Goal: Task Accomplishment & Management: Complete application form

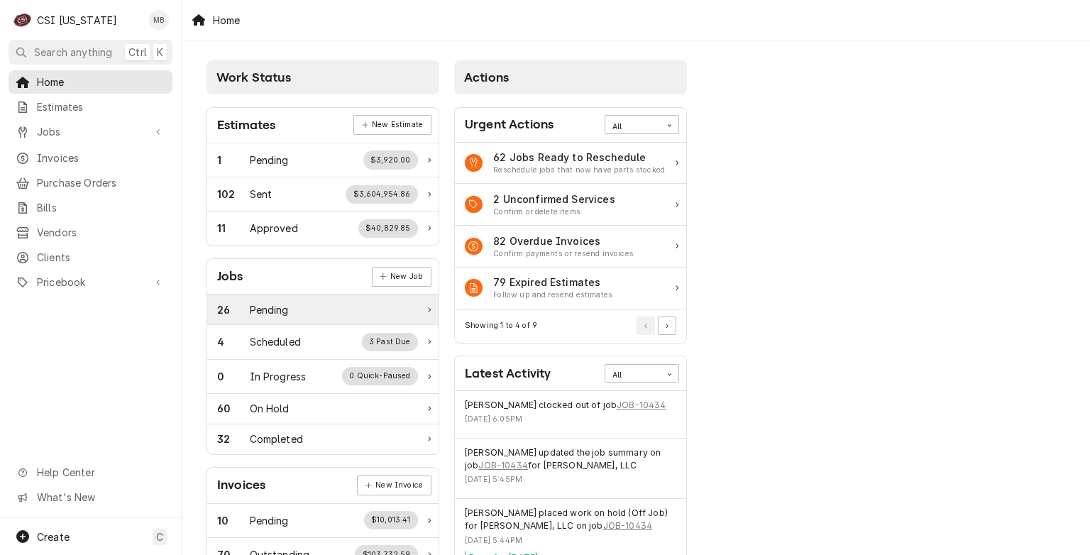
click at [297, 307] on div "26 Pending" at bounding box center [317, 309] width 201 height 15
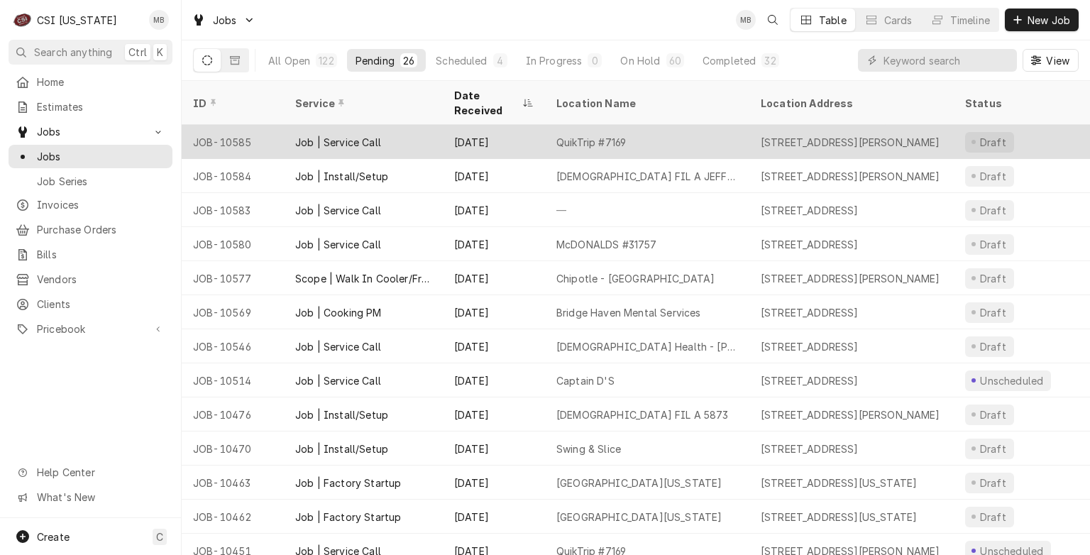
click at [341, 135] on div "Job | Service Call" at bounding box center [338, 142] width 86 height 15
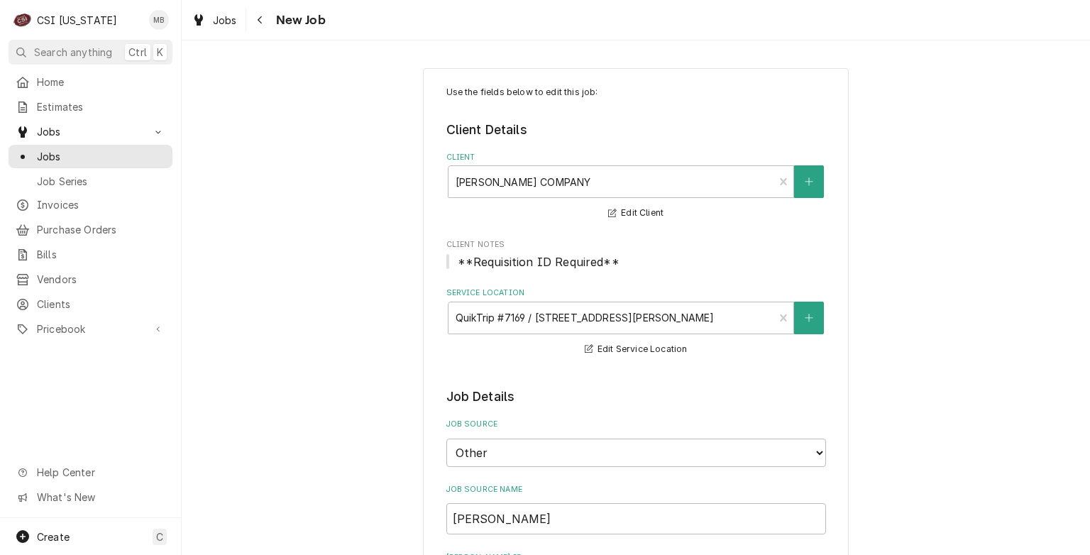
type textarea "x"
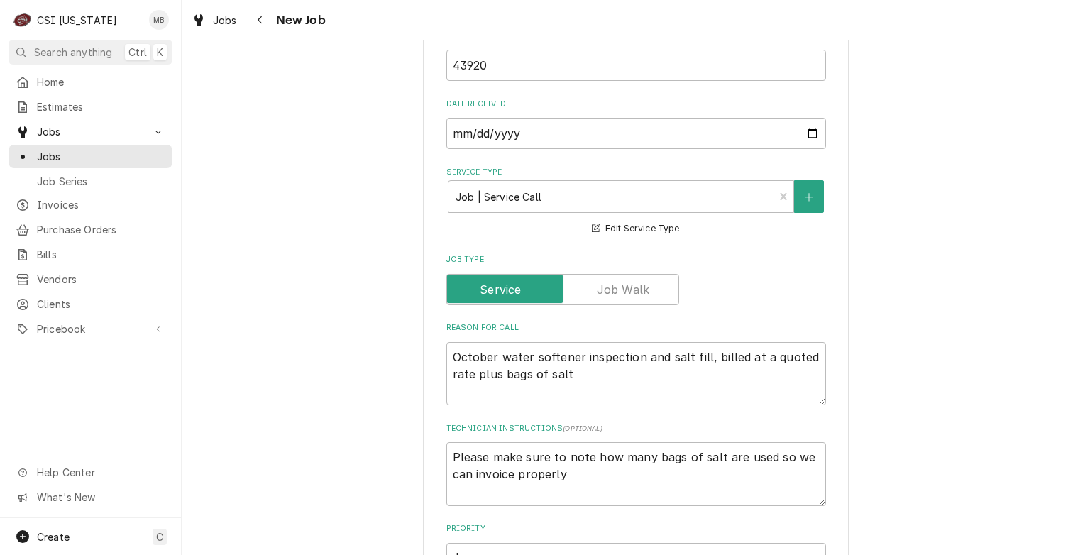
scroll to position [585, 0]
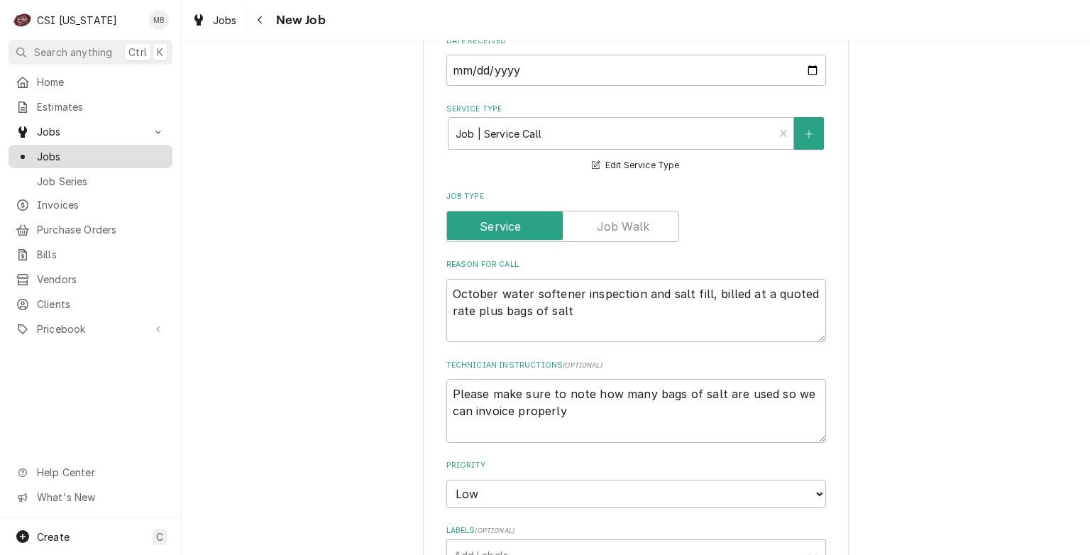
click at [77, 151] on span "Jobs" at bounding box center [101, 156] width 128 height 15
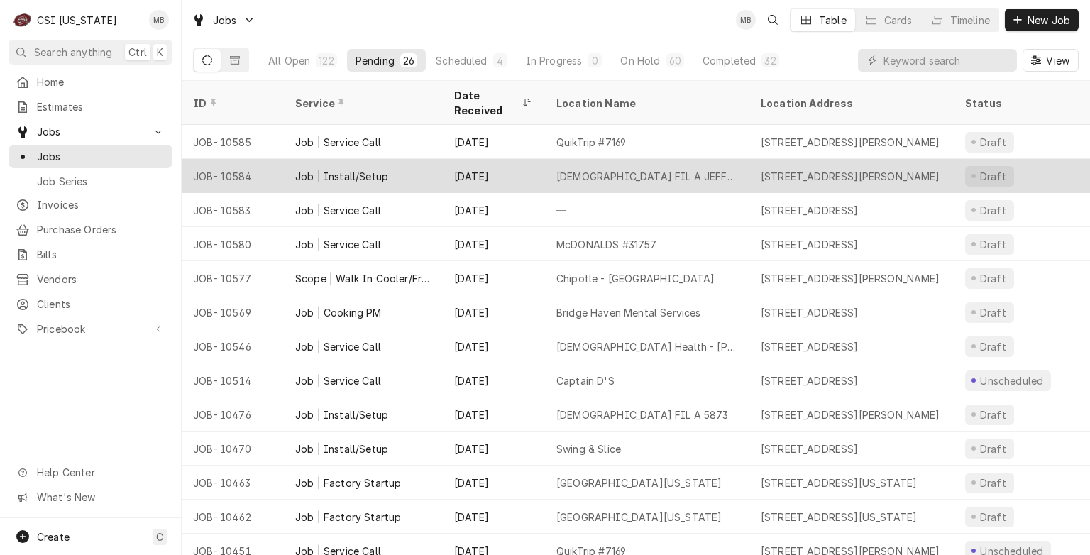
click at [309, 166] on div "Job | Install/Setup" at bounding box center [363, 176] width 159 height 34
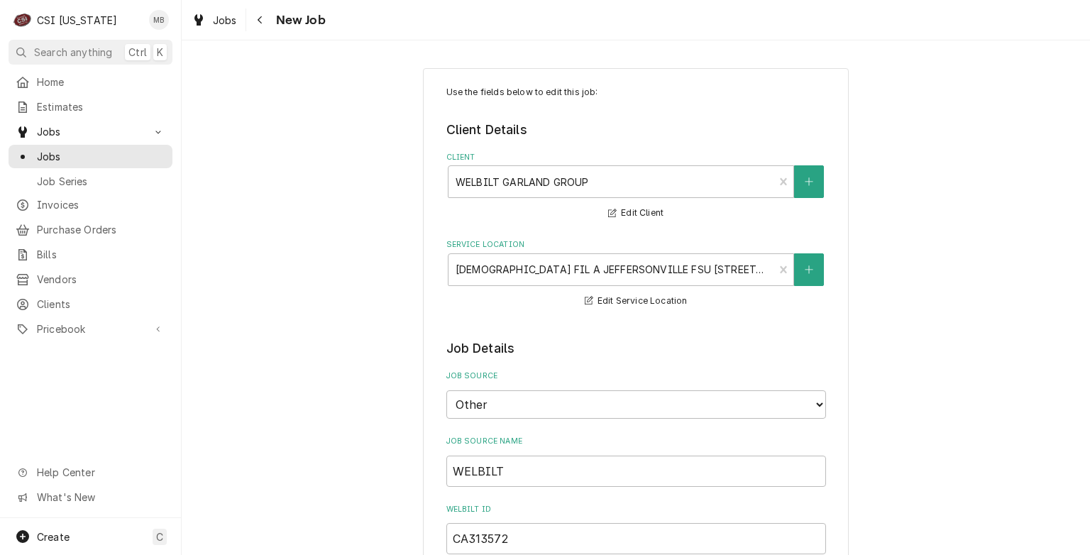
type textarea "x"
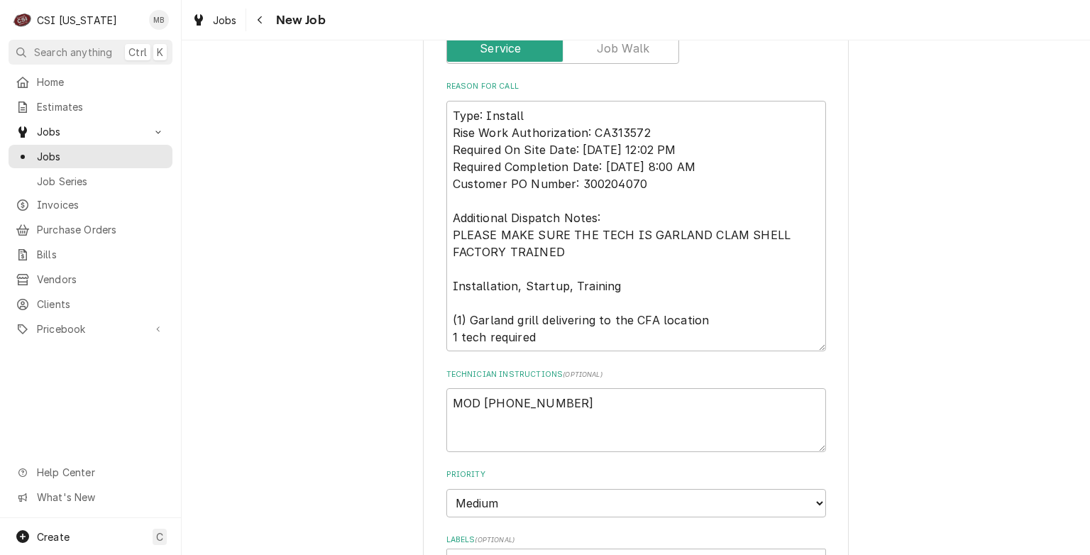
scroll to position [715, 0]
click at [62, 154] on span "Jobs" at bounding box center [101, 156] width 128 height 15
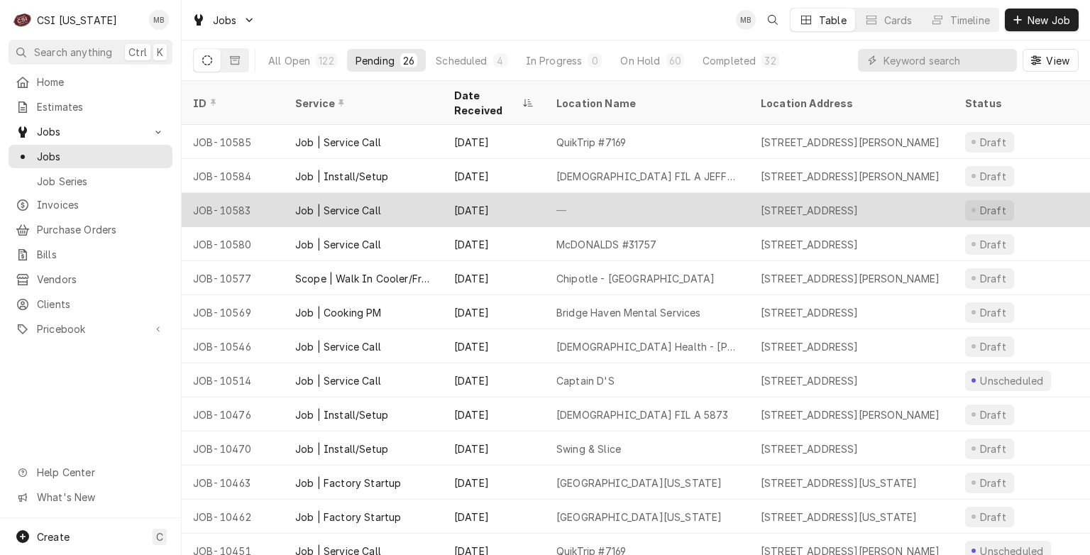
click at [289, 194] on div "Job | Service Call" at bounding box center [363, 210] width 159 height 34
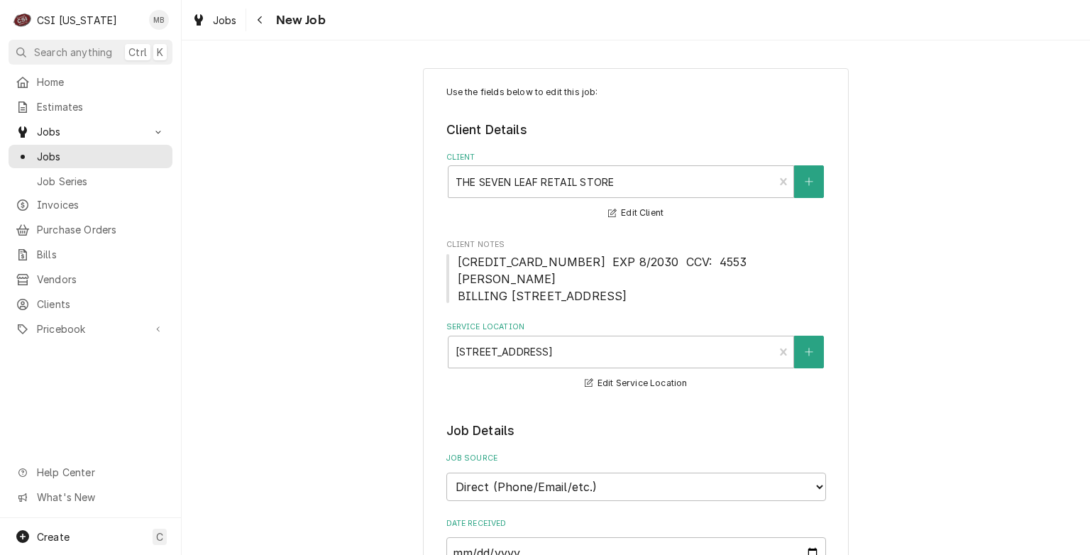
type textarea "x"
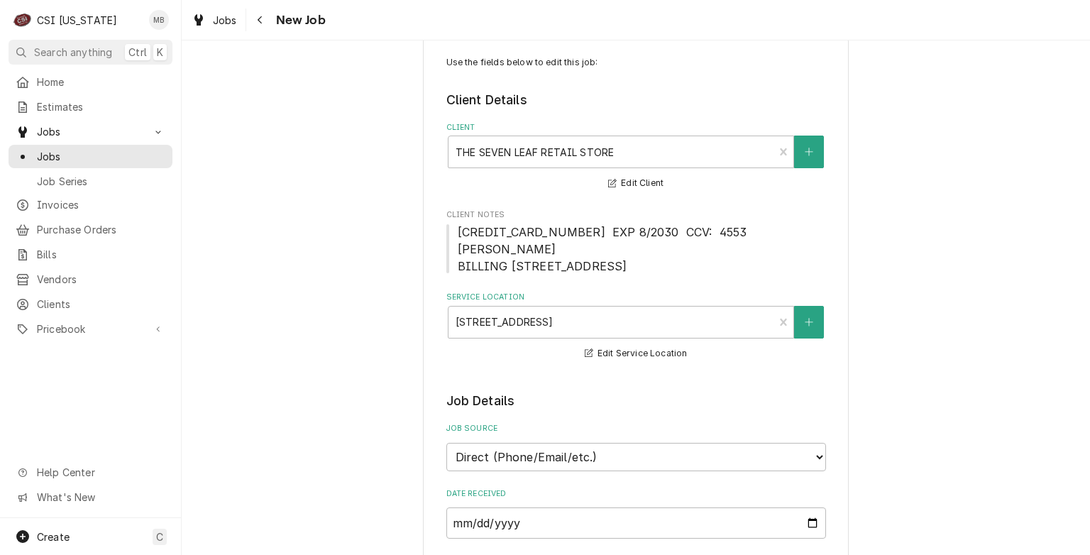
scroll to position [16, 0]
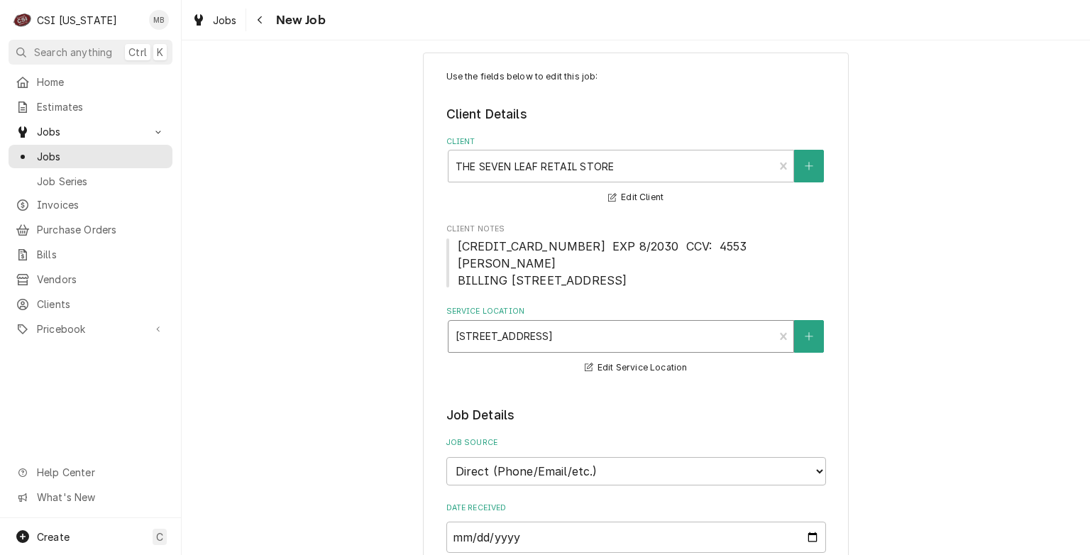
click at [463, 345] on div "Service Location" at bounding box center [612, 337] width 312 height 26
click at [449, 348] on div "[STREET_ADDRESS]" at bounding box center [612, 336] width 326 height 31
click at [35, 149] on div "Jobs" at bounding box center [91, 156] width 150 height 15
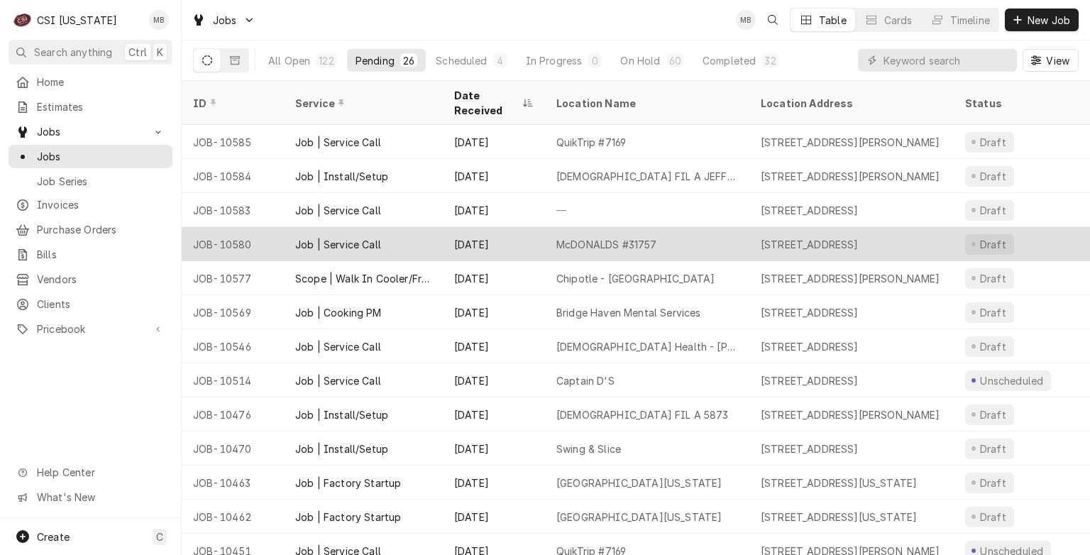
click at [233, 227] on div "JOB-10580" at bounding box center [233, 244] width 102 height 34
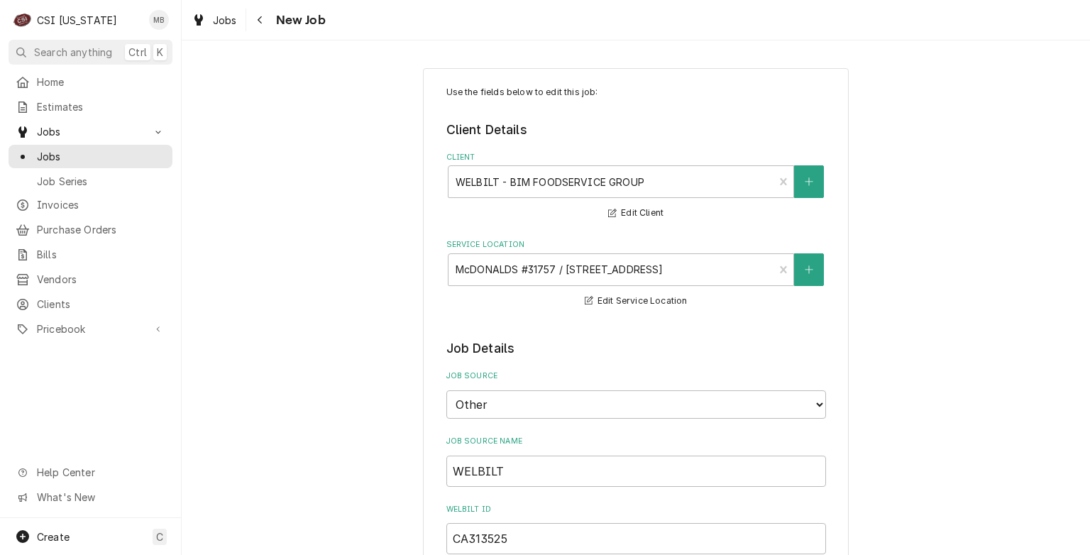
type textarea "x"
click at [53, 157] on span "Jobs" at bounding box center [101, 156] width 128 height 15
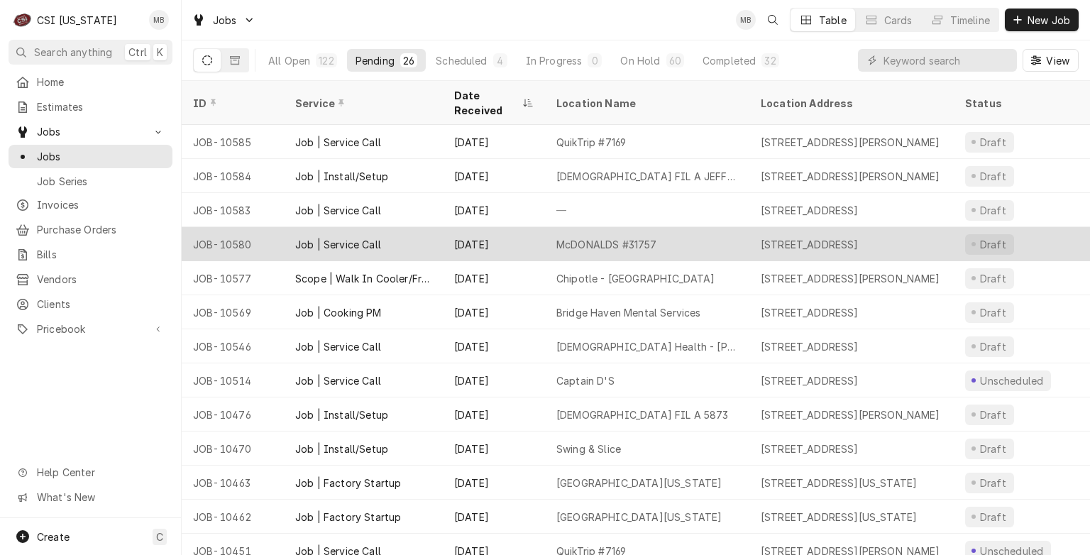
click at [331, 237] on div "Job | Service Call" at bounding box center [338, 244] width 86 height 15
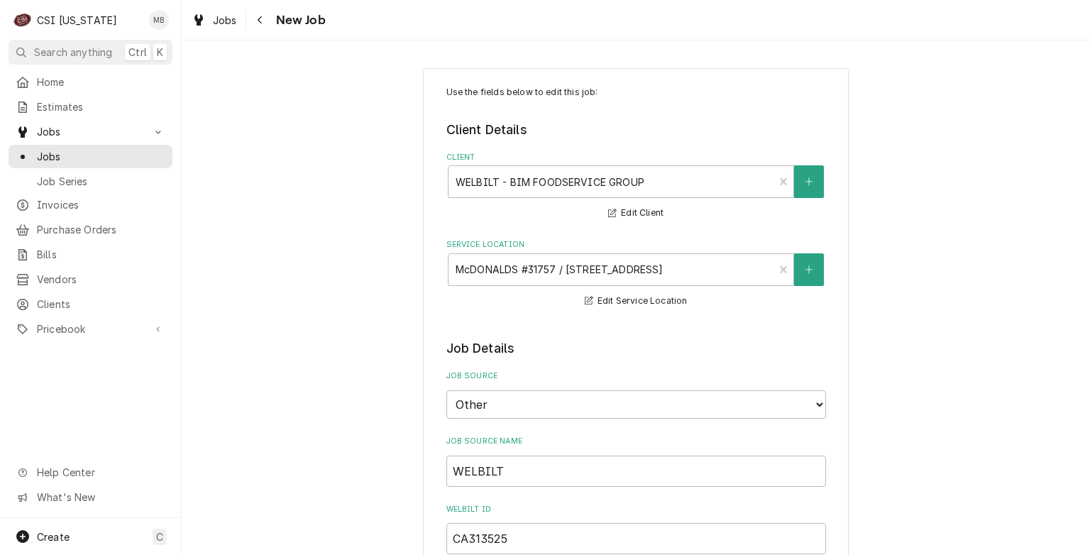
type textarea "x"
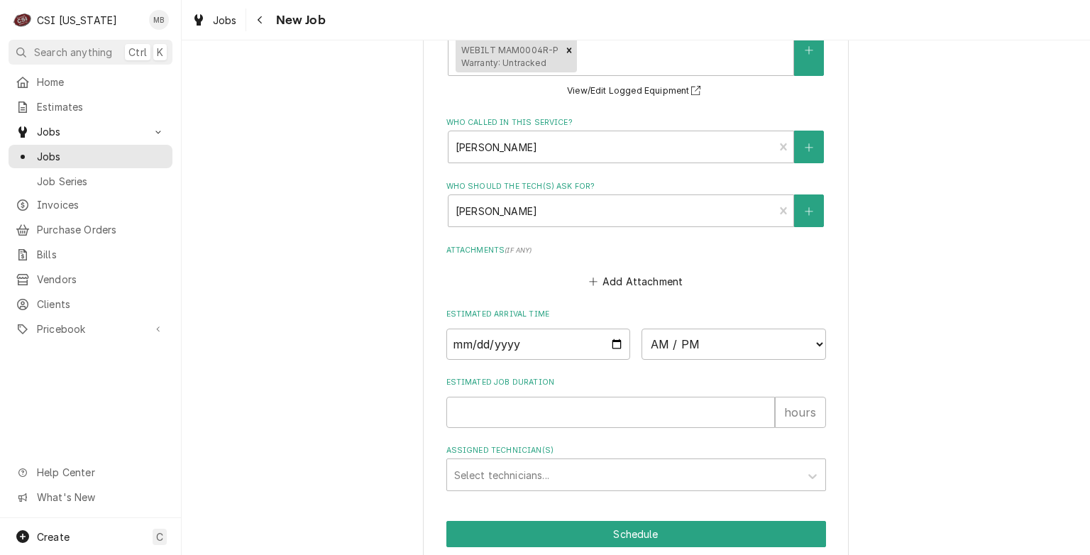
scroll to position [2484, 0]
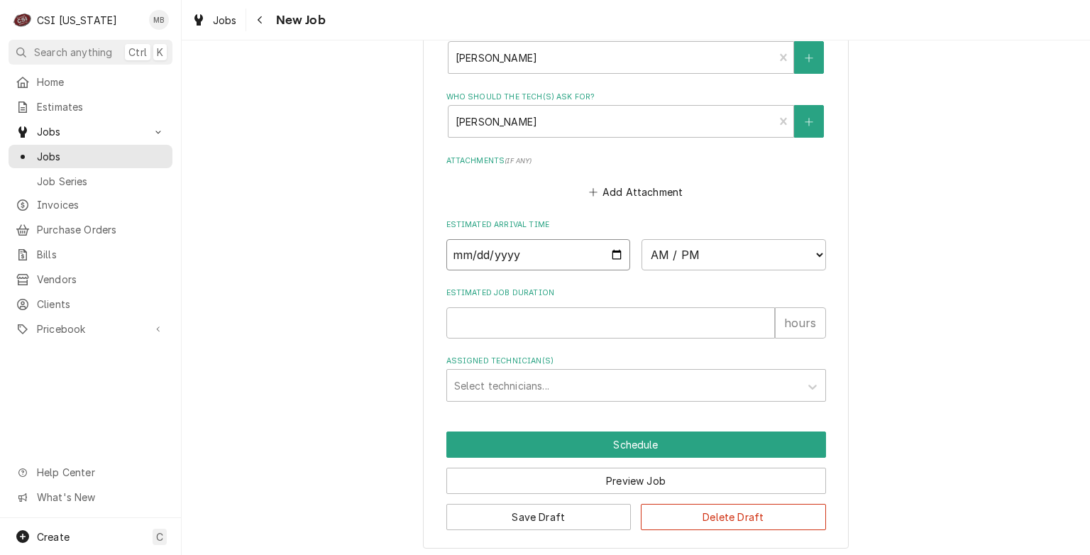
click at [606, 246] on input "Date" at bounding box center [538, 254] width 185 height 31
type input "2025-09-11"
type textarea "x"
click at [705, 258] on select "AM / PM 6:00 AM 6:15 AM 6:30 AM 6:45 AM 7:00 AM 7:15 AM 7:30 AM 7:45 AM 8:00 AM…" at bounding box center [734, 254] width 185 height 31
select select "07:00:00"
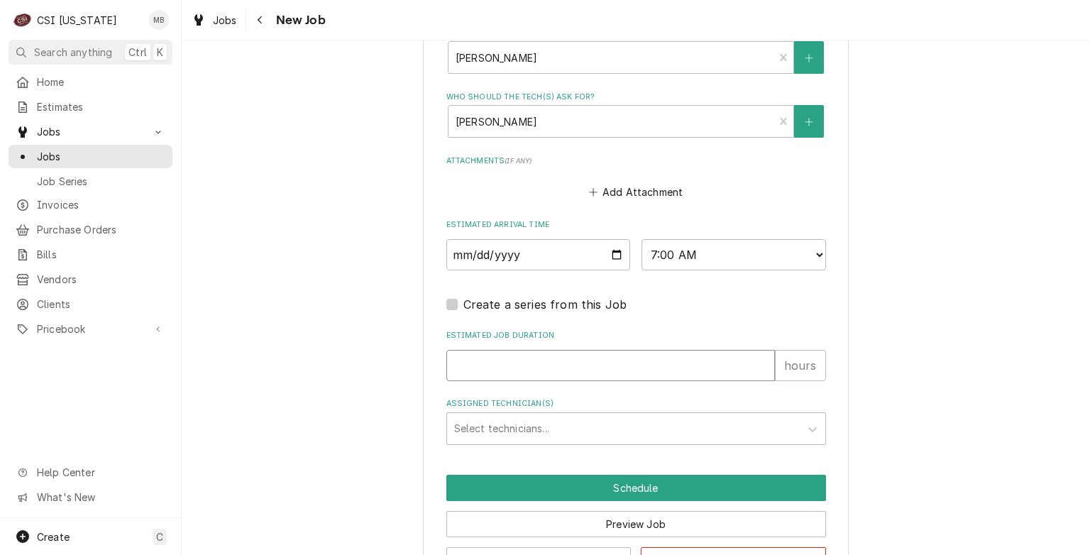
click at [590, 356] on input "Estimated Job Duration" at bounding box center [610, 365] width 329 height 31
type textarea "x"
type input "2"
type textarea "x"
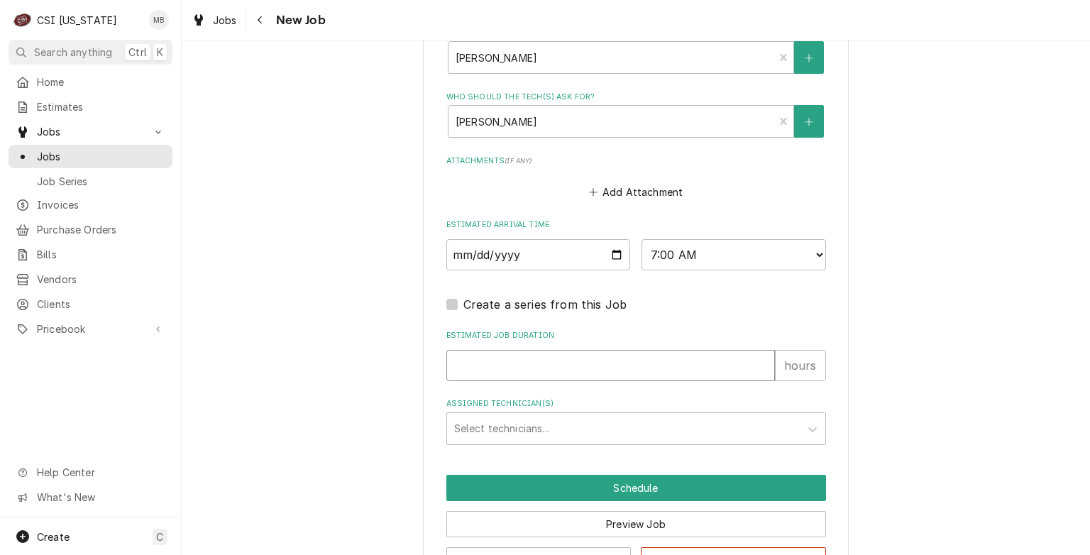
type input "4"
type textarea "x"
type input "4"
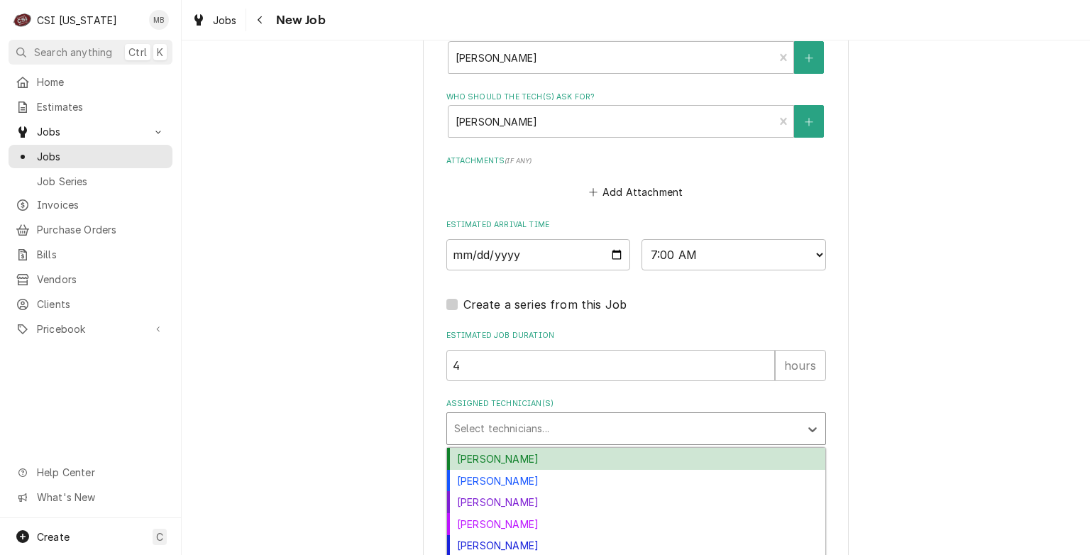
click at [557, 431] on div "Assigned Technician(s)" at bounding box center [623, 429] width 339 height 26
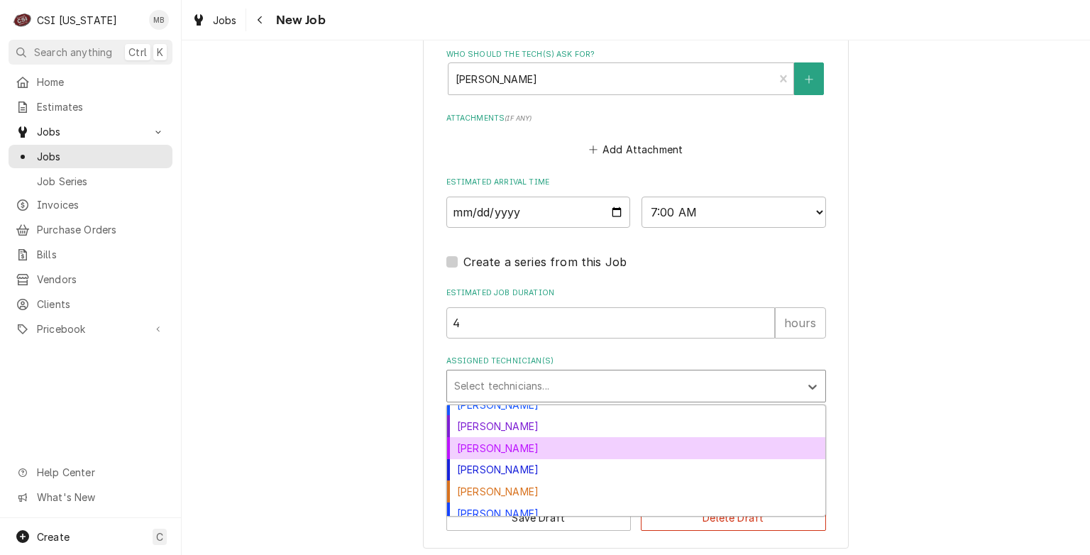
scroll to position [34, 0]
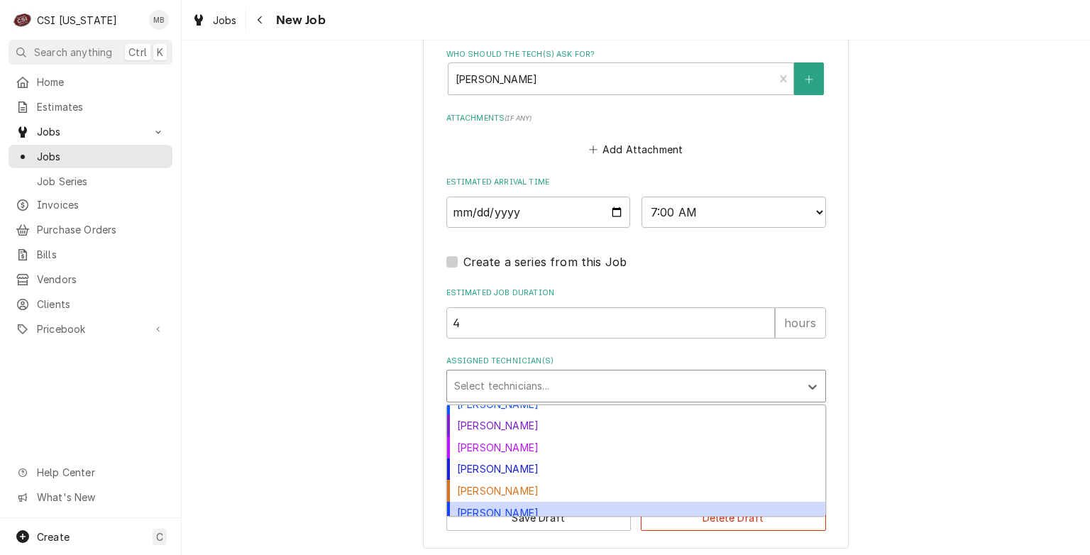
click at [485, 507] on div "Matt Brewington" at bounding box center [636, 513] width 378 height 22
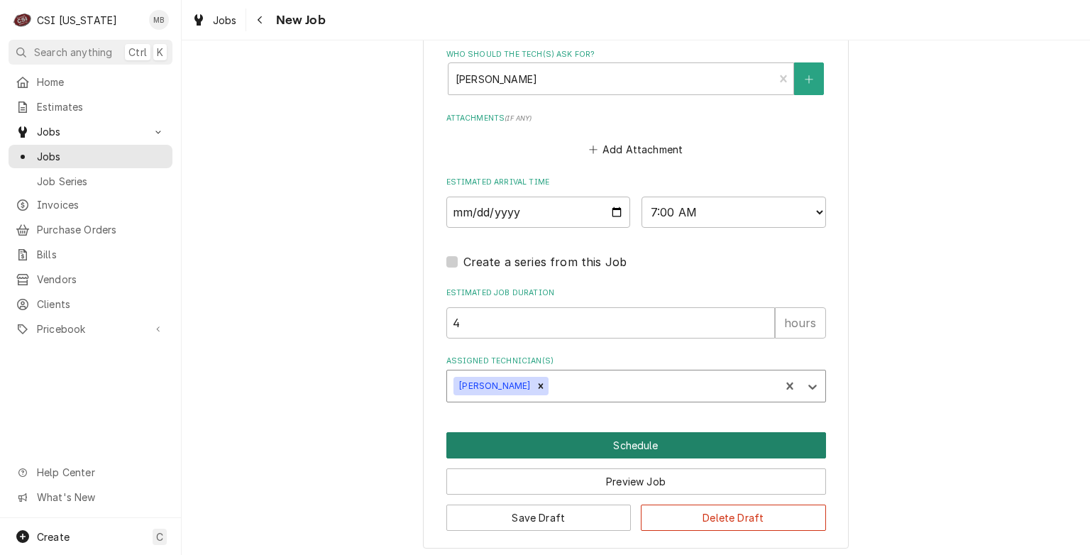
click at [573, 444] on button "Schedule" at bounding box center [636, 445] width 380 height 26
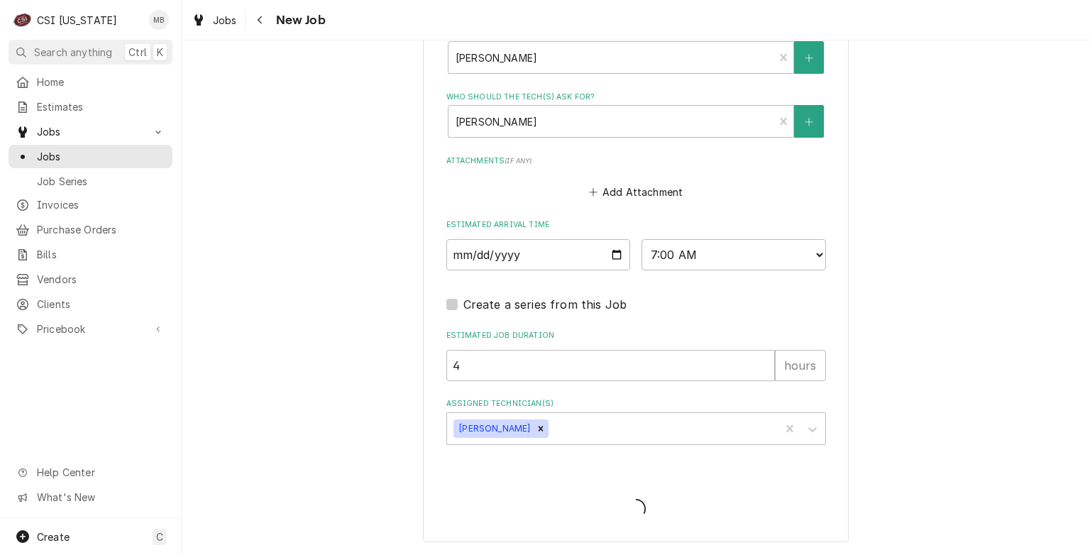
scroll to position [2478, 0]
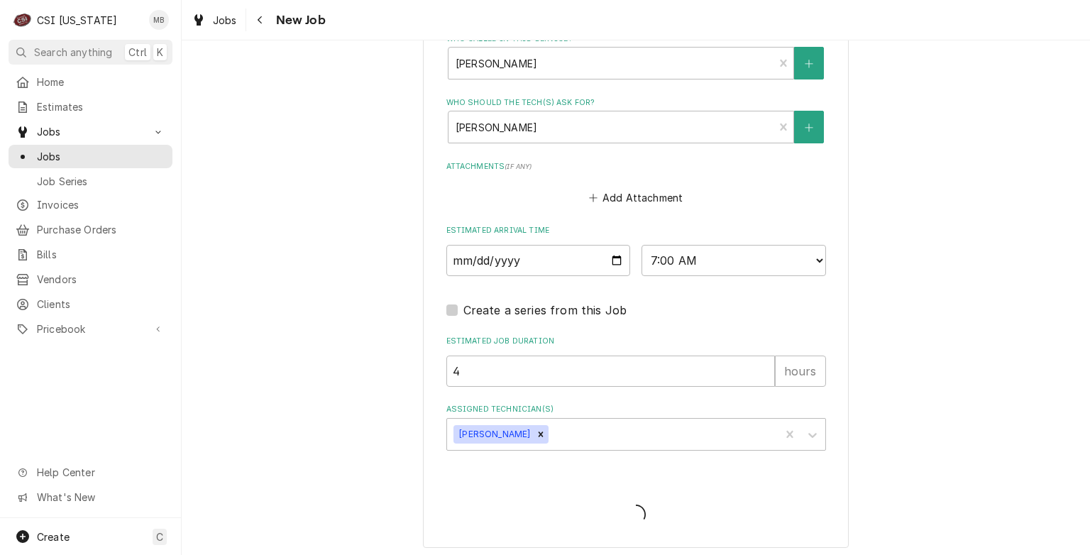
type textarea "x"
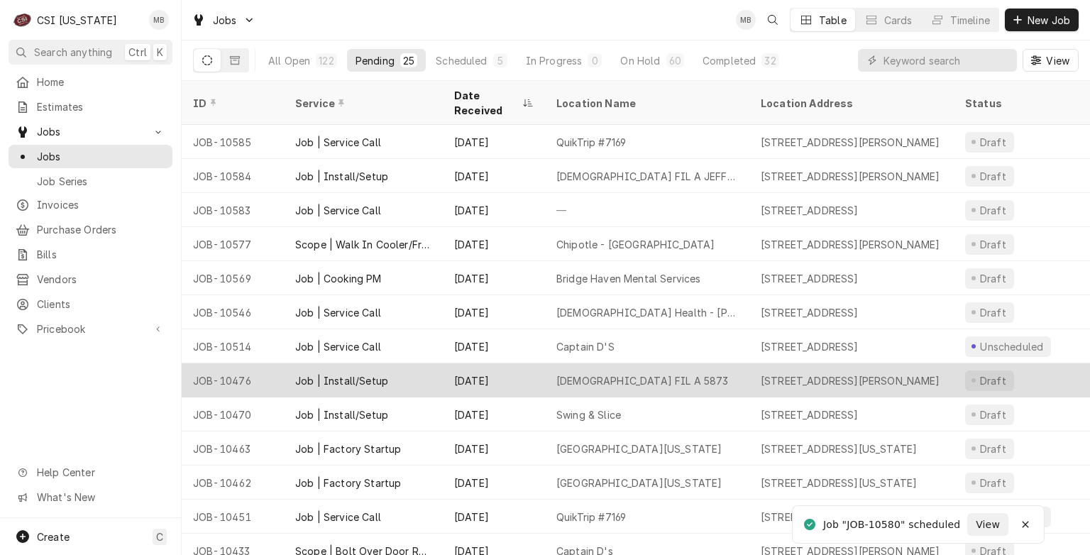
click at [549, 375] on div "[DEMOGRAPHIC_DATA] FIL A 5873" at bounding box center [647, 380] width 204 height 34
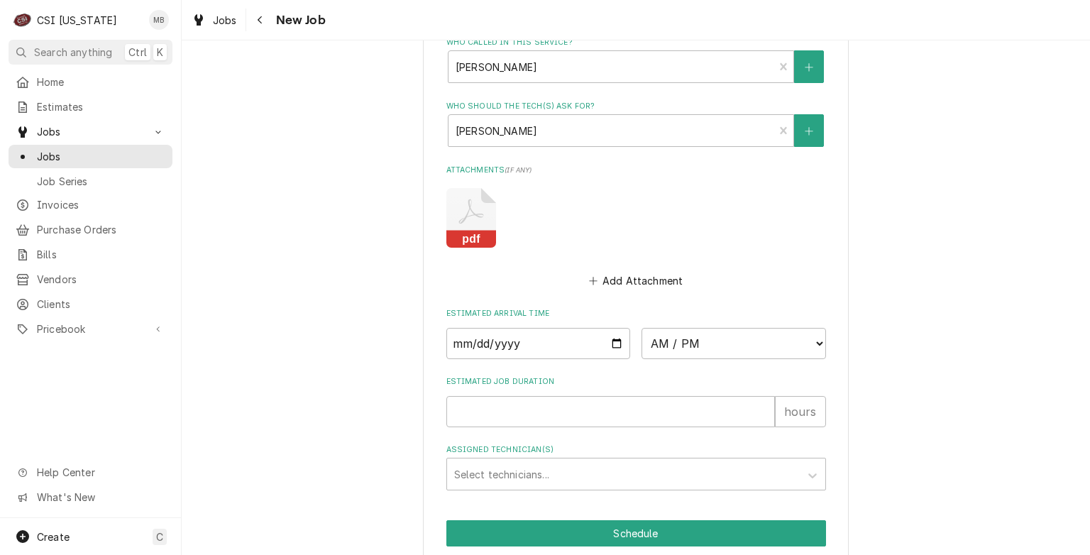
scroll to position [1818, 0]
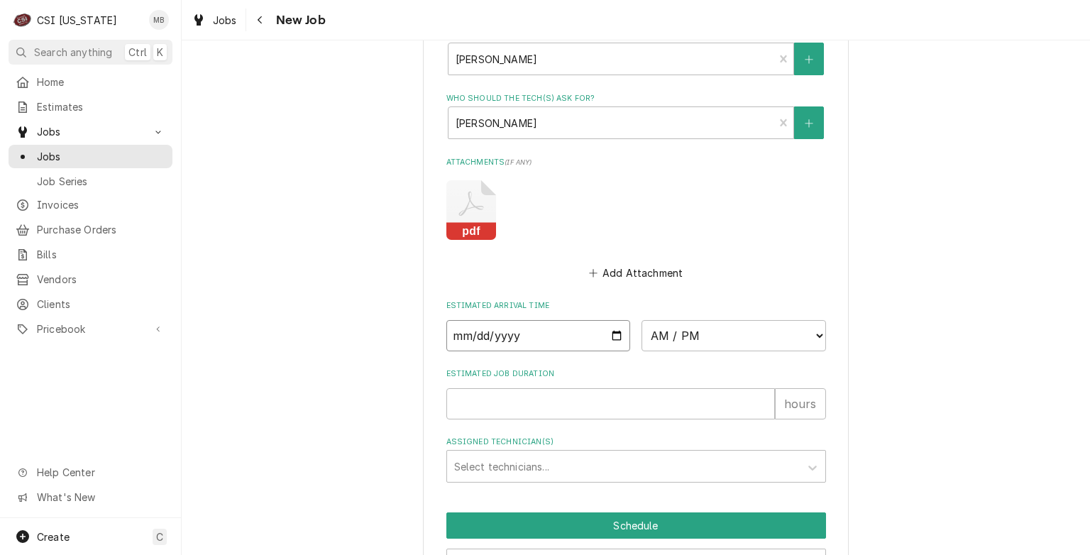
click at [615, 328] on input "Date" at bounding box center [538, 335] width 185 height 31
type textarea "x"
type input "2025-09-10"
type textarea "x"
click at [713, 311] on div "Estimated Arrival Time 2025-09-10 AM / PM 6:00 AM 6:15 AM 6:30 AM 6:45 AM 7:00 …" at bounding box center [636, 325] width 380 height 50
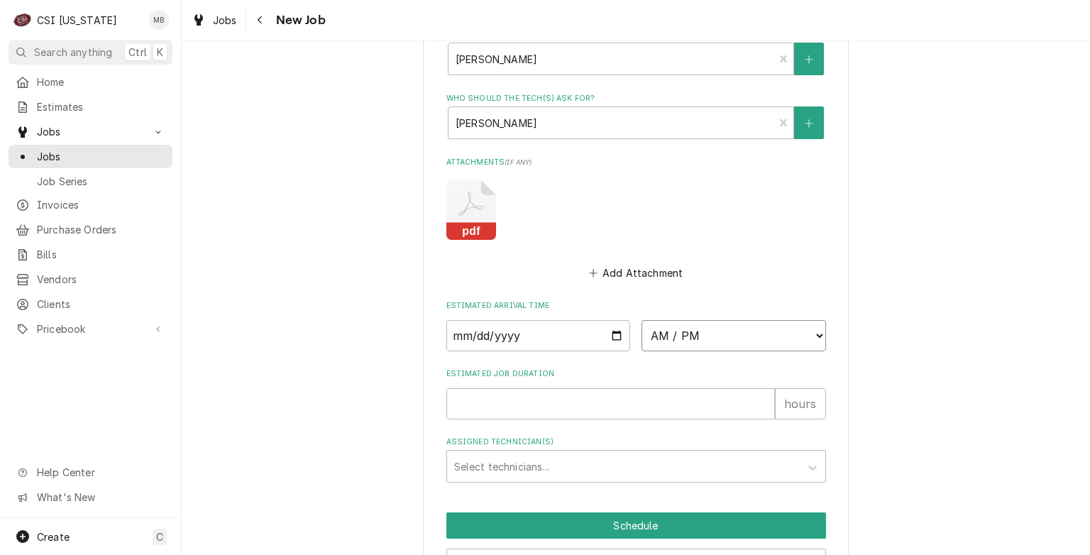
click at [700, 343] on select "AM / PM 6:00 AM 6:15 AM 6:30 AM 6:45 AM 7:00 AM 7:15 AM 7:30 AM 7:45 AM 8:00 AM…" at bounding box center [734, 335] width 185 height 31
select select "07:00:00"
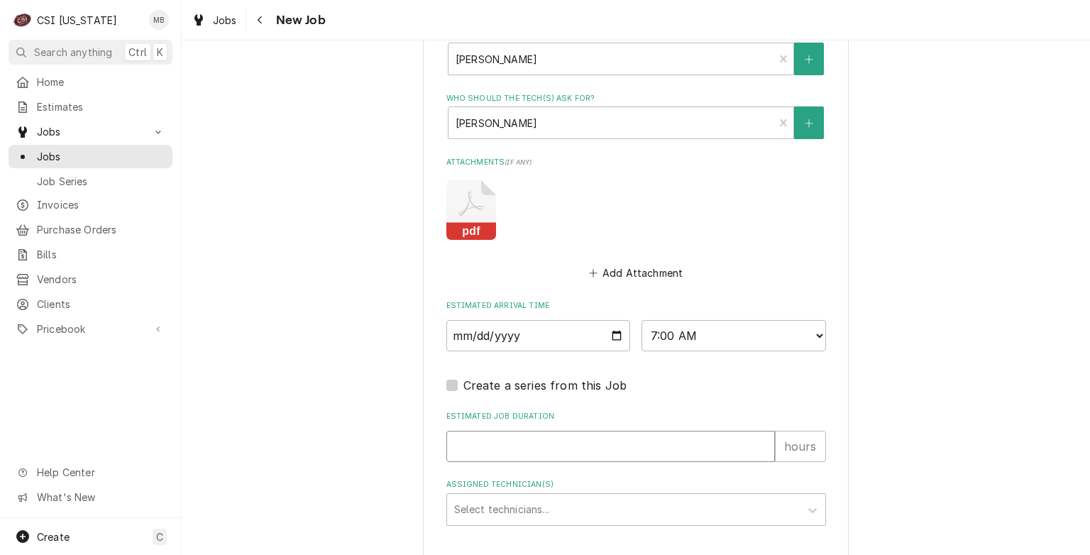
click at [551, 434] on input "Estimated Job Duration" at bounding box center [610, 446] width 329 height 31
type textarea "x"
type input "4"
type textarea "x"
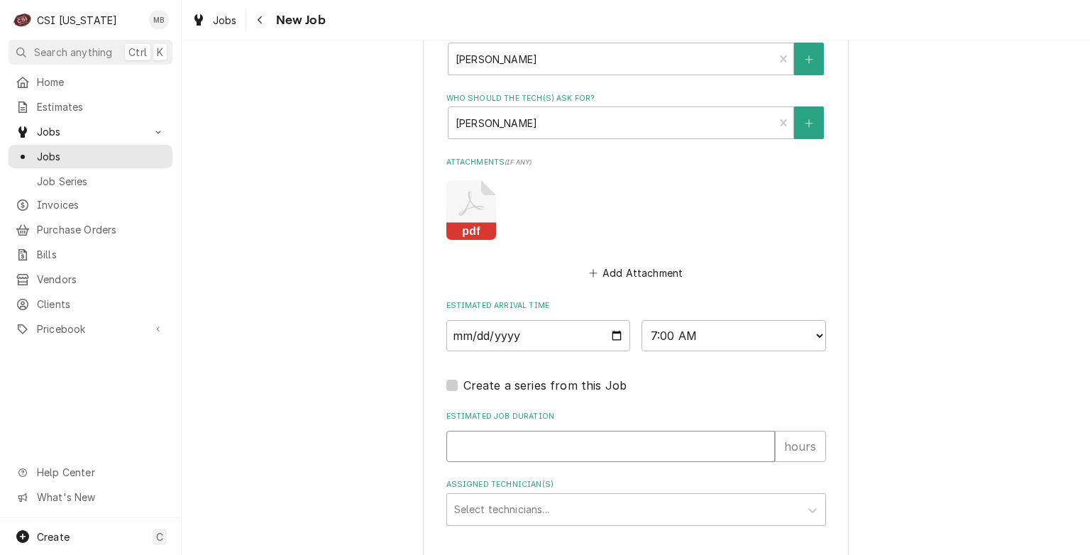
type input "2"
type textarea "x"
type input "2"
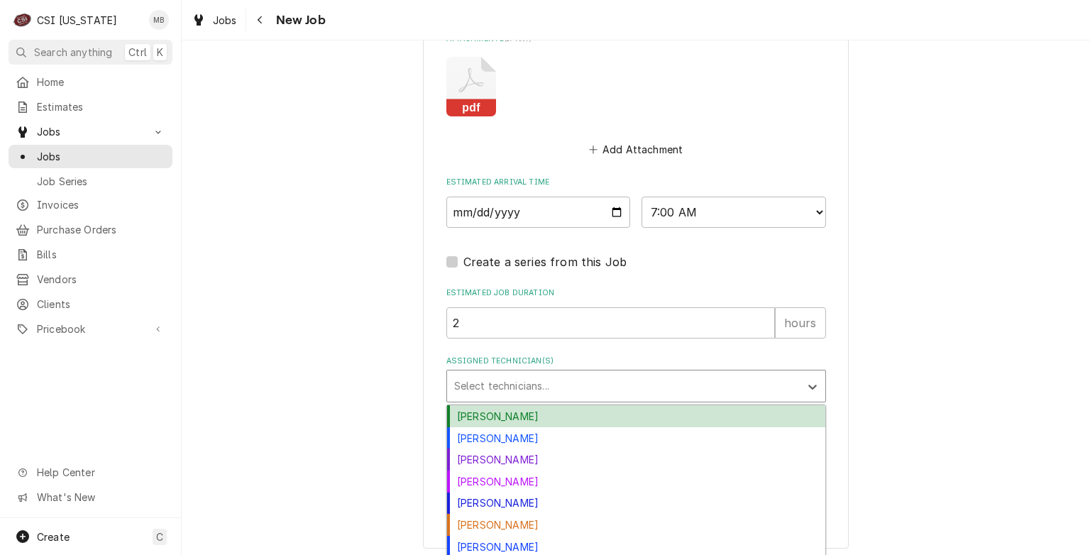
click at [534, 392] on div "Assigned Technician(s)" at bounding box center [623, 386] width 339 height 26
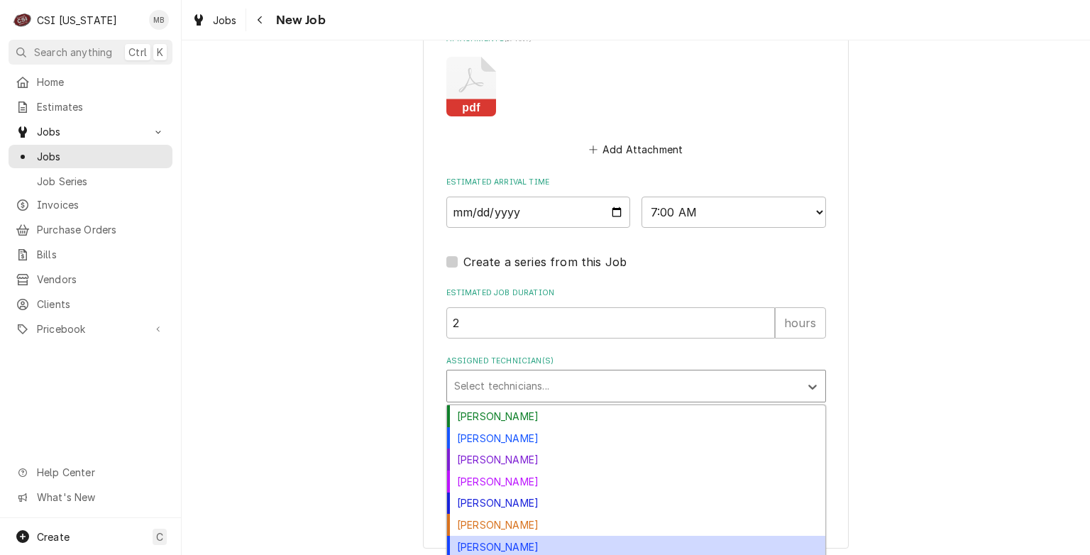
click at [511, 551] on div "Matt Brewington" at bounding box center [636, 547] width 378 height 22
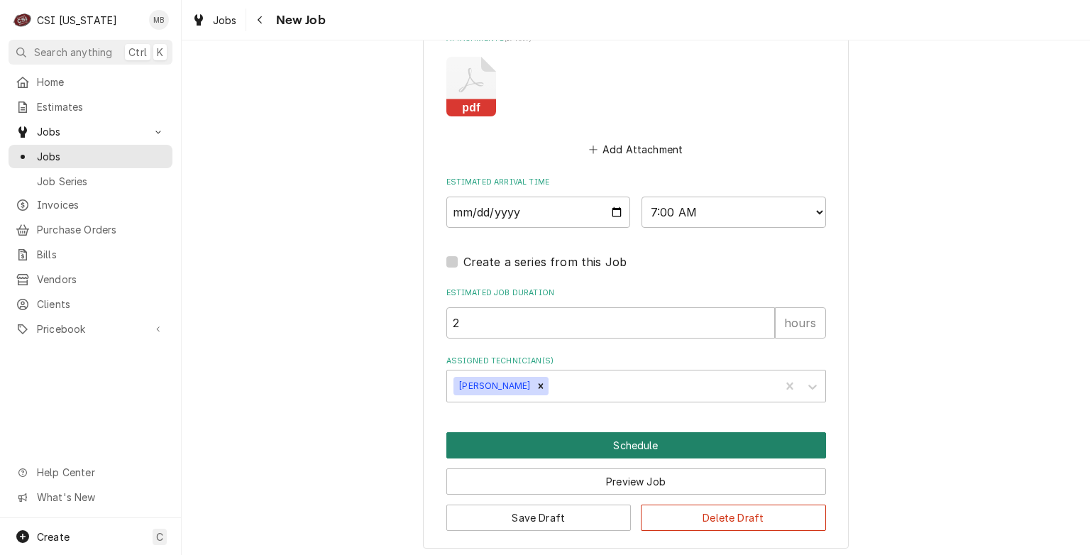
click at [626, 449] on button "Schedule" at bounding box center [636, 445] width 380 height 26
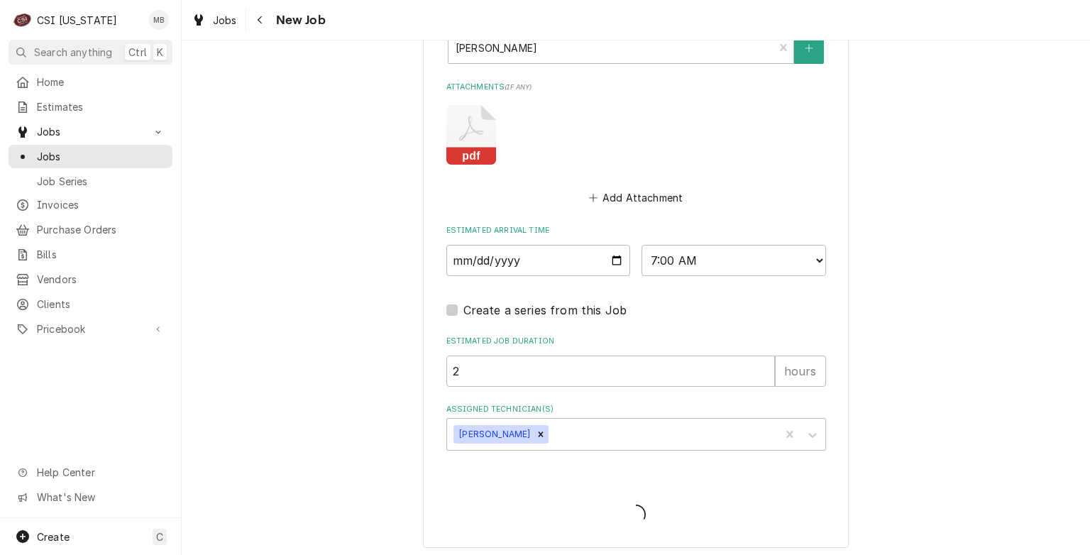
type textarea "x"
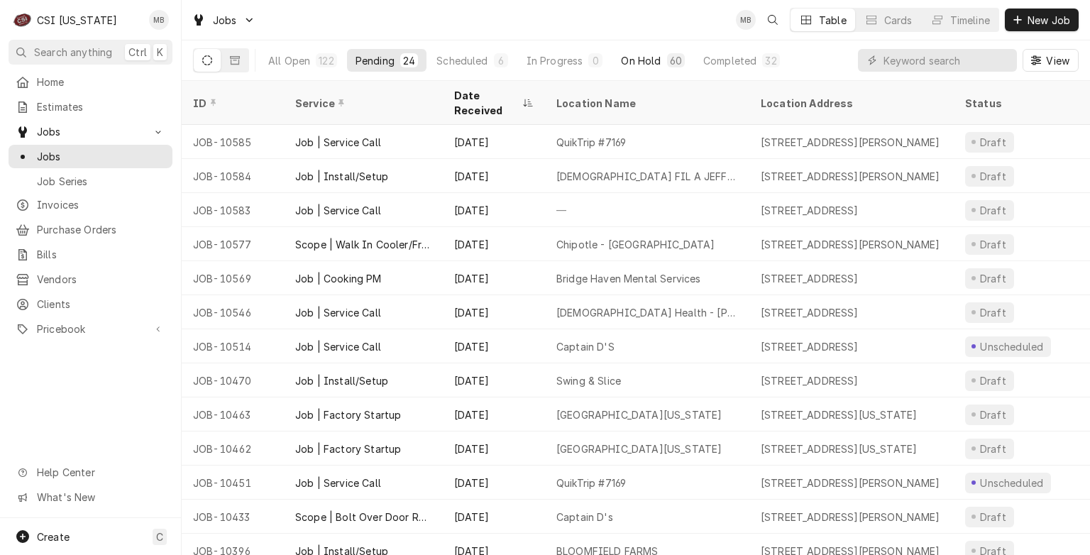
click at [664, 51] on button "On Hold 60" at bounding box center [652, 60] width 80 height 23
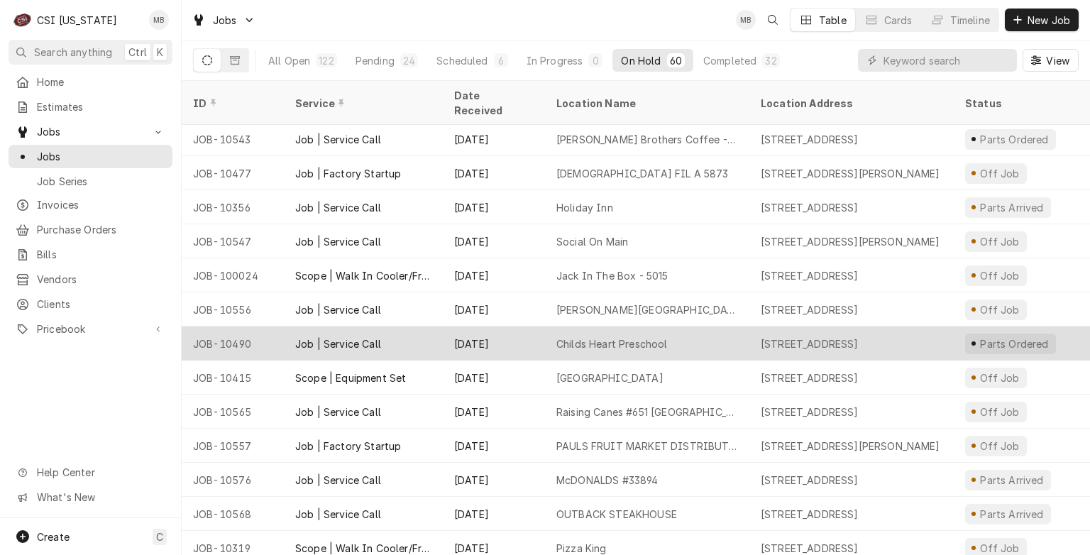
scroll to position [1409, 0]
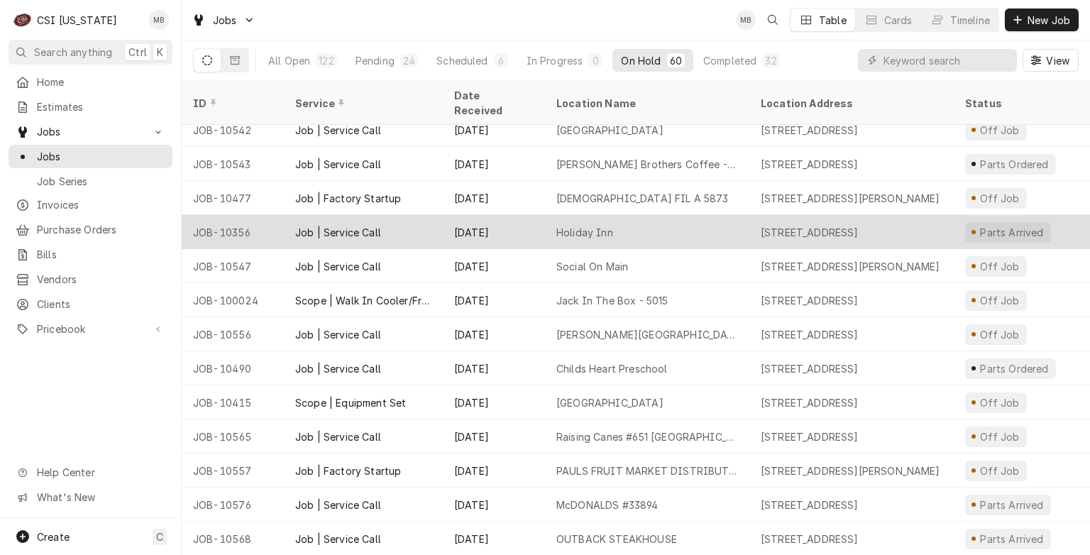
click at [517, 215] on div "Jul 29" at bounding box center [494, 232] width 102 height 34
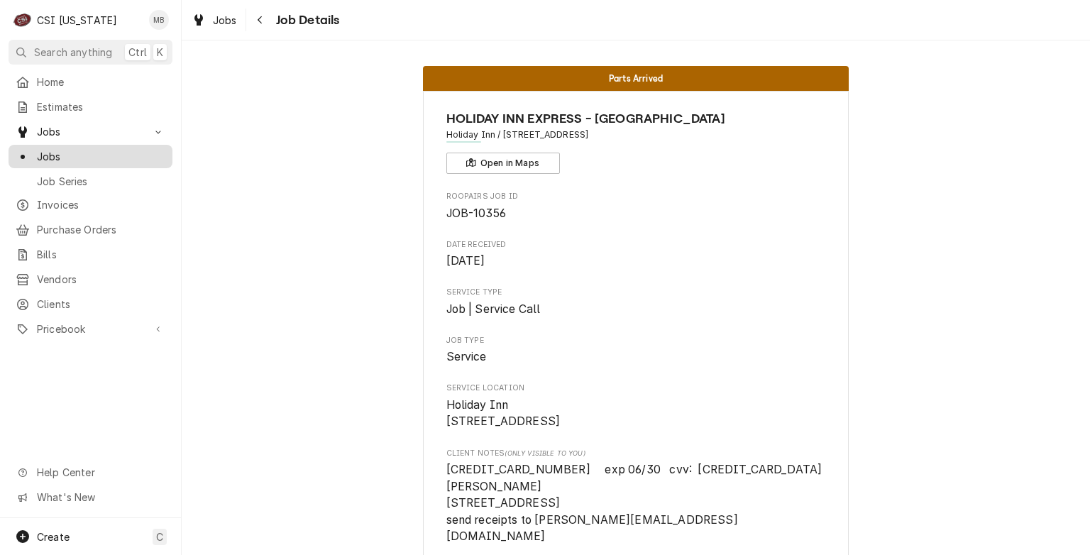
click at [68, 160] on link "Jobs" at bounding box center [91, 156] width 164 height 23
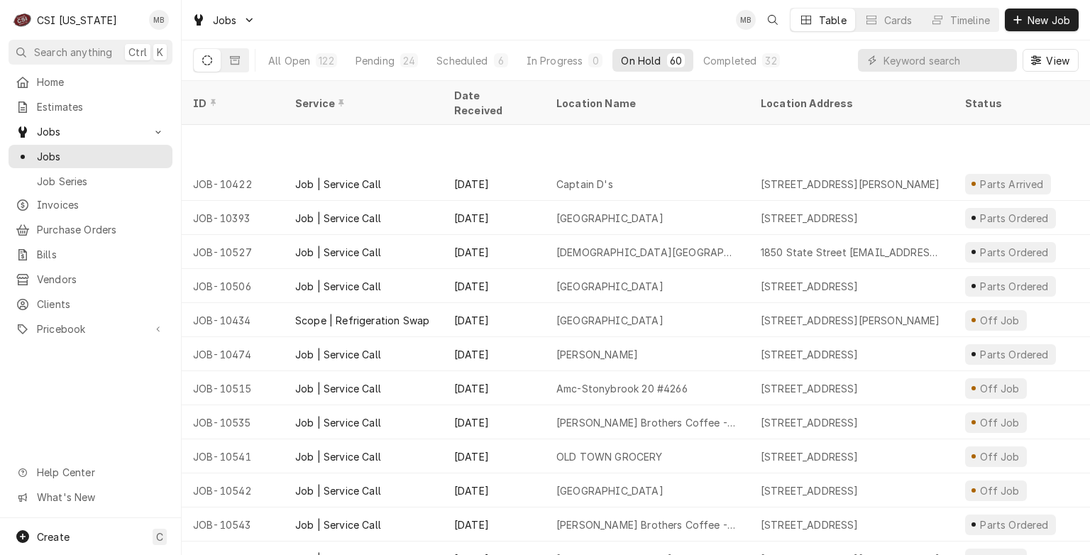
scroll to position [1140, 0]
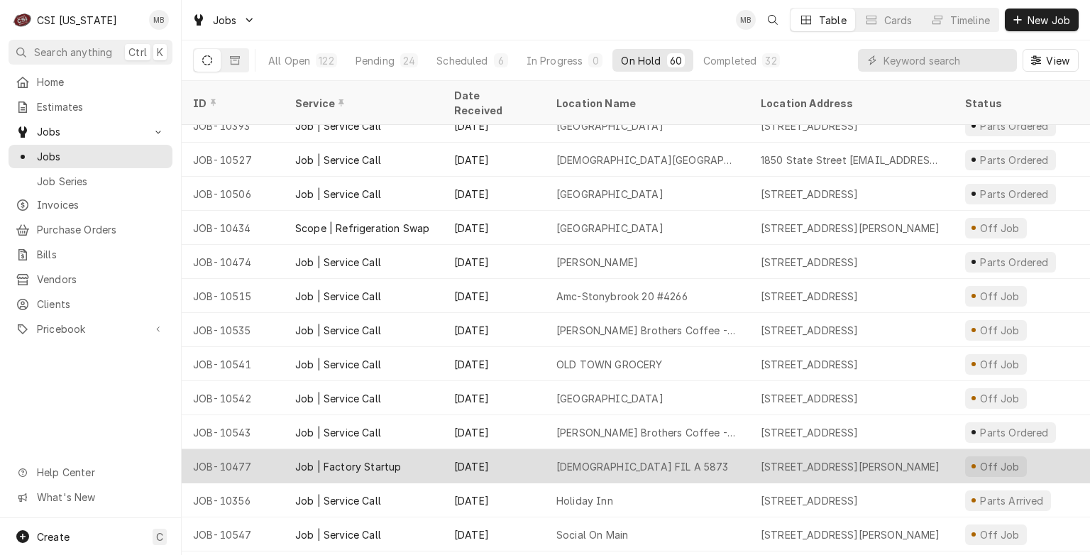
click at [406, 449] on div "Job | Factory Startup" at bounding box center [363, 466] width 159 height 34
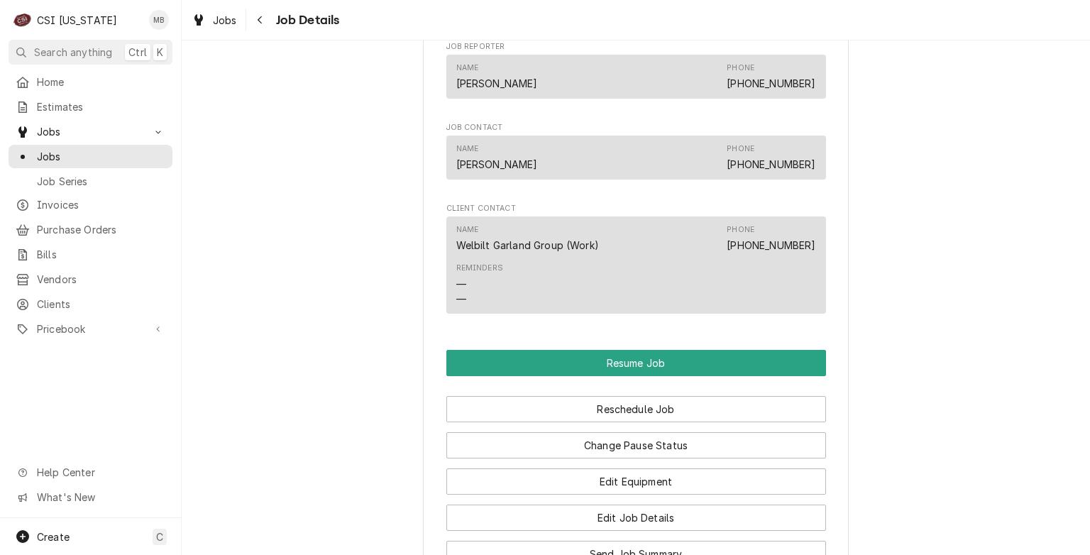
scroll to position [2049, 0]
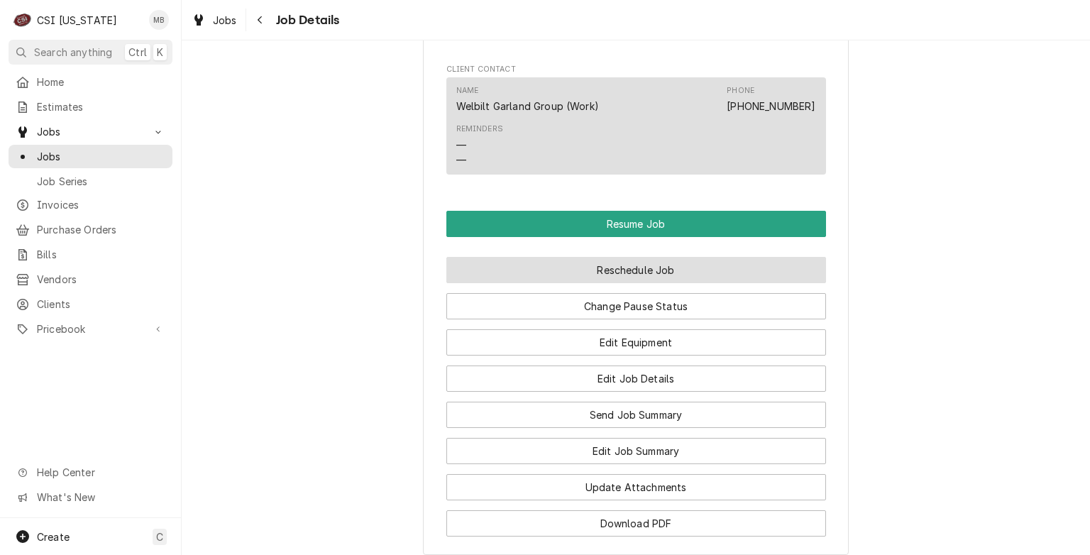
click at [537, 283] on button "Reschedule Job" at bounding box center [636, 270] width 380 height 26
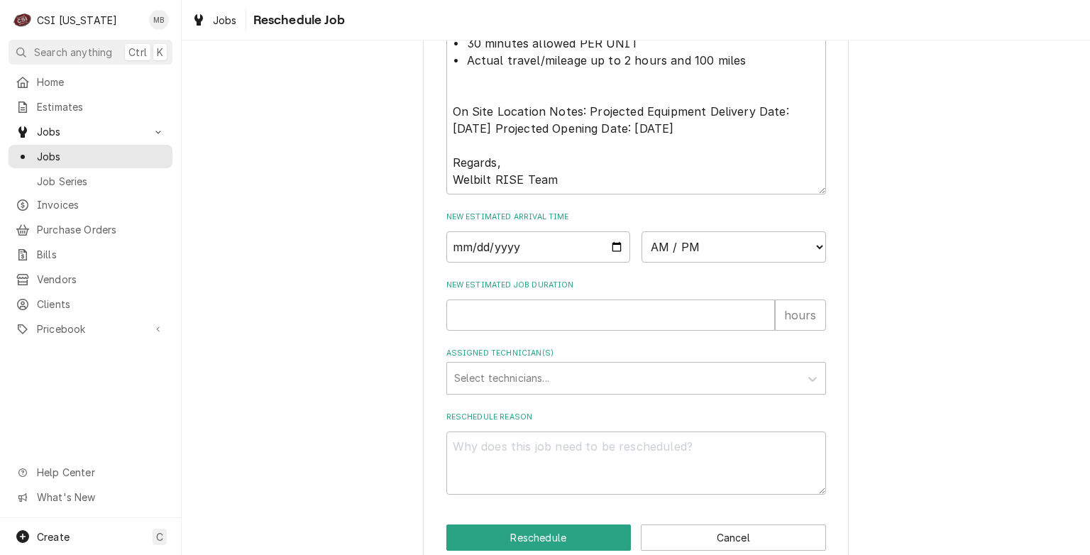
scroll to position [1216, 0]
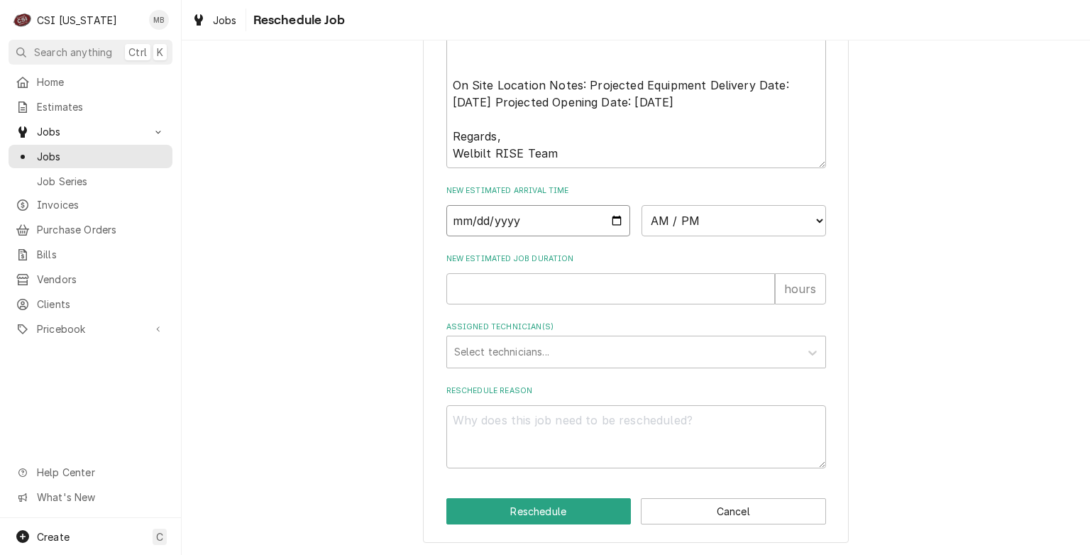
click at [616, 229] on input "Date" at bounding box center [538, 220] width 185 height 31
click at [605, 229] on input "Date" at bounding box center [538, 220] width 185 height 31
type input "2025-09-10"
type textarea "x"
click at [695, 227] on select "AM / PM 6:00 AM 6:15 AM 6:30 AM 6:45 AM 7:00 AM 7:15 AM 7:30 AM 7:45 AM 8:00 AM…" at bounding box center [734, 220] width 185 height 31
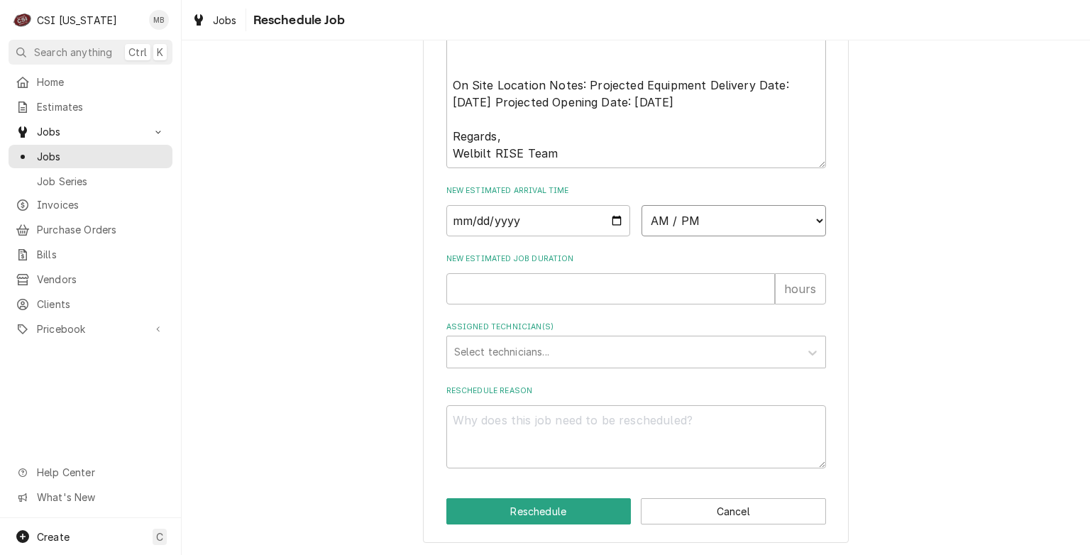
select select "09:00:00"
click at [642, 206] on select "AM / PM 6:00 AM 6:15 AM 6:30 AM 6:45 AM 7:00 AM 7:15 AM 7:30 AM 7:45 AM 8:00 AM…" at bounding box center [734, 220] width 185 height 31
click at [533, 292] on input "New Estimated Job Duration" at bounding box center [610, 288] width 329 height 31
type textarea "x"
type input "2"
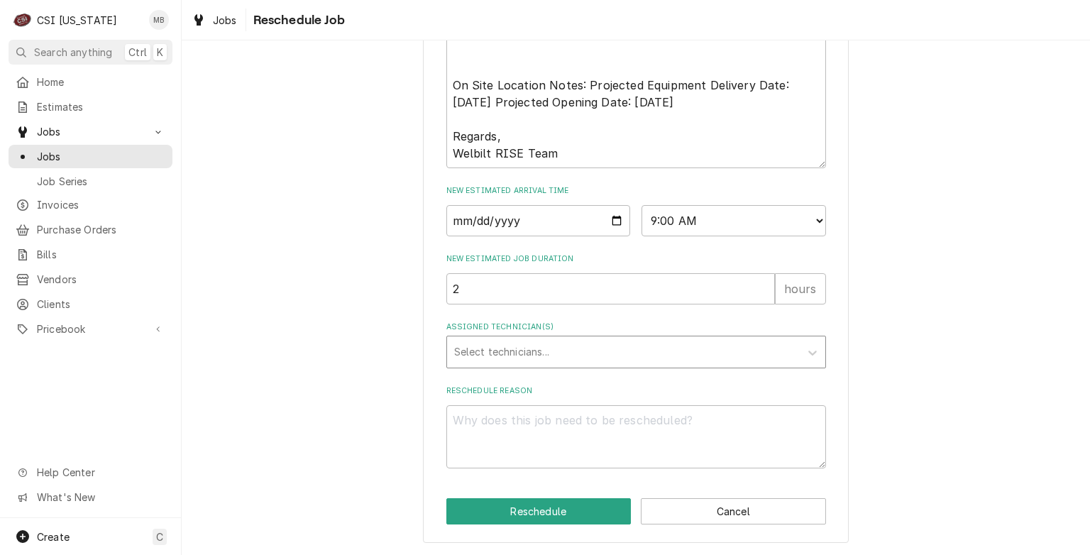
click at [531, 362] on div "Assigned Technician(s)" at bounding box center [623, 352] width 339 height 26
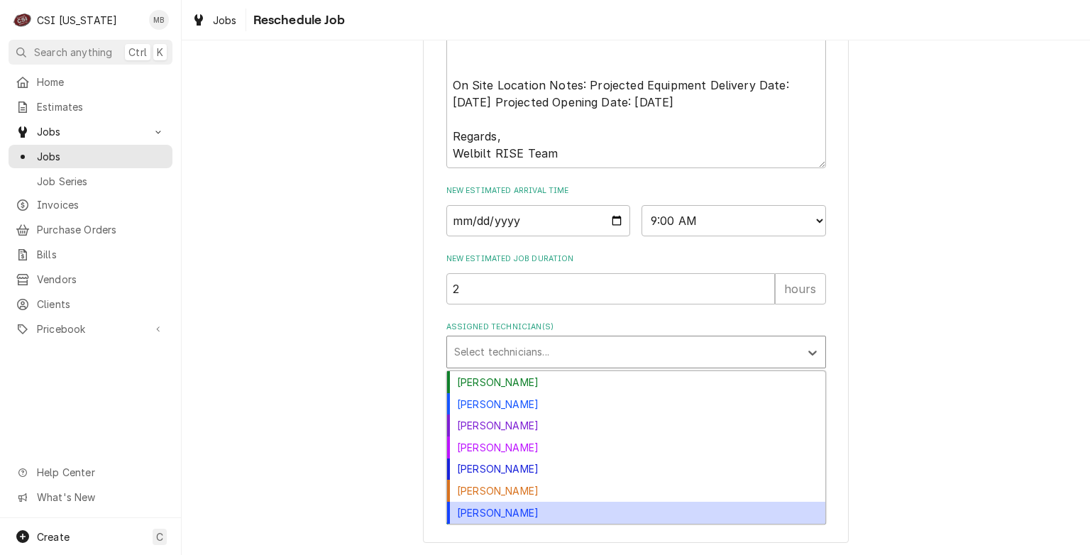
click at [513, 517] on div "[PERSON_NAME]" at bounding box center [636, 513] width 378 height 22
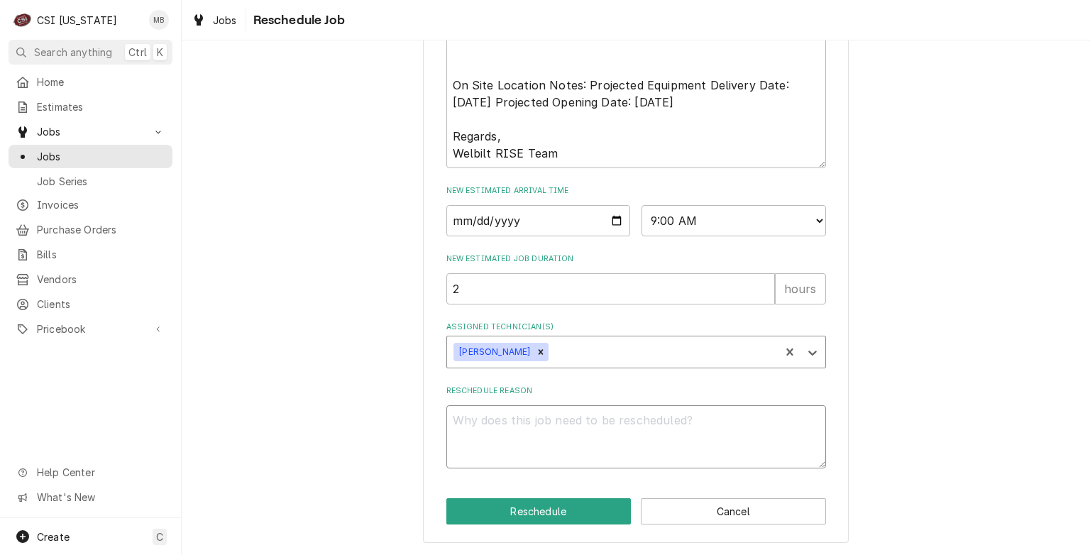
click at [508, 427] on textarea "Reschedule Reason" at bounding box center [636, 437] width 380 height 64
type textarea "x"
type textarea "s"
type textarea "x"
type textarea "st"
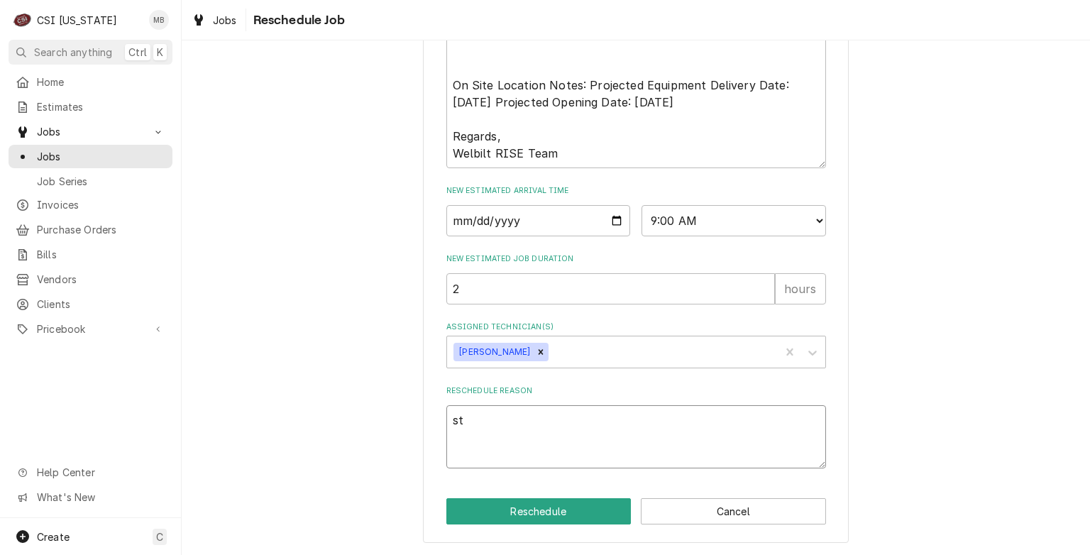
type textarea "x"
type textarea "sta"
type textarea "x"
type textarea "star"
type textarea "x"
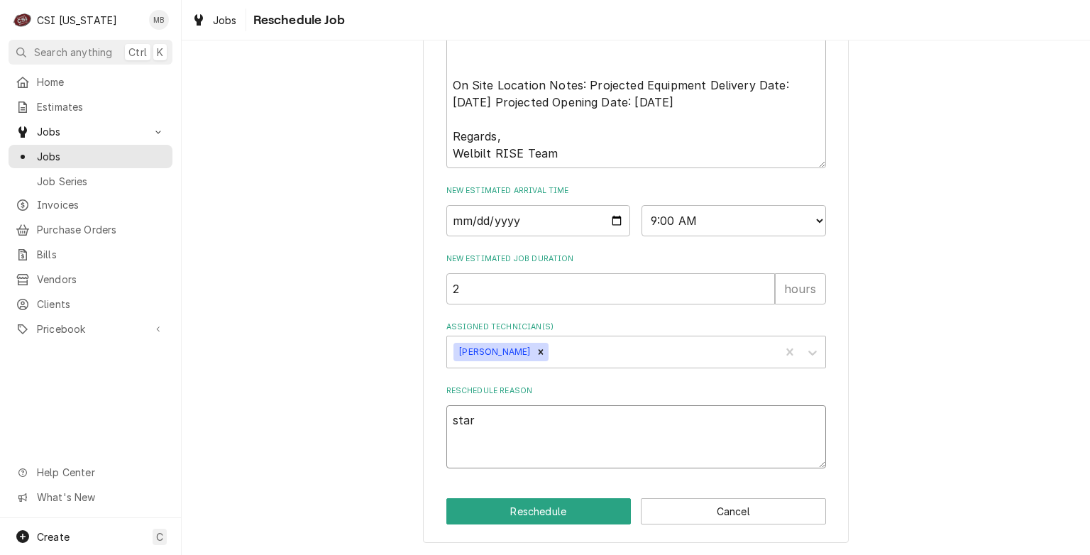
type textarea "start"
type textarea "x"
type textarea "start"
type textarea "x"
type textarea "start u"
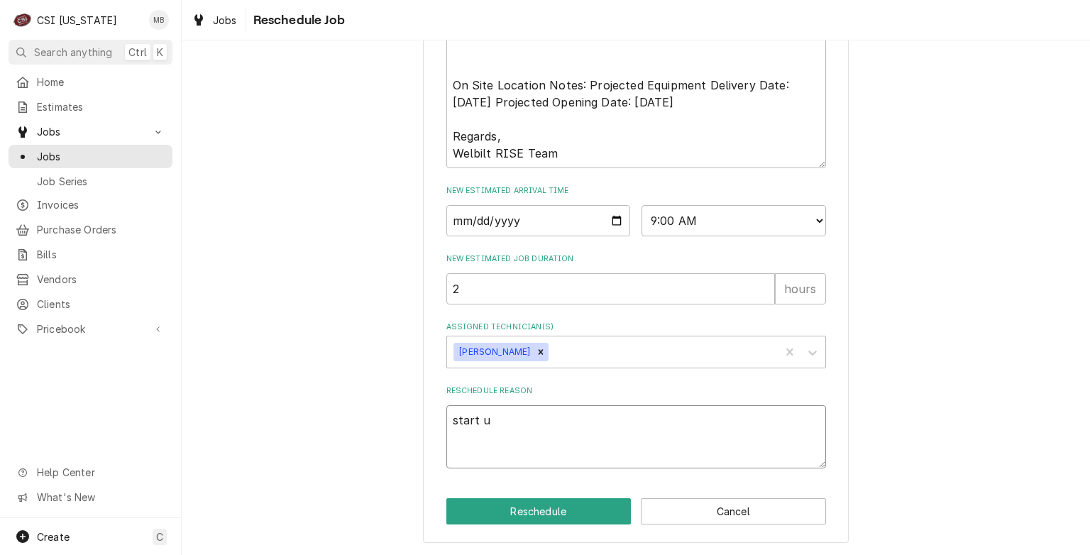
type textarea "x"
type textarea "start up"
click at [512, 504] on button "Reschedule" at bounding box center [538, 511] width 185 height 26
type textarea "x"
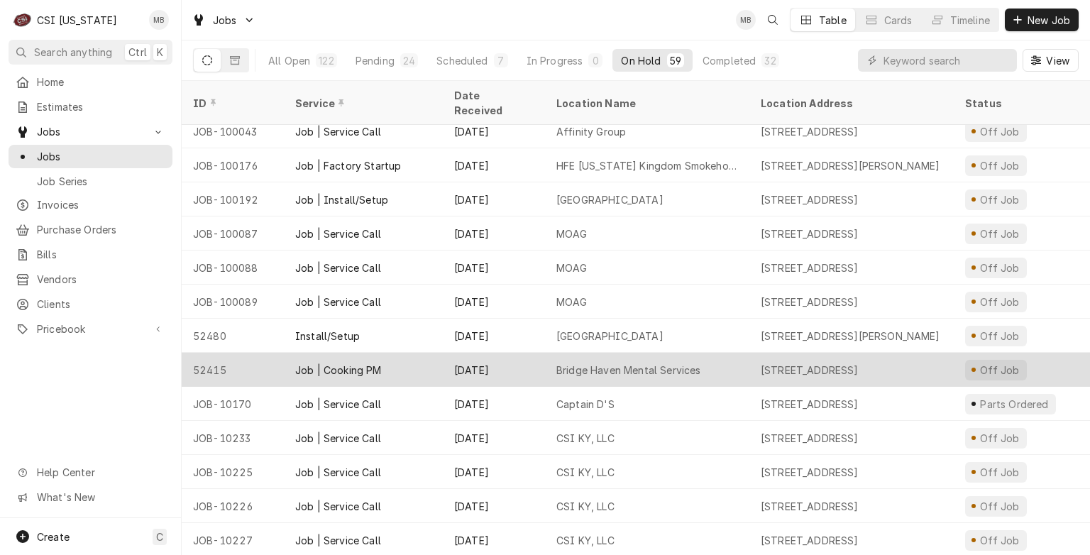
scroll to position [45, 0]
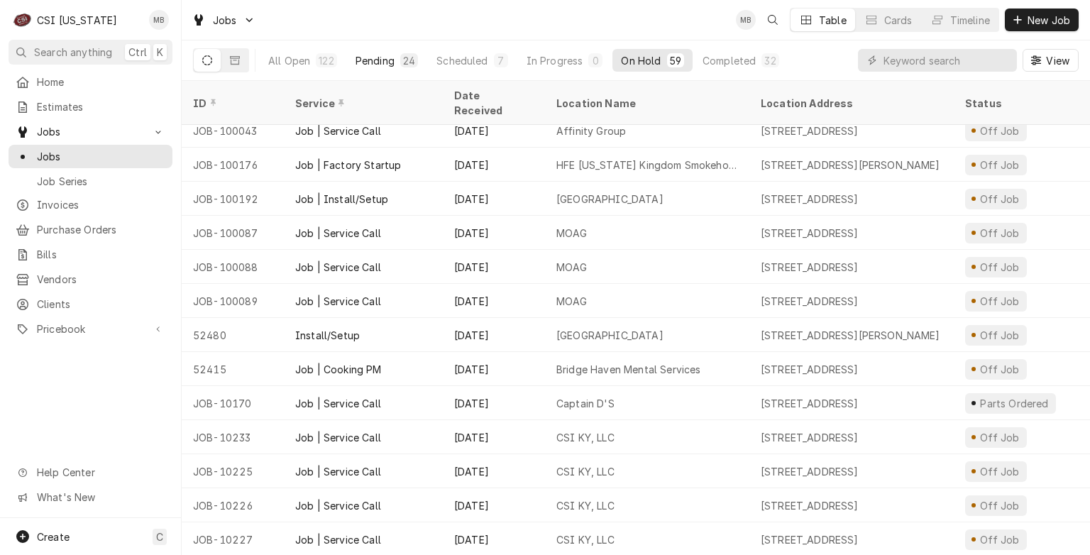
click at [403, 59] on div "24" at bounding box center [409, 60] width 12 height 15
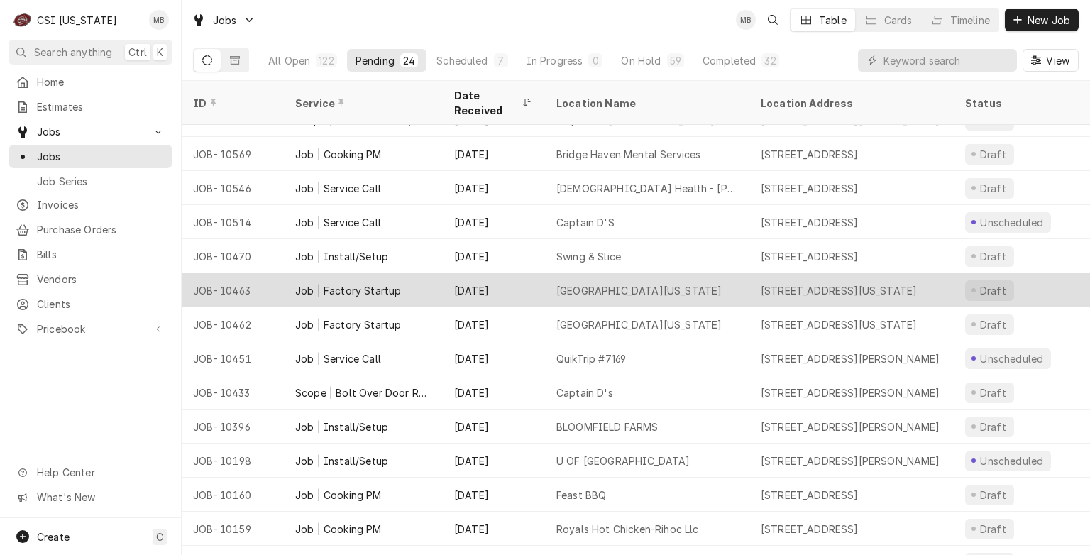
scroll to position [125, 0]
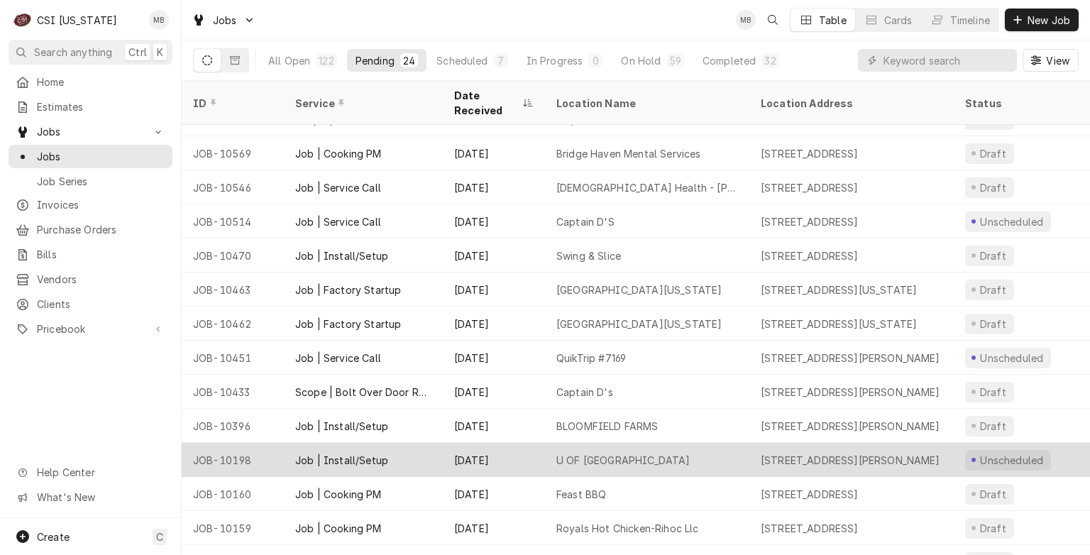
click at [435, 444] on div "Job | Install/Setup" at bounding box center [363, 460] width 159 height 34
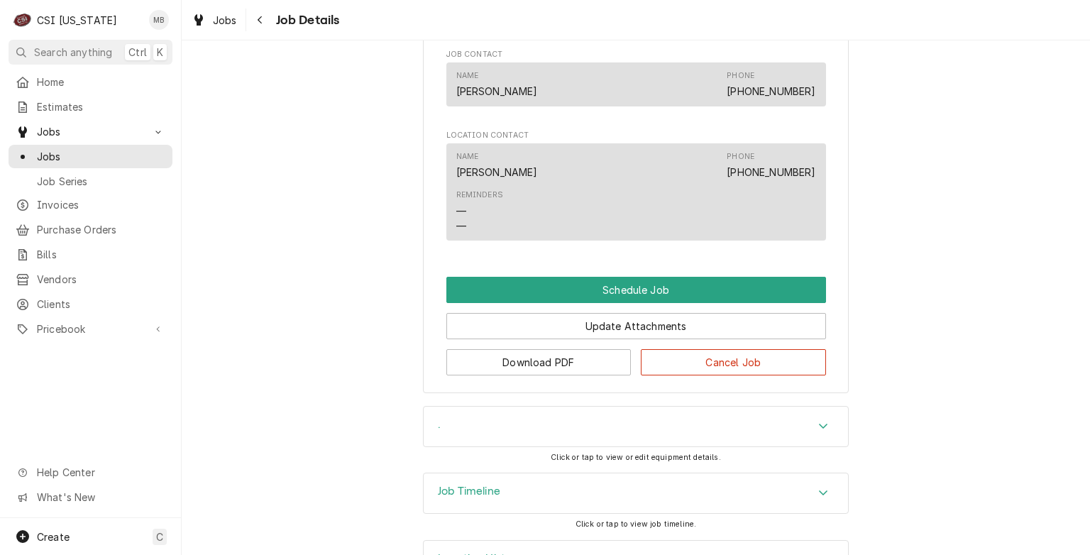
scroll to position [1134, 0]
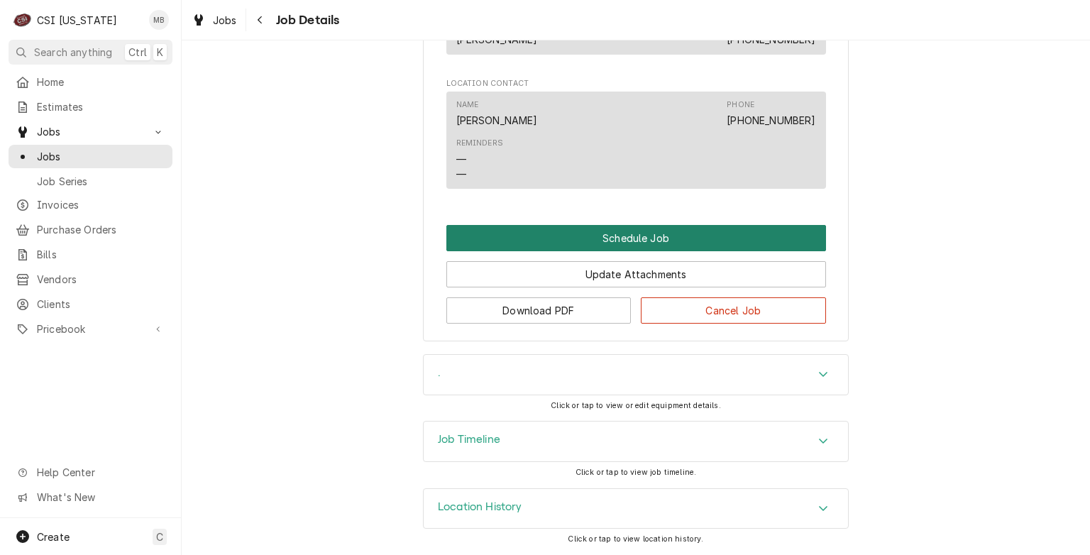
click at [594, 240] on button "Schedule Job" at bounding box center [636, 238] width 380 height 26
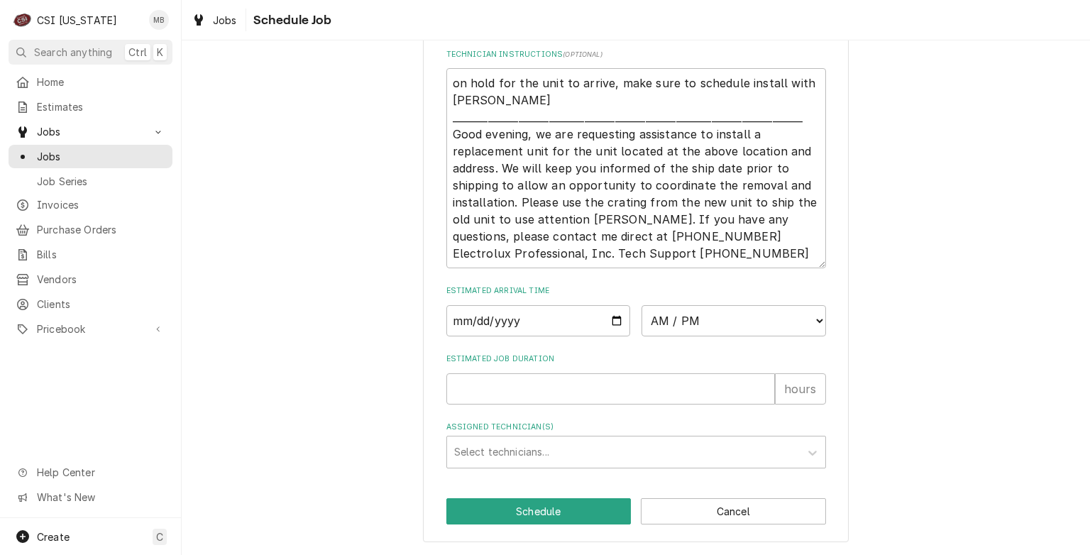
scroll to position [437, 0]
click at [610, 319] on input "Date" at bounding box center [538, 320] width 185 height 31
click at [605, 319] on input "Date" at bounding box center [538, 320] width 185 height 31
click at [607, 326] on input "Date" at bounding box center [538, 320] width 185 height 31
type textarea "x"
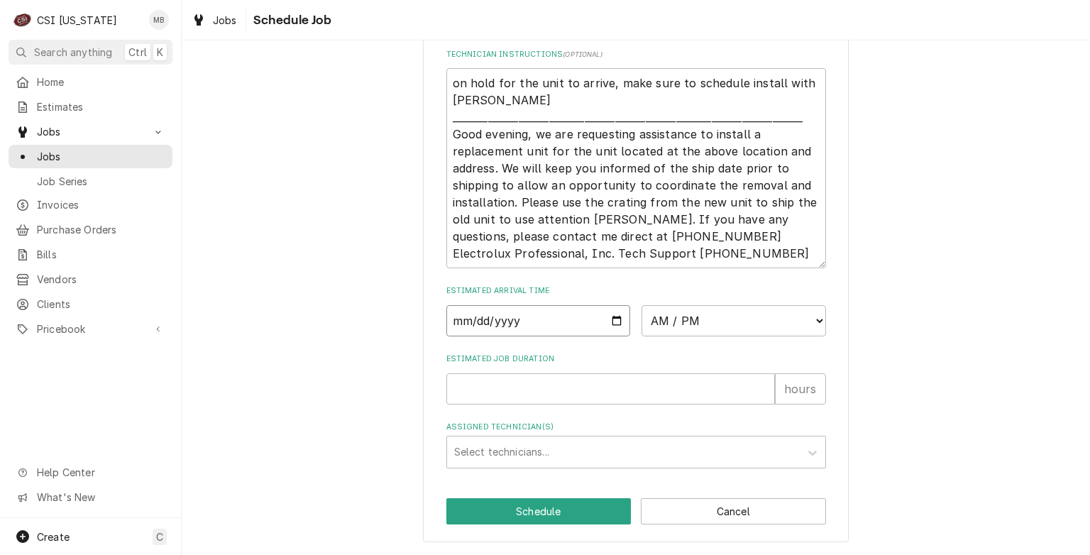
type input "2025-09-09"
click at [678, 336] on select "AM / PM 6:00 AM 6:15 AM 6:30 AM 6:45 AM 7:00 AM 7:15 AM 7:30 AM 7:45 AM 8:00 AM…" at bounding box center [734, 320] width 185 height 31
select select "06:30:00"
click at [642, 312] on select "AM / PM 6:00 AM 6:15 AM 6:30 AM 6:45 AM 7:00 AM 7:15 AM 7:30 AM 7:45 AM 8:00 AM…" at bounding box center [734, 320] width 185 height 31
click at [571, 402] on input "Estimated Job Duration" at bounding box center [610, 388] width 329 height 31
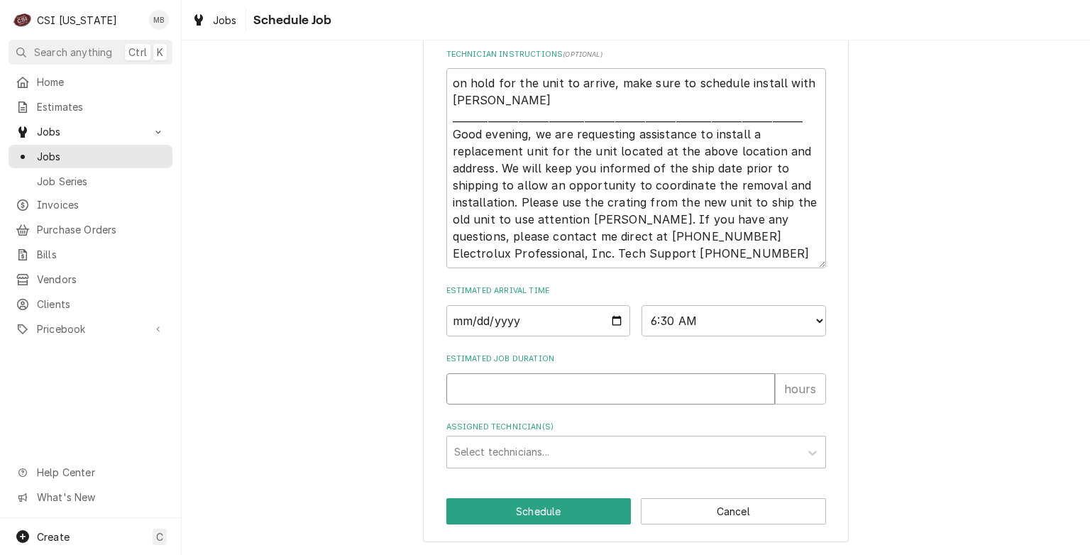
type textarea "x"
type input "4"
click at [562, 458] on div "Assigned Technician(s)" at bounding box center [623, 452] width 339 height 26
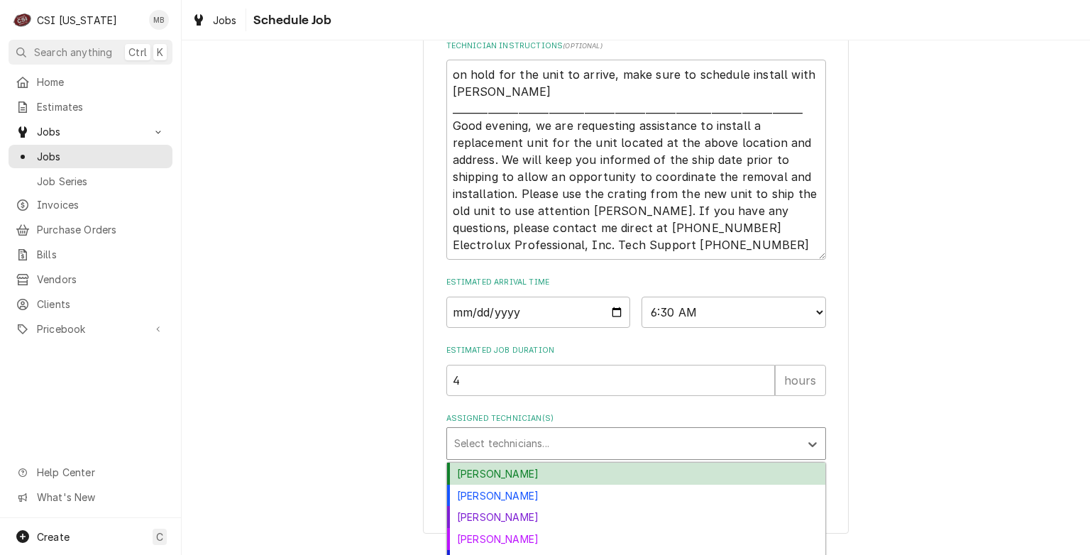
scroll to position [514, 0]
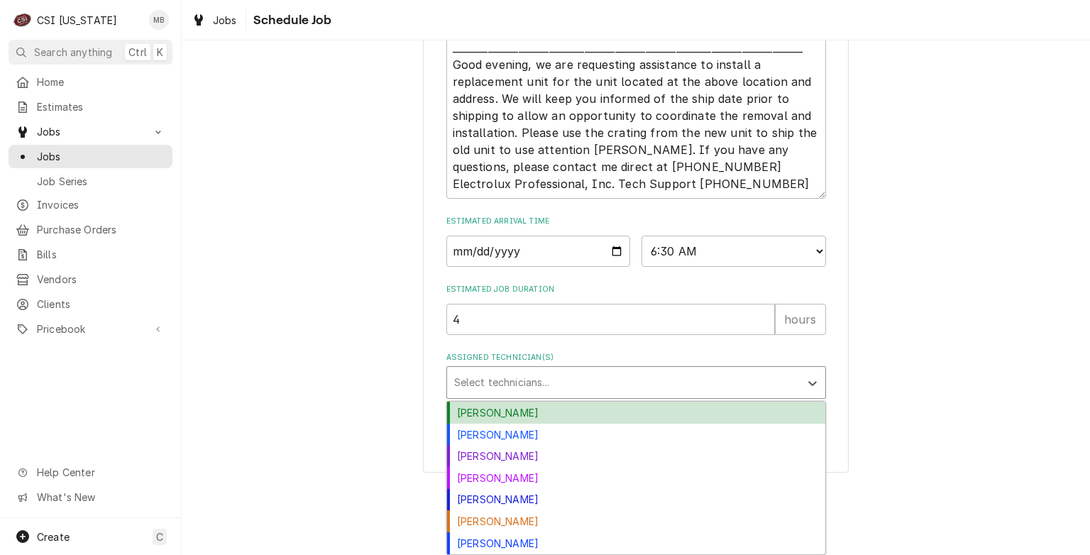
click at [514, 411] on div "Bryant Jolley" at bounding box center [636, 413] width 378 height 22
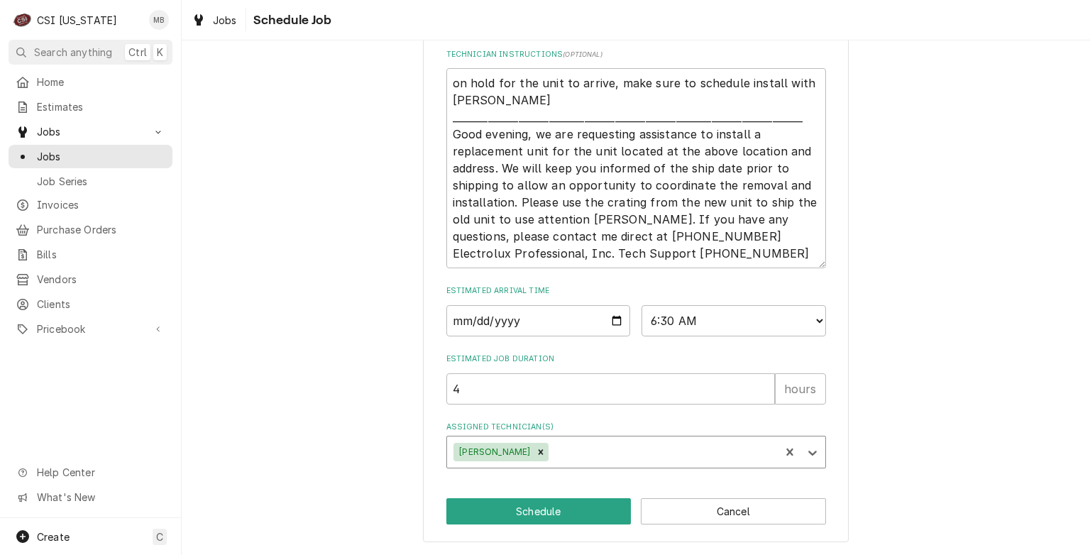
scroll to position [444, 0]
click at [573, 513] on button "Schedule" at bounding box center [538, 511] width 185 height 26
type textarea "x"
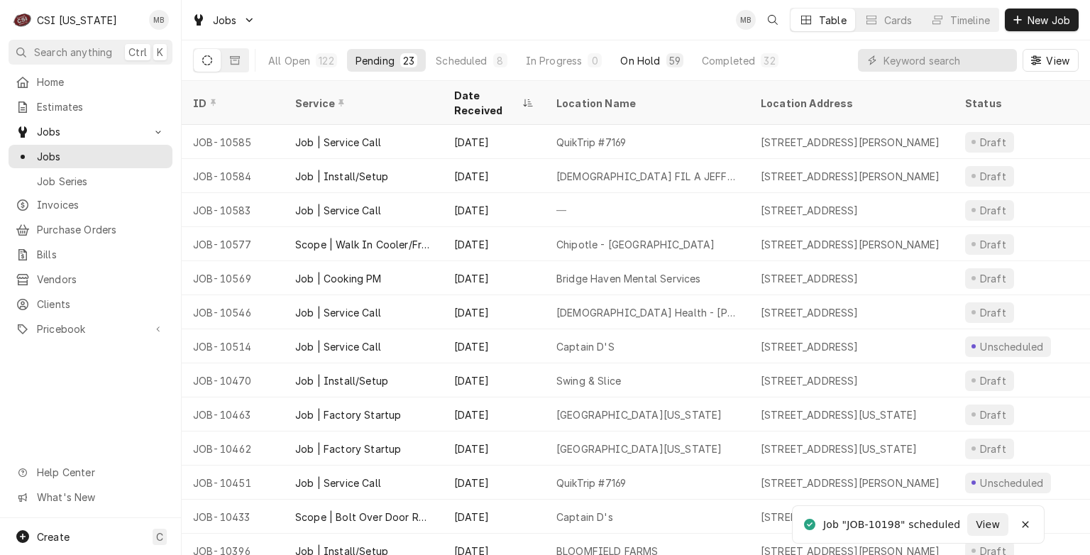
click at [643, 60] on div "On Hold" at bounding box center [640, 60] width 40 height 15
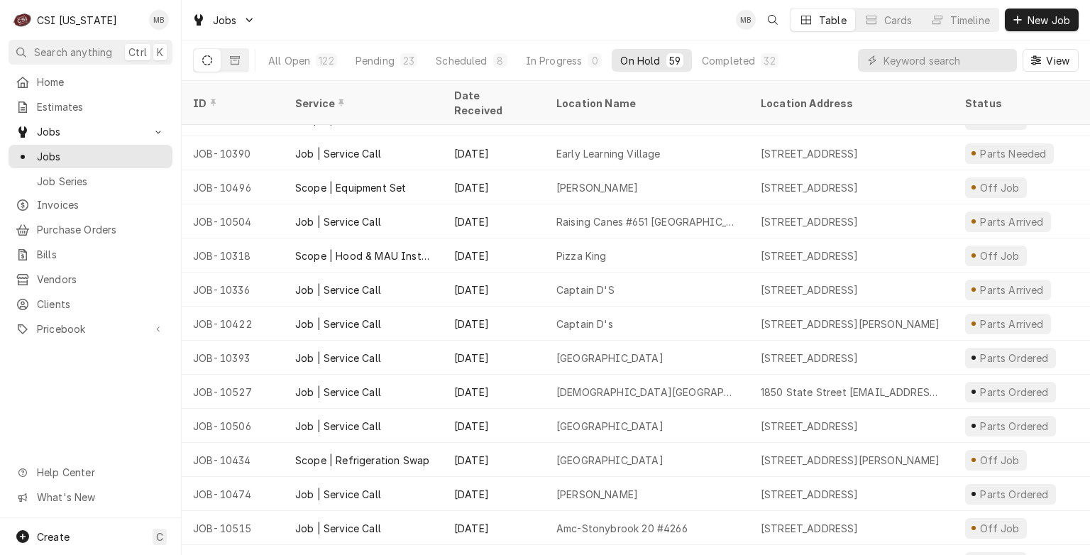
scroll to position [908, 0]
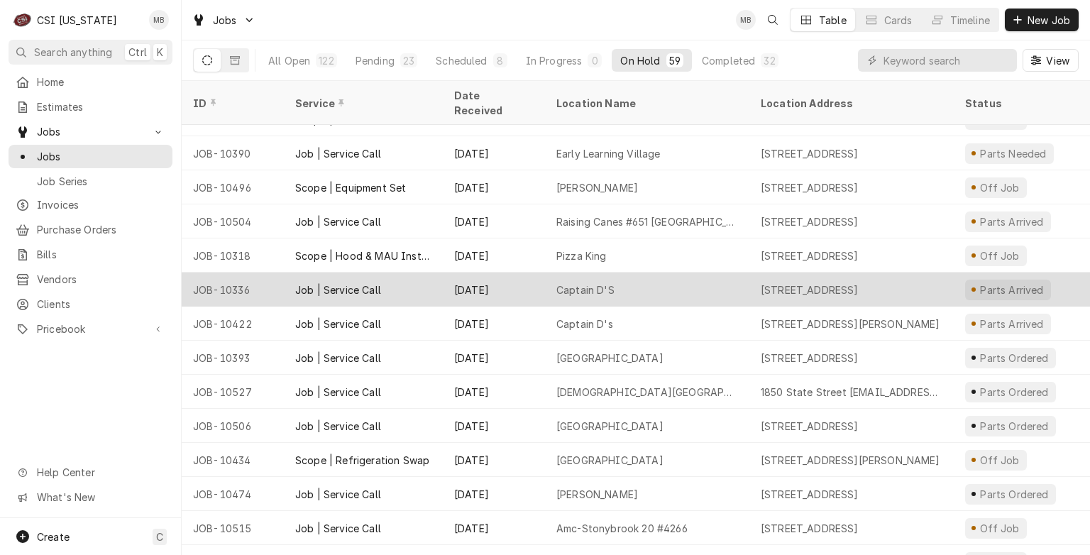
click at [559, 285] on div "Captain D'S" at bounding box center [647, 290] width 204 height 34
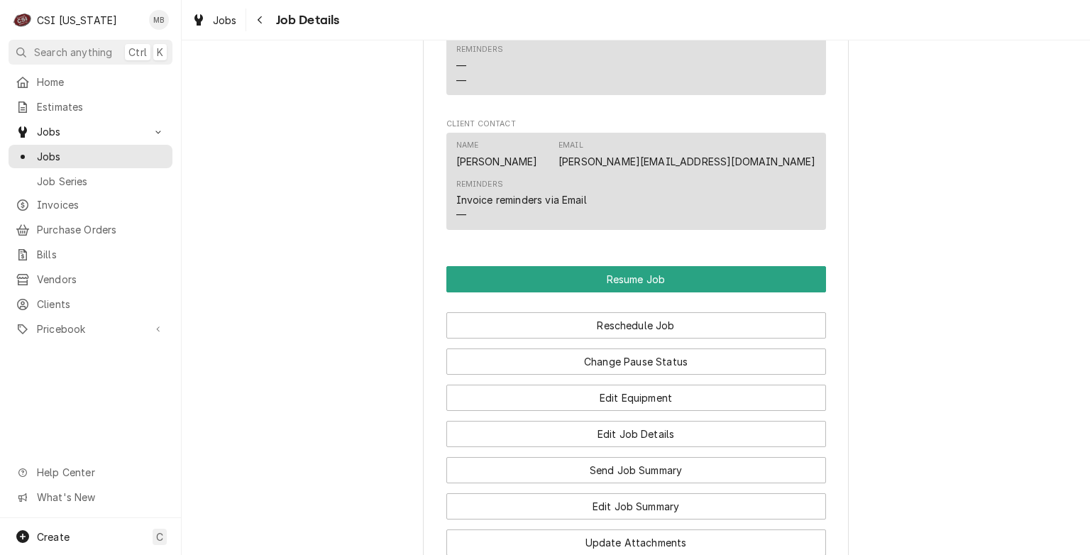
scroll to position [1402, 0]
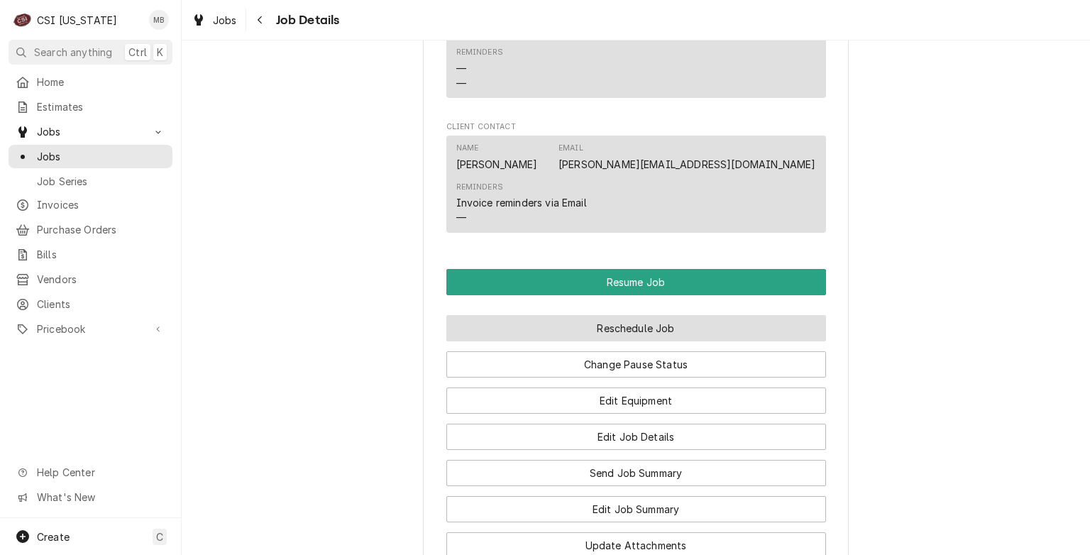
click at [627, 329] on button "Reschedule Job" at bounding box center [636, 328] width 380 height 26
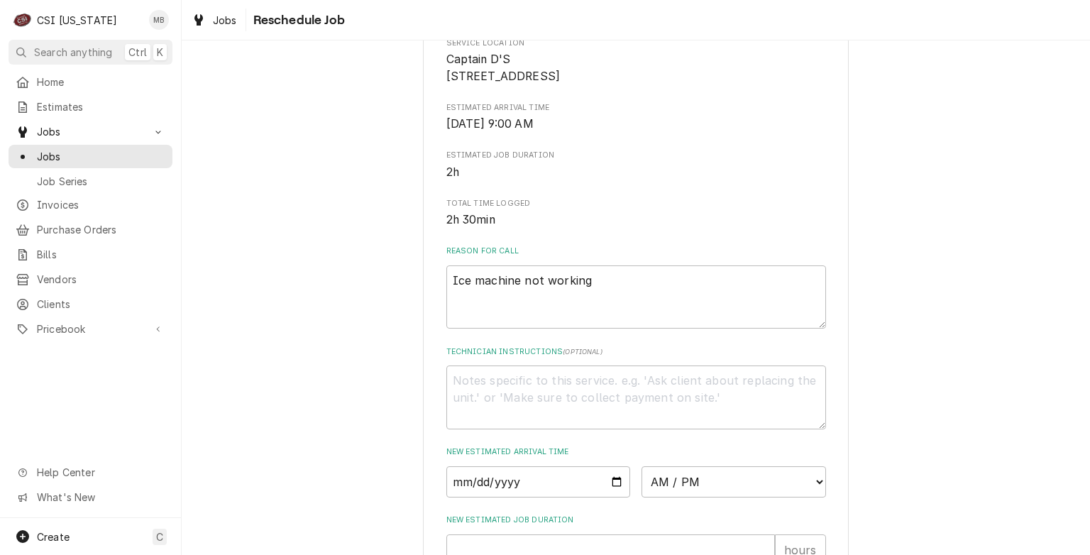
scroll to position [228, 0]
click at [608, 497] on input "Date" at bounding box center [538, 481] width 185 height 31
type input "2025-09-09"
type textarea "x"
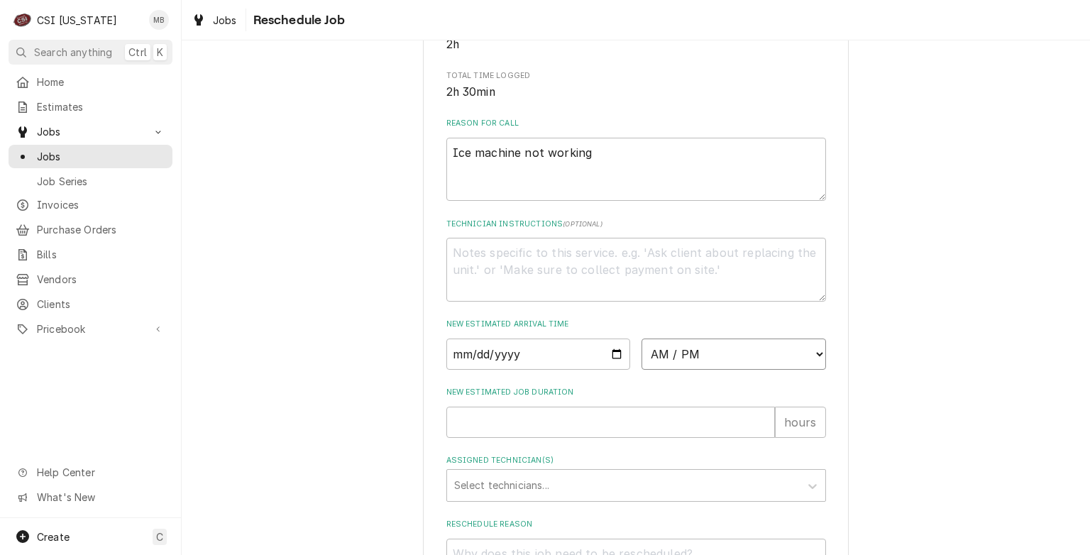
click at [717, 370] on select "AM / PM 6:00 AM 6:15 AM 6:30 AM 6:45 AM 7:00 AM 7:15 AM 7:30 AM 7:45 AM 8:00 AM…" at bounding box center [734, 354] width 185 height 31
select select "07:00:00"
click at [642, 355] on select "AM / PM 6:00 AM 6:15 AM 6:30 AM 6:45 AM 7:00 AM 7:15 AM 7:30 AM 7:45 AM 8:00 AM…" at bounding box center [734, 354] width 185 height 31
click at [510, 427] on input "New Estimated Job Duration" at bounding box center [610, 422] width 329 height 31
type textarea "x"
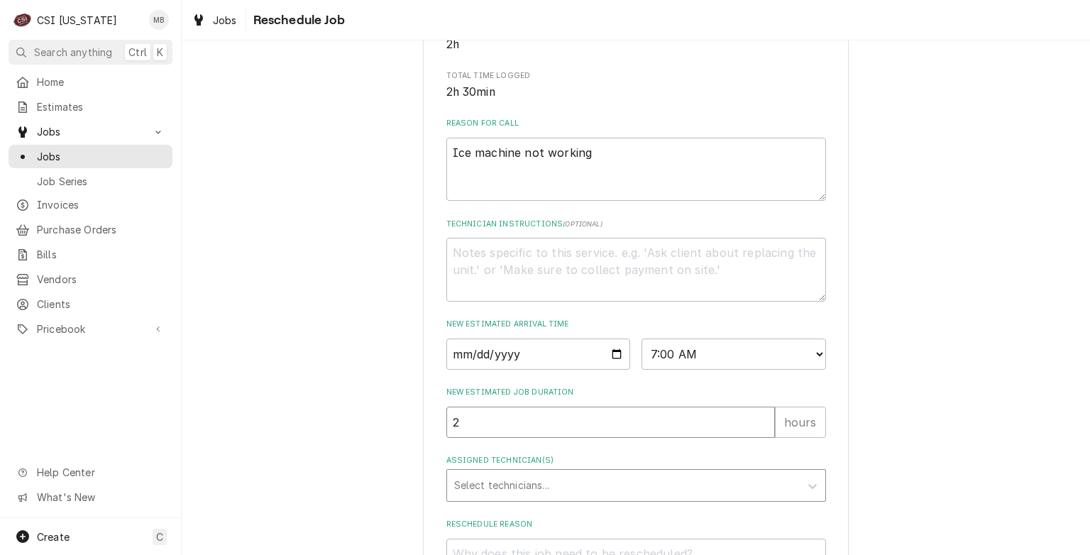
type input "2"
click at [497, 498] on div "Assigned Technician(s)" at bounding box center [623, 486] width 339 height 26
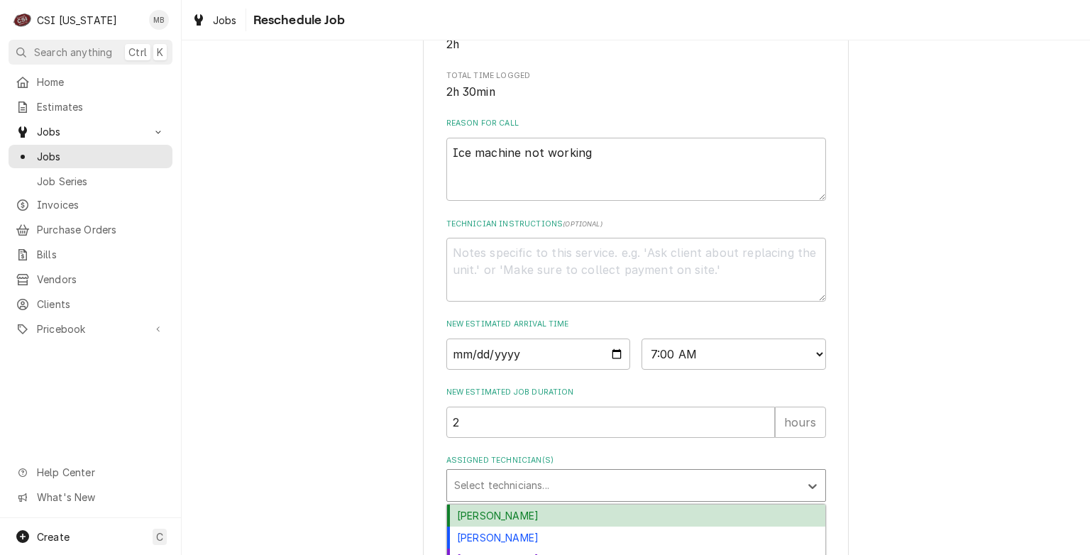
scroll to position [504, 0]
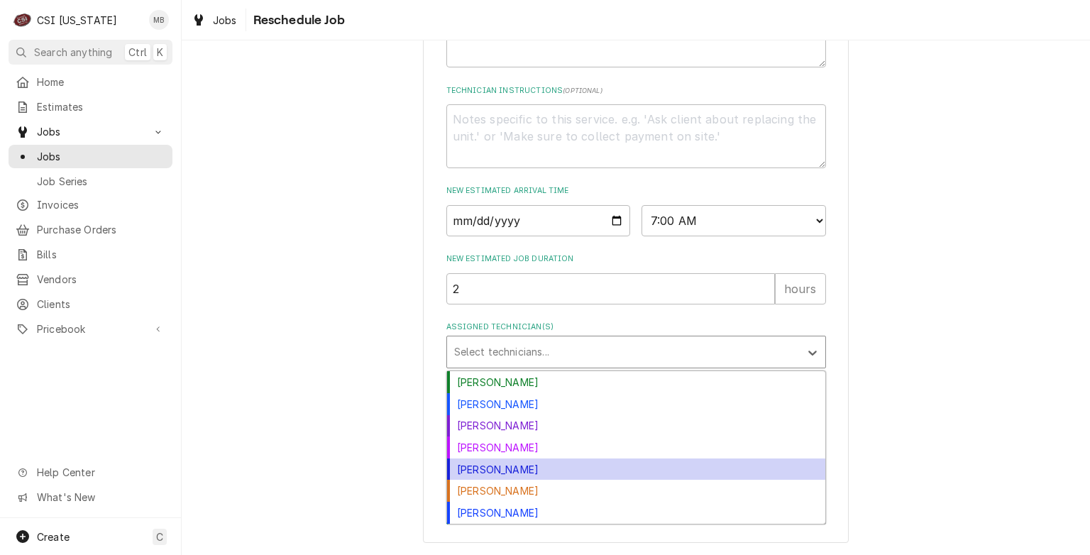
click at [493, 463] on div "Jeff Hartley" at bounding box center [636, 469] width 378 height 22
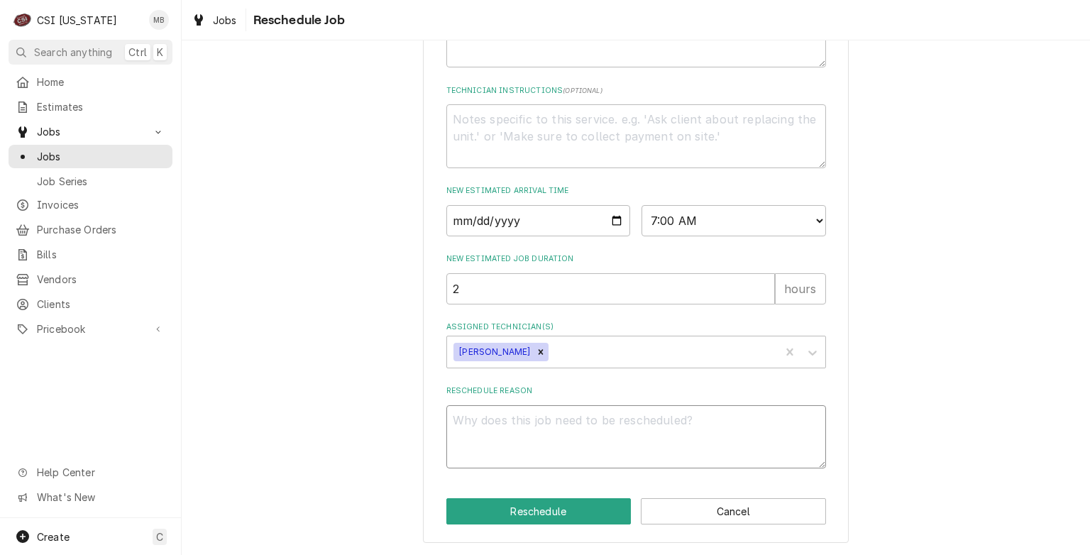
click at [535, 413] on textarea "Reschedule Reason" at bounding box center [636, 437] width 380 height 64
type textarea "x"
type textarea "p"
type textarea "x"
type textarea "pa"
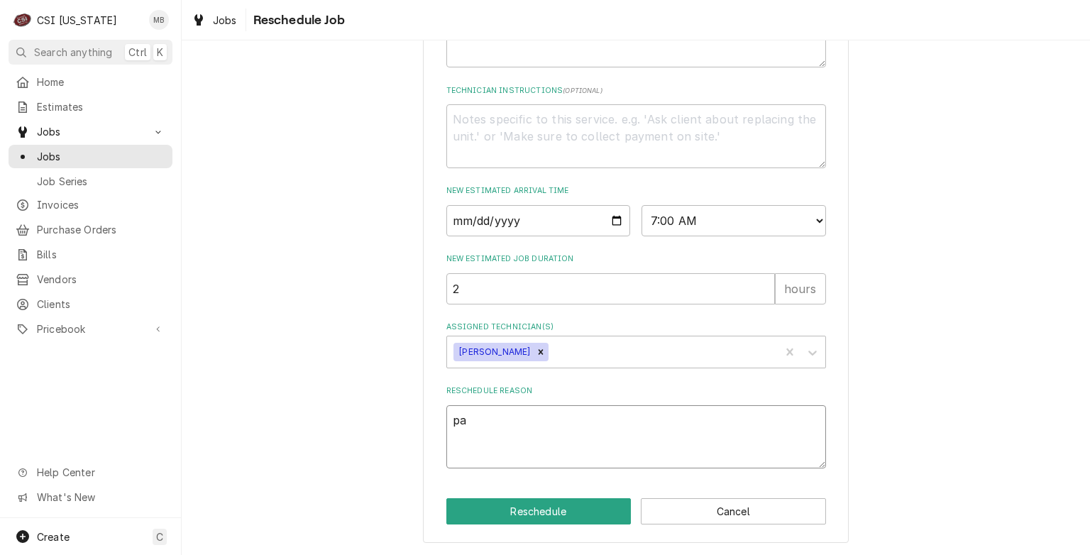
type textarea "x"
type textarea "par"
type textarea "x"
type textarea "parts"
type textarea "x"
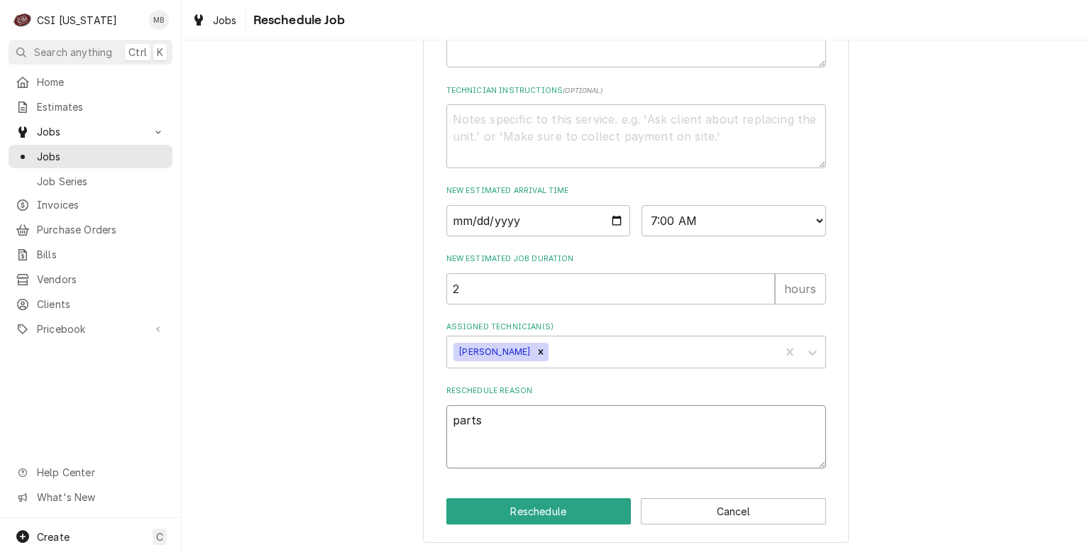
type textarea "parts"
type textarea "x"
type textarea "parts a"
type textarea "x"
type textarea "parts ar"
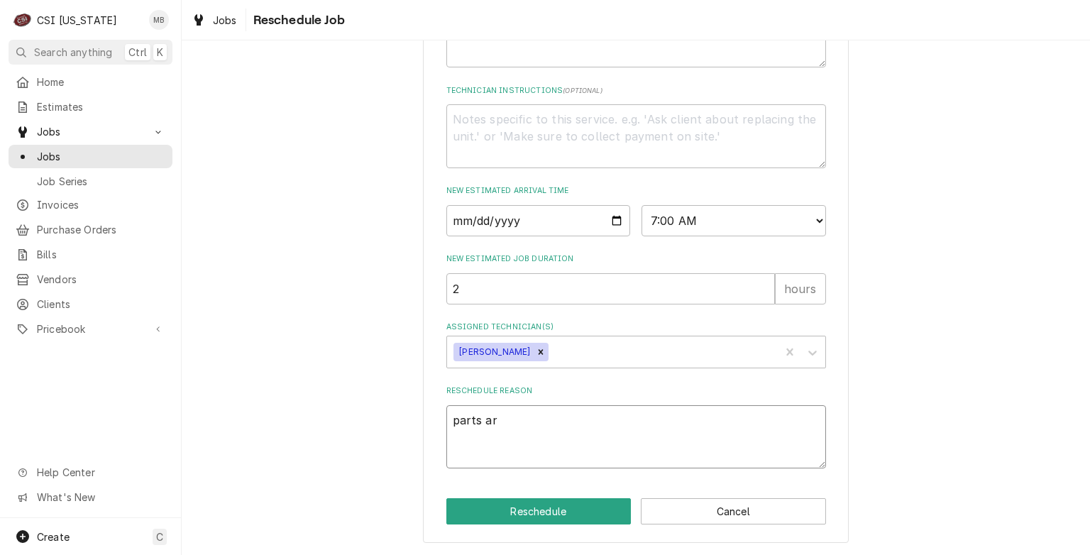
type textarea "x"
type textarea "parts arr"
type textarea "x"
type textarea "parts ar"
type textarea "x"
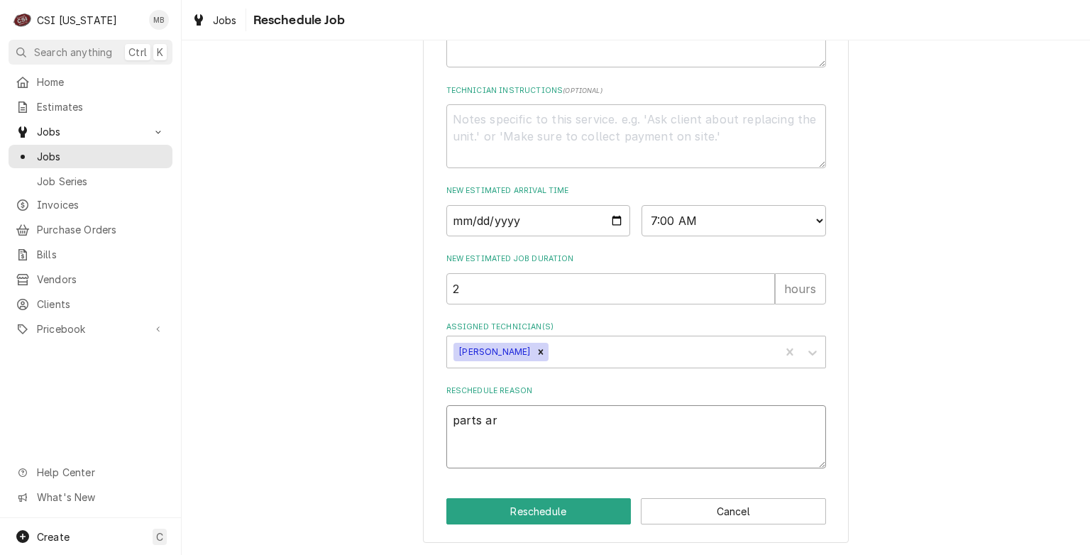
type textarea "parts a"
type textarea "x"
type textarea "parts"
type textarea "x"
type textarea "parts"
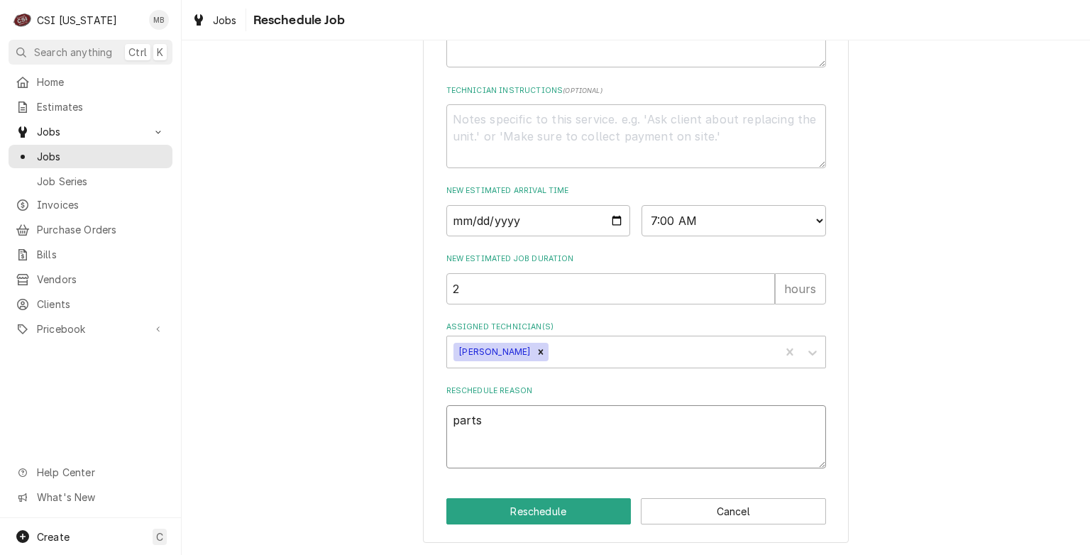
type textarea "x"
type textarea "part"
type textarea "x"
type textarea "par"
type textarea "x"
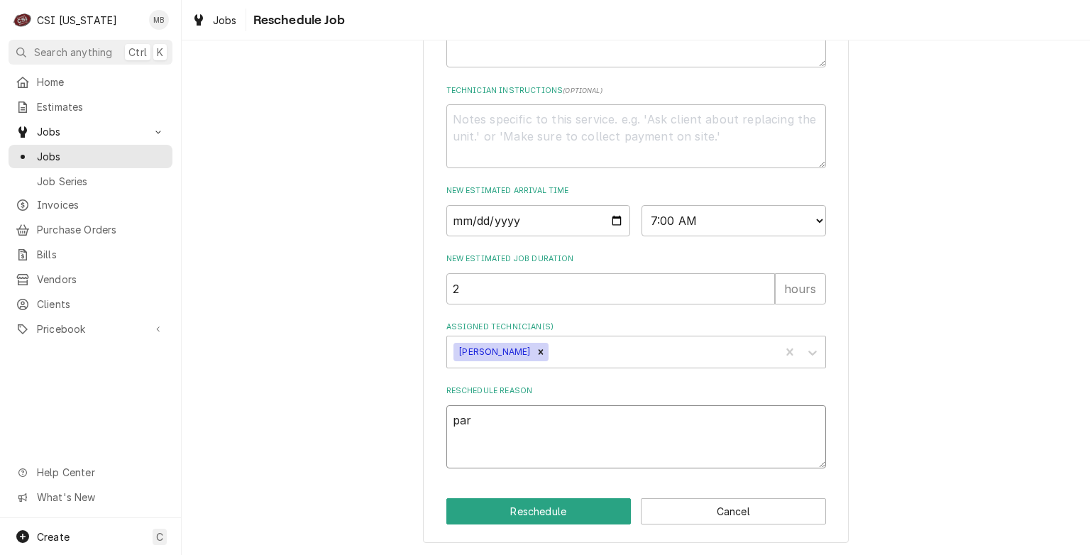
type textarea "pa"
type textarea "x"
type textarea "p"
type textarea "x"
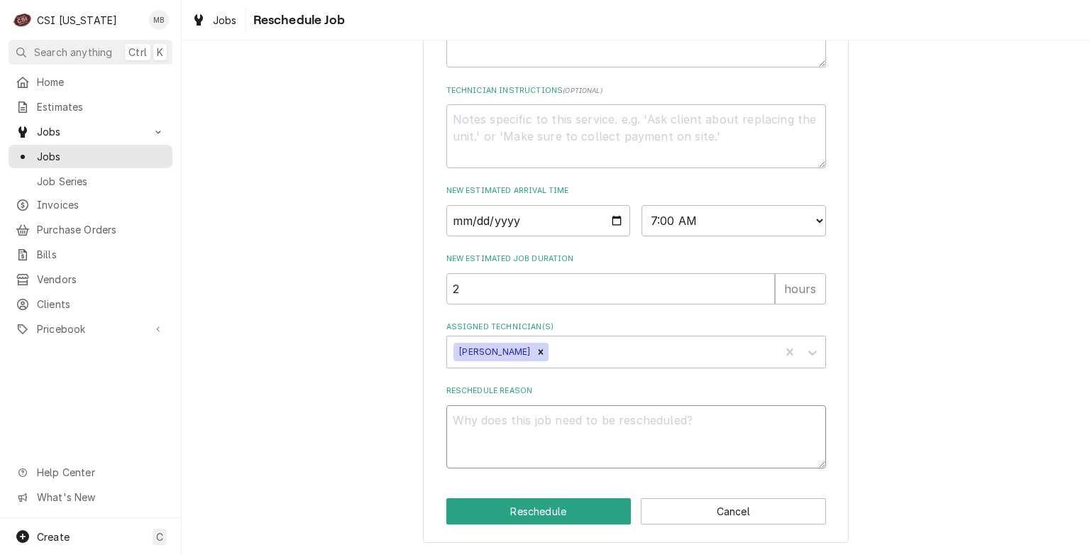
type textarea "A"
type textarea "x"
type textarea "P"
type textarea "x"
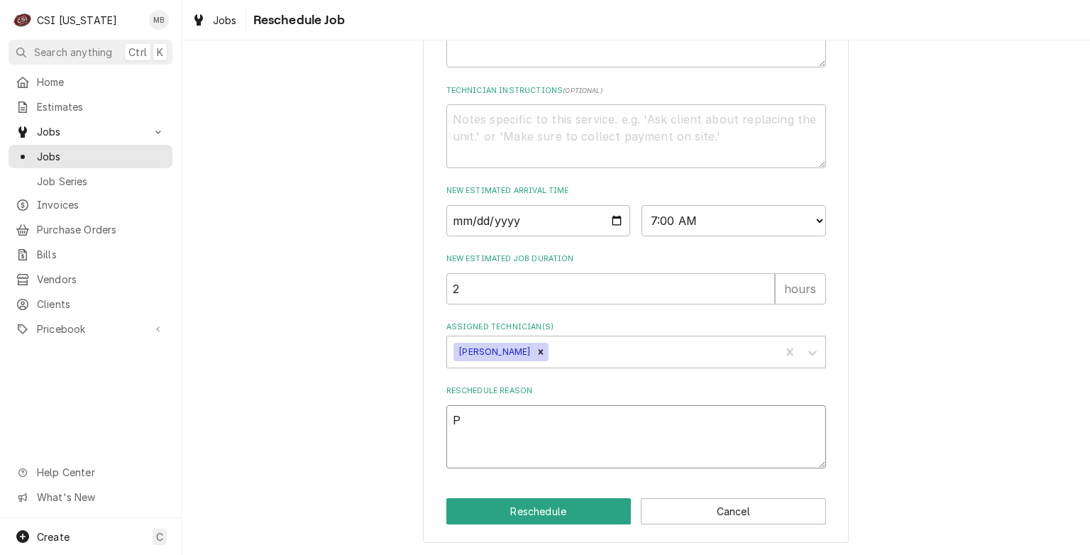
type textarea "PA"
type textarea "x"
type textarea "PAR"
type textarea "x"
type textarea "PART"
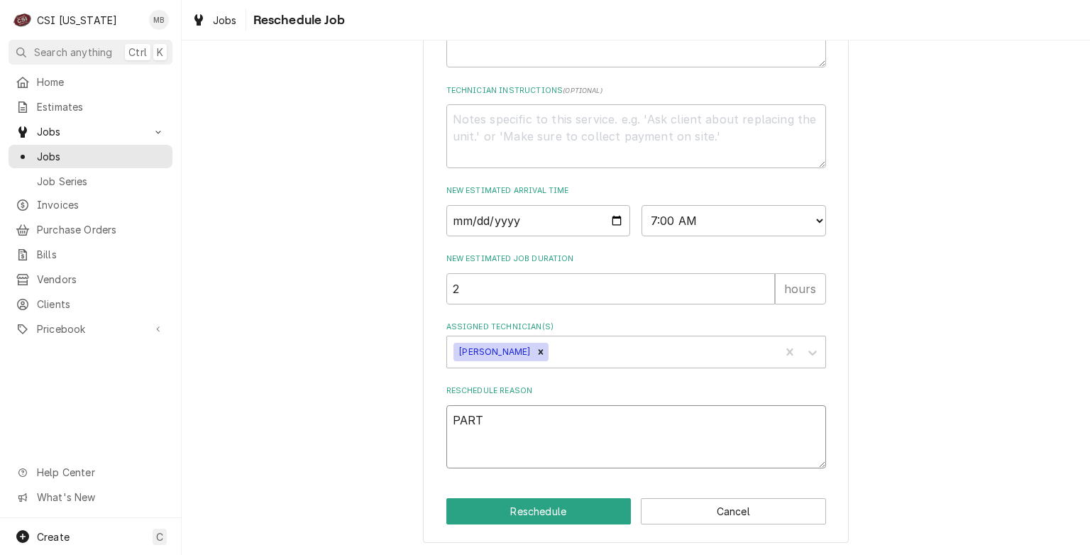
type textarea "x"
type textarea "PARTS"
type textarea "x"
type textarea "PARTS"
type textarea "x"
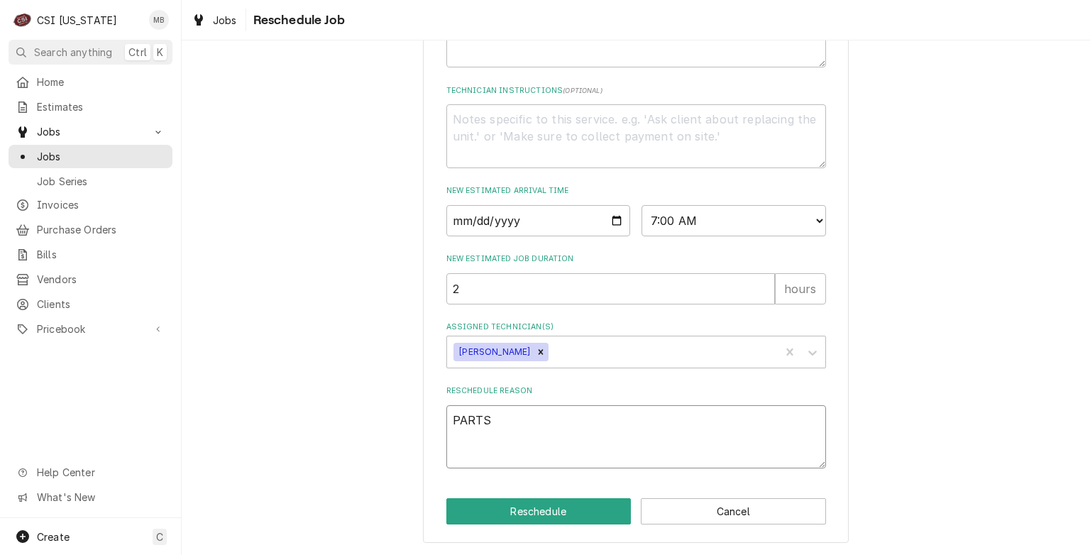
type textarea "PARTS A"
type textarea "x"
type textarea "PARTS AR"
type textarea "x"
type textarea "PARTS ARR"
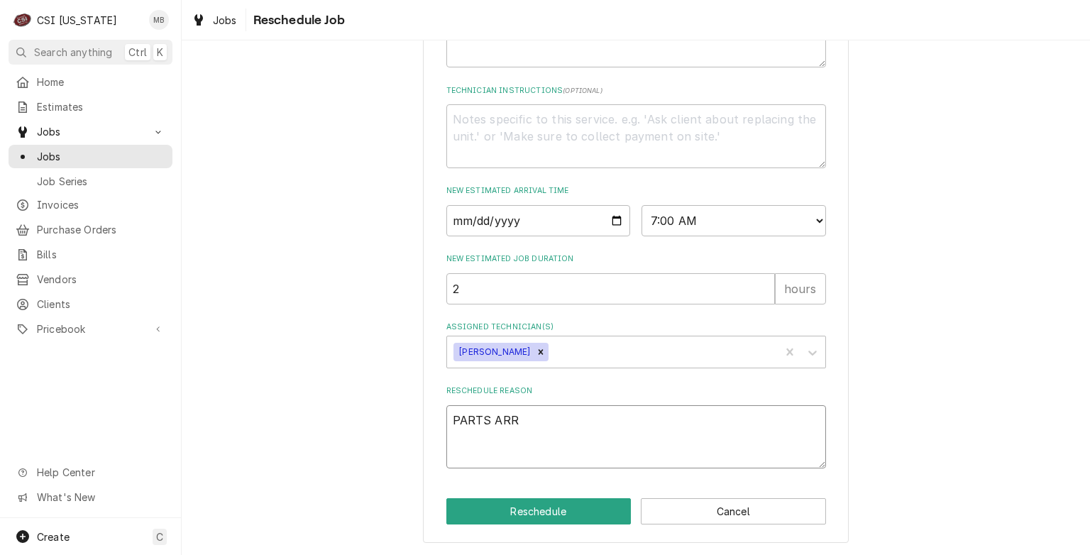
type textarea "x"
type textarea "PARTS ARRI"
type textarea "x"
type textarea "PARTS ARRIV"
type textarea "x"
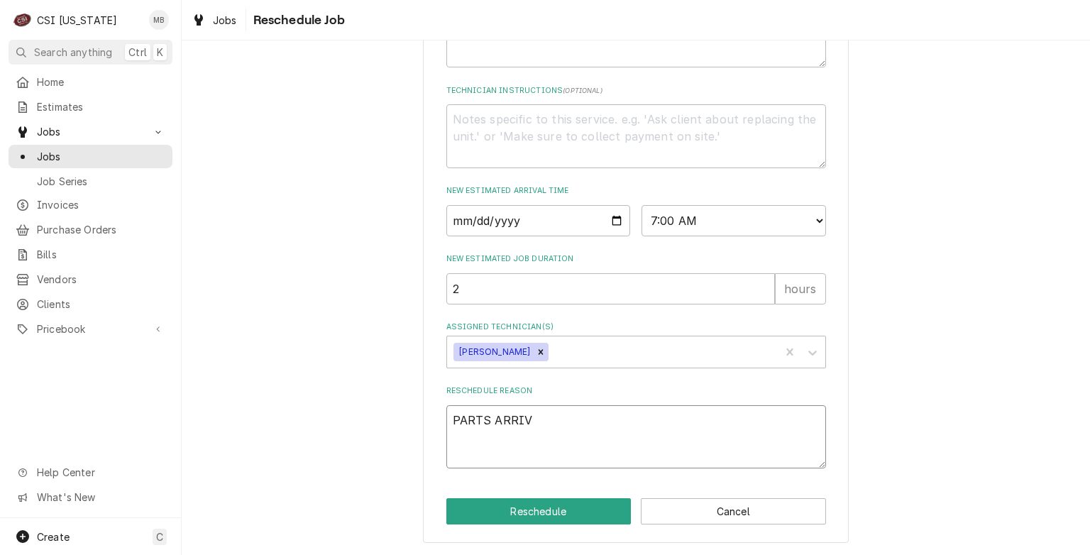
type textarea "PARTS ARRIVE"
type textarea "x"
type textarea "PARTS ARRIVED"
click at [547, 495] on div "Please provide some additional details to reschedule this job. Roopairs Job ID …" at bounding box center [636, 61] width 426 height 963
click at [546, 502] on button "Reschedule" at bounding box center [538, 511] width 185 height 26
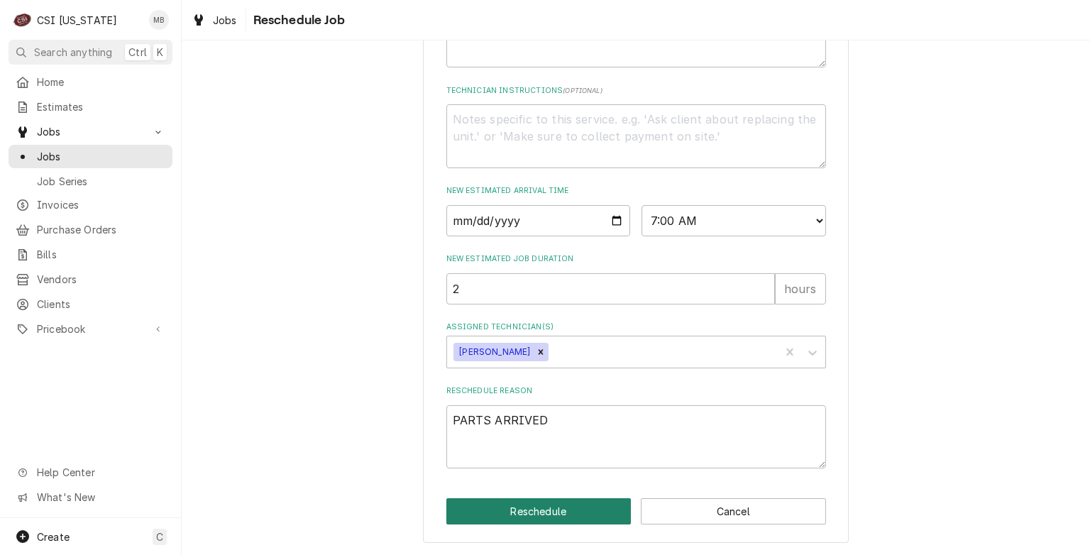
type textarea "x"
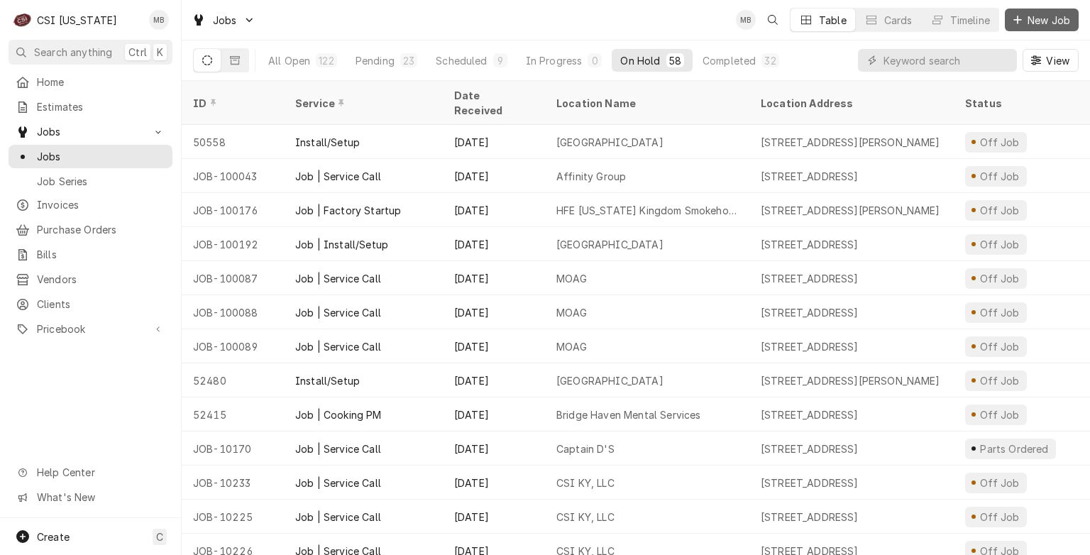
click at [1026, 9] on button "New Job" at bounding box center [1042, 20] width 74 height 23
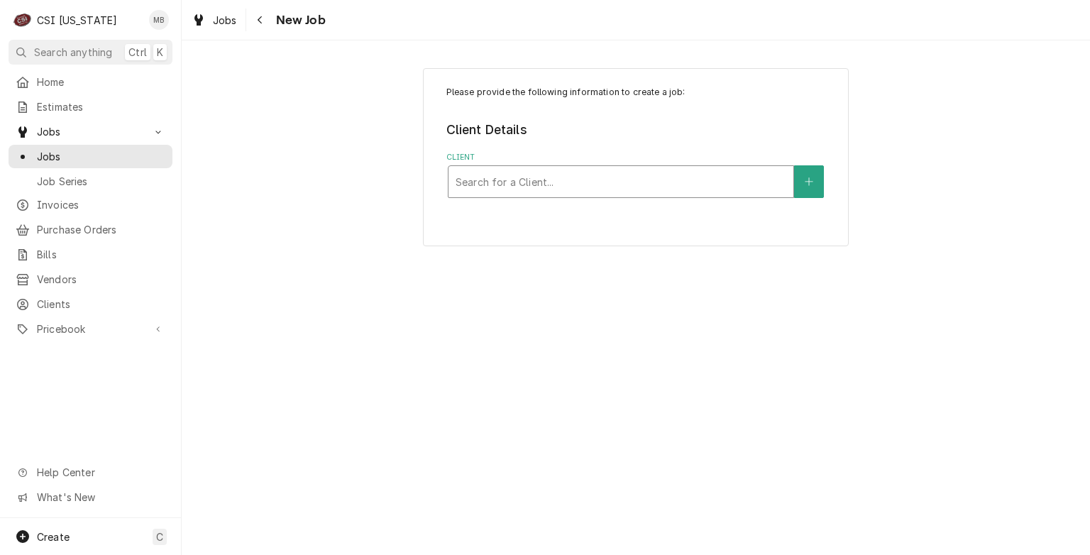
click at [735, 189] on html "C CSI [US_STATE] MB Search anything Ctrl K Home Estimates Jobs Jobs Job Series …" at bounding box center [545, 277] width 1090 height 555
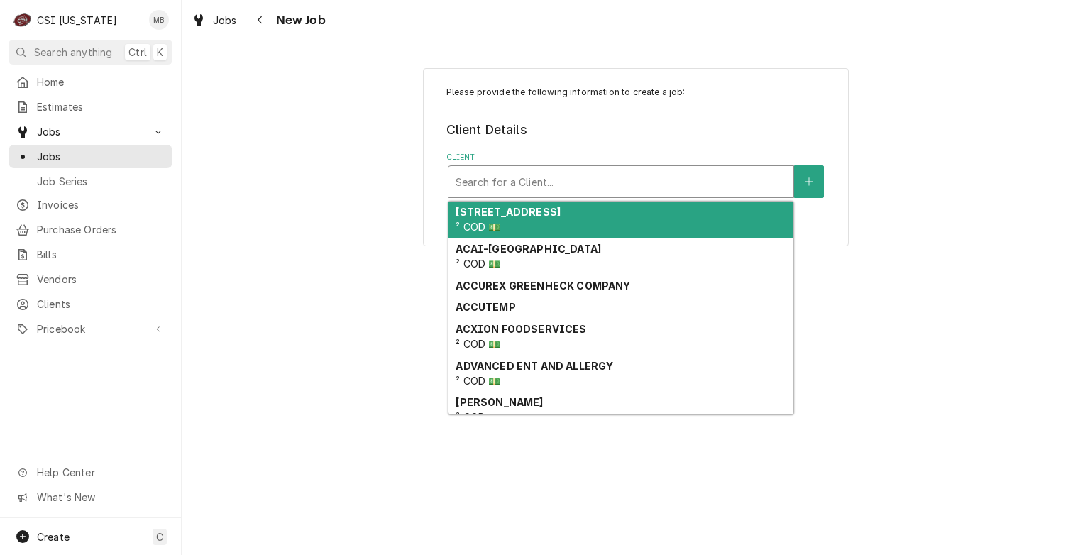
click at [735, 189] on div "Client" at bounding box center [621, 182] width 331 height 26
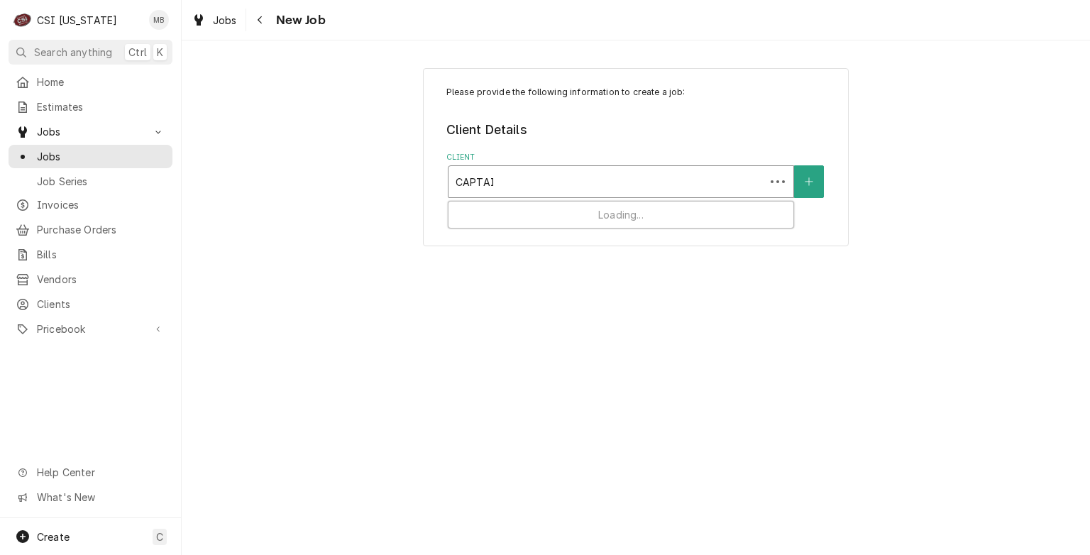
type input "CAPTAIN"
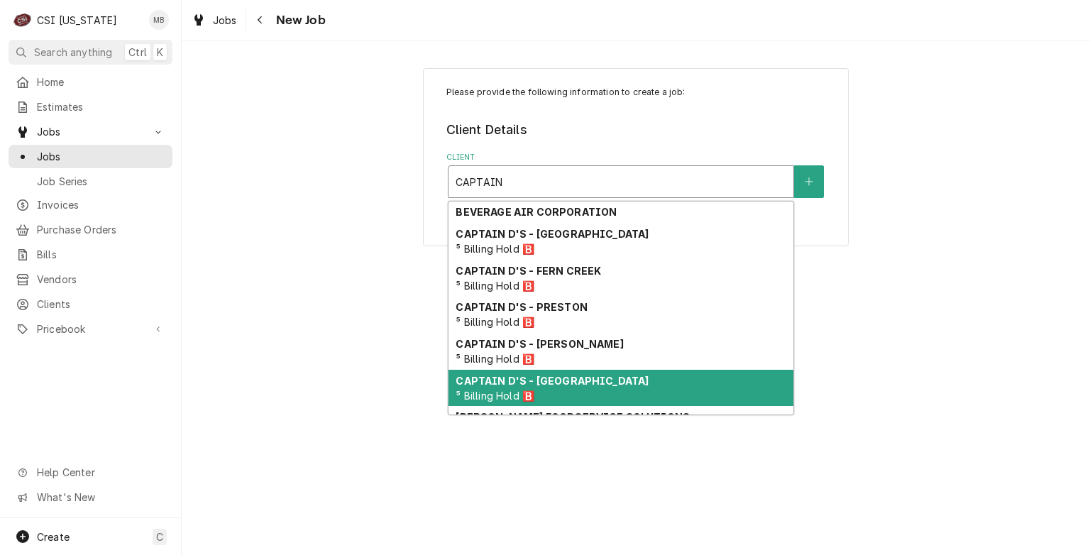
click at [547, 390] on div "CAPTAIN D'S - VALLEY STATION ⁵ Billing Hold 🅱️" at bounding box center [621, 388] width 345 height 37
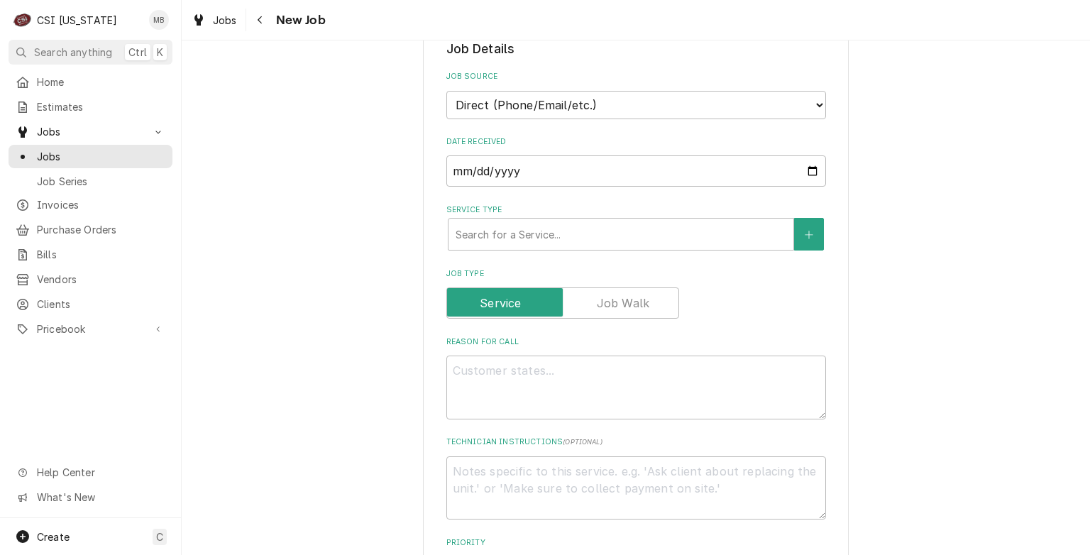
scroll to position [409, 0]
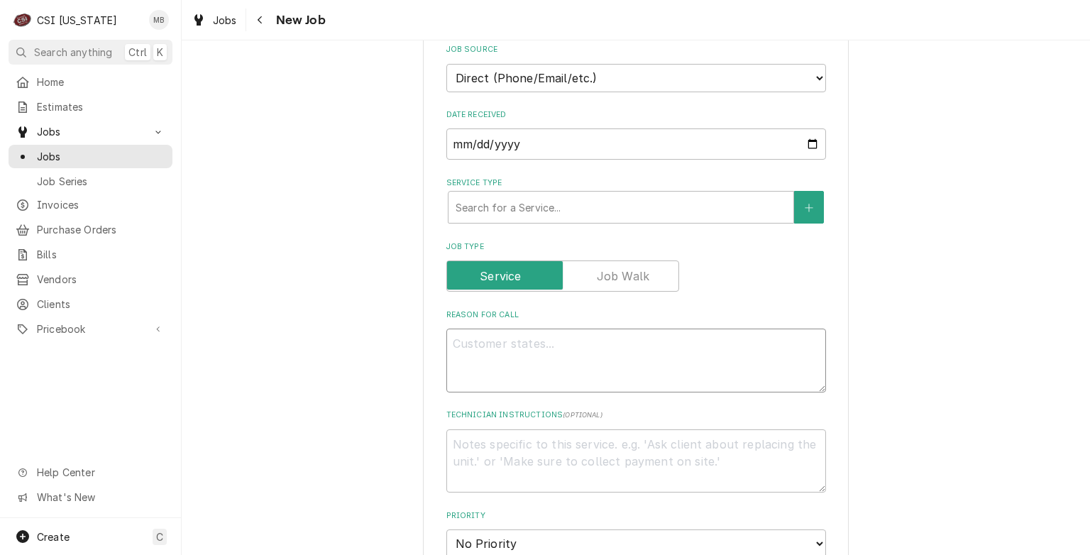
click at [556, 330] on textarea "Reason For Call" at bounding box center [636, 361] width 380 height 64
type textarea "x"
type textarea "F"
type textarea "x"
type textarea "FR"
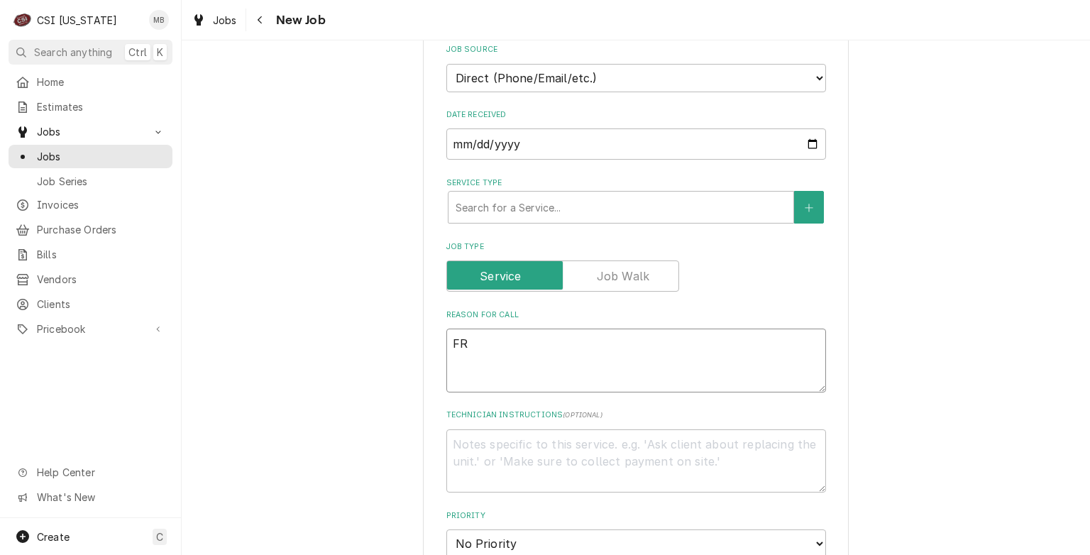
type textarea "x"
type textarea "FRY"
type textarea "x"
type textarea "FRYE"
type textarea "x"
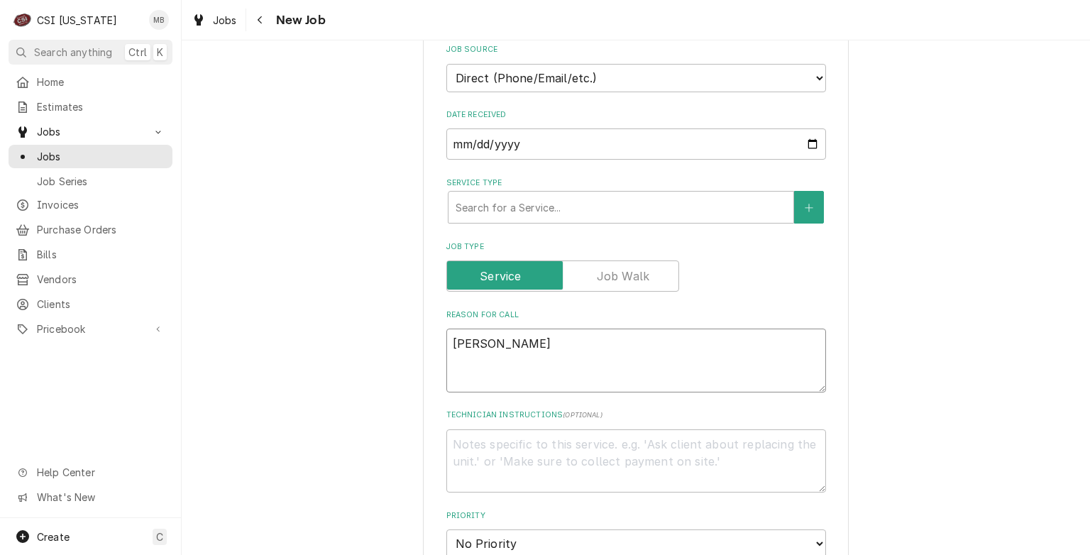
type textarea "FRYER"
type textarea "x"
type textarea "FRYER"
type textarea "x"
type textarea "FRYER N"
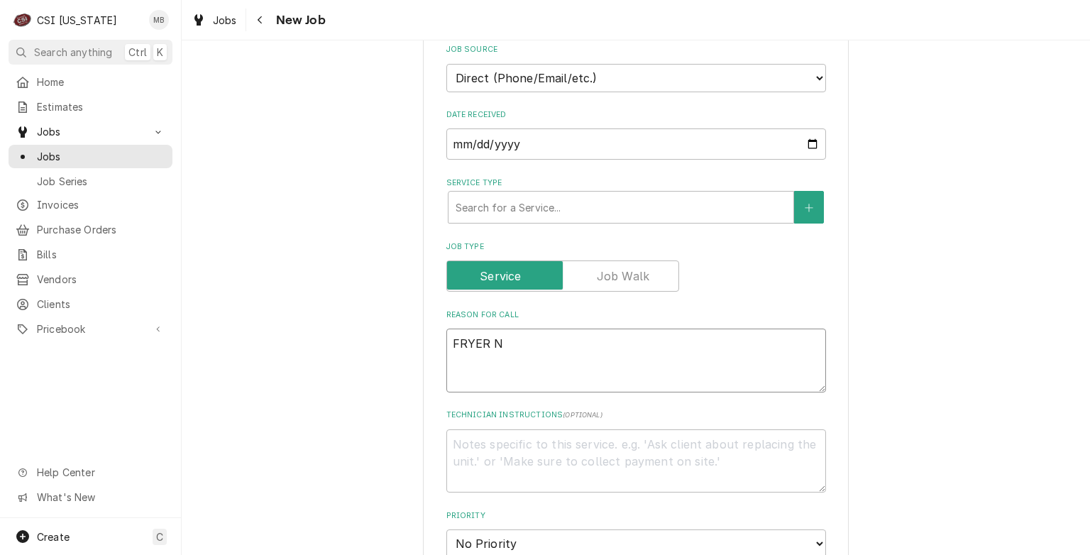
type textarea "x"
type textarea "FRYER NO"
type textarea "x"
type textarea "FRYER NOT"
type textarea "x"
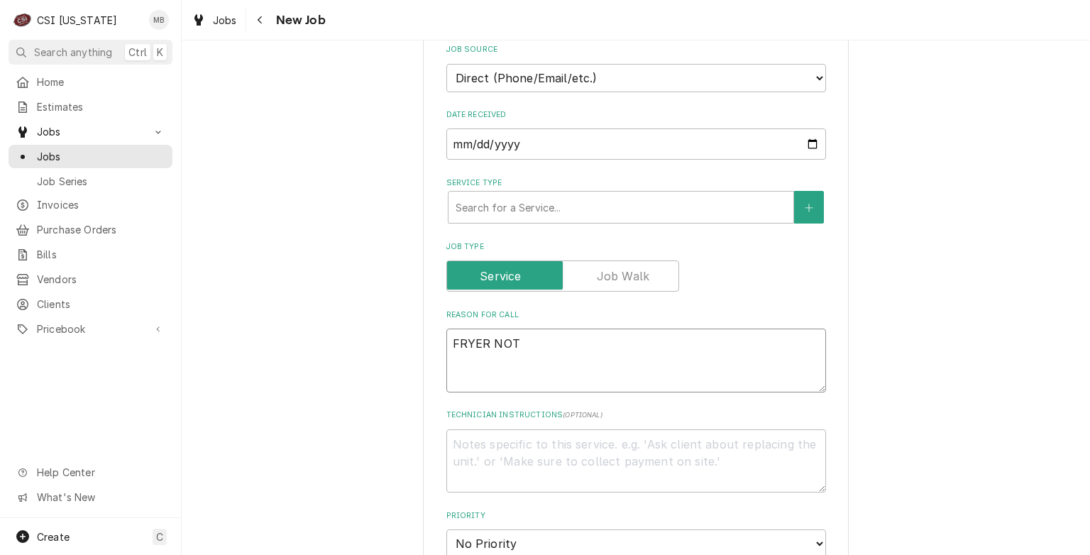
type textarea "FRYER NOT"
type textarea "x"
type textarea "FRYER NOT W"
type textarea "x"
type textarea "FRYER NOT WO"
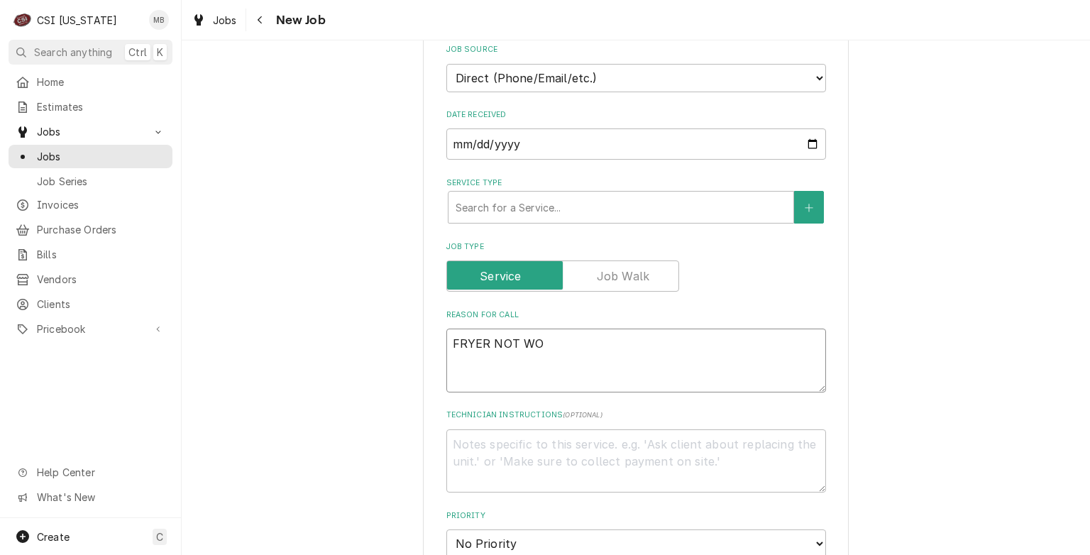
type textarea "x"
type textarea "FRYER NOT WOR"
type textarea "x"
type textarea "FRYER NOT WORK"
type textarea "x"
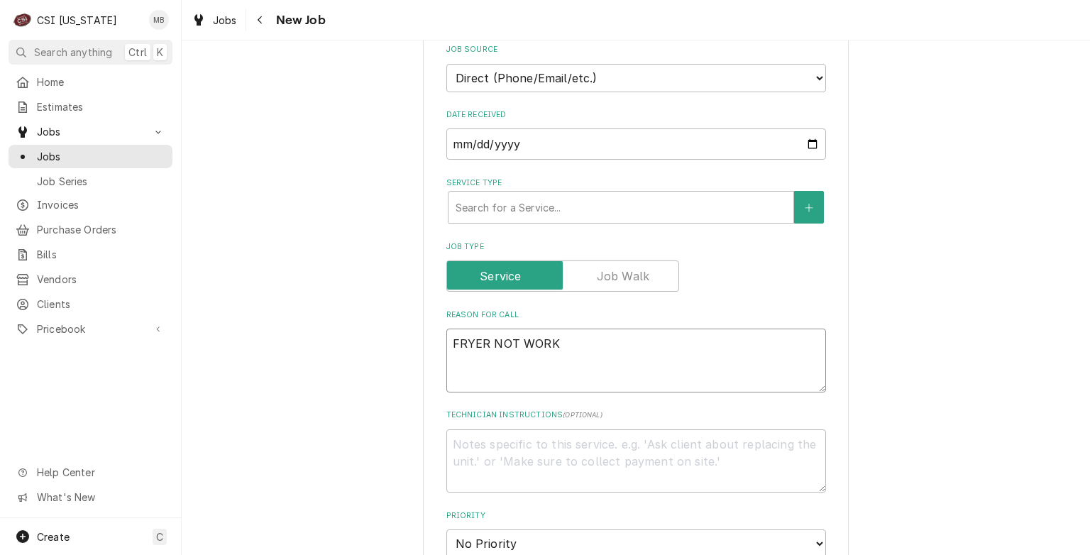
type textarea "FRYER NOT WORKI"
type textarea "x"
type textarea "FRYER NOT WORKIN"
type textarea "x"
type textarea "FRYER NOT WORKING"
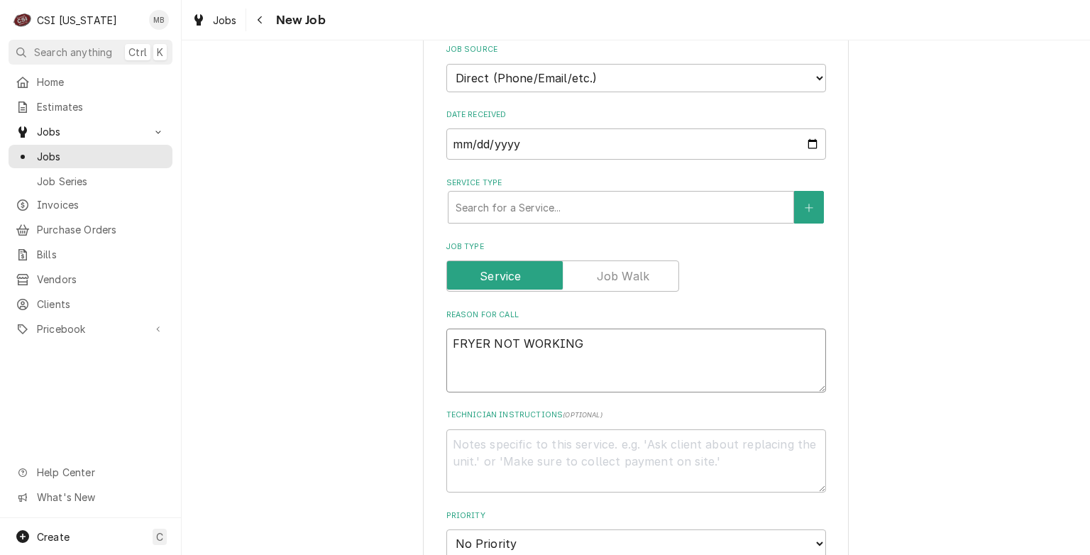
type textarea "x"
type textarea "FRYER NOT WORKING"
type textarea "x"
type textarea "FRYER NOT WORKING BR"
type textarea "x"
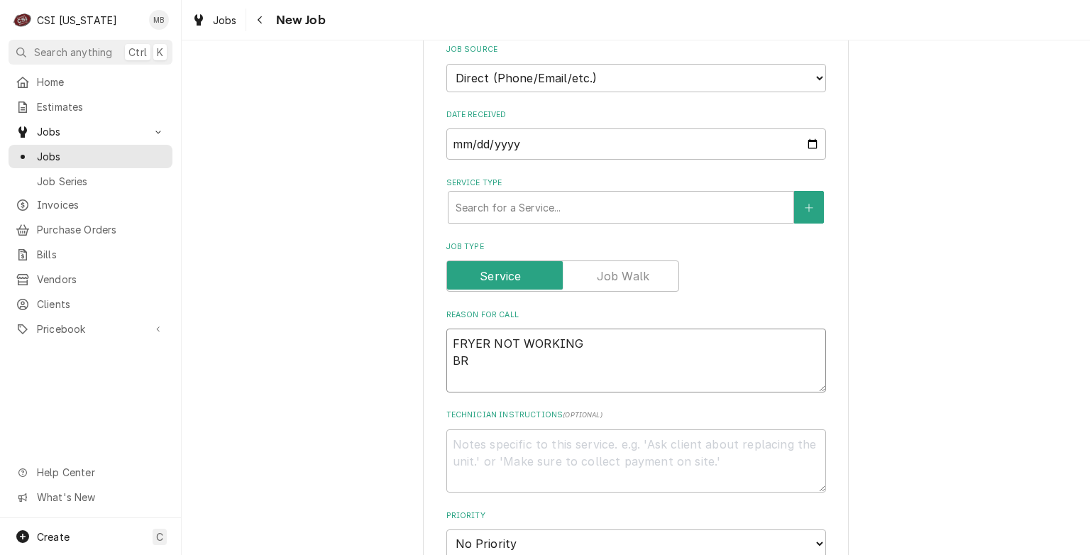
type textarea "FRYER NOT WORKING BRO"
type textarea "x"
type textarea "FRYER NOT WORKING BROI"
type textarea "x"
type textarea "FRYER NOT WORKING BROIL"
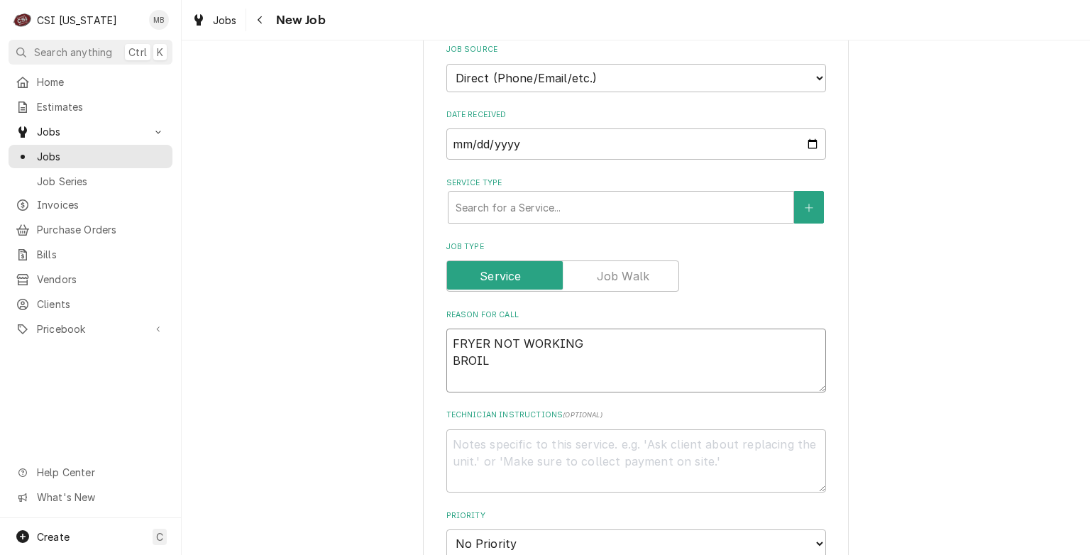
type textarea "x"
type textarea "FRYER NOT WORKING BROILER"
type textarea "x"
type textarea "FRYER NOT WORKING BROILER"
type textarea "x"
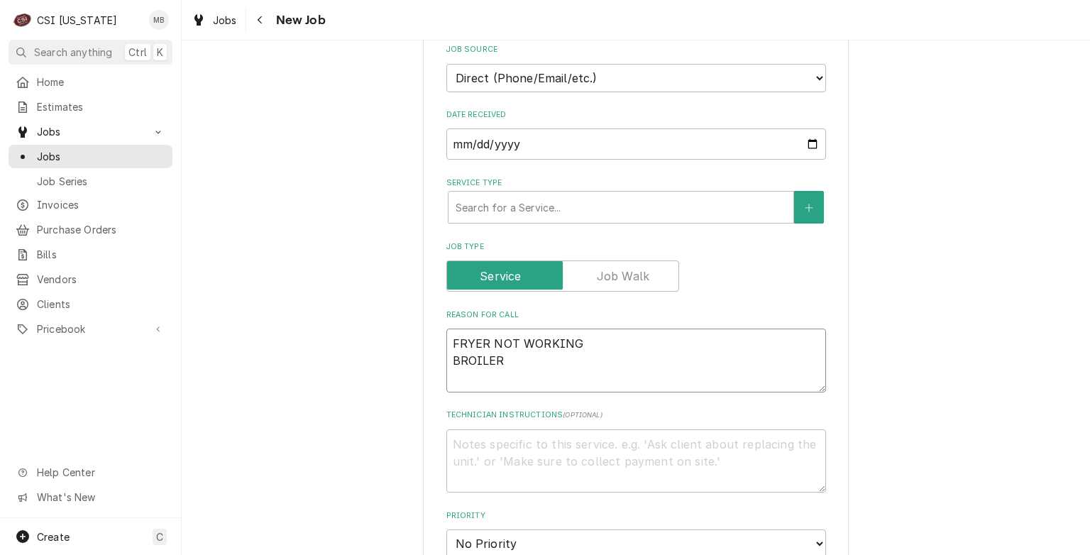
type textarea "FRYER NOT WORKING BROILER M"
type textarea "x"
type textarea "FRYER NOT WORKING BROILER MO"
type textarea "x"
type textarea "FRYER NOT WORKING BROILER M"
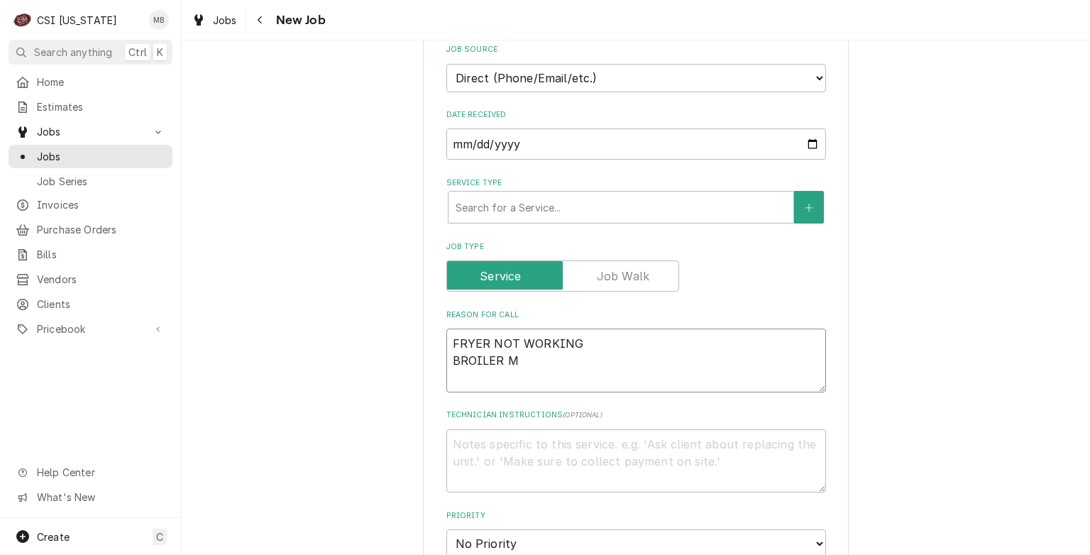
type textarea "x"
type textarea "FRYER NOT WORKING BROILER"
type textarea "x"
type textarea "FRYER NOT WORKING BROILER N"
type textarea "x"
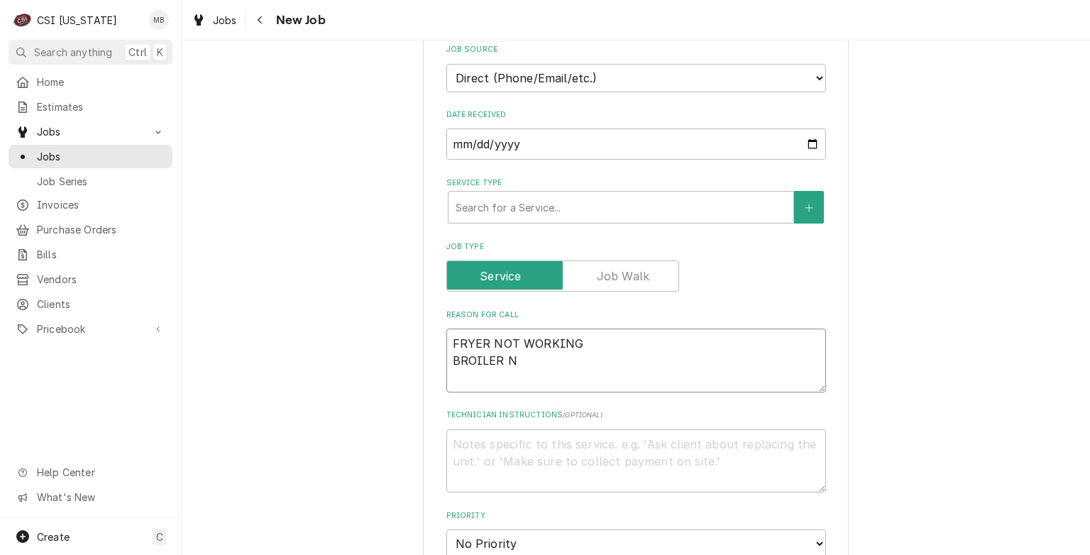
type textarea "FRYER NOT WORKING BROILER NO"
type textarea "x"
type textarea "FRYER NOT WORKING BROILER NOT"
type textarea "x"
type textarea "FRYER NOT WORKING BROILER NOT"
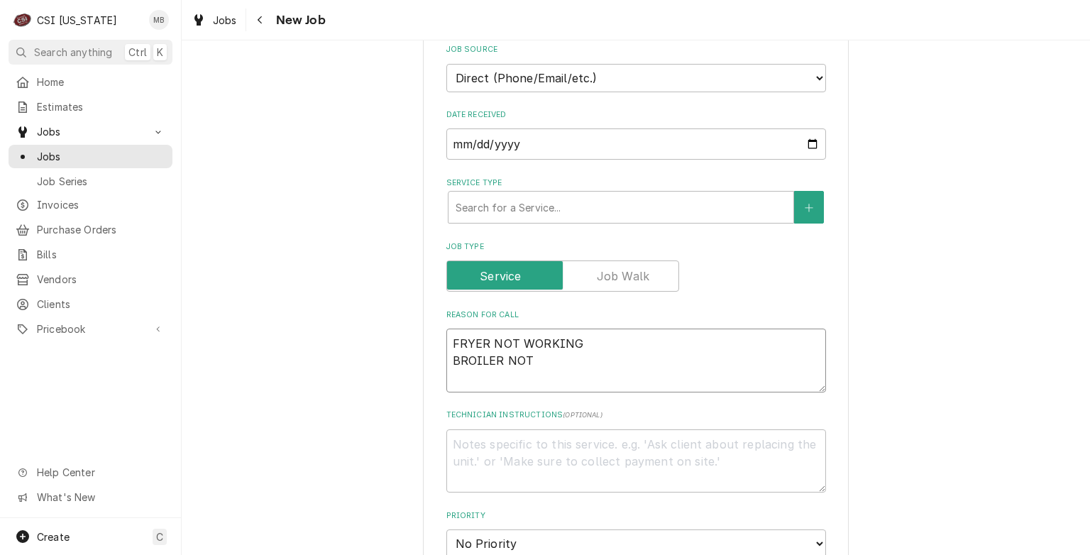
type textarea "x"
type textarea "FRYER NOT WORKING BROILER NOT W"
type textarea "x"
type textarea "FRYER NOT WORKING BROILER NOT WO"
type textarea "x"
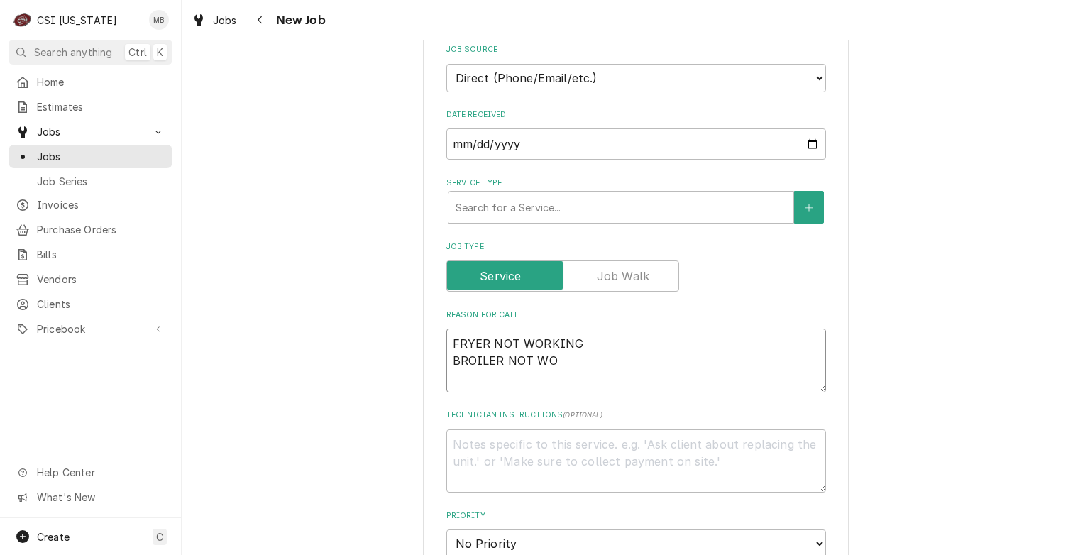
type textarea "FRYER NOT WORKING BROILER NOT WOR"
type textarea "x"
type textarea "FRYER NOT WORKING BROILER NOT WORK"
type textarea "x"
type textarea "FRYER NOT WORKING BROILER NOT WORKI"
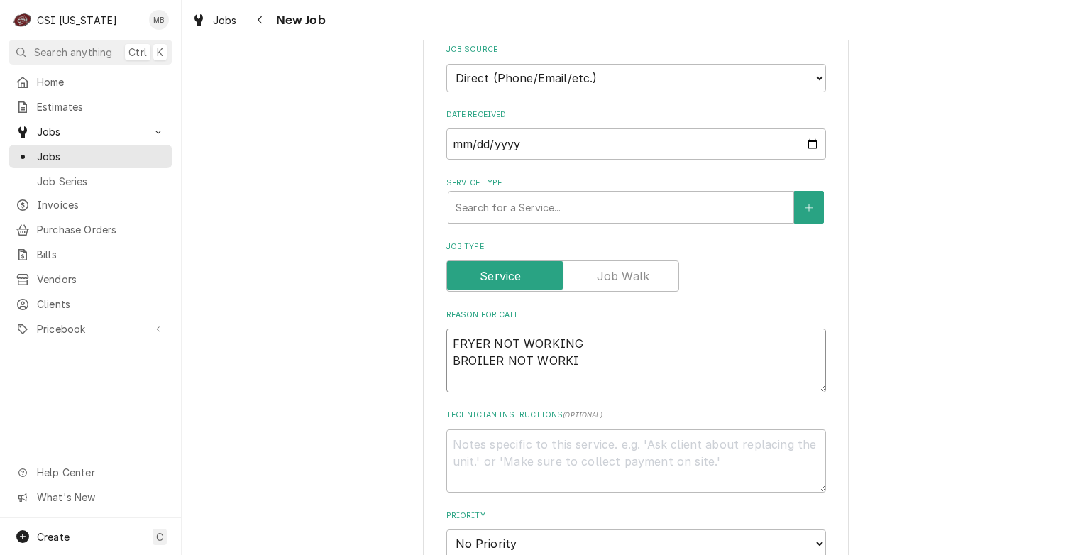
type textarea "x"
type textarea "FRYER NOT WORKING BROILER NOT WORKIN"
type textarea "x"
type textarea "FRYER NOT WORKING BROILER NOT WORKING"
type textarea "x"
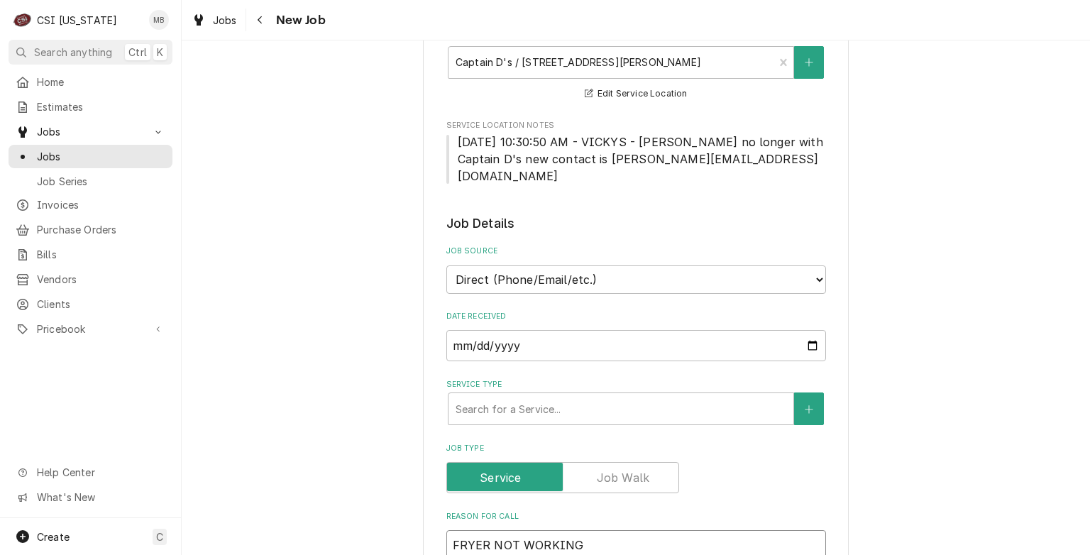
scroll to position [199, 0]
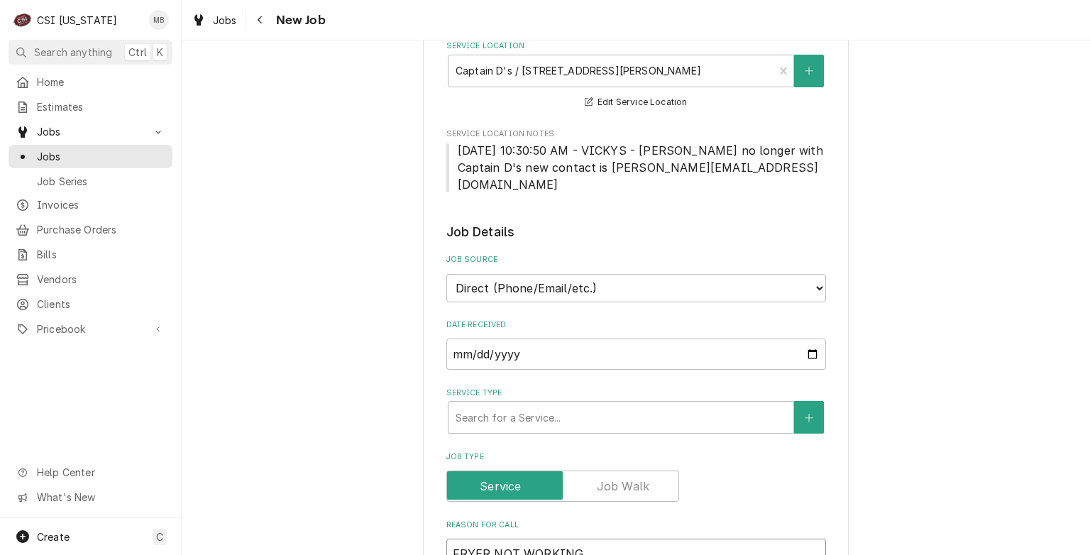
type textarea "FRYER NOT WORKING BROILER NOT WORKING"
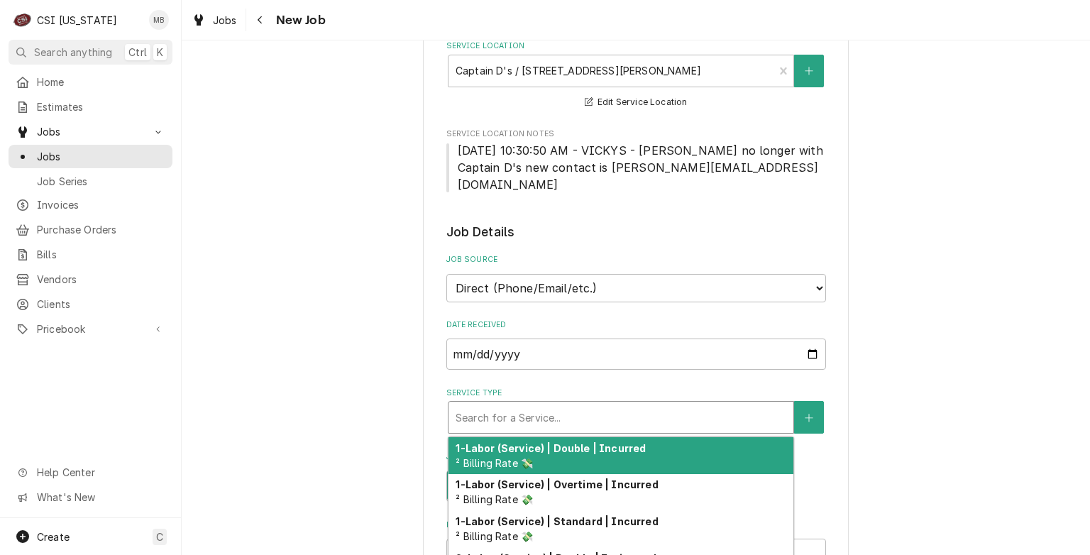
click at [558, 405] on div "Service Type" at bounding box center [621, 418] width 331 height 26
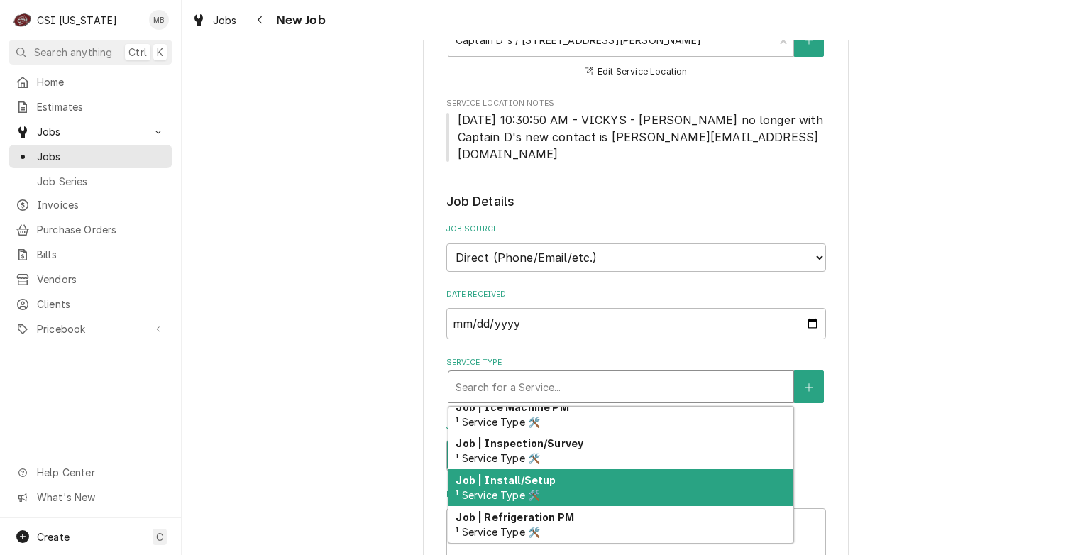
scroll to position [796, 0]
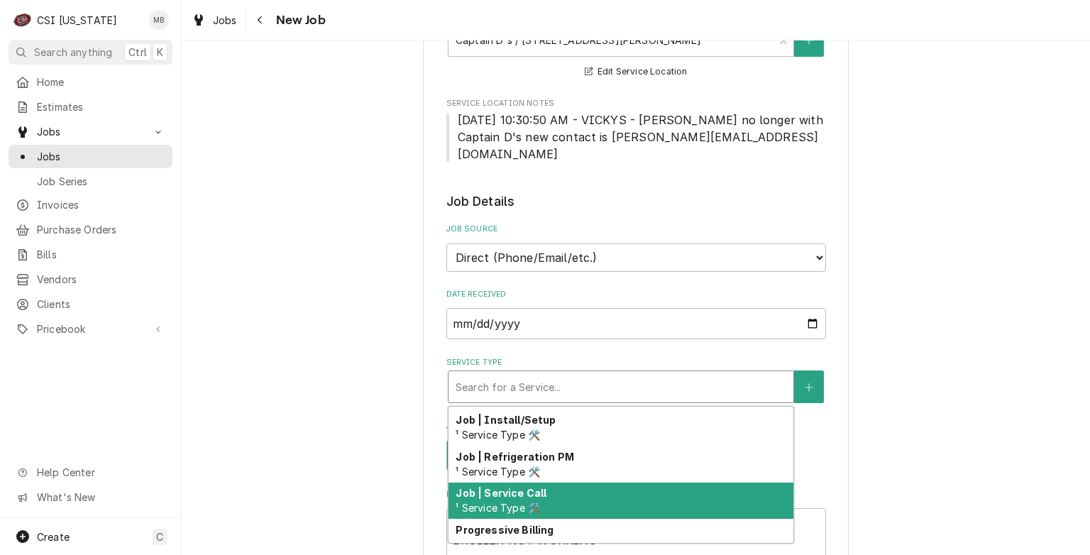
click at [551, 483] on div "Job | Service Call ¹ Service Type 🛠️" at bounding box center [621, 501] width 345 height 37
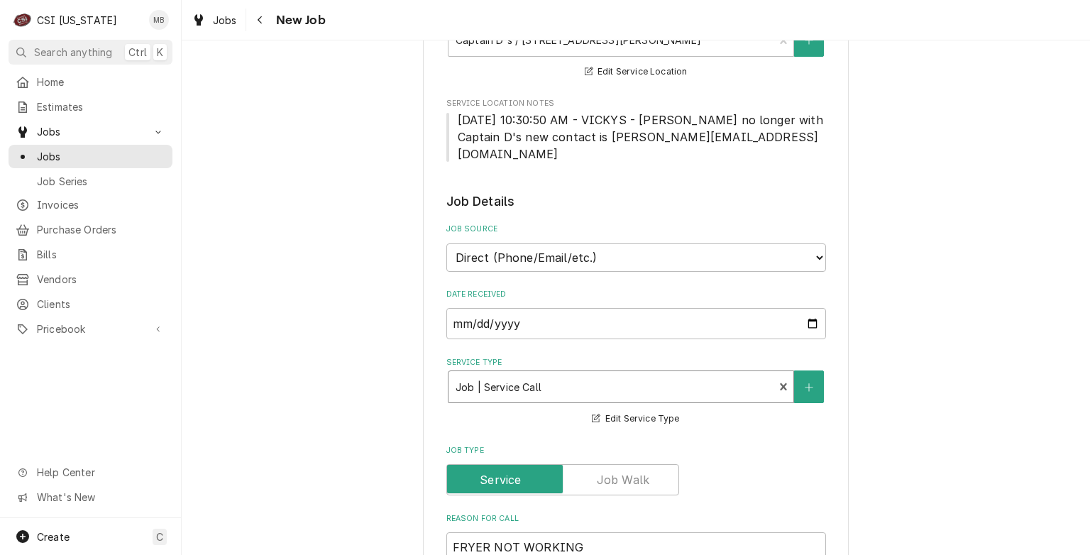
type textarea "x"
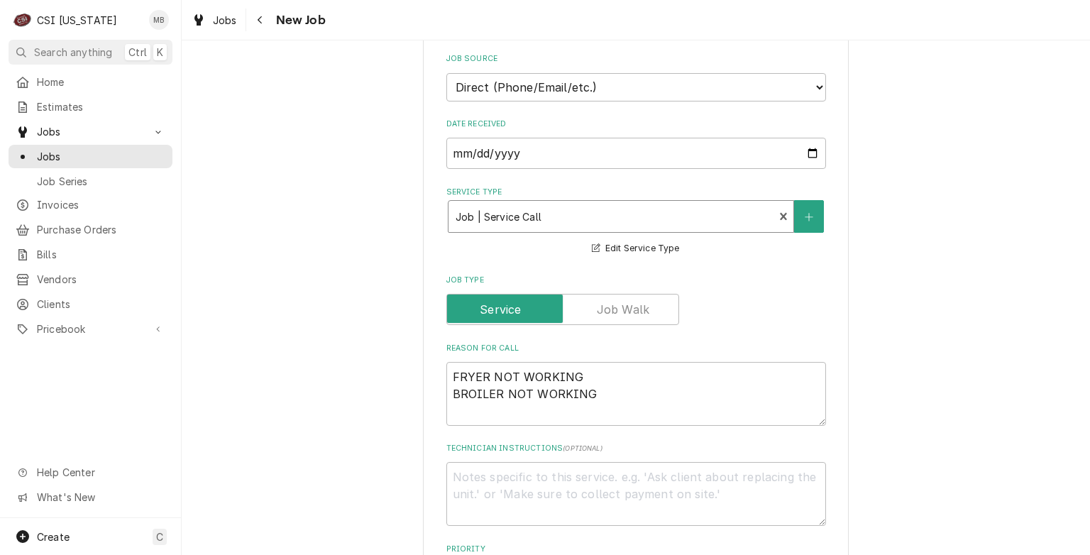
scroll to position [496, 0]
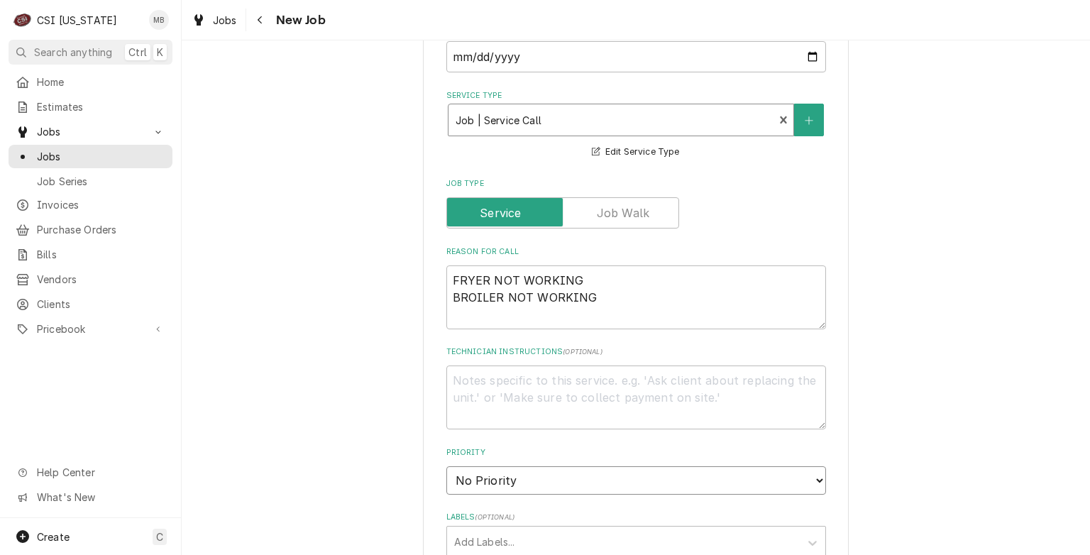
click at [551, 468] on select "No Priority Urgent High Medium Low" at bounding box center [636, 480] width 380 height 28
select select "2"
click at [446, 466] on select "No Priority Urgent High Medium Low" at bounding box center [636, 480] width 380 height 28
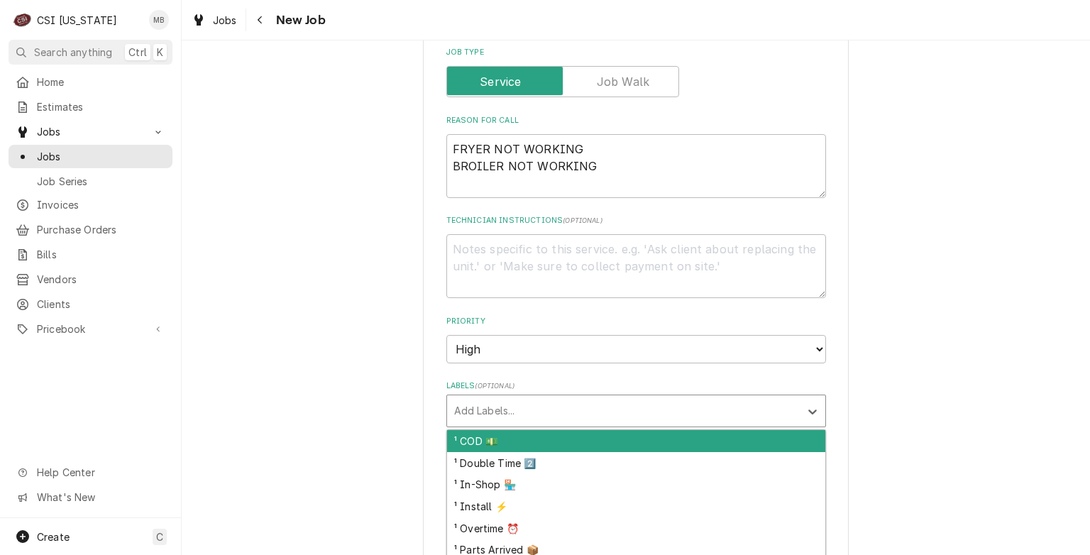
click at [535, 398] on div "Labels" at bounding box center [623, 411] width 339 height 26
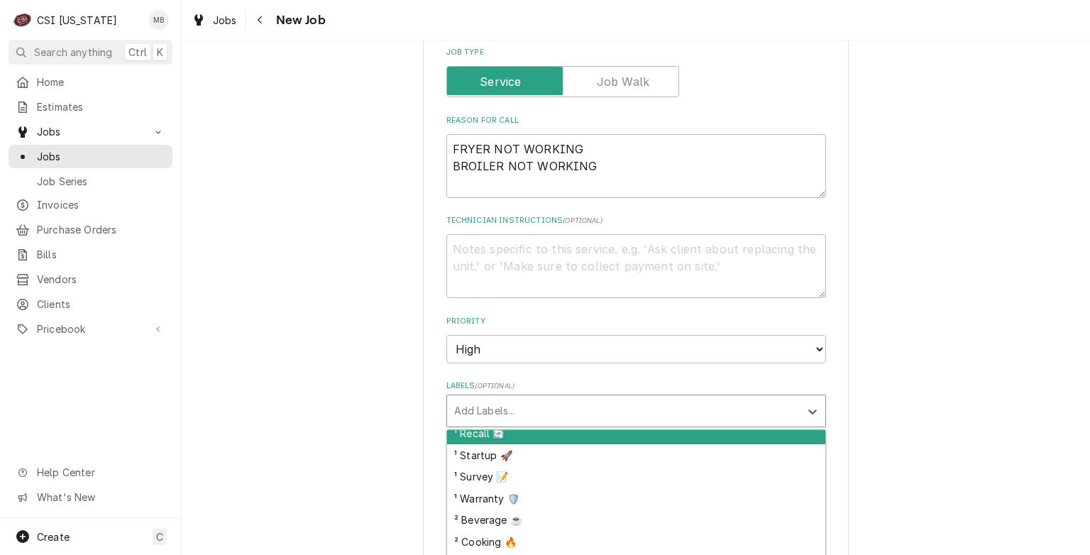
scroll to position [141, 0]
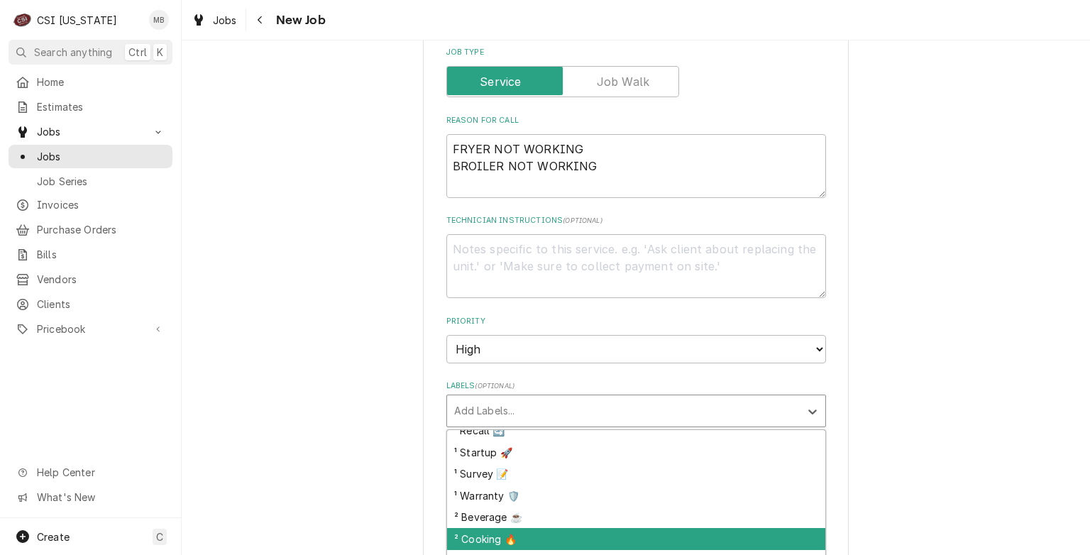
click at [519, 528] on div "² Cooking 🔥" at bounding box center [636, 539] width 378 height 22
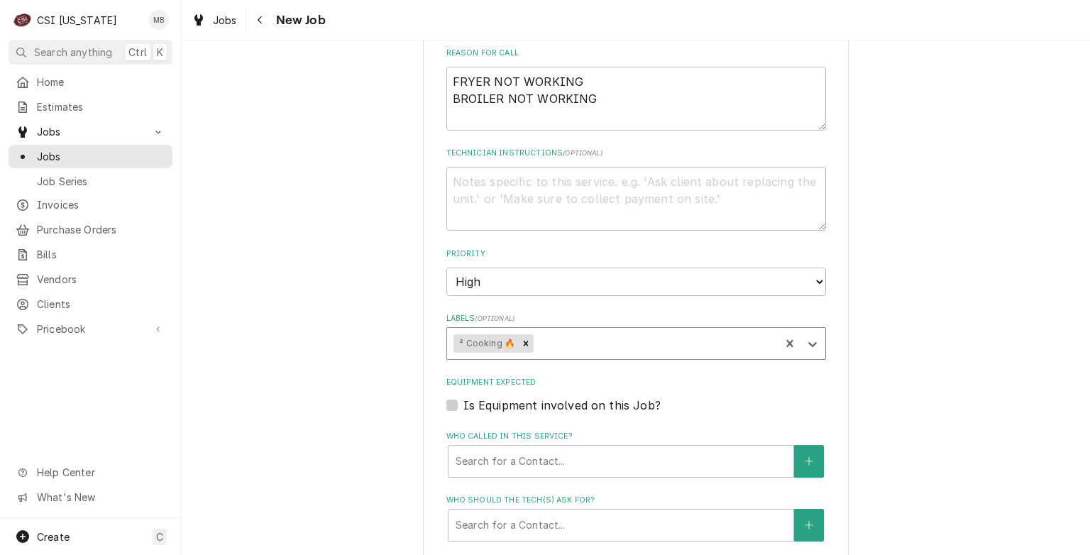
scroll to position [703, 0]
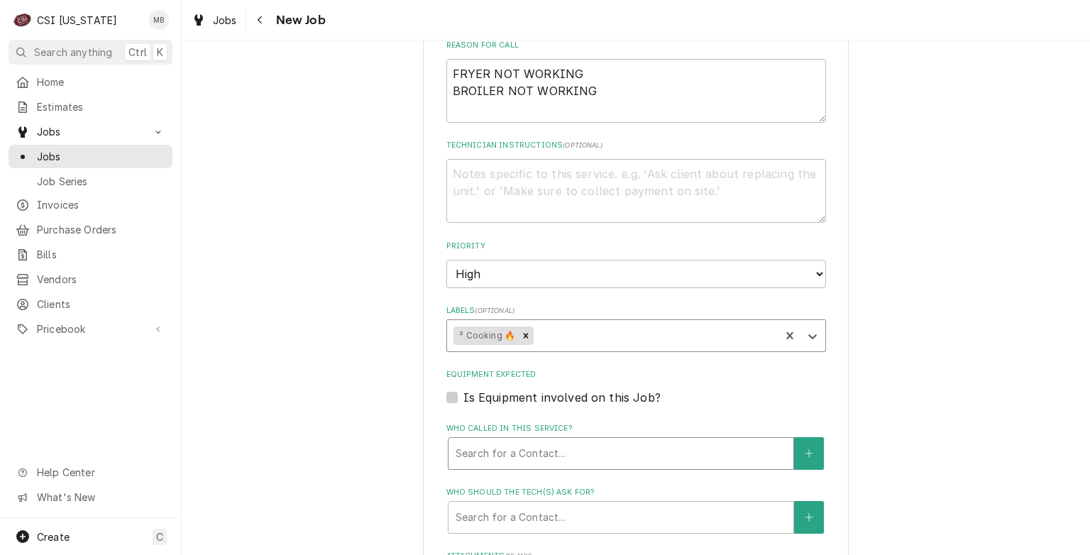
click at [522, 441] on div "Who called in this service?" at bounding box center [621, 454] width 331 height 26
click at [400, 408] on div "Please provide the following information to create a job: Client Details Client…" at bounding box center [636, 202] width 908 height 1698
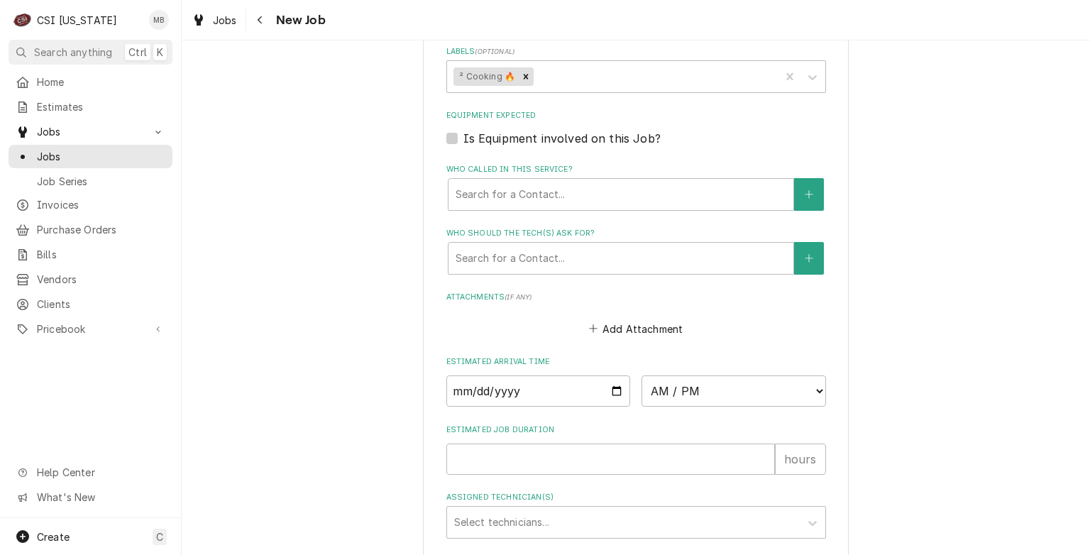
scroll to position [962, 0]
click at [617, 375] on input "Date" at bounding box center [538, 390] width 185 height 31
type textarea "x"
type input "2025-09-09"
type textarea "x"
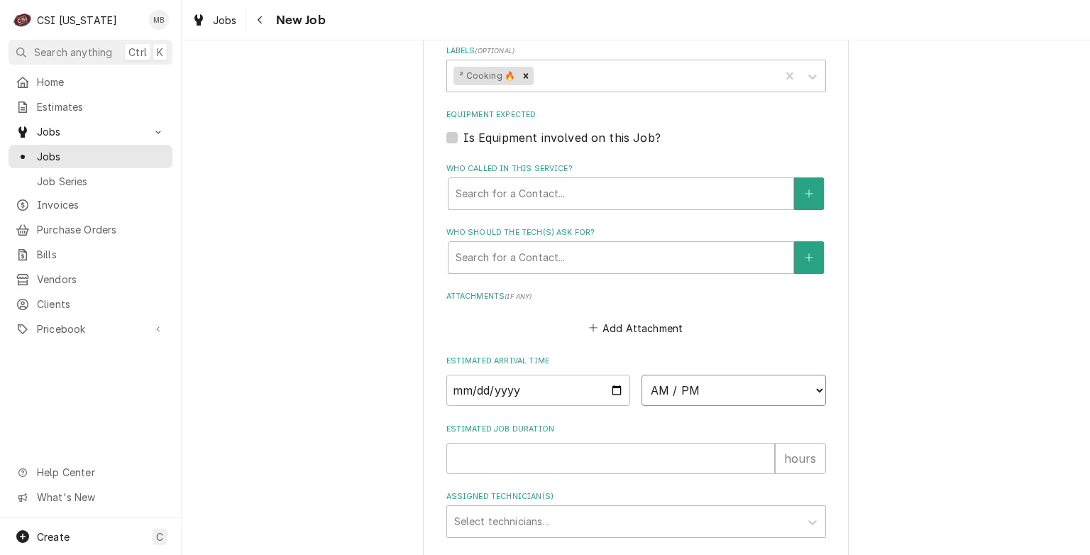
click at [801, 376] on select "AM / PM 6:00 AM 6:15 AM 6:30 AM 6:45 AM 7:00 AM 7:15 AM 7:30 AM 7:45 AM 8:00 AM…" at bounding box center [734, 390] width 185 height 31
select select "09:00:00"
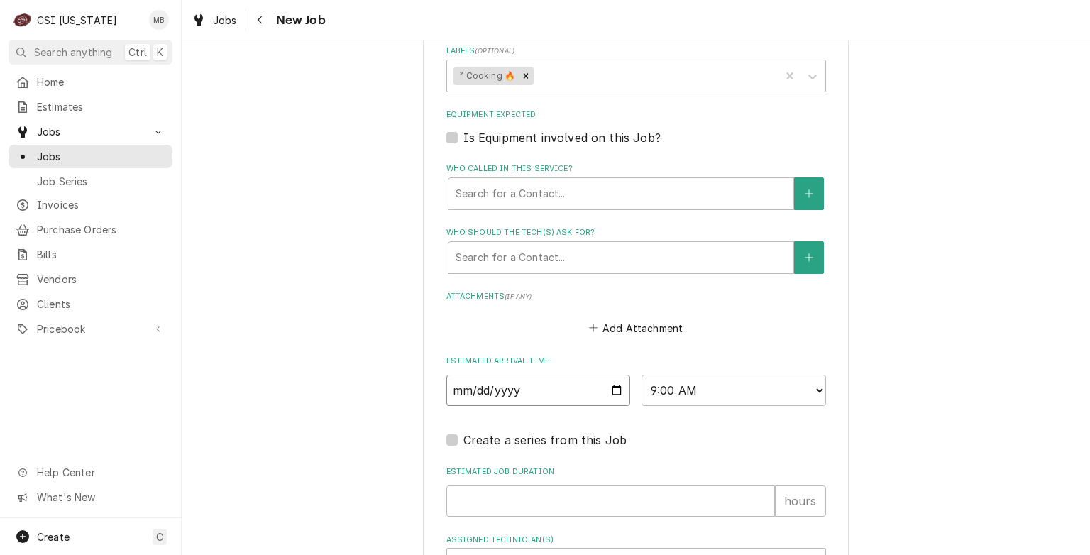
click at [613, 375] on input "2025-09-09" at bounding box center [538, 390] width 185 height 31
click at [532, 485] on input "Estimated Job Duration" at bounding box center [610, 500] width 329 height 31
type textarea "x"
type input "2"
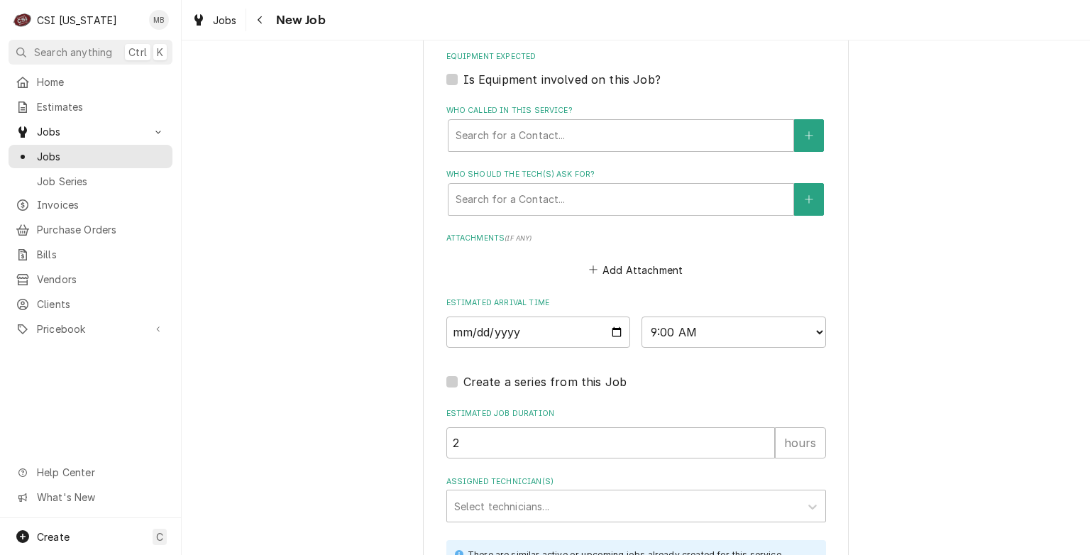
scroll to position [1021, 0]
click at [541, 493] on div "Assigned Technician(s)" at bounding box center [623, 506] width 339 height 26
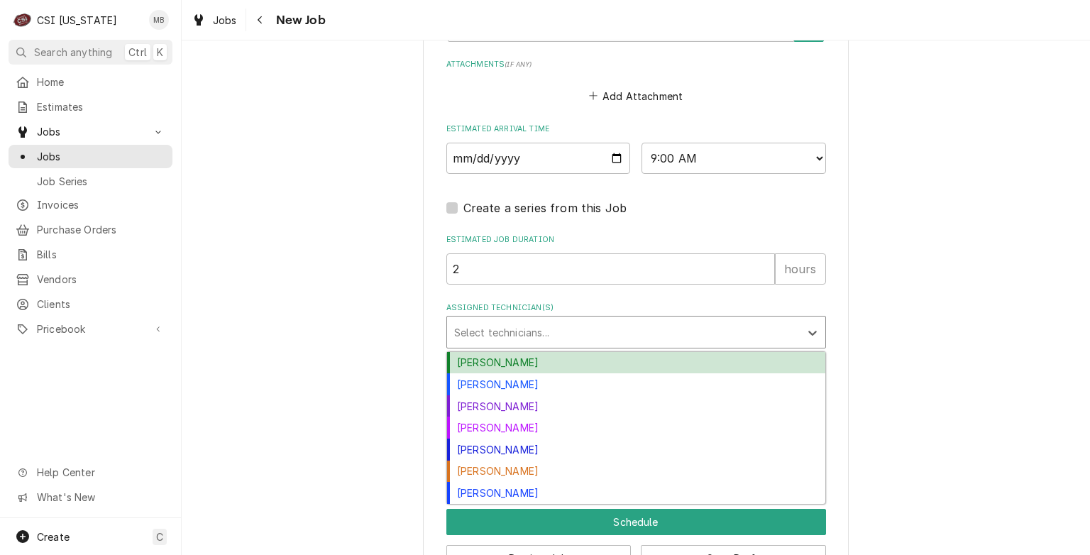
scroll to position [1199, 0]
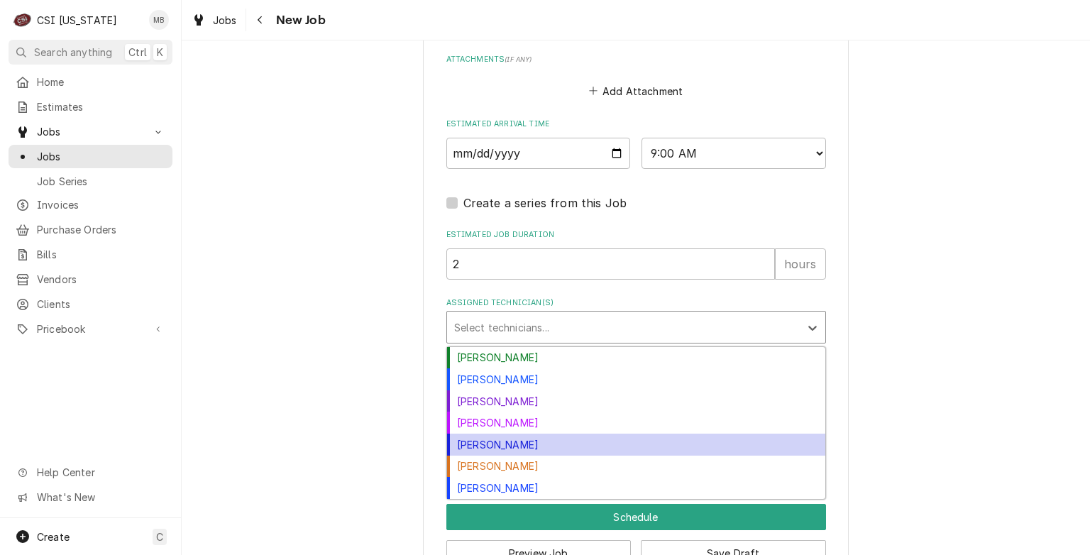
click at [488, 434] on div "Jeff Hartley" at bounding box center [636, 445] width 378 height 22
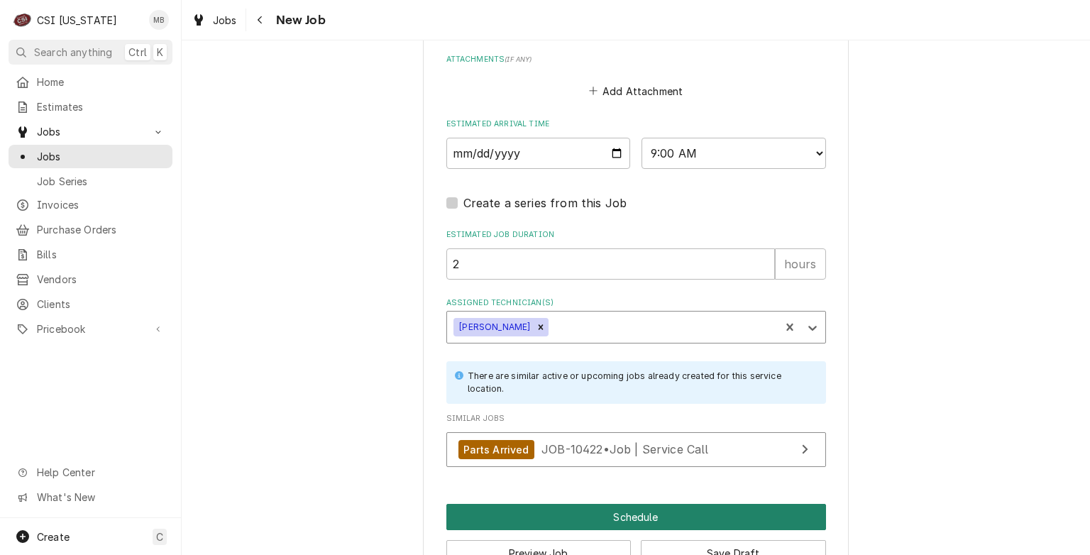
click at [612, 504] on button "Schedule" at bounding box center [636, 517] width 380 height 26
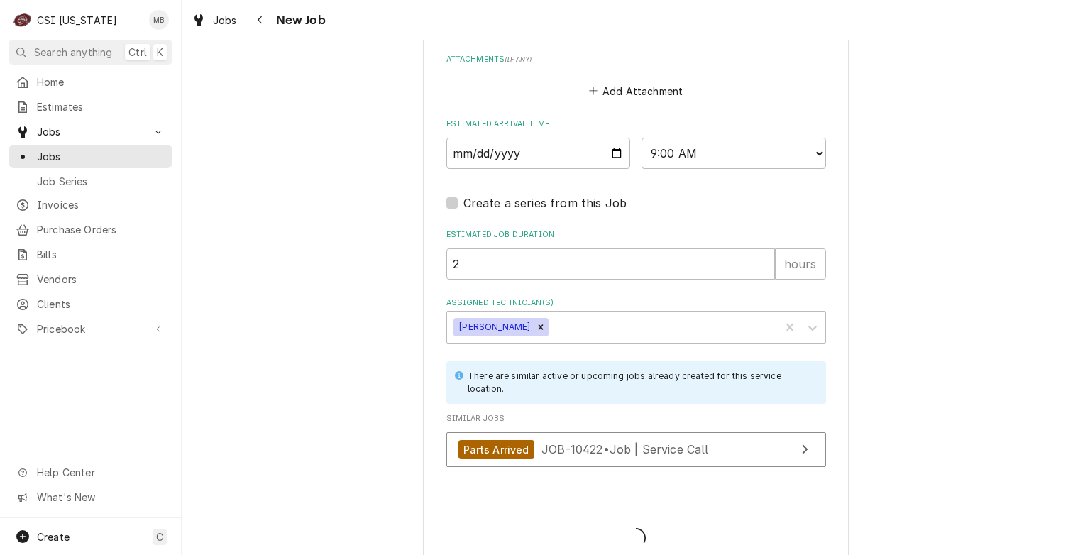
type textarea "x"
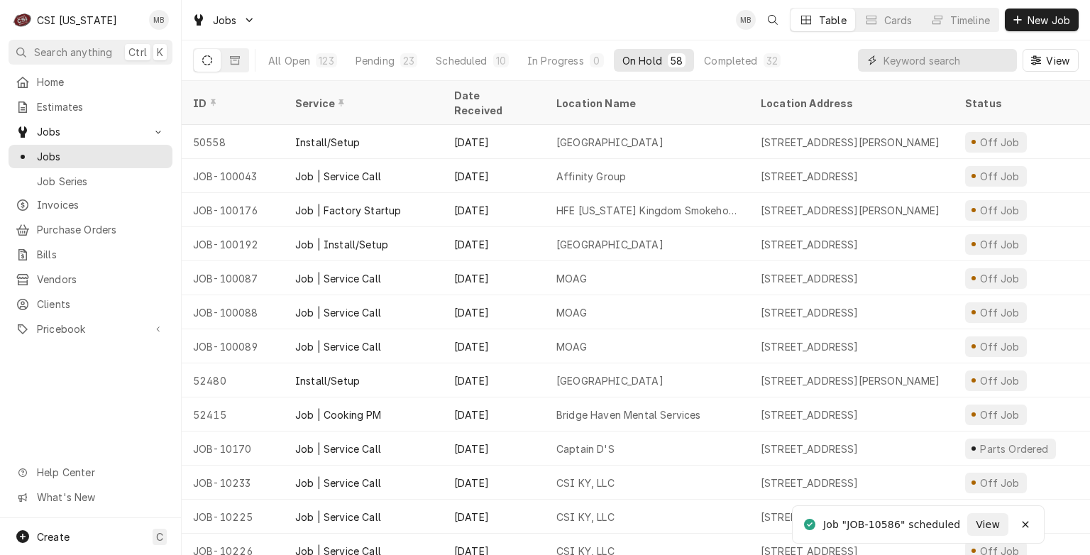
click at [899, 53] on input "Dynamic Content Wrapper" at bounding box center [947, 60] width 126 height 23
type input "4"
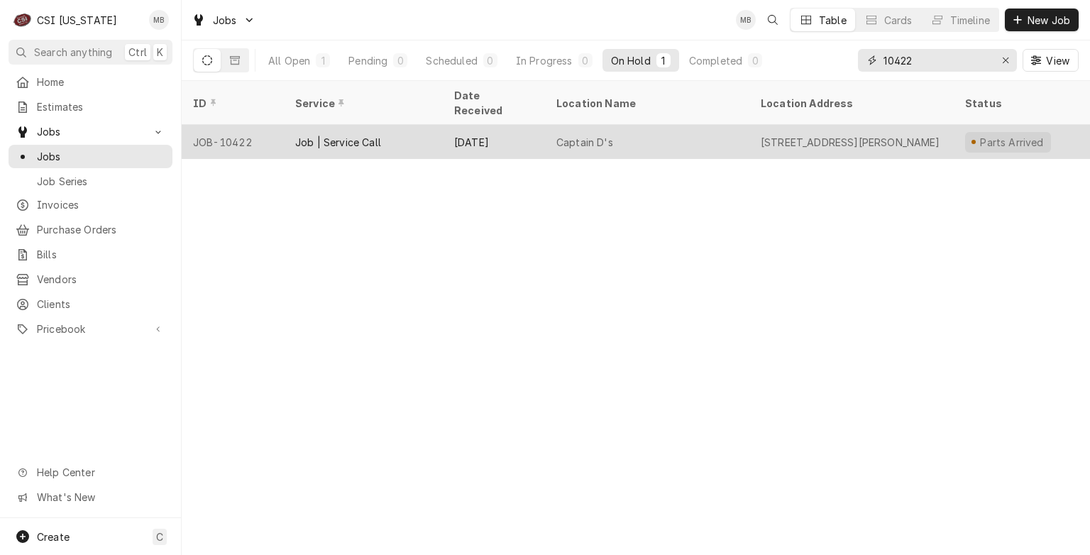
type input "10422"
click at [607, 136] on div "Captain D's" at bounding box center [647, 142] width 204 height 34
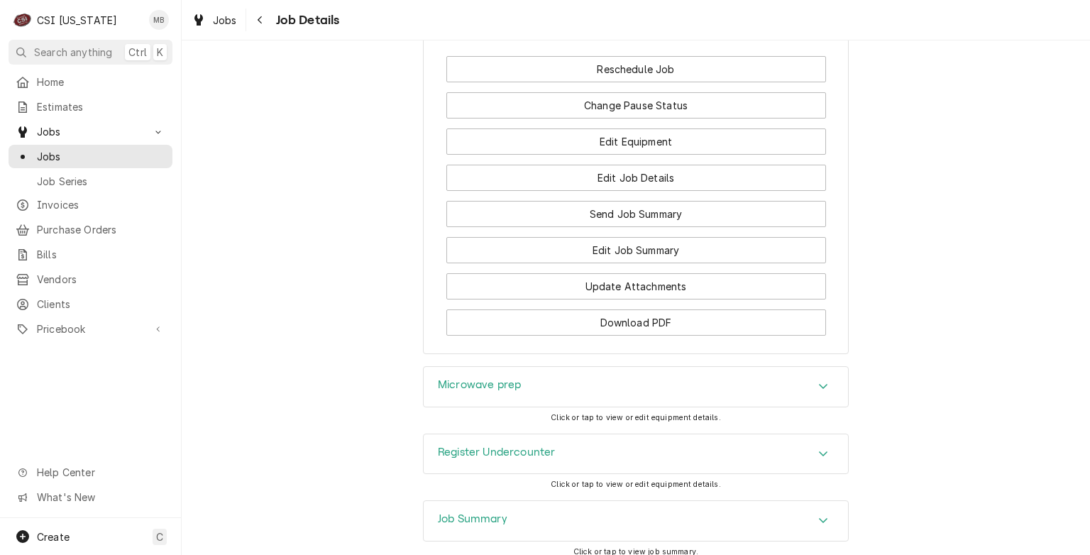
scroll to position [1631, 0]
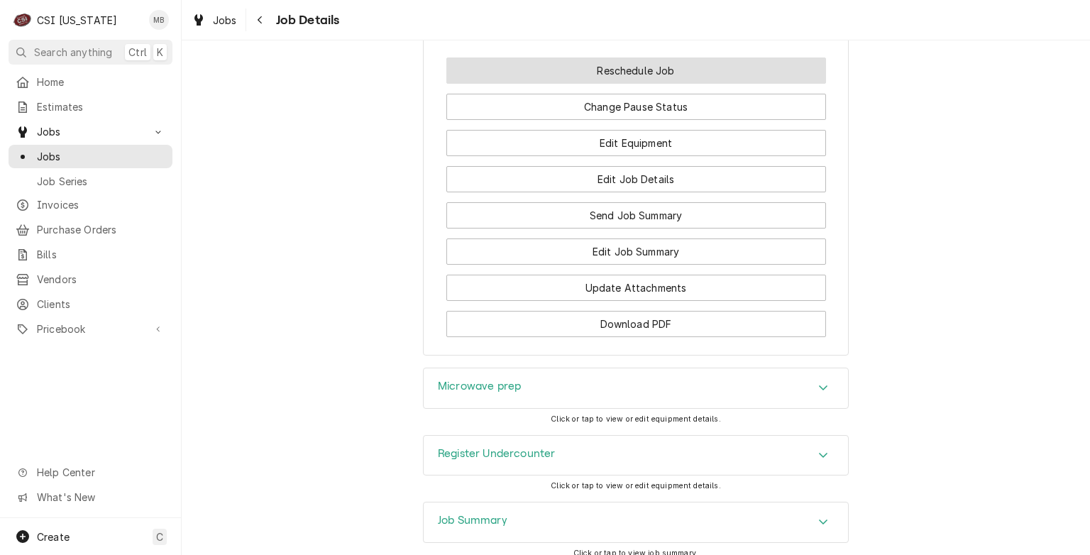
click at [682, 65] on button "Reschedule Job" at bounding box center [636, 70] width 380 height 26
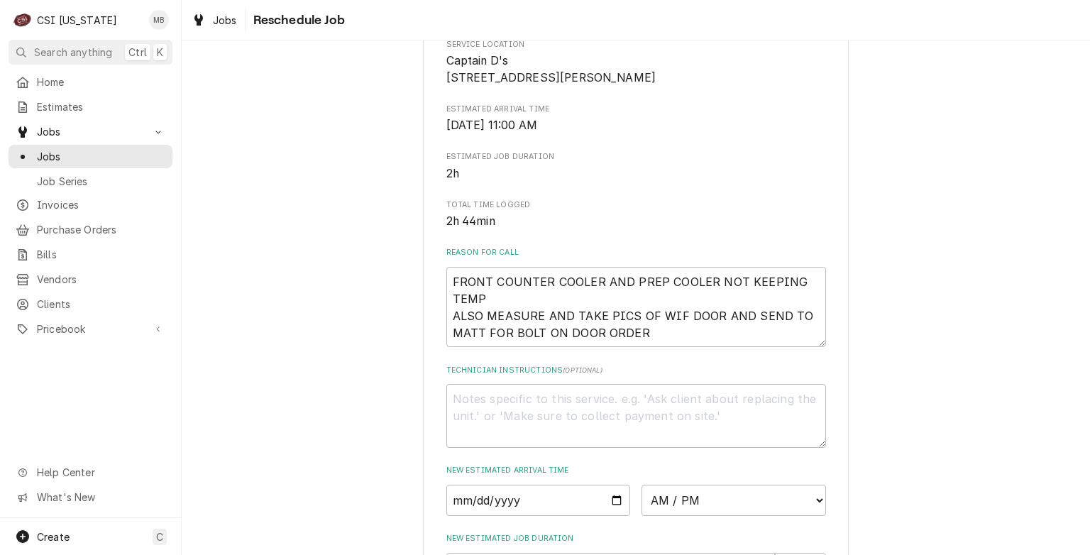
scroll to position [265, 0]
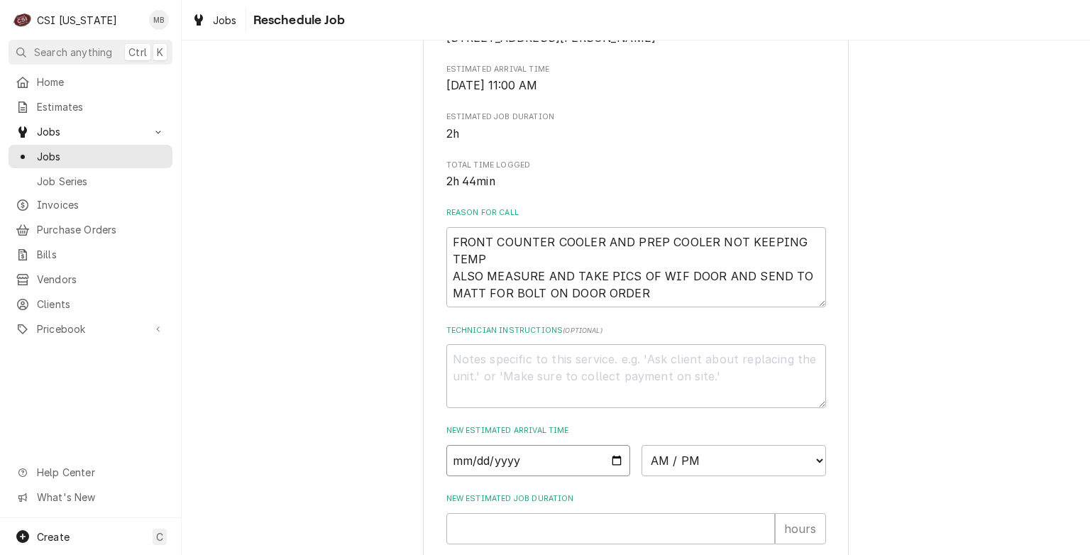
click at [612, 476] on input "Date" at bounding box center [538, 460] width 185 height 31
type textarea "x"
type input "[DATE]"
click at [671, 470] on select "AM / PM 6:00 AM 6:15 AM 6:30 AM 6:45 AM 7:00 AM 7:15 AM 7:30 AM 7:45 AM 8:00 AM…" at bounding box center [734, 460] width 185 height 31
select select "11:00:00"
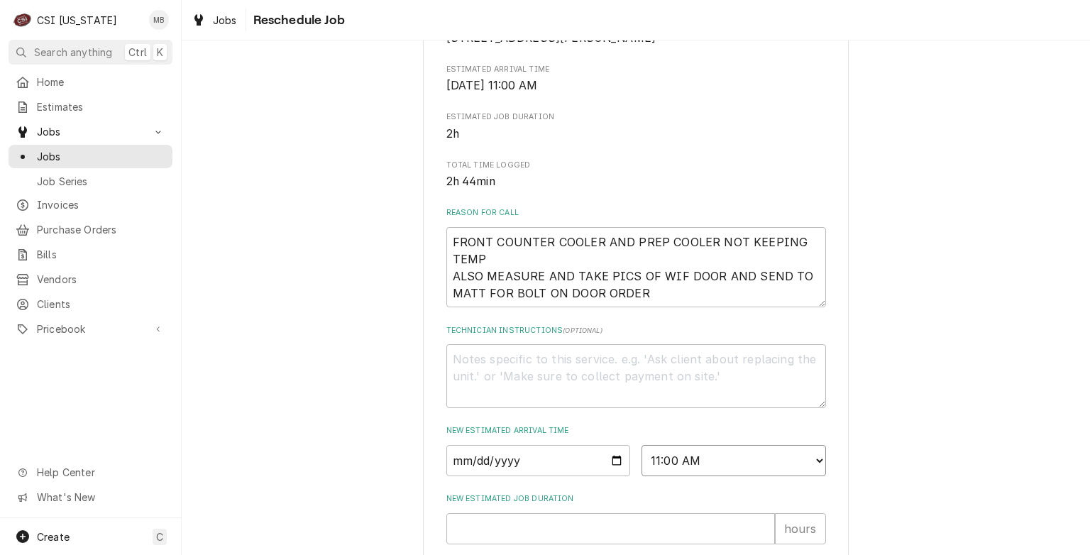
click at [642, 461] on select "AM / PM 6:00 AM 6:15 AM 6:30 AM 6:45 AM 7:00 AM 7:15 AM 7:30 AM 7:45 AM 8:00 AM…" at bounding box center [734, 460] width 185 height 31
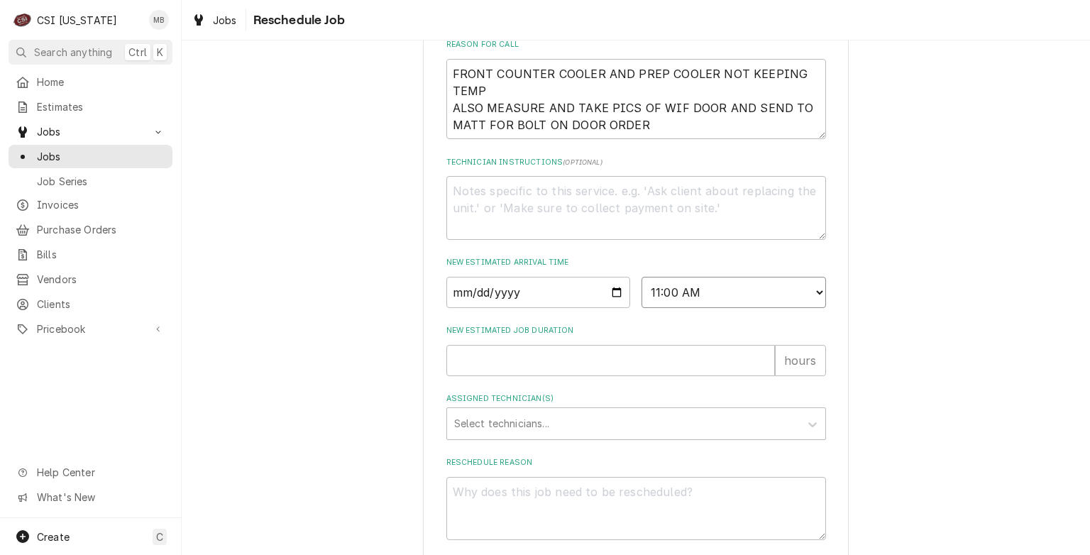
scroll to position [440, 0]
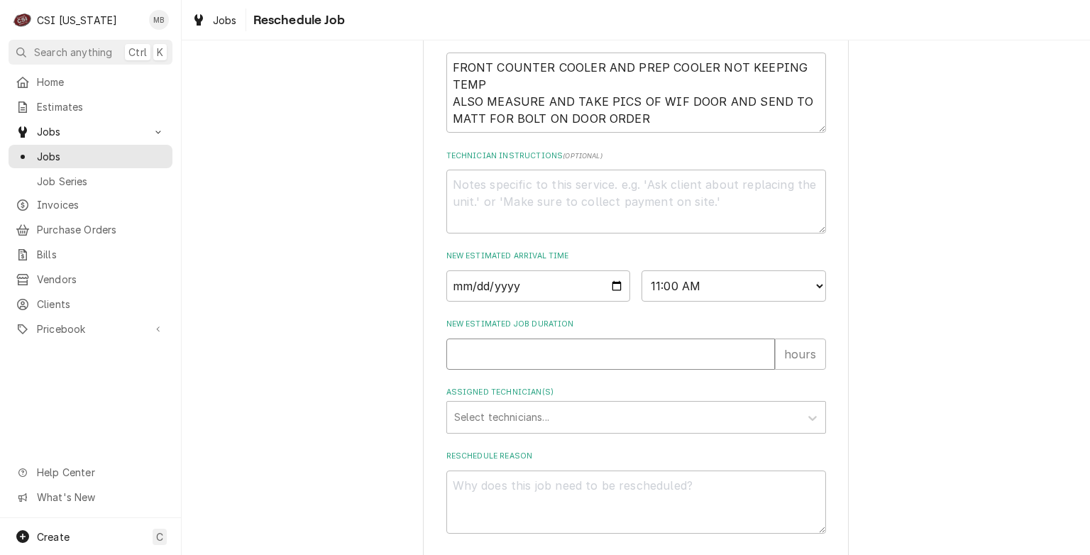
click at [576, 364] on input "New Estimated Job Duration" at bounding box center [610, 354] width 329 height 31
type textarea "x"
type input "2"
click at [568, 430] on div "Assigned Technician(s)" at bounding box center [623, 418] width 339 height 26
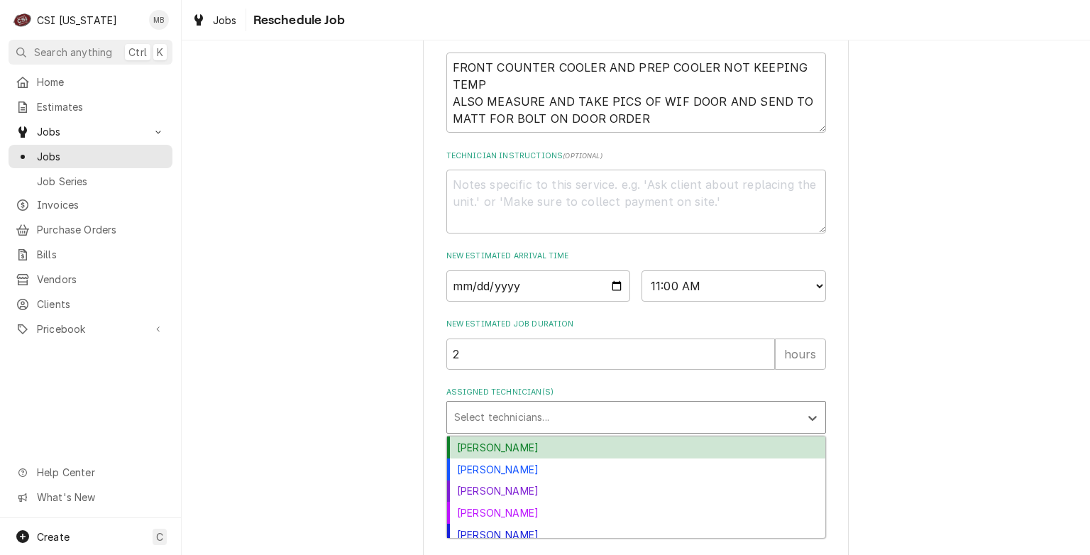
click at [550, 458] on div "Bryant Jolley" at bounding box center [636, 447] width 378 height 22
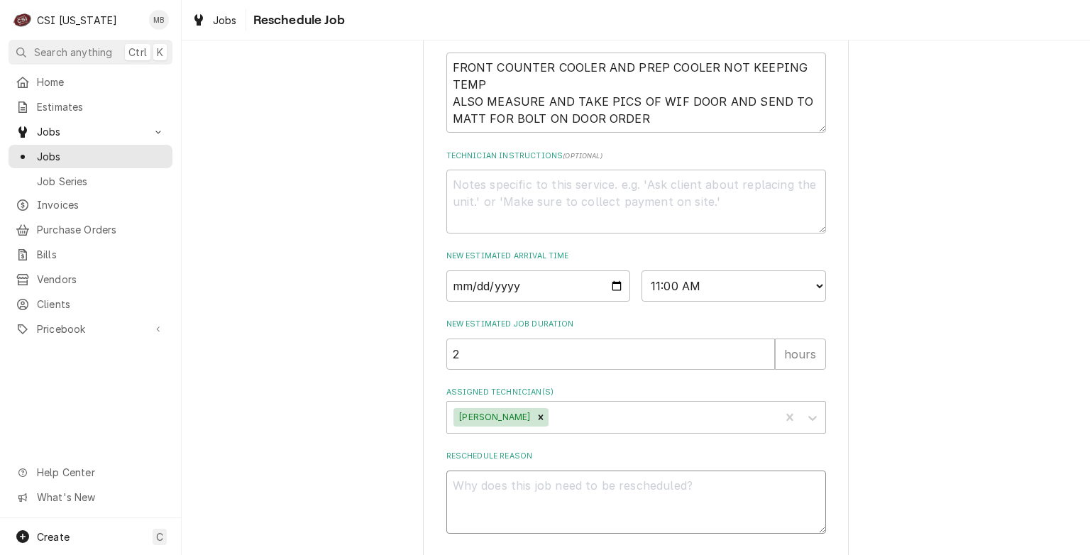
click at [544, 510] on textarea "Reschedule Reason" at bounding box center [636, 503] width 380 height 64
type textarea "x"
type textarea "P"
type textarea "x"
type textarea "PA"
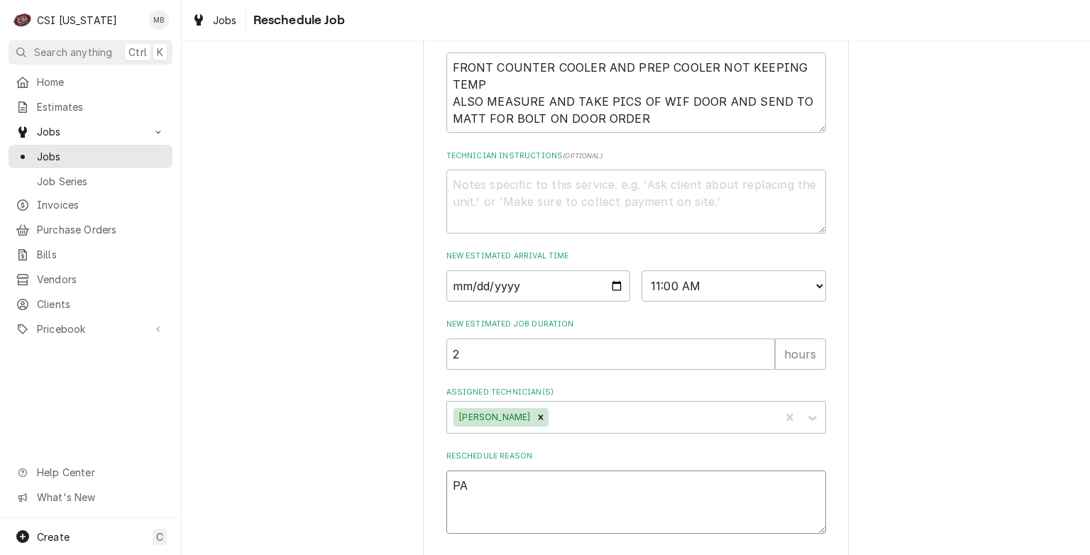
type textarea "x"
type textarea "PAR"
type textarea "x"
type textarea "PART"
type textarea "x"
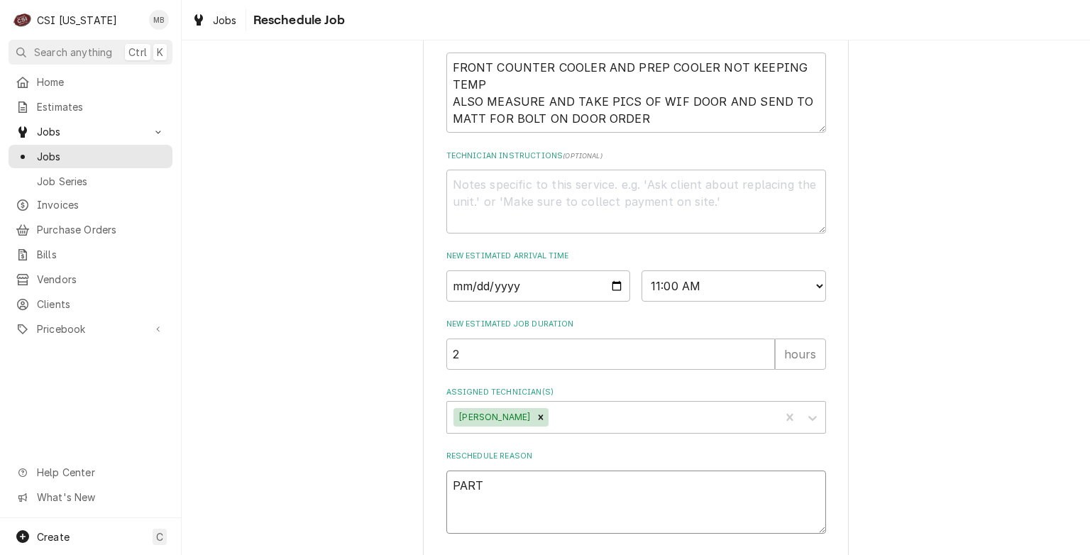
type textarea "PARTS"
type textarea "x"
type textarea "PARTS"
type textarea "x"
type textarea "PARTS A"
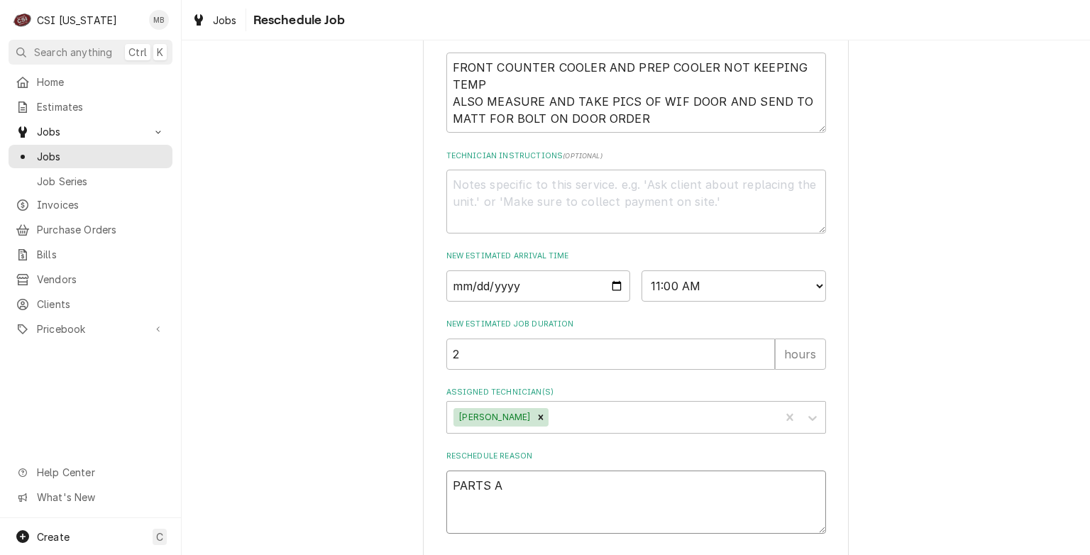
type textarea "x"
type textarea "PARTS AR"
type textarea "x"
type textarea "PARTS ARR"
type textarea "x"
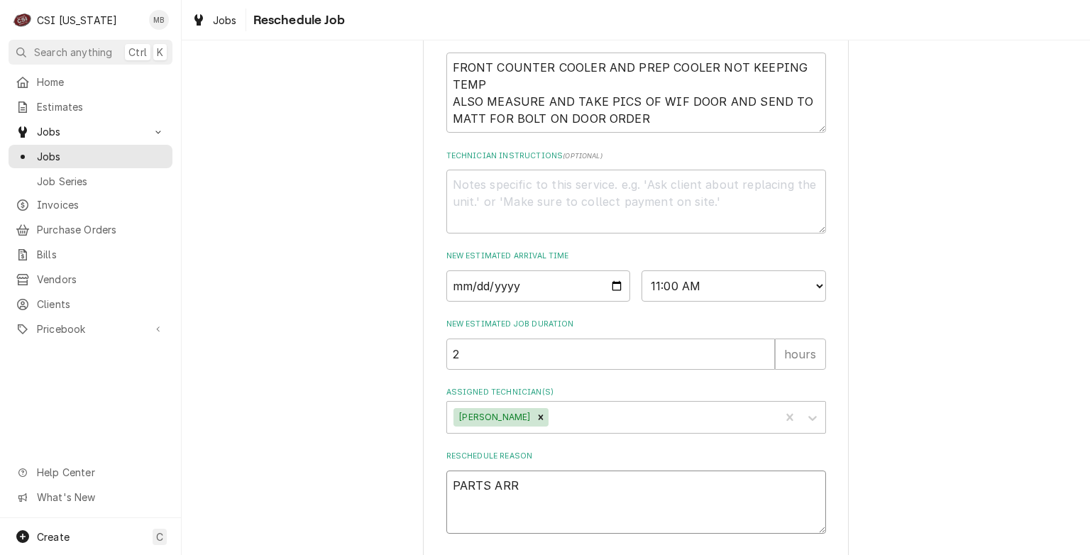
type textarea "PARTS ARRI"
type textarea "x"
type textarea "PARTS ARRIV"
type textarea "x"
type textarea "PARTS ARRIVE"
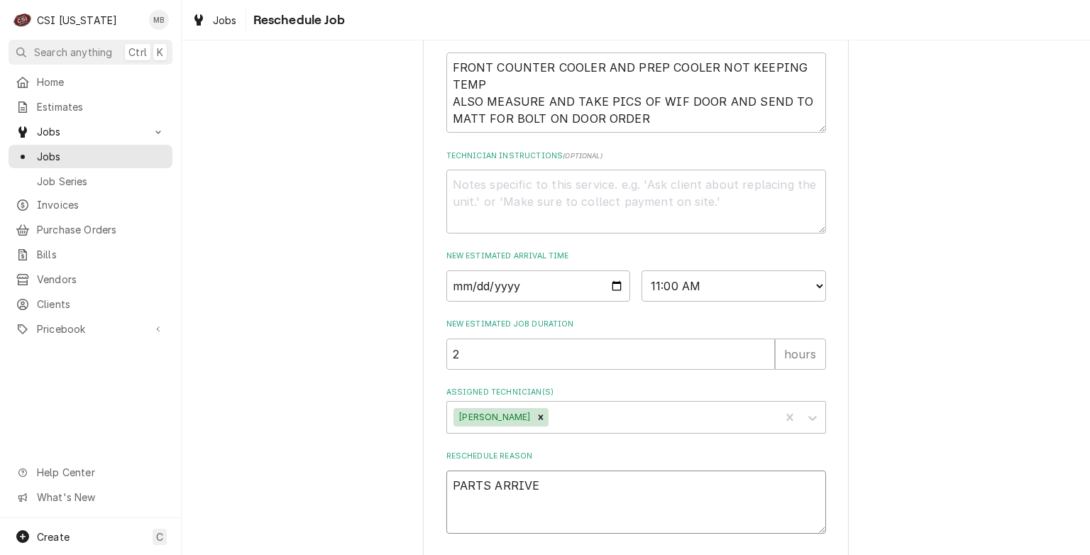
type textarea "x"
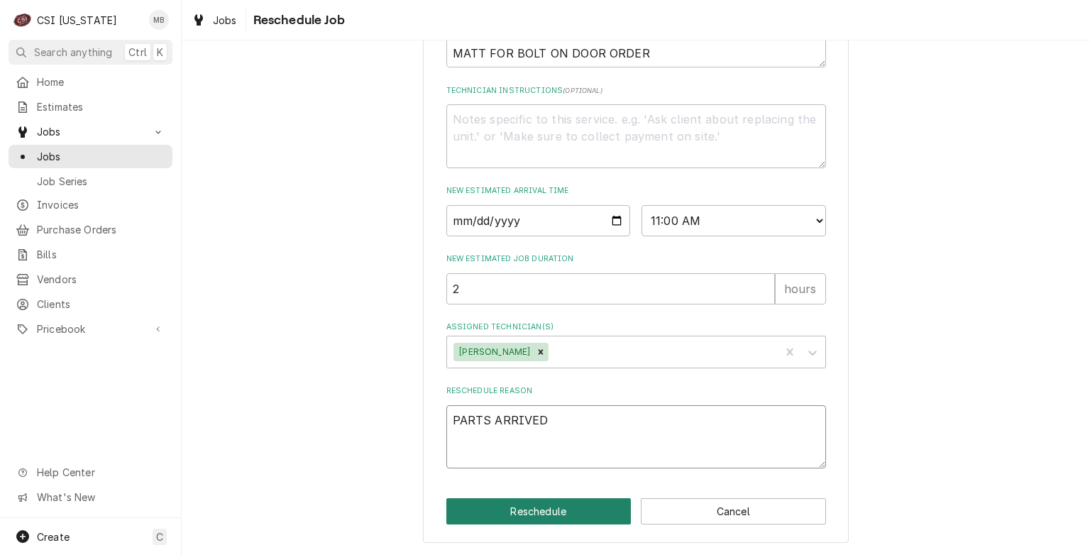
type textarea "PARTS ARRIVED"
click at [536, 513] on button "Reschedule" at bounding box center [538, 511] width 185 height 26
type textarea "x"
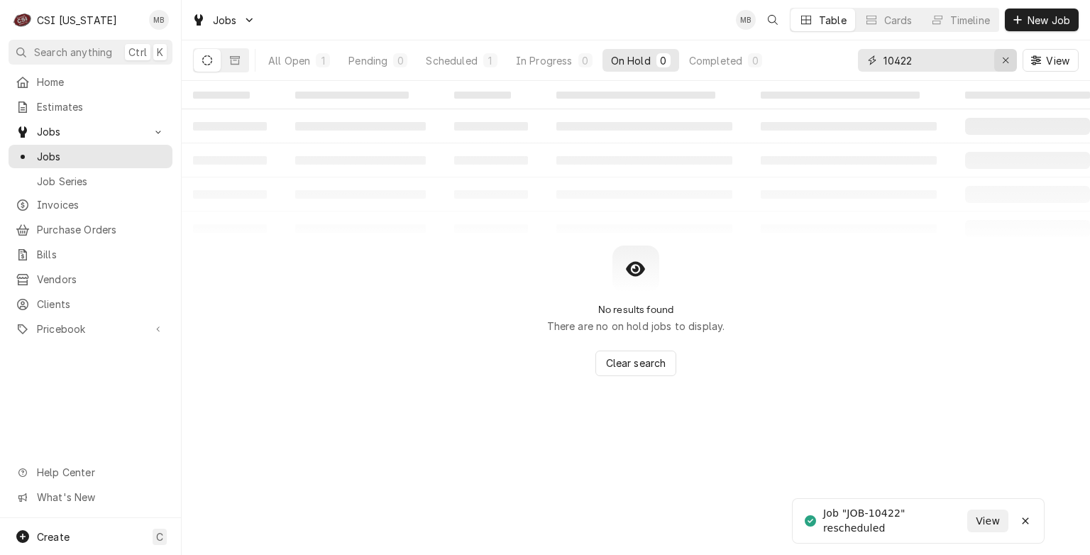
click at [1007, 66] on div "Erase input" at bounding box center [1006, 60] width 14 height 14
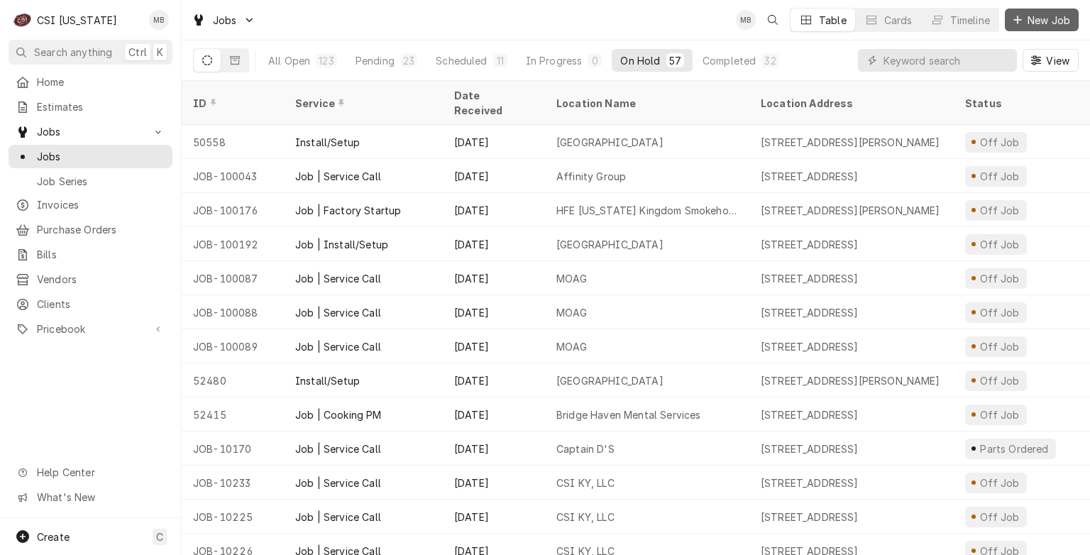
click at [1019, 21] on icon "Dynamic Content Wrapper" at bounding box center [1017, 20] width 9 height 10
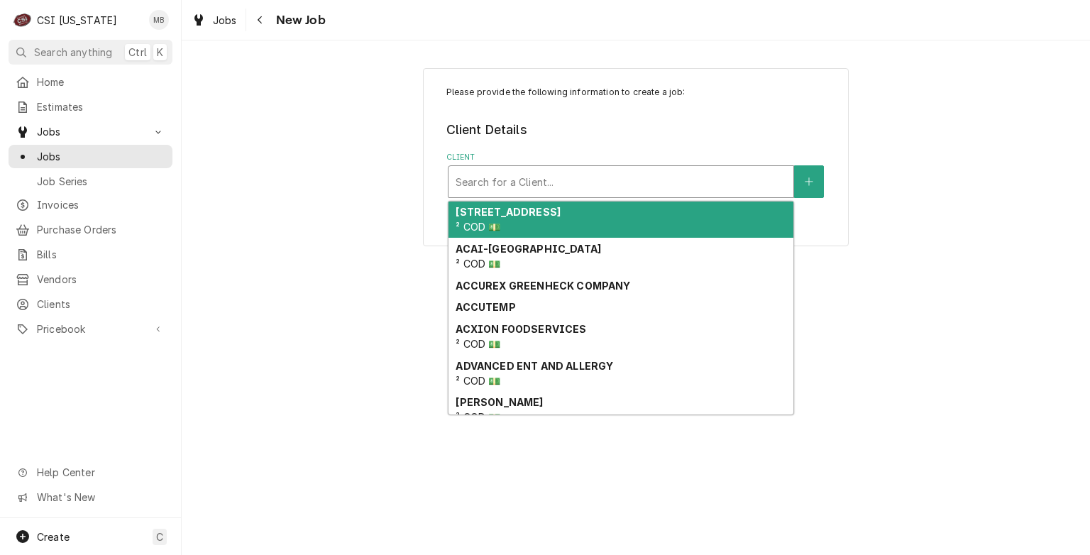
click at [629, 182] on div "Client" at bounding box center [621, 182] width 331 height 26
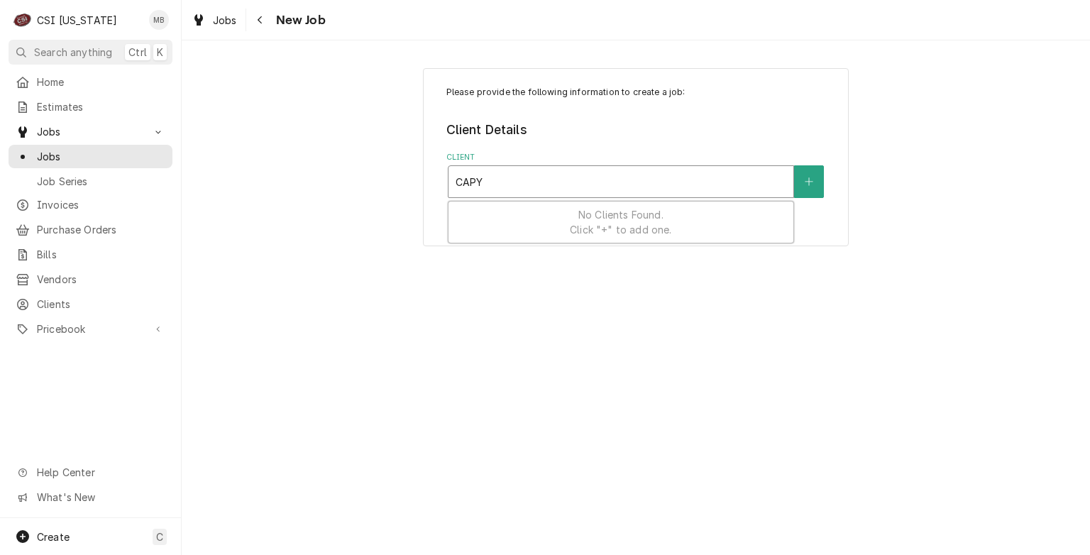
type input "CAP"
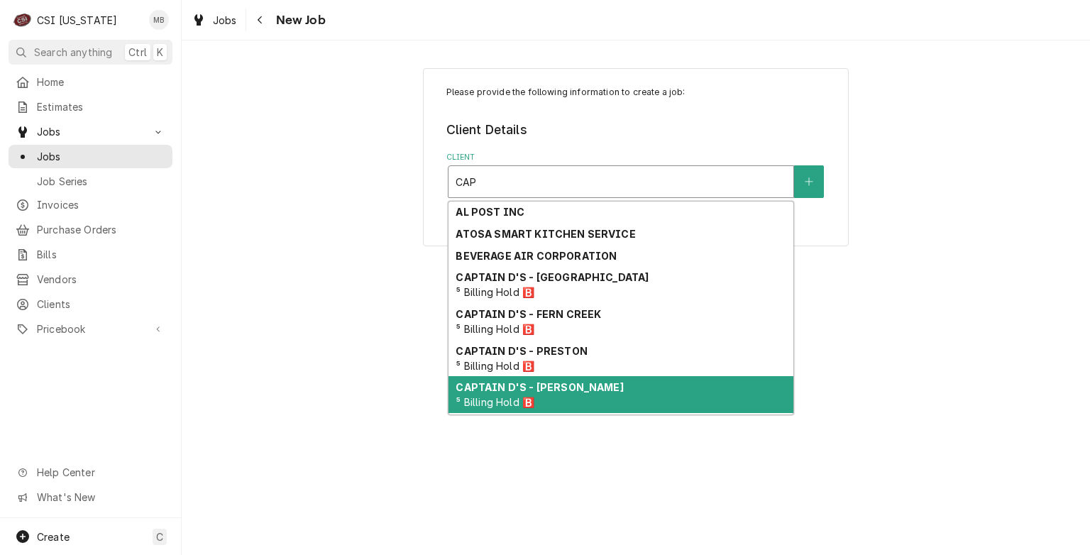
click at [581, 383] on div "CAPTAIN D'S - [PERSON_NAME] ⁵ Billing Hold 🅱️" at bounding box center [621, 394] width 345 height 37
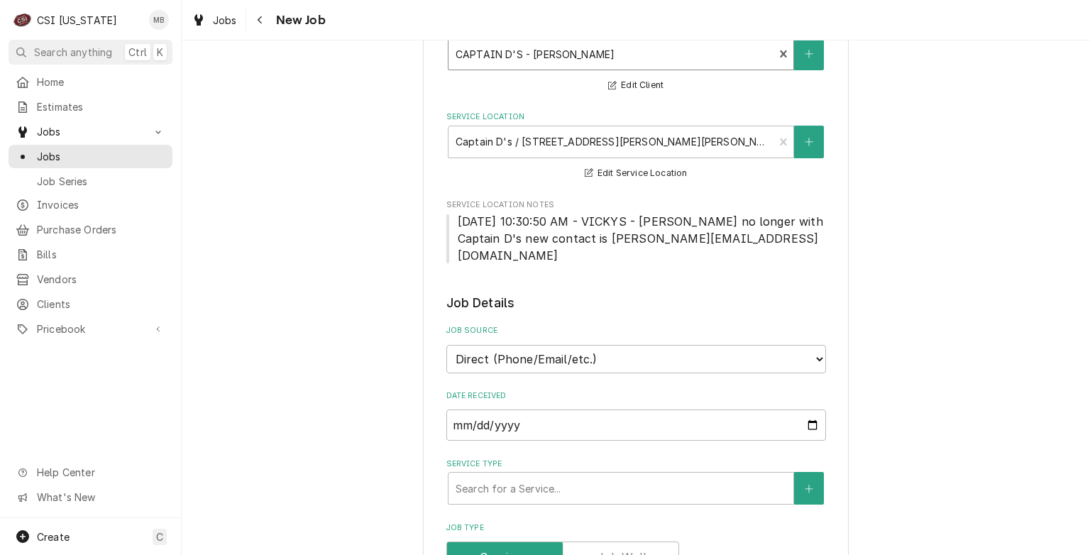
scroll to position [243, 0]
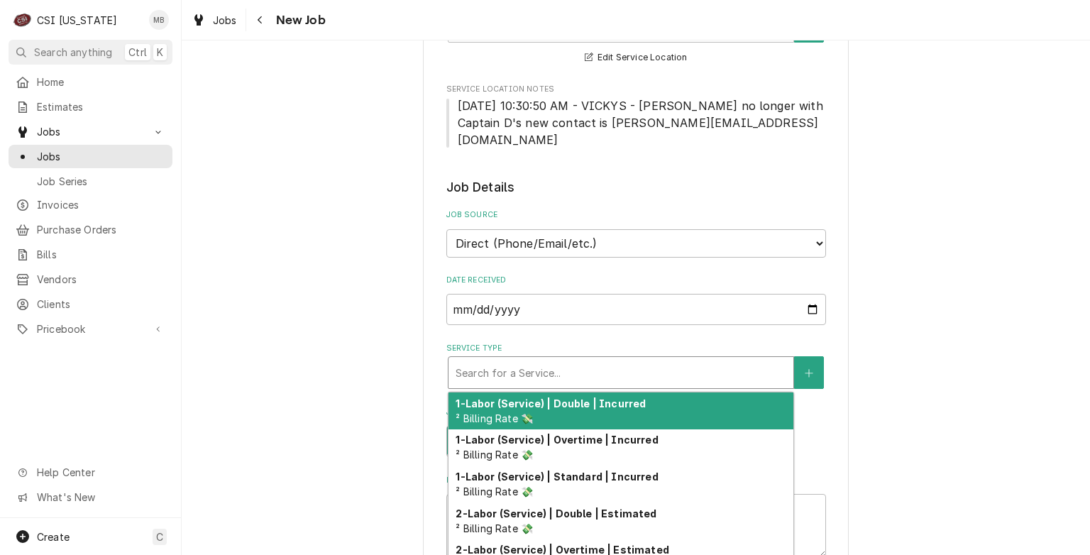
click at [596, 360] on div "Service Type" at bounding box center [621, 373] width 331 height 26
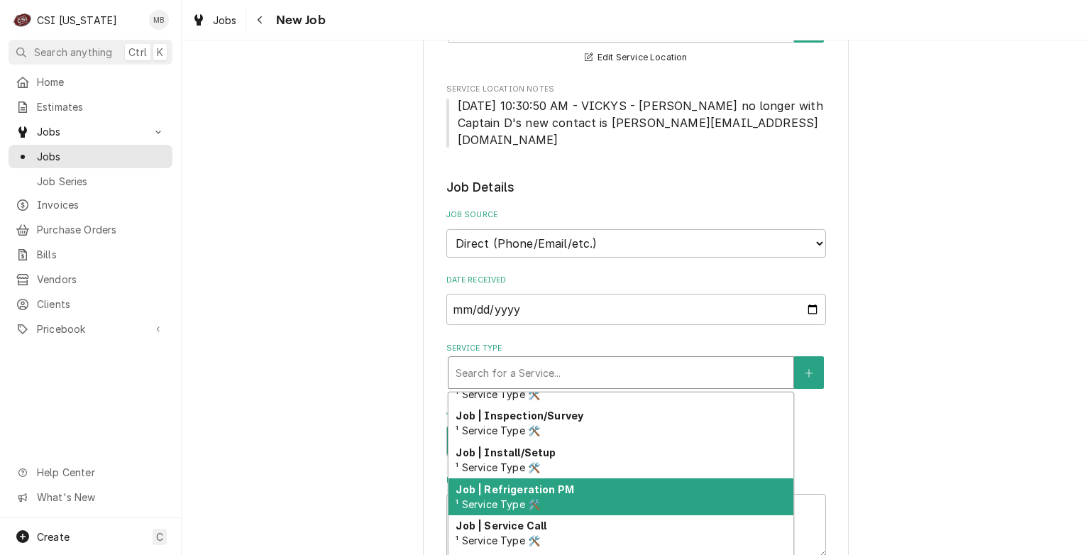
scroll to position [750, 0]
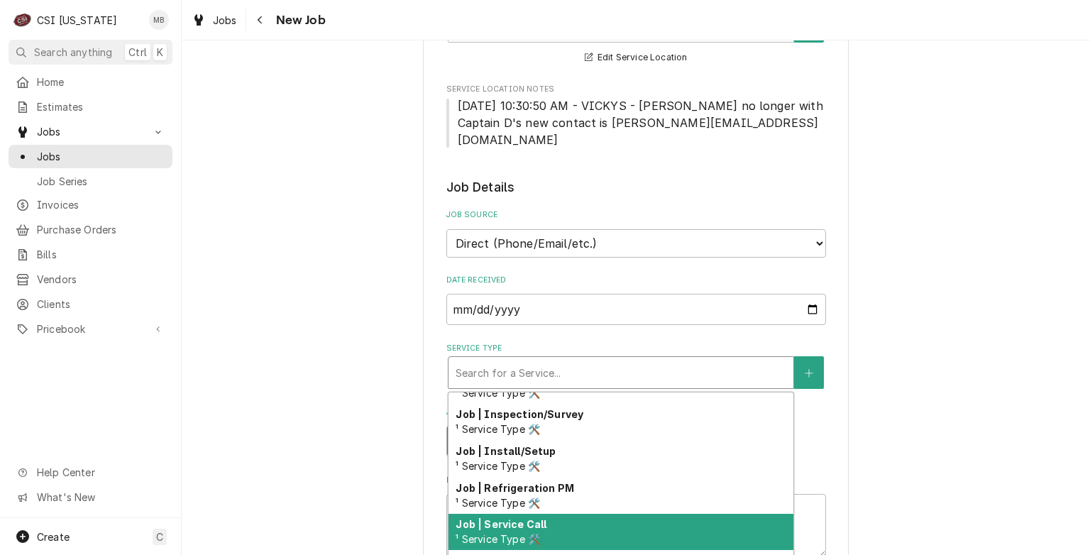
click at [577, 514] on div "Job | Service Call ¹ Service Type 🛠️" at bounding box center [621, 532] width 345 height 37
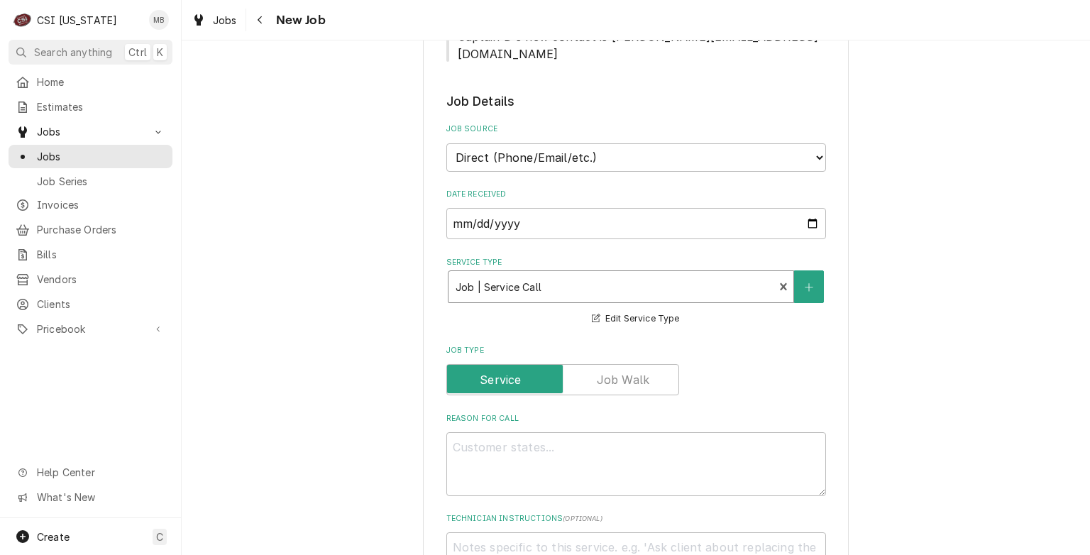
scroll to position [331, 0]
click at [568, 431] on textarea "Reason For Call" at bounding box center [636, 463] width 380 height 64
type textarea "x"
type textarea "D"
type textarea "x"
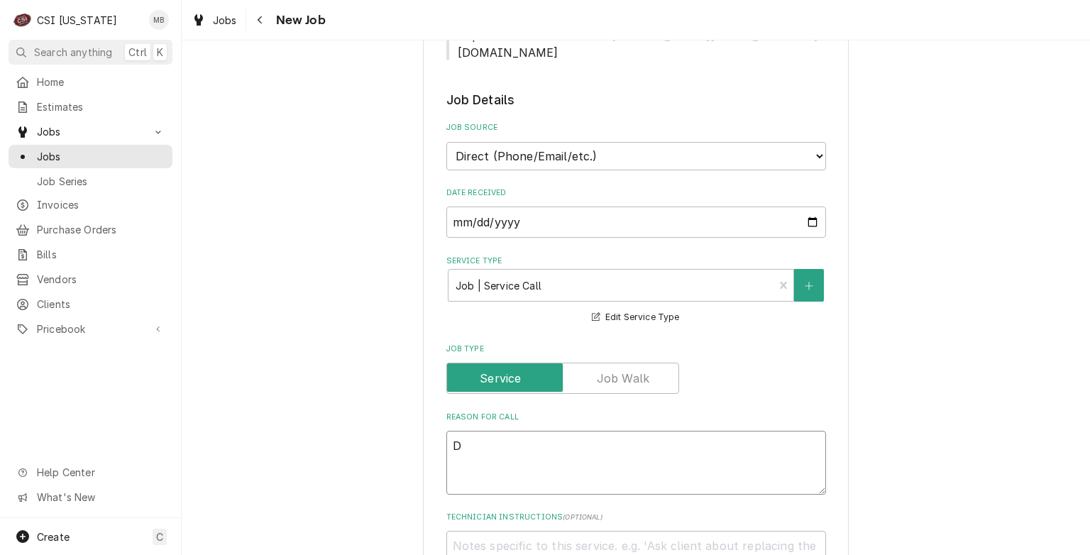
type textarea "DI"
type textarea "x"
type textarea "DIN"
type textarea "x"
type textarea "DINI"
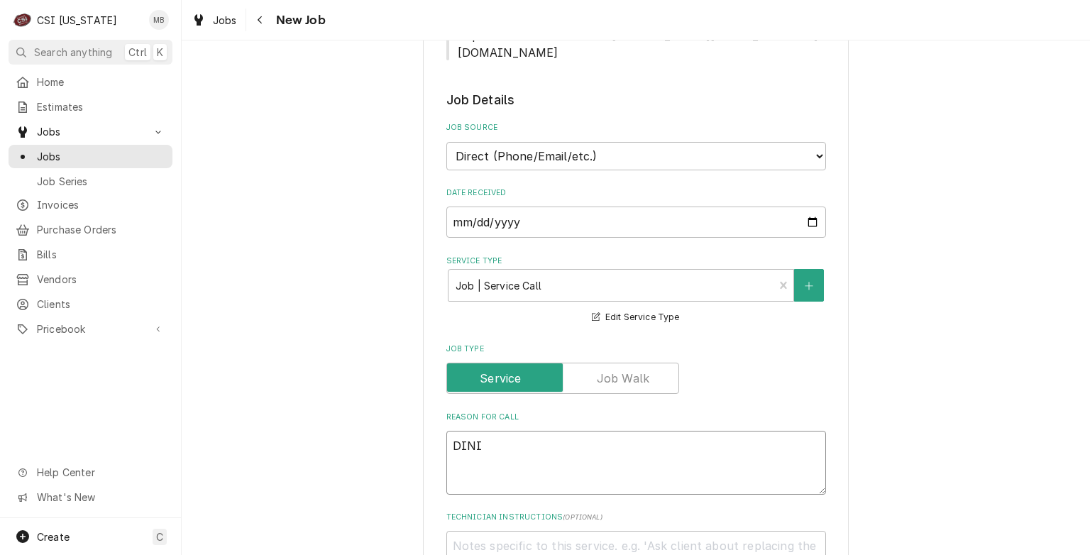
type textarea "x"
type textarea "DININ"
type textarea "x"
type textarea "DINING"
type textarea "x"
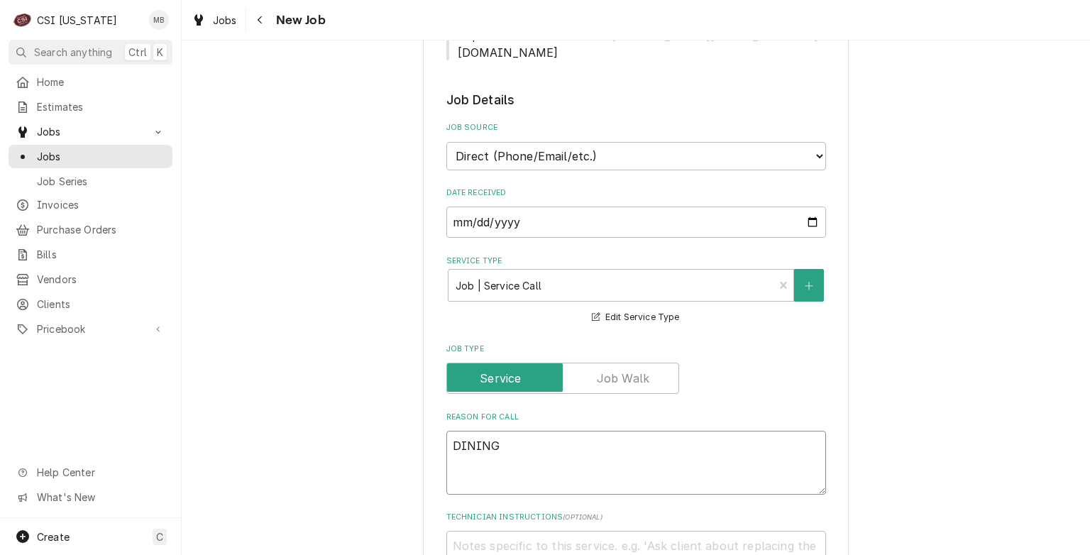
type textarea "DINING"
type textarea "x"
type textarea "DINING R"
type textarea "x"
type textarea "DINING RO"
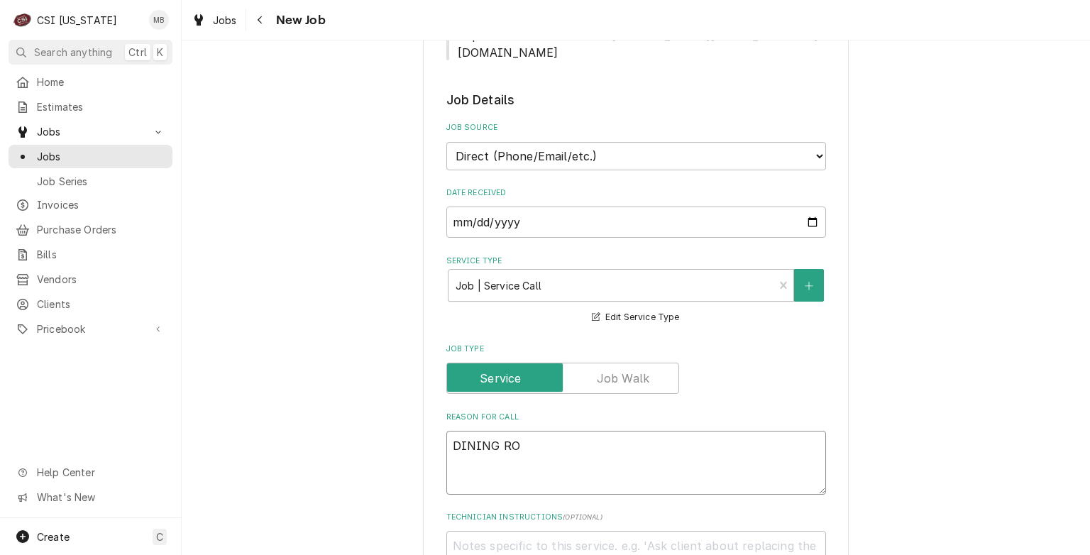
type textarea "x"
type textarea "DINING ROO"
type textarea "x"
type textarea "DINING ROOM"
type textarea "x"
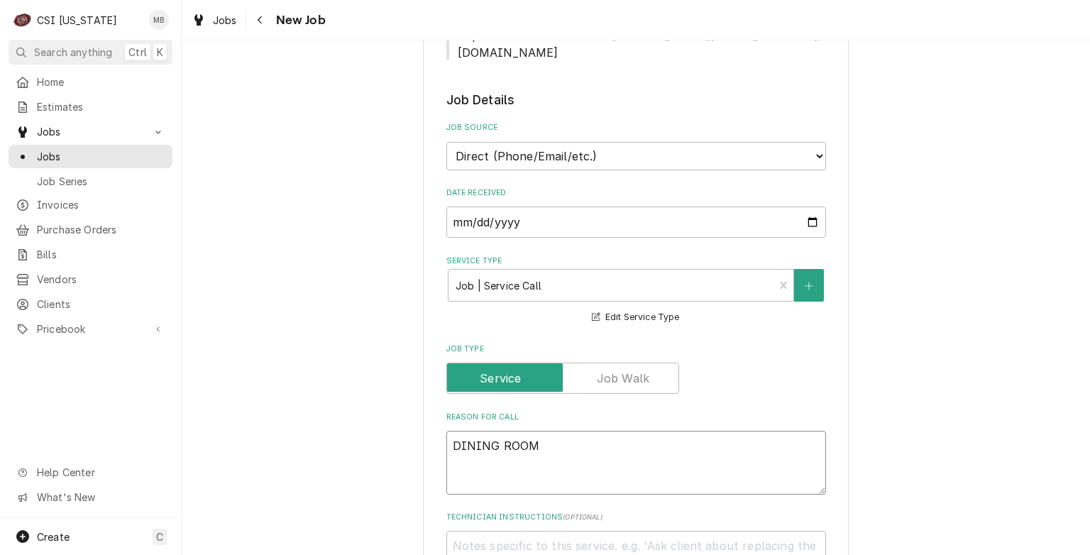
type textarea "DINING ROOM"
type textarea "x"
type textarea "DINING ROOM I"
type textarea "x"
type textarea "DINING ROOM IC"
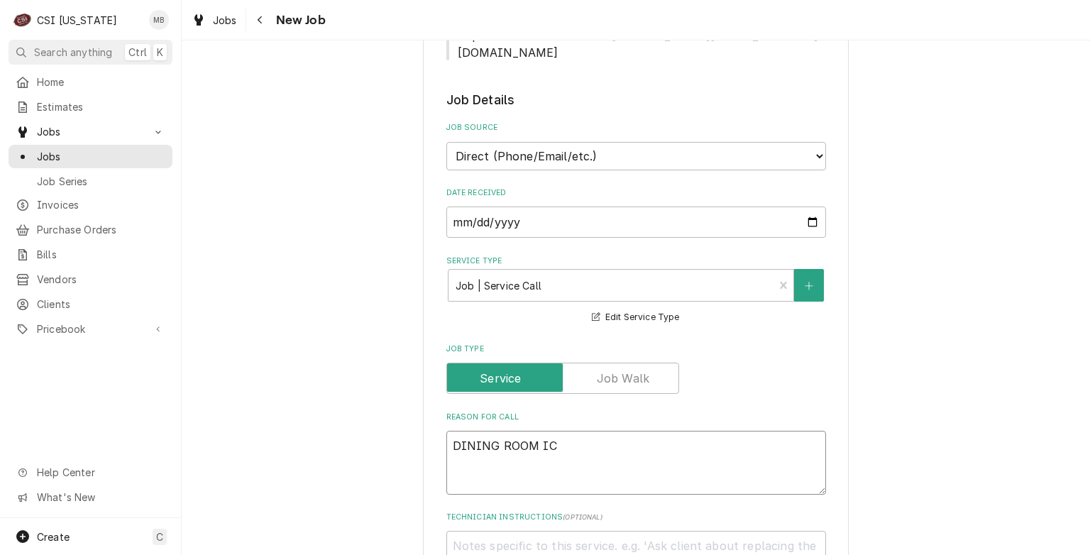
type textarea "x"
type textarea "DINING ROOM ICE"
type textarea "x"
type textarea "DINING ROOM ICE"
type textarea "x"
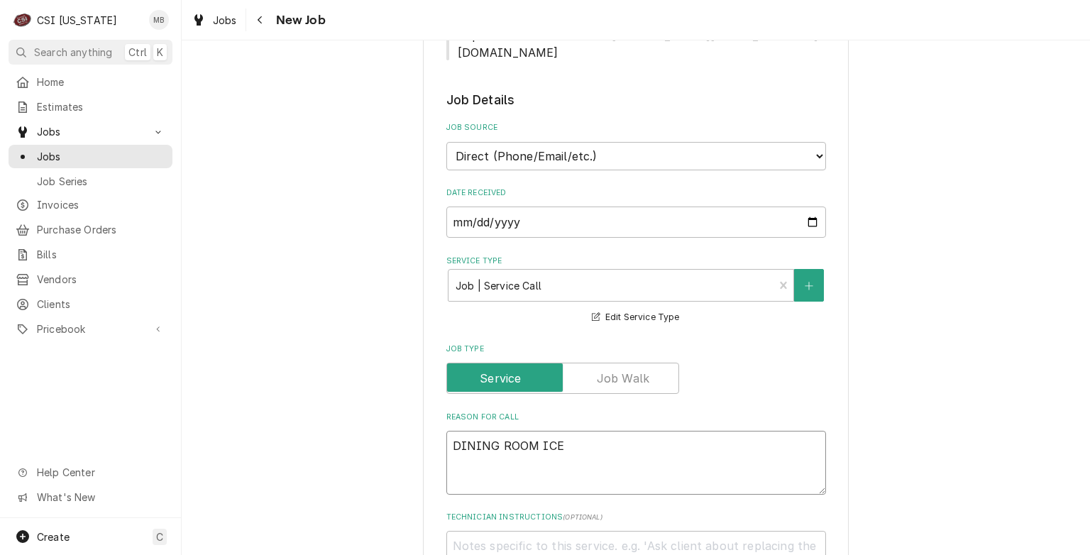
type textarea "DINING ROOM ICE M"
type textarea "x"
type textarea "DINING ROOM ICE MA"
type textarea "x"
type textarea "DINING ROOM ICE MAC"
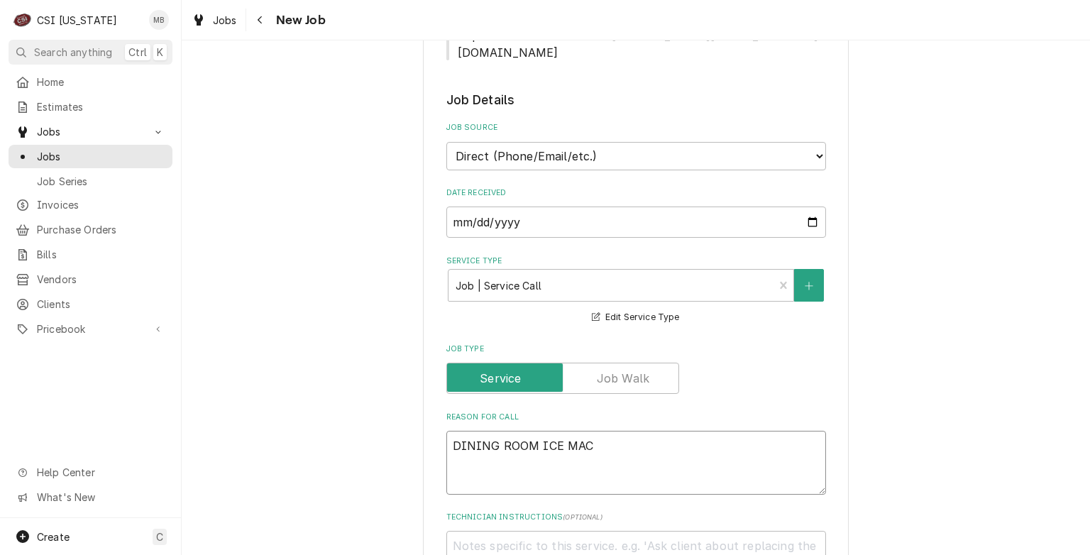
type textarea "x"
type textarea "DINING ROOM ICE MACH"
type textarea "x"
type textarea "DINING ROOM ICE MACHIN"
type textarea "x"
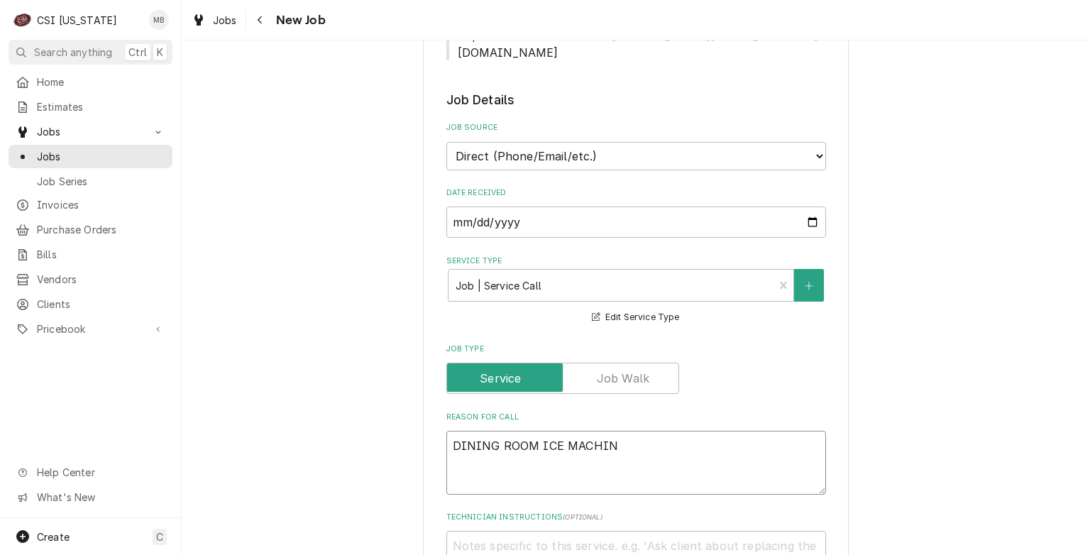
type textarea "DINING ROOM ICE MACHINE"
type textarea "x"
type textarea "DINING ROOM ICE MACHINE"
type textarea "x"
type textarea "DINING ROOM ICE MACHINE N"
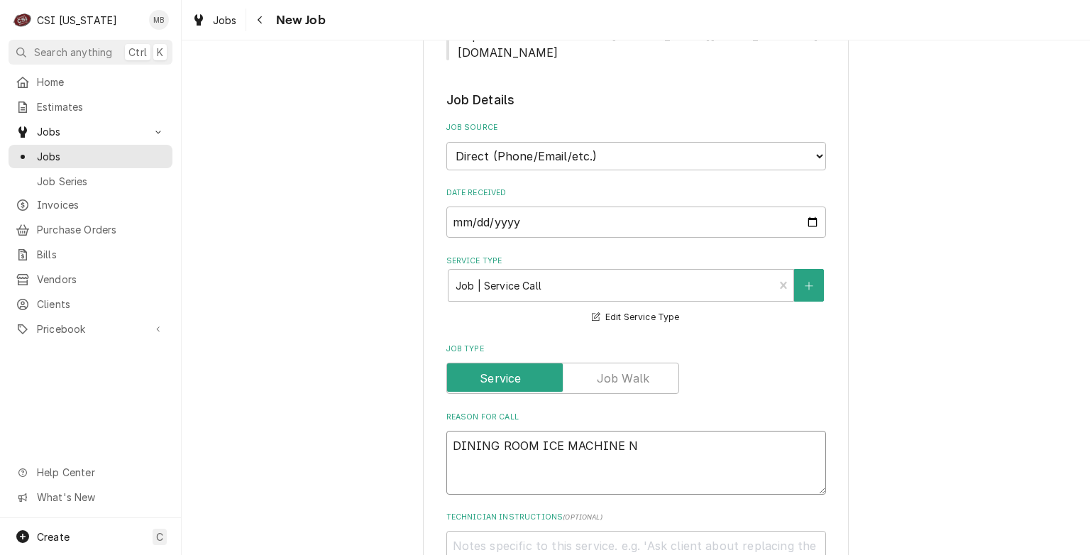
type textarea "x"
type textarea "DINING ROOM ICE MACHINE NO"
type textarea "x"
type textarea "DINING ROOM ICE MACHINE NOT"
type textarea "x"
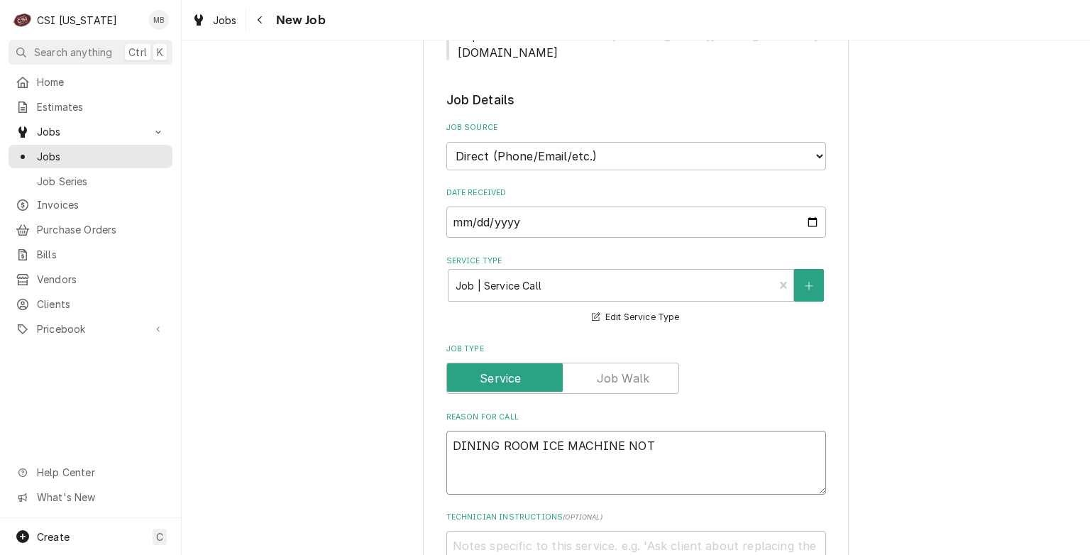
type textarea "DINING ROOM ICE MACHINE NOT"
type textarea "x"
type textarea "DINING ROOM ICE MACHINE NOT W"
type textarea "x"
type textarea "DINING ROOM ICE MACHINE NOT WO"
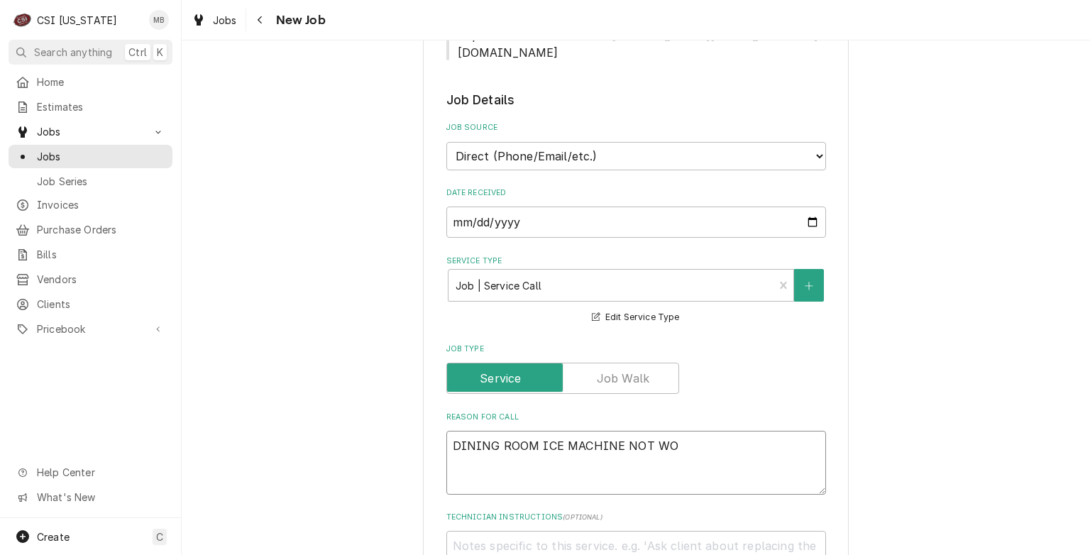
type textarea "x"
type textarea "DINING ROOM ICE MACHINE NOT WOR"
type textarea "x"
type textarea "DINING ROOM ICE MACHINE NOT WORK"
type textarea "x"
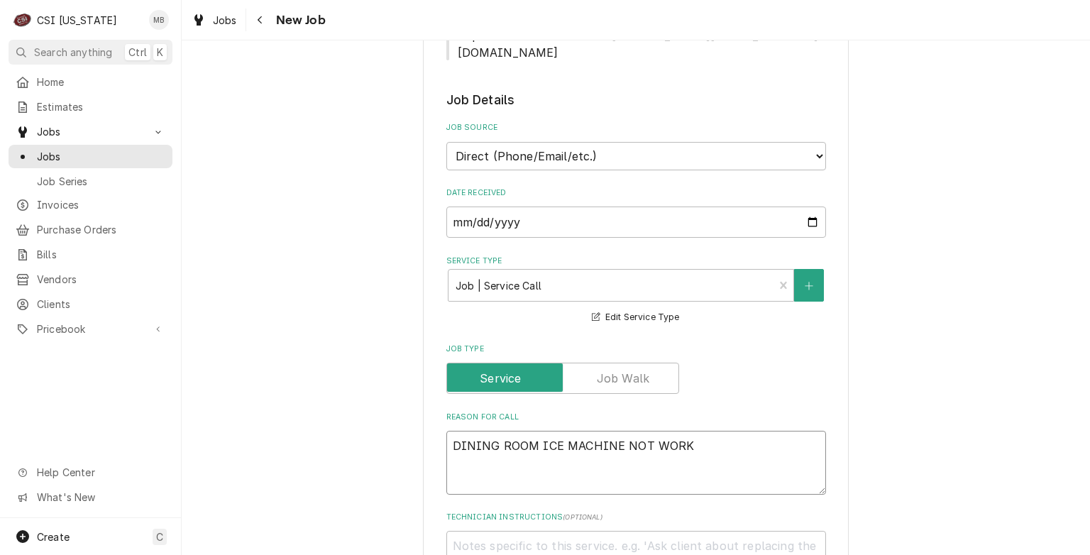
type textarea "DINING ROOM ICE MACHINE NOT WORKI"
type textarea "x"
type textarea "DINING ROOM ICE MACHINE NOT WORKIN"
type textarea "x"
type textarea "DINING ROOM ICE MACHINE NOT WORKING"
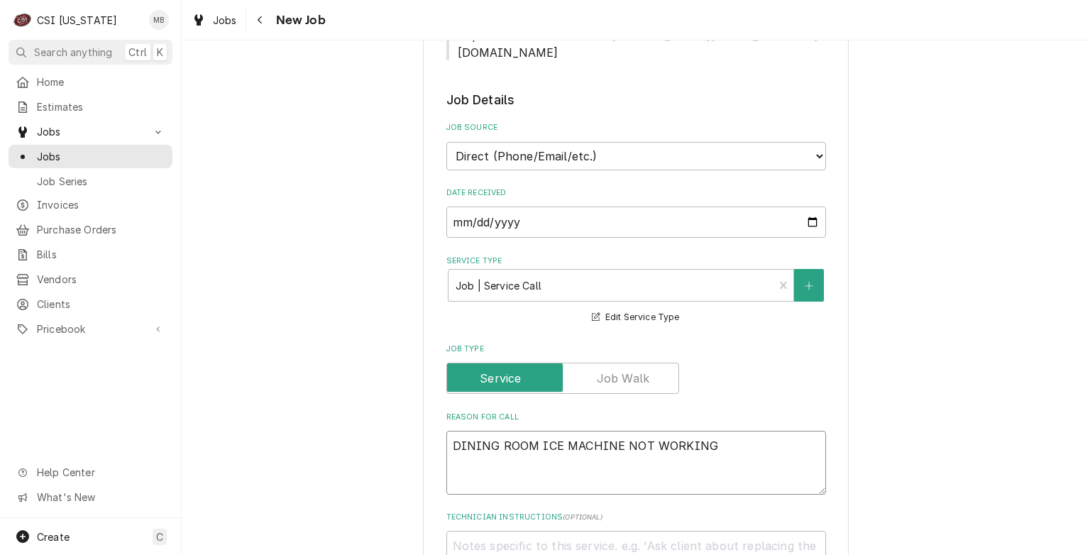
type textarea "x"
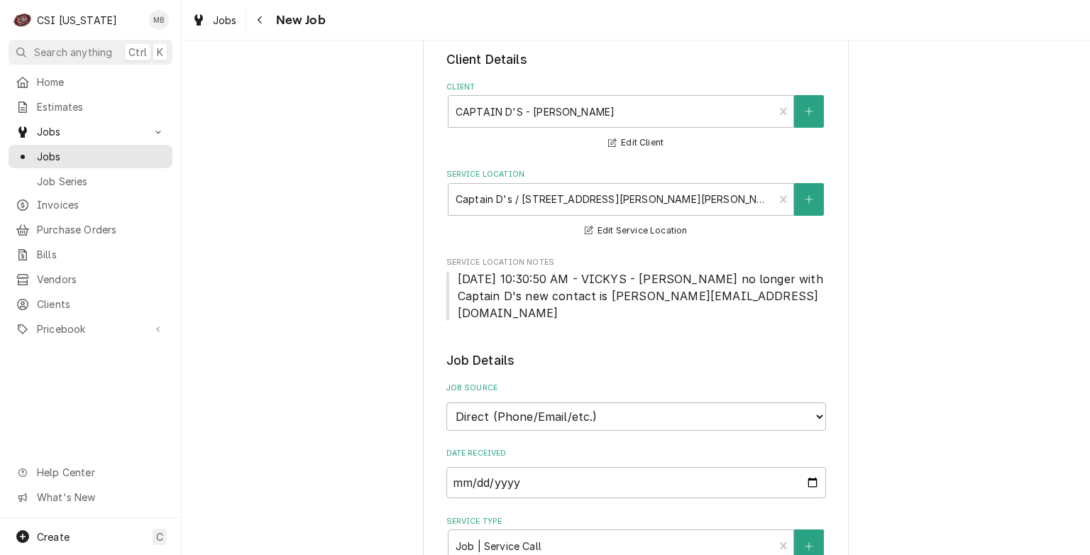
scroll to position [68, 0]
type textarea "DINING ROOM ICE MACHINE NOT WORKING"
click at [587, 111] on div "Client" at bounding box center [612, 114] width 312 height 26
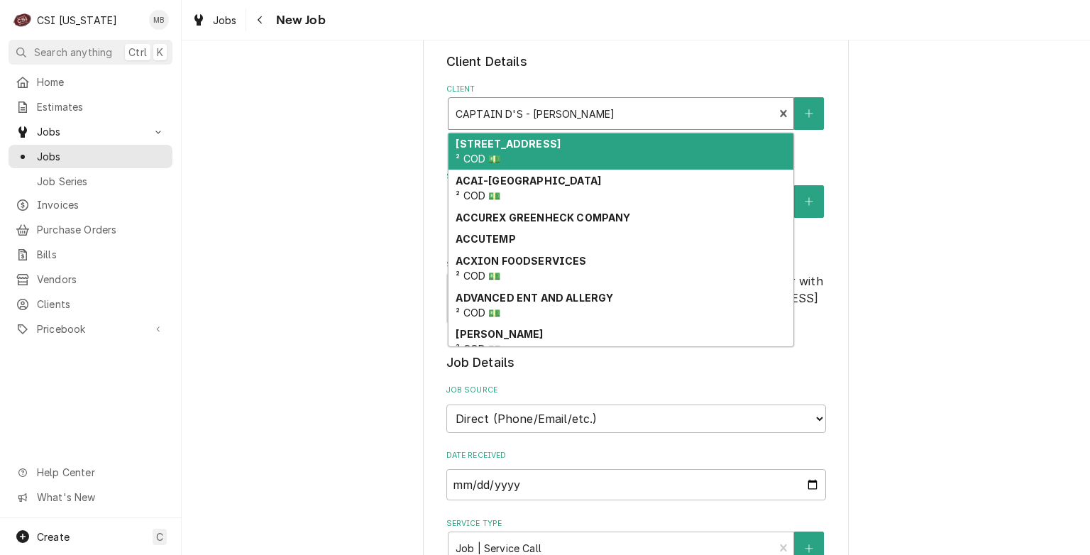
type input "I"
type textarea "x"
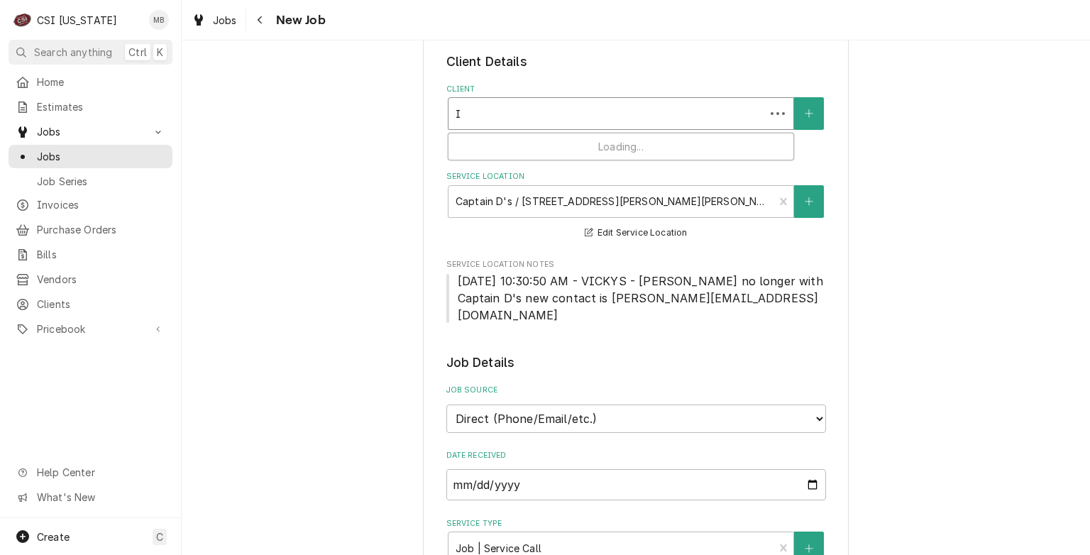
type input "IT"
type textarea "x"
type input "ITV"
type textarea "x"
type input "IT"
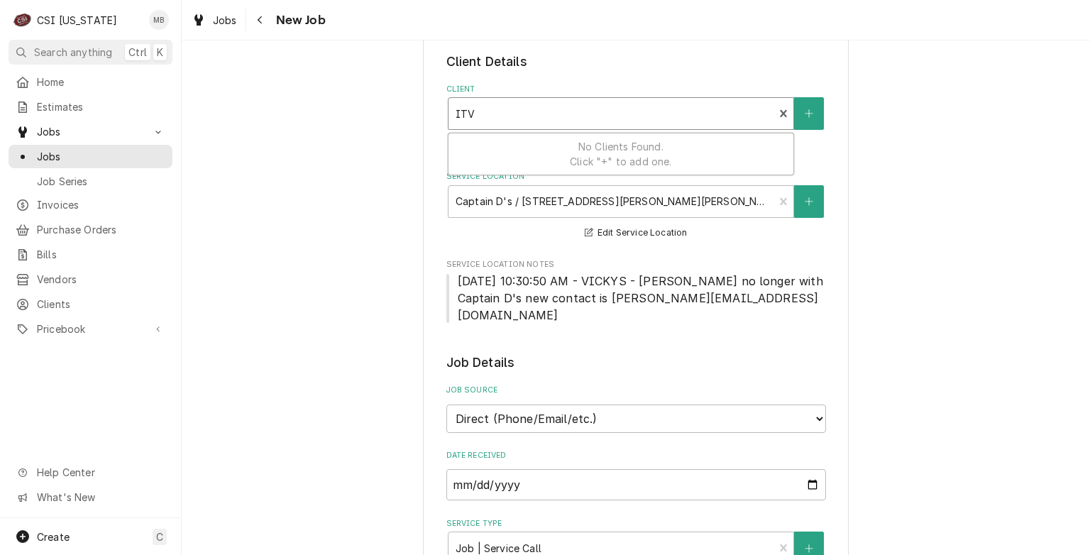
type textarea "x"
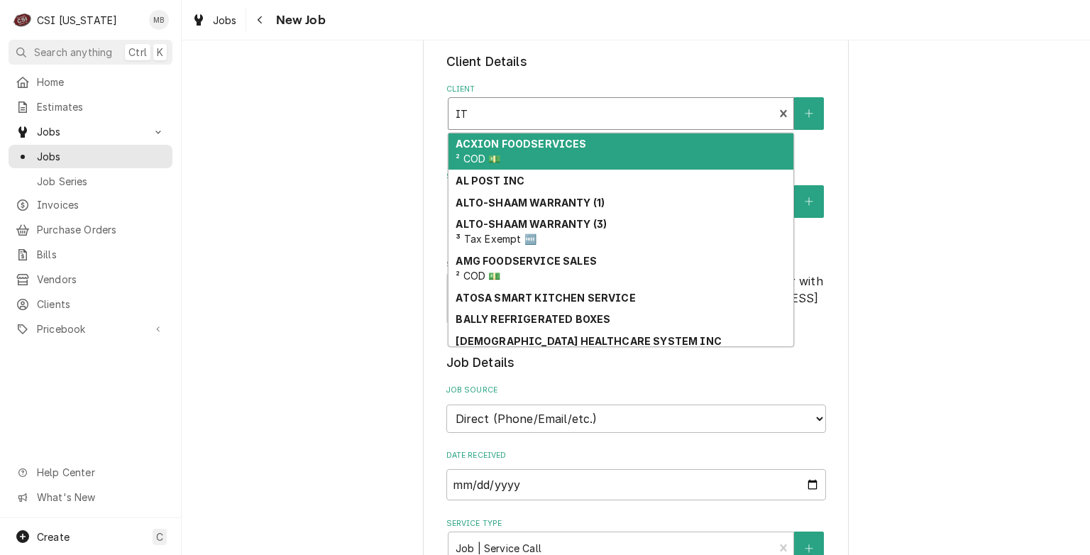
type input "I"
type textarea "x"
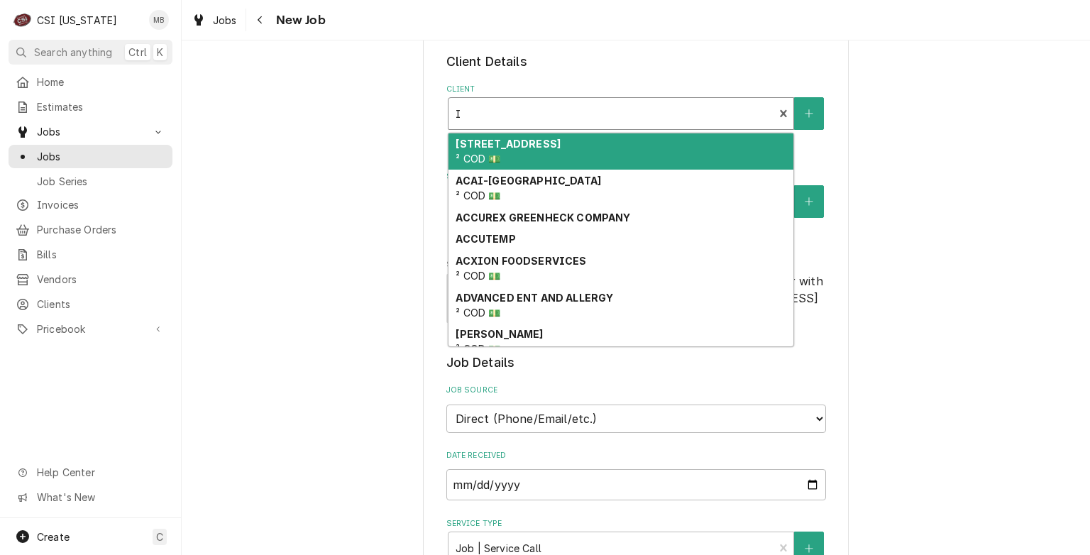
type textarea "x"
type input "I"
type textarea "x"
type input "IC"
type textarea "x"
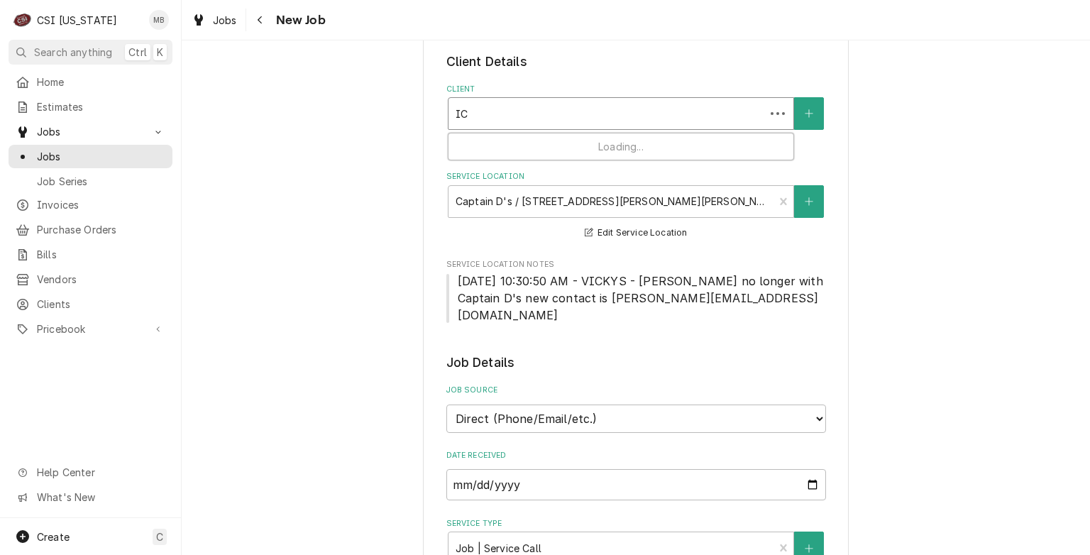
type input "ICE"
type textarea "x"
type input "ICE"
type textarea "x"
type input "ICE M"
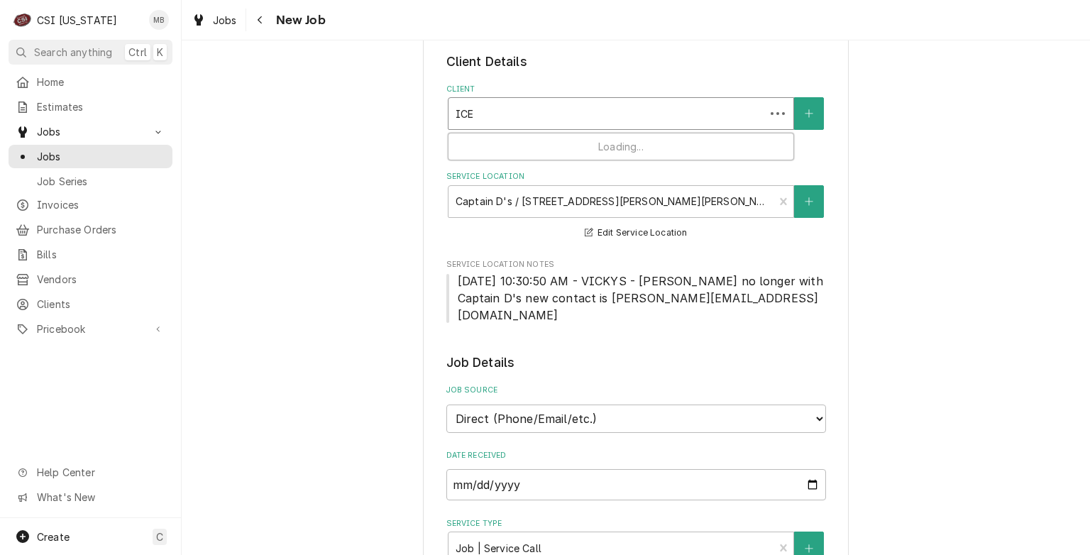
type textarea "x"
type input "ICE MA"
type textarea "x"
type input "ICE MAC"
type textarea "x"
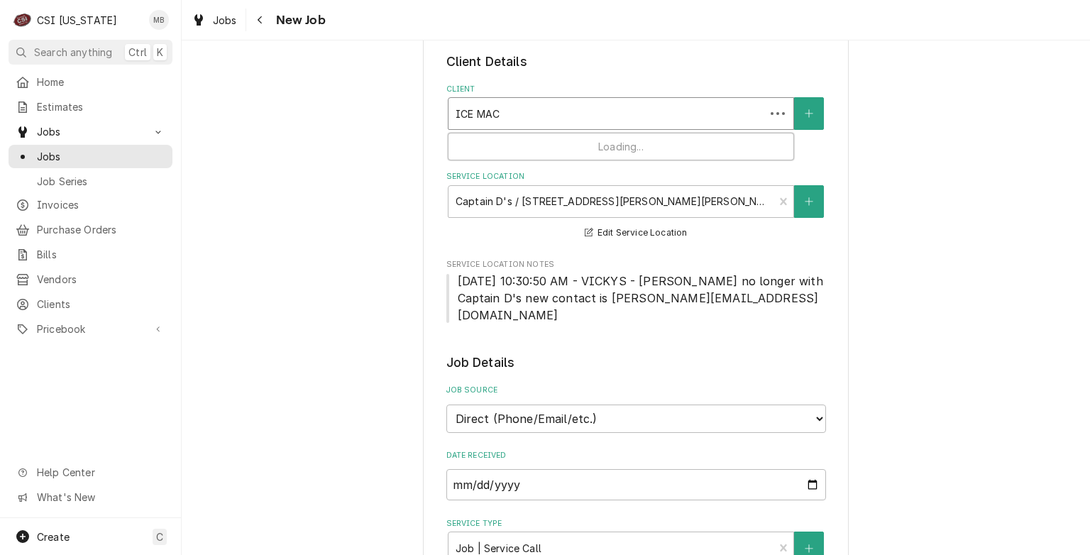
type input "ICE MACH"
type textarea "x"
type input "ICE MACHI"
type textarea "x"
type input "ICE MACHIN"
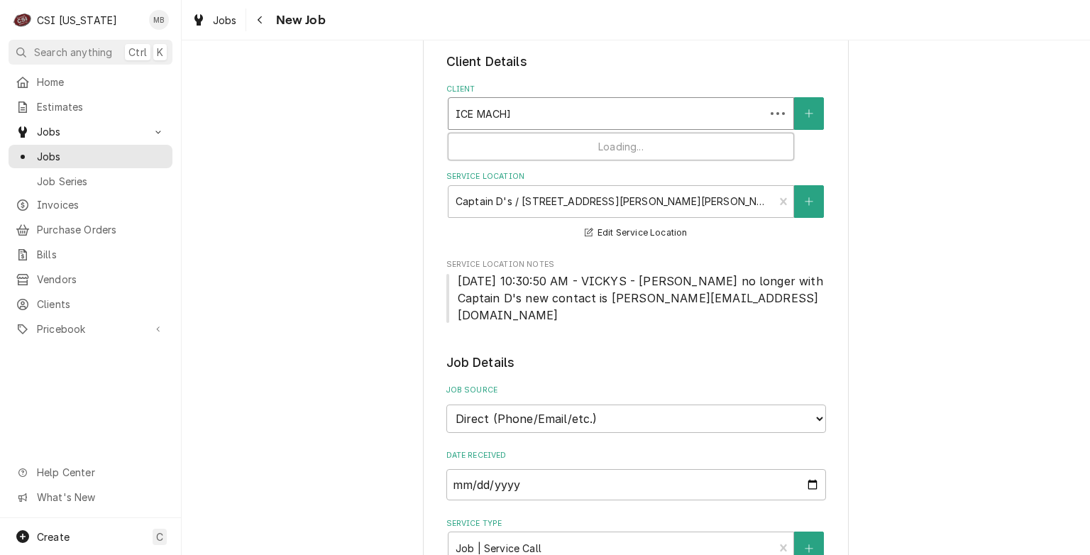
type textarea "x"
type input "ICE MACHINE"
type textarea "x"
type input "ICE MACHIN"
type textarea "x"
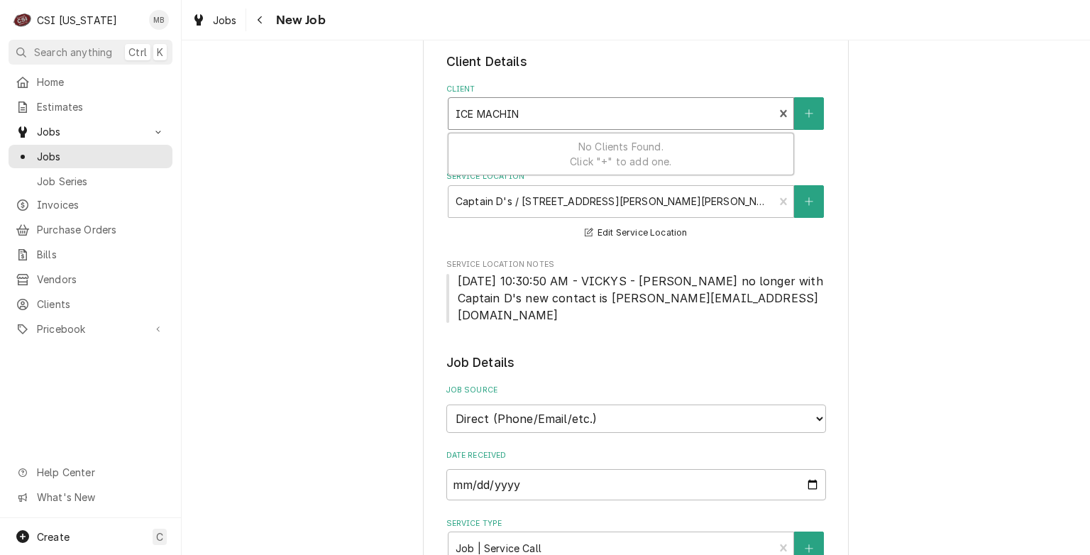
type input "ICE MACHI"
type textarea "x"
type input "ICE MACH"
type textarea "x"
type input "ICE MAC"
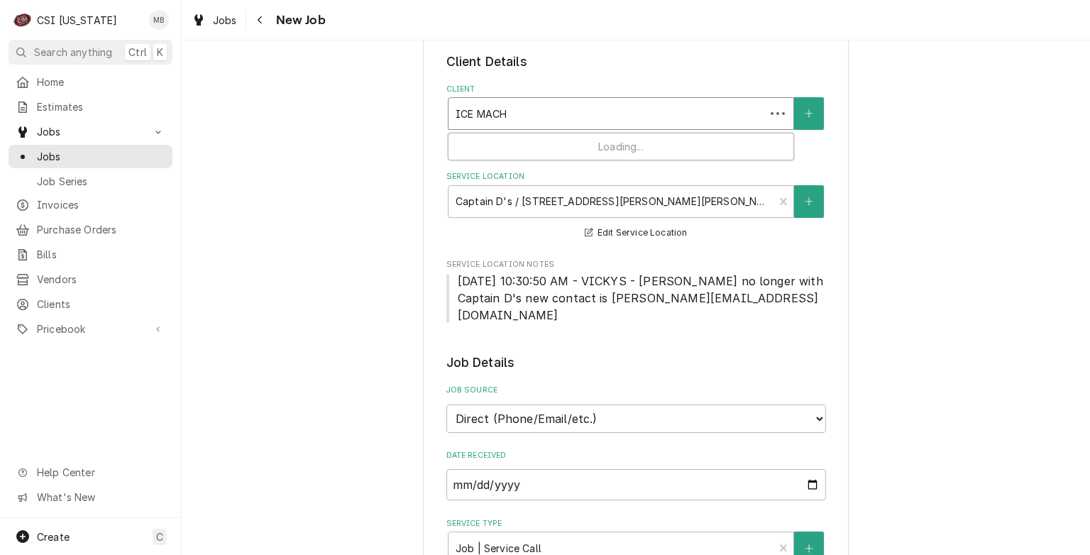
type textarea "x"
type input "ICE MA"
type textarea "x"
type input "ICE M"
type textarea "x"
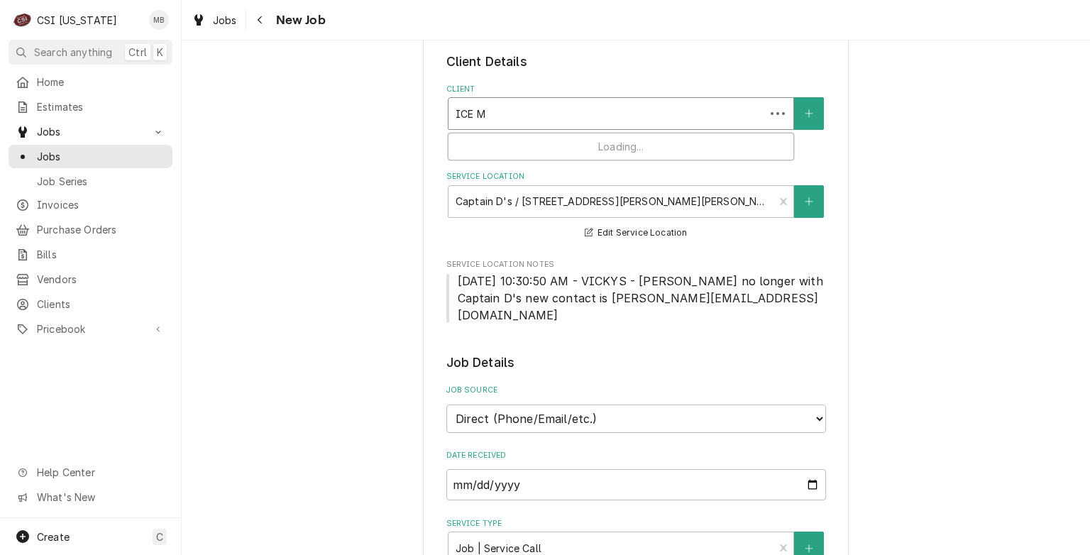
type input "ICE"
type textarea "x"
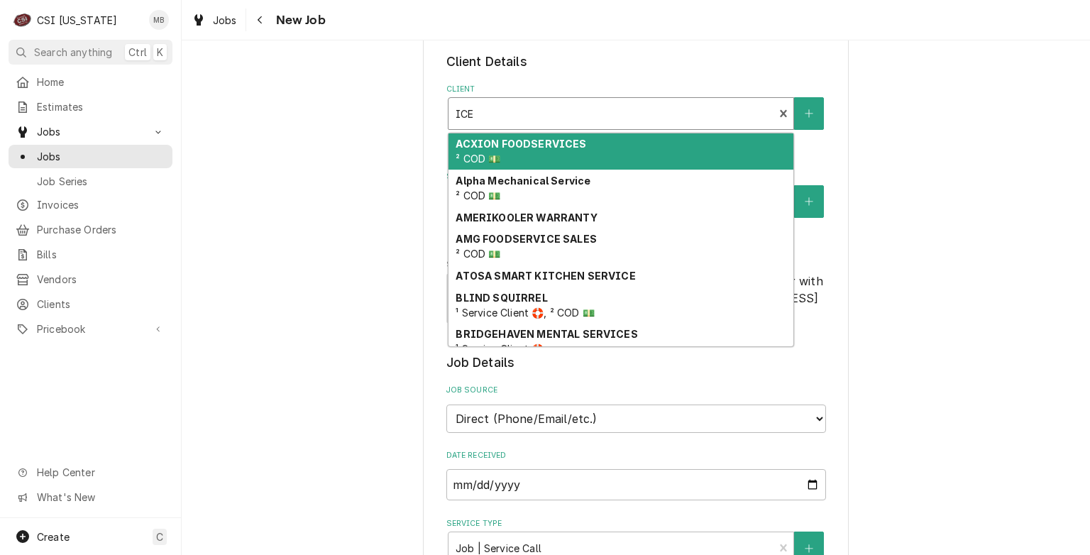
type input "ICE"
type textarea "x"
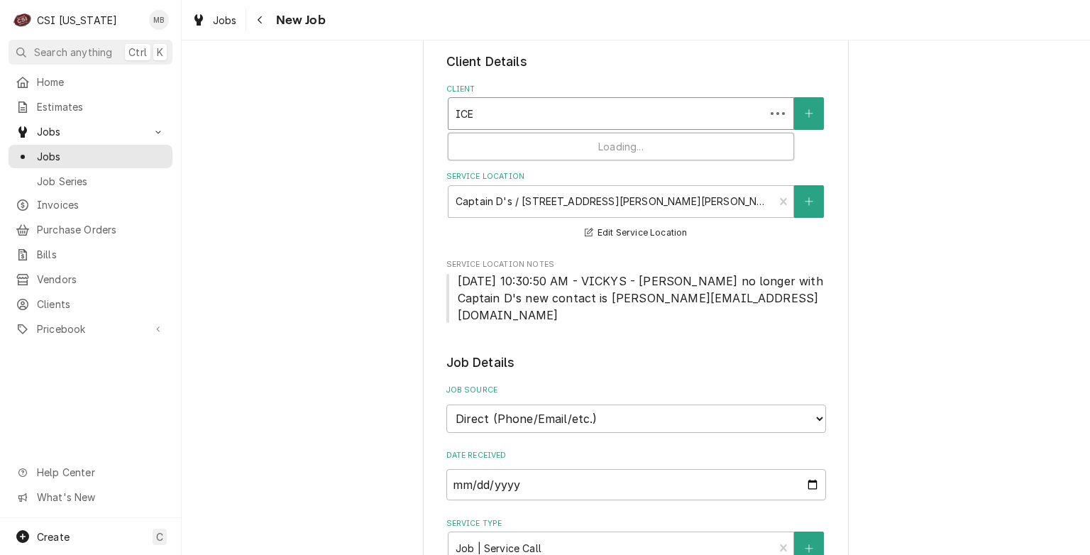
type input "IC"
type textarea "x"
type input "I"
type textarea "x"
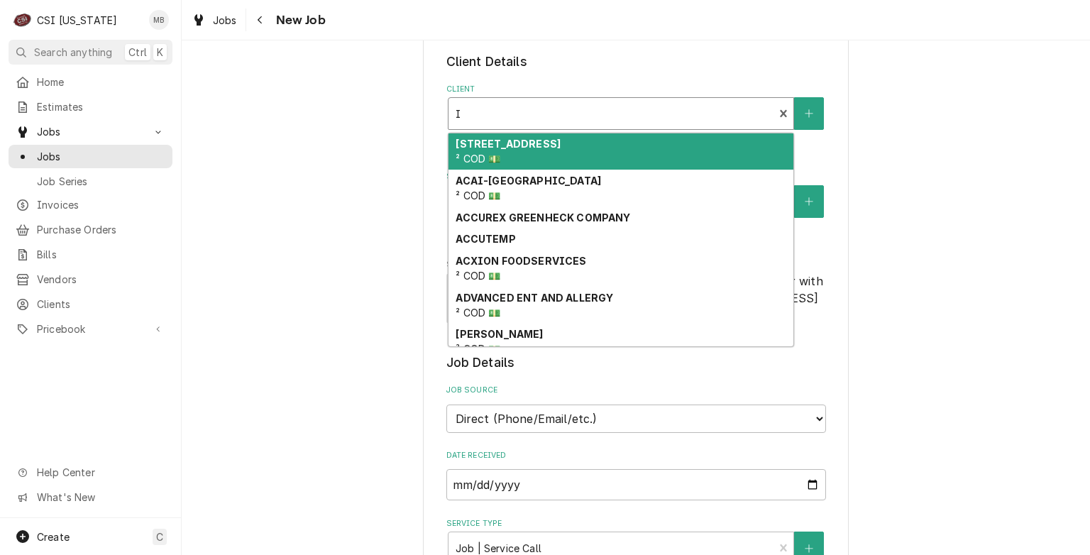
type textarea "x"
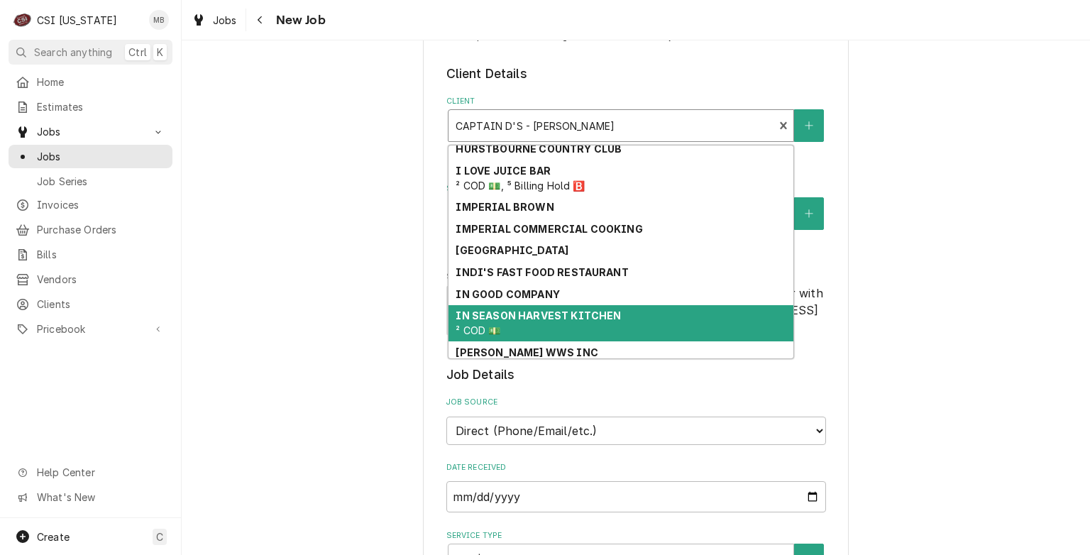
scroll to position [6974, 0]
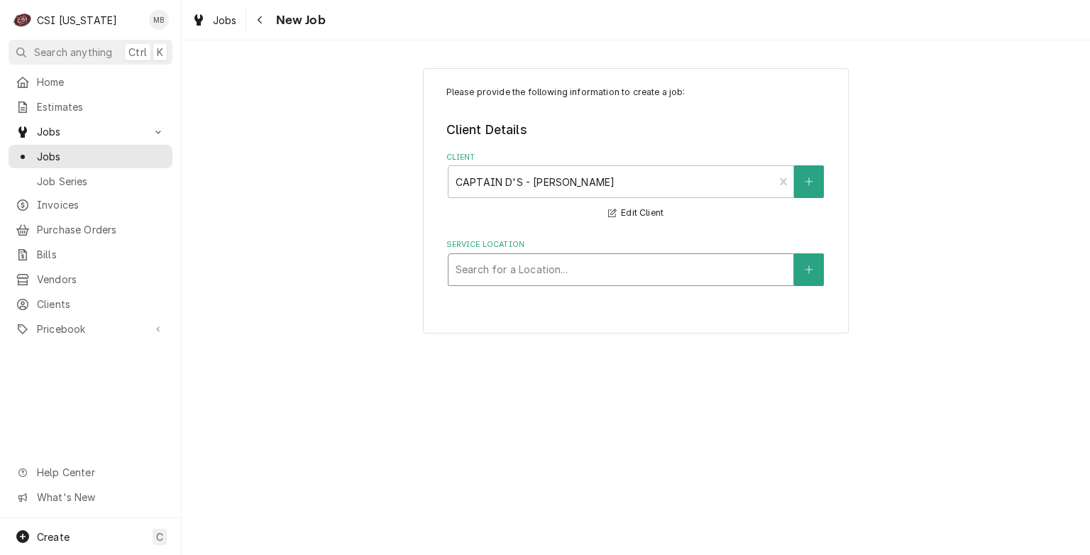
click at [585, 275] on div "Service Location" at bounding box center [621, 270] width 331 height 26
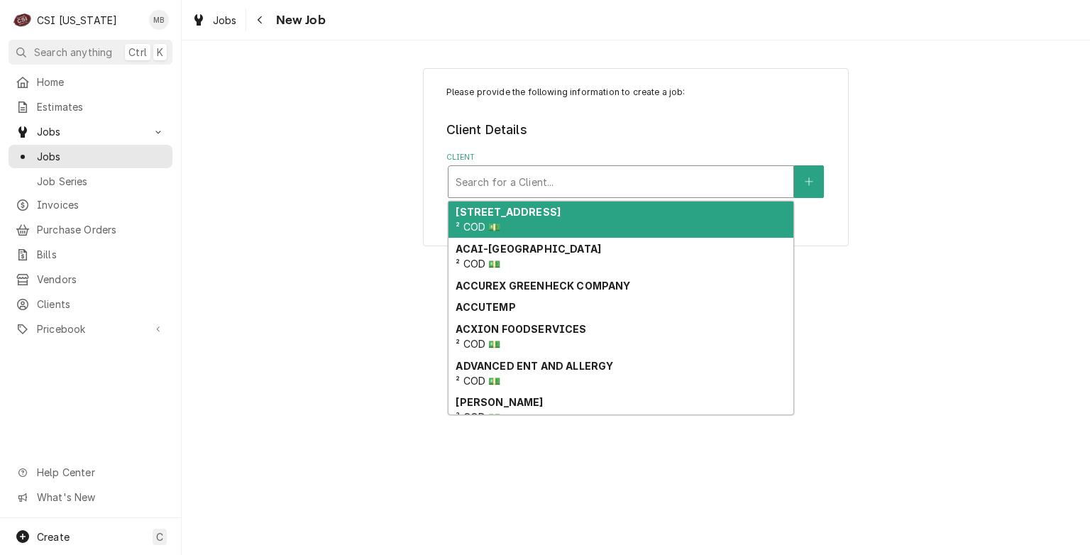
click at [713, 177] on div "Client" at bounding box center [621, 182] width 331 height 26
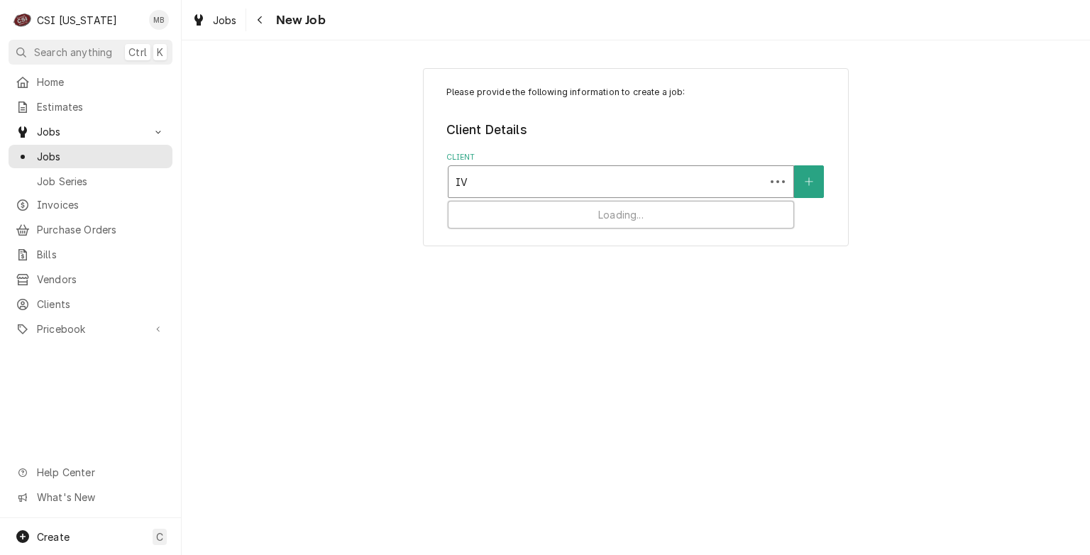
type input "I"
type input "CAPTAIN"
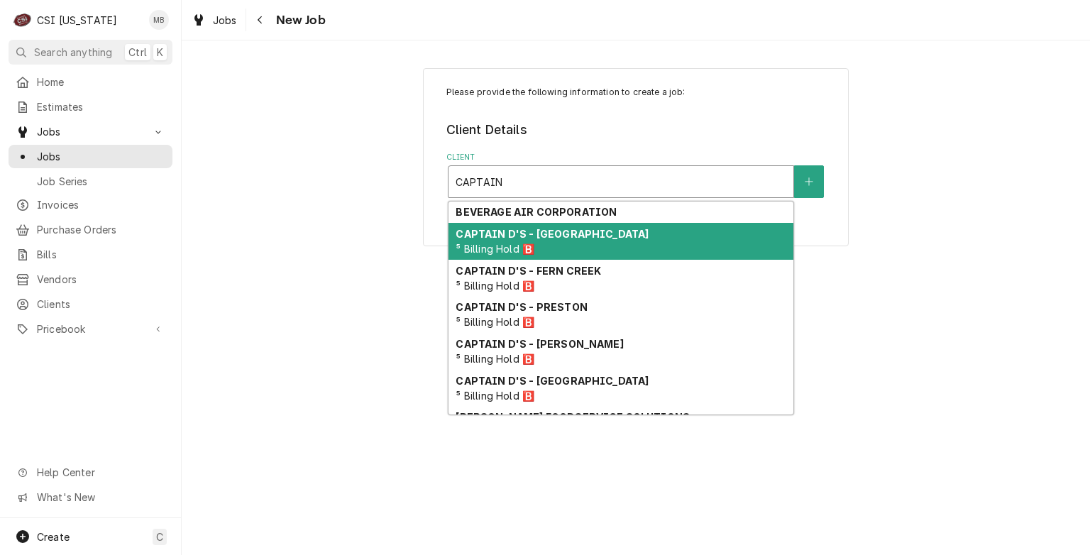
click at [637, 248] on div "CAPTAIN D'S - CLARKSVILLE ⁵ Billing Hold 🅱️" at bounding box center [621, 241] width 345 height 37
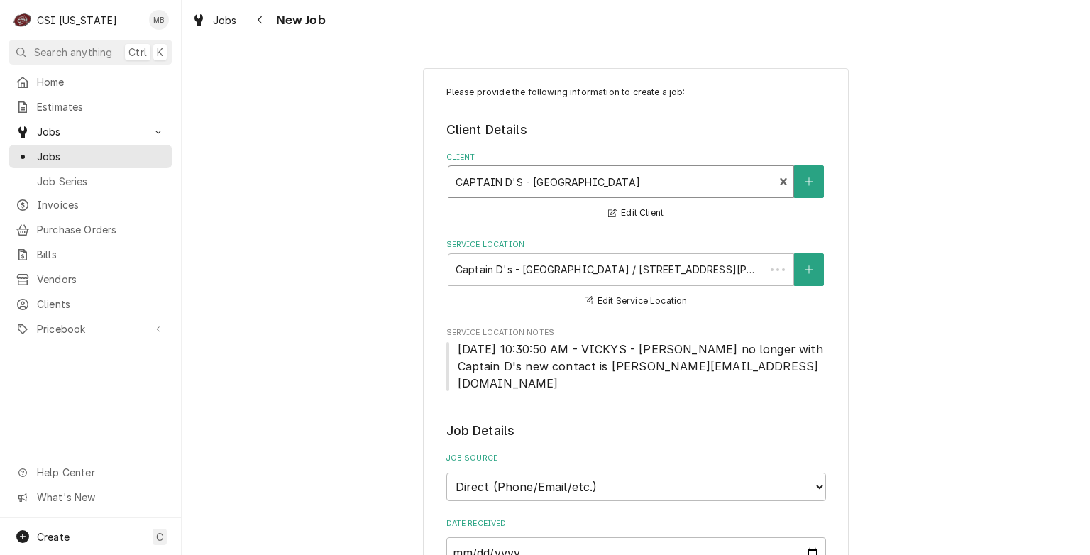
type textarea "x"
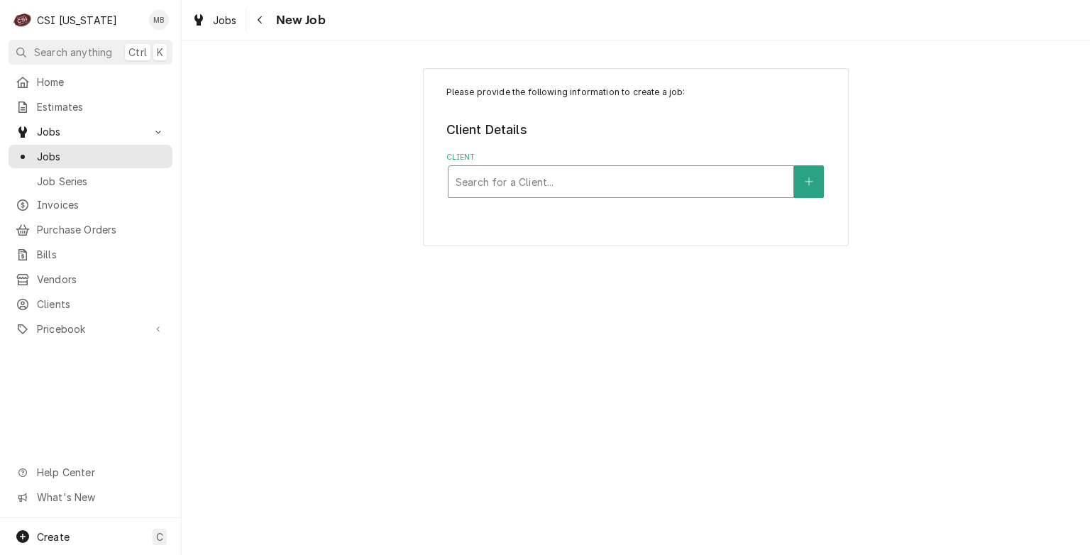
click at [695, 180] on div "Client" at bounding box center [621, 182] width 331 height 26
type input "CAPTAIN"
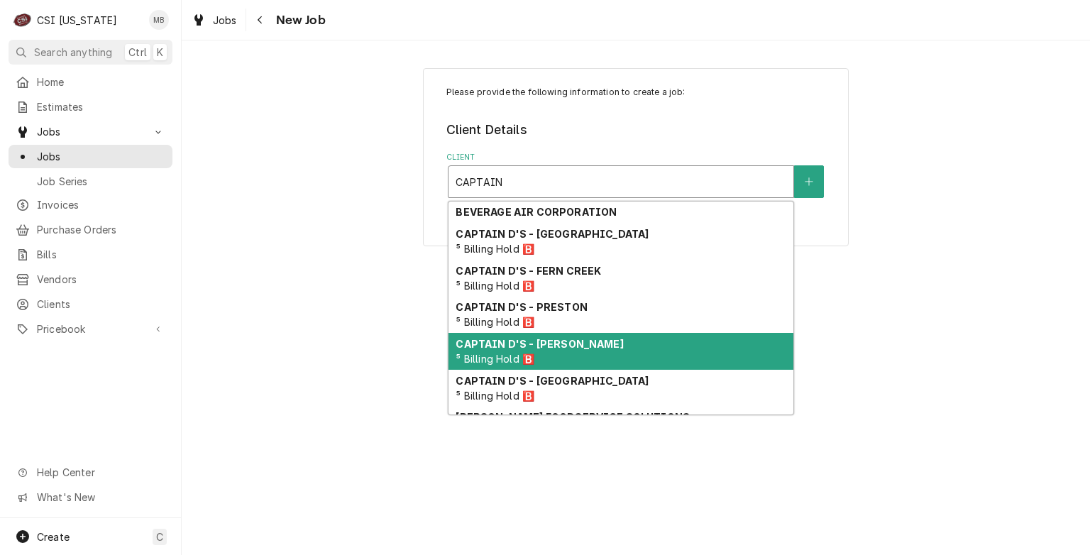
click at [556, 348] on strong "CAPTAIN D'S - SHIVLEY" at bounding box center [539, 344] width 167 height 12
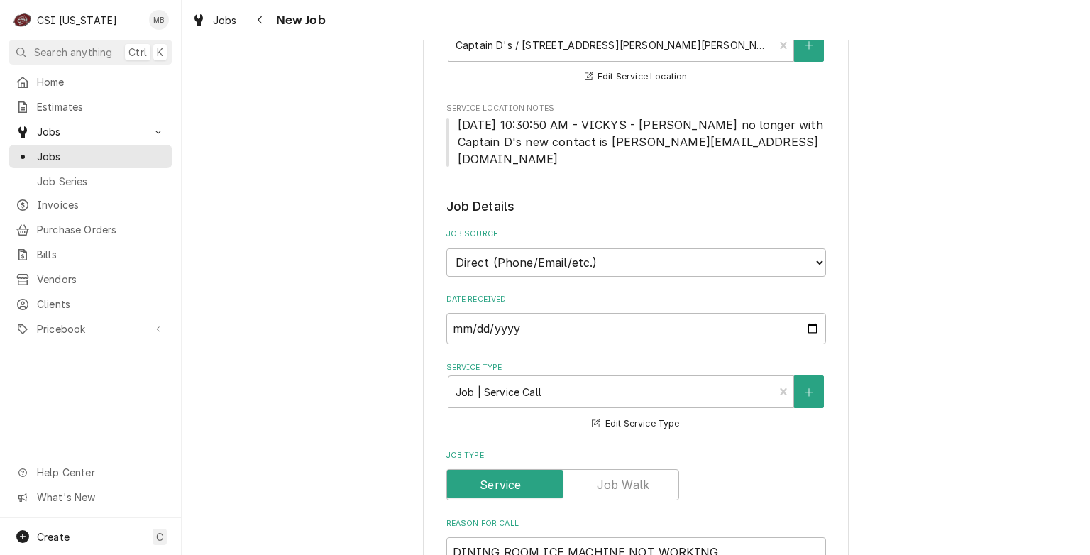
scroll to position [297, 0]
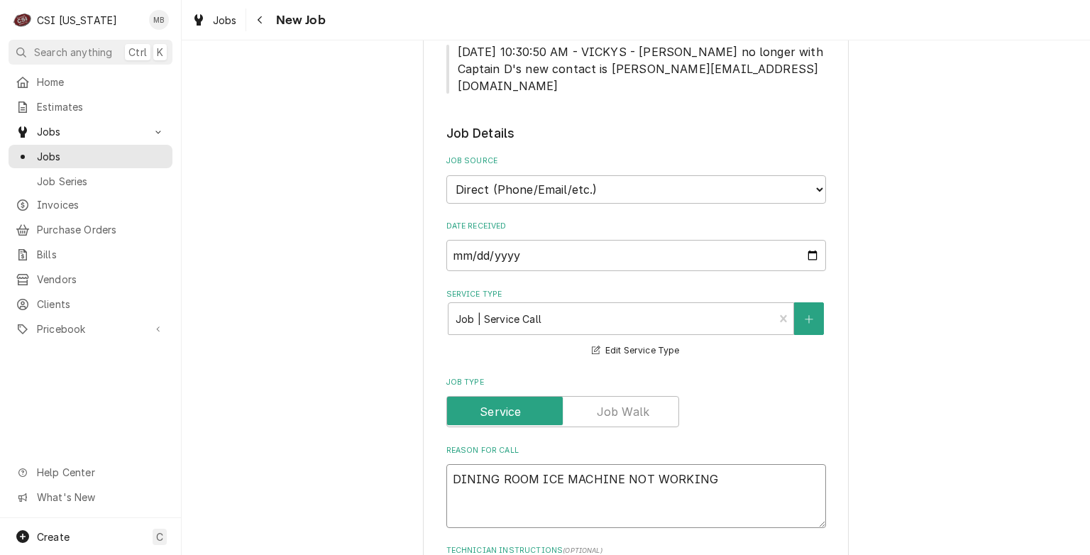
click at [724, 468] on textarea "DINING ROOM ICE MACHINE NOT WORKING" at bounding box center [636, 496] width 380 height 64
type textarea "x"
type textarea "DINING ROOM ICE MACHINE NOT WORKING"
type textarea "x"
type textarea "DINING ROOM ICE MACHINE NOT WORKING F"
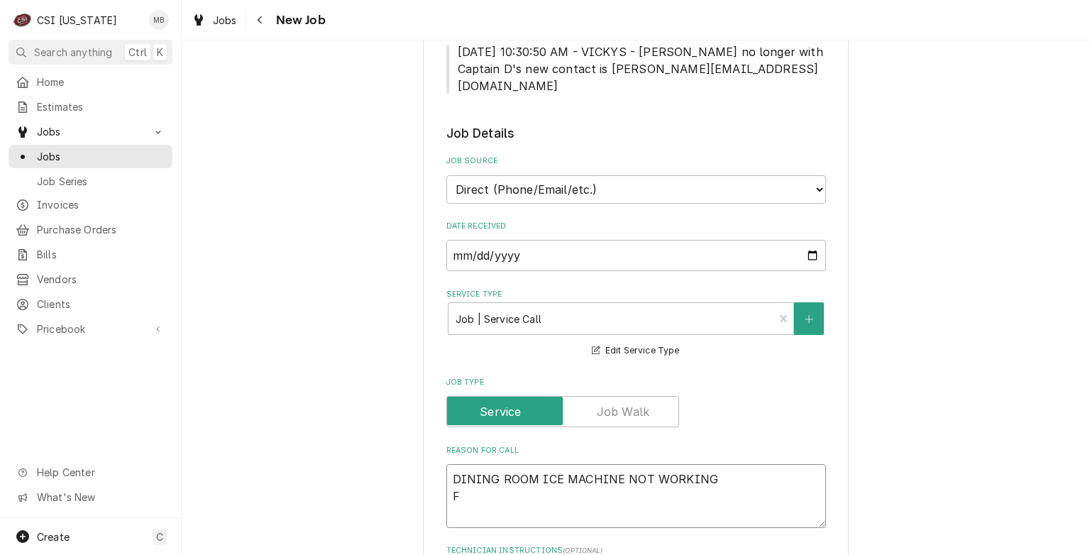
type textarea "x"
type textarea "DINING ROOM ICE MACHINE NOT WORKING FI"
type textarea "x"
type textarea "DINING ROOM ICE MACHINE NOT WORKING FIL"
type textarea "x"
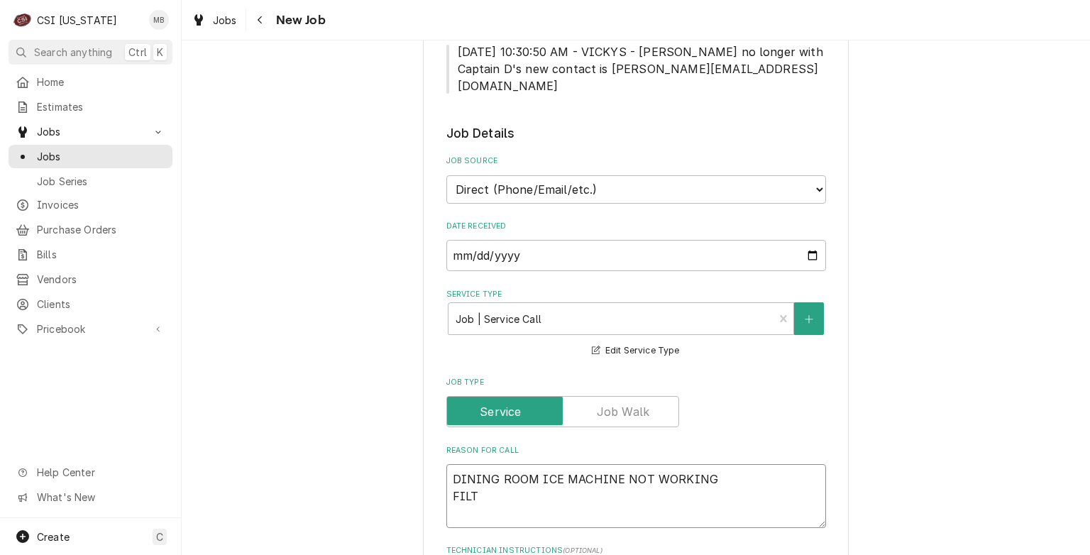
type textarea "DINING ROOM ICE MACHINE NOT WORKING FILTE"
type textarea "x"
type textarea "DINING ROOM ICE MACHINE NOT WORKING FILTER"
type textarea "x"
type textarea "DINING ROOM ICE MACHINE NOT WORKING FILTER"
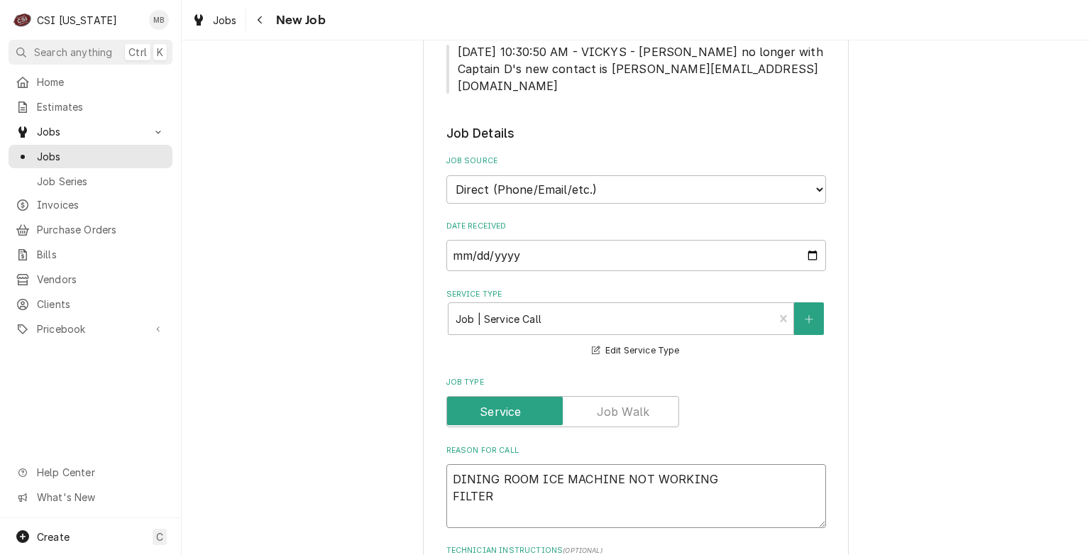
type textarea "x"
type textarea "DINING ROOM ICE MACHINE NOT WORKING FILTER M"
type textarea "x"
type textarea "DINING ROOM ICE MACHINE NOT WORKING FILTER MA"
type textarea "x"
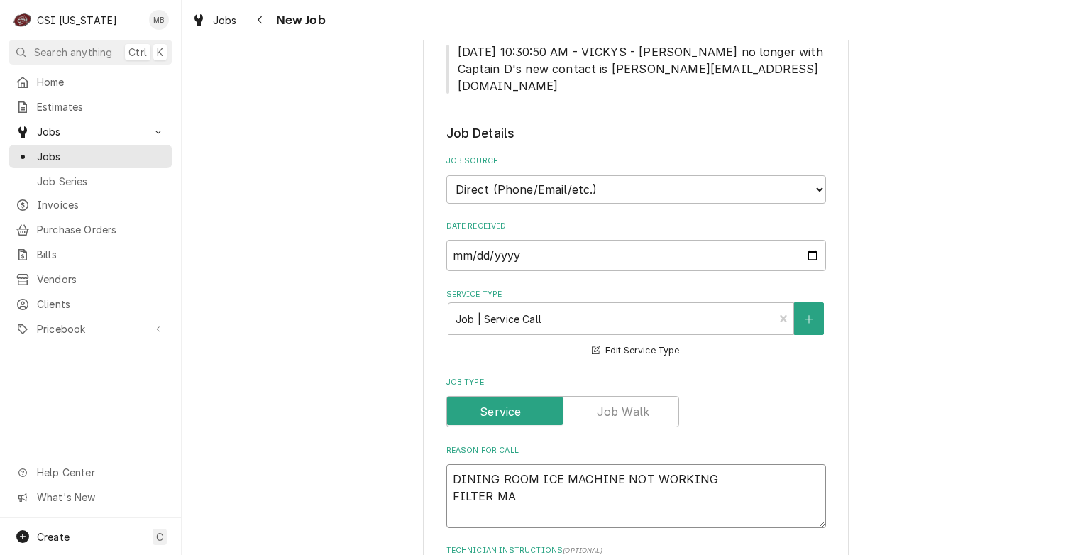
type textarea "DINING ROOM ICE MACHINE NOT WORKING FILTER MAC"
type textarea "x"
type textarea "DINING ROOM ICE MACHINE NOT WORKING FILTER MACH"
type textarea "x"
type textarea "DINING ROOM ICE MACHINE NOT WORKING FILTER MACHI"
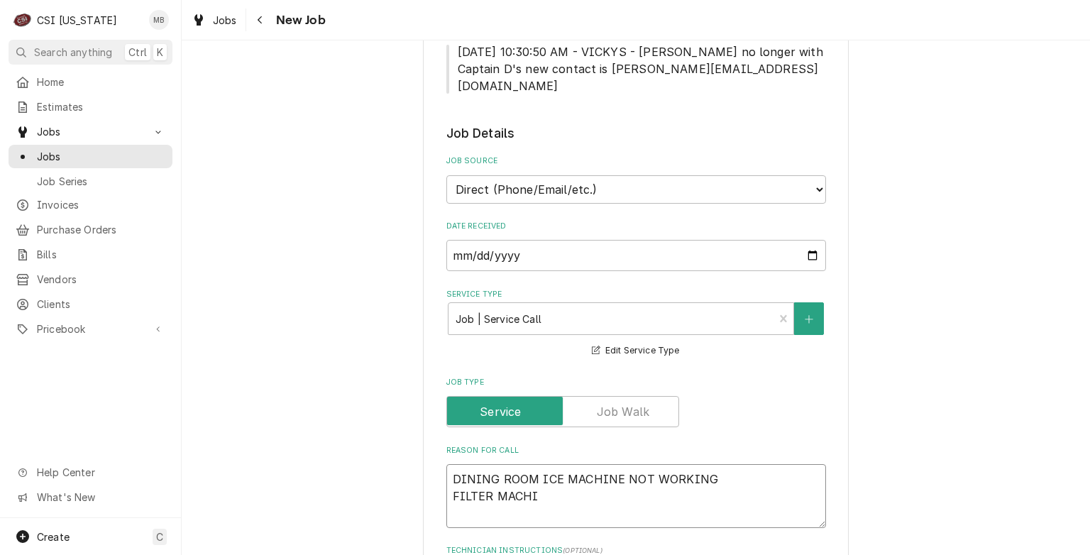
type textarea "x"
type textarea "DINING ROOM ICE MACHINE NOT WORKING FILTER MACHIN"
type textarea "x"
type textarea "DINING ROOM ICE MACHINE NOT WORKING FILTER MACHINE"
type textarea "x"
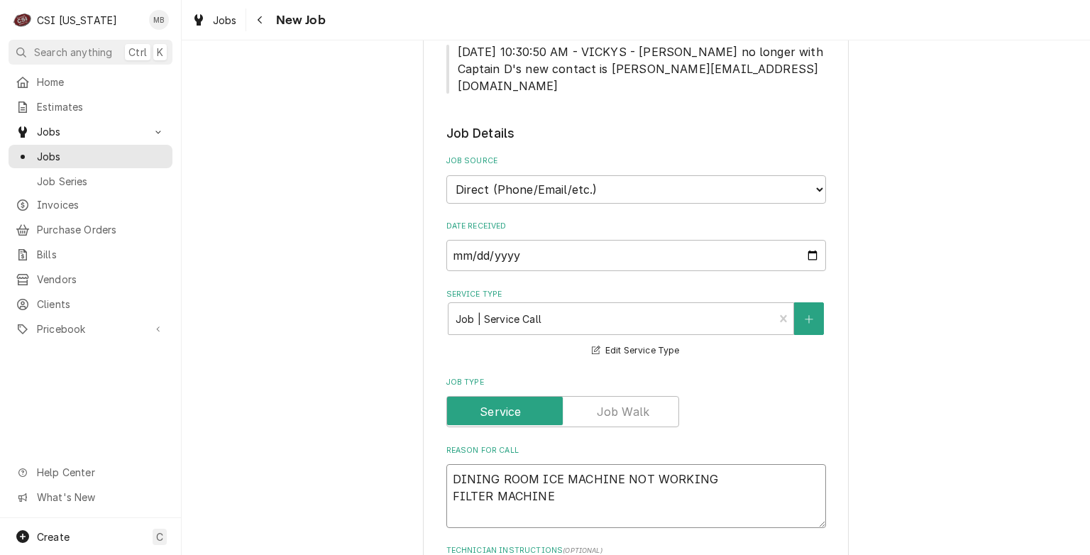
type textarea "DINING ROOM ICE MACHINE NOT WORKING FILTER MACHINE"
type textarea "x"
type textarea "DINING ROOM ICE MACHINE NOT WORKING FILTER MACHINE O"
type textarea "x"
type textarea "DINING ROOM ICE MACHINE NOT WORKING FILTER MACHINE"
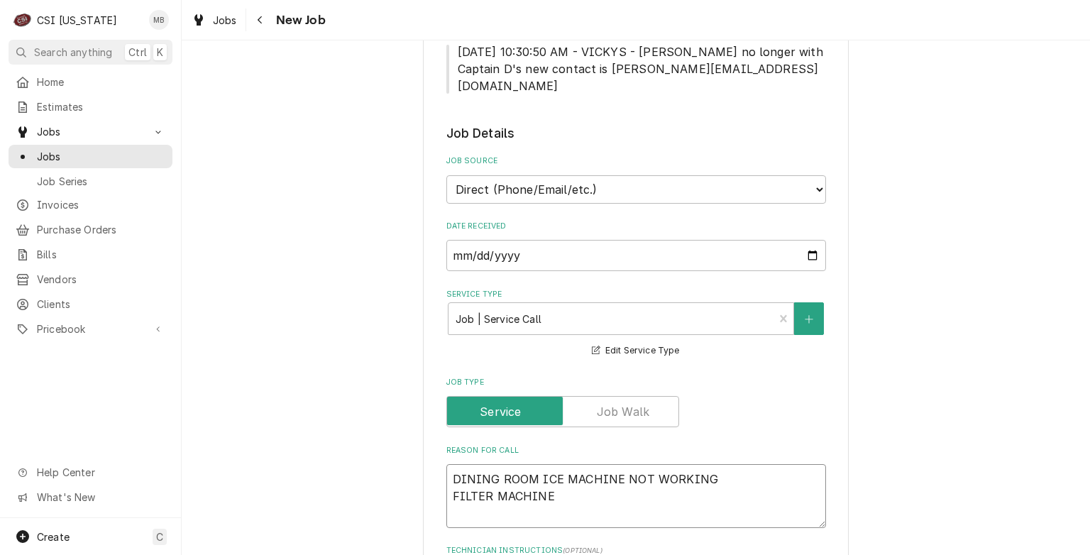
type textarea "x"
type textarea "DINING ROOM ICE MACHINE NOT WORKING FILTER MACHINE N"
type textarea "x"
type textarea "DINING ROOM ICE MACHINE NOT WORKING FILTER MACHINE NO"
type textarea "x"
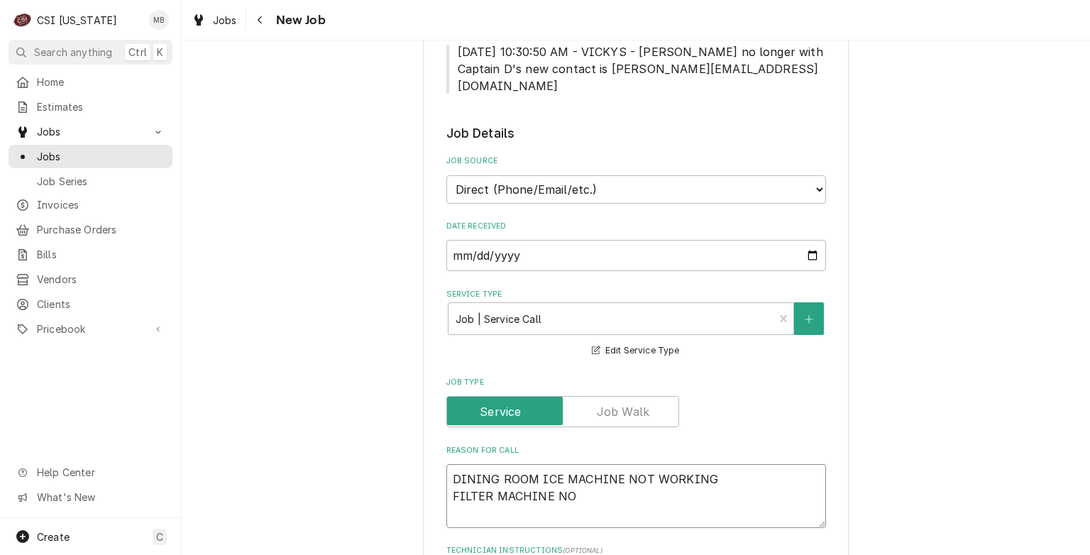
type textarea "DINING ROOM ICE MACHINE NOT WORKING FILTER MACHINE NOT"
type textarea "x"
type textarea "DINING ROOM ICE MACHINE NOT WORKING FILTER MACHINE NOT"
type textarea "x"
type textarea "DINING ROOM ICE MACHINE NOT WORKING FILTER MACHINE NOT W"
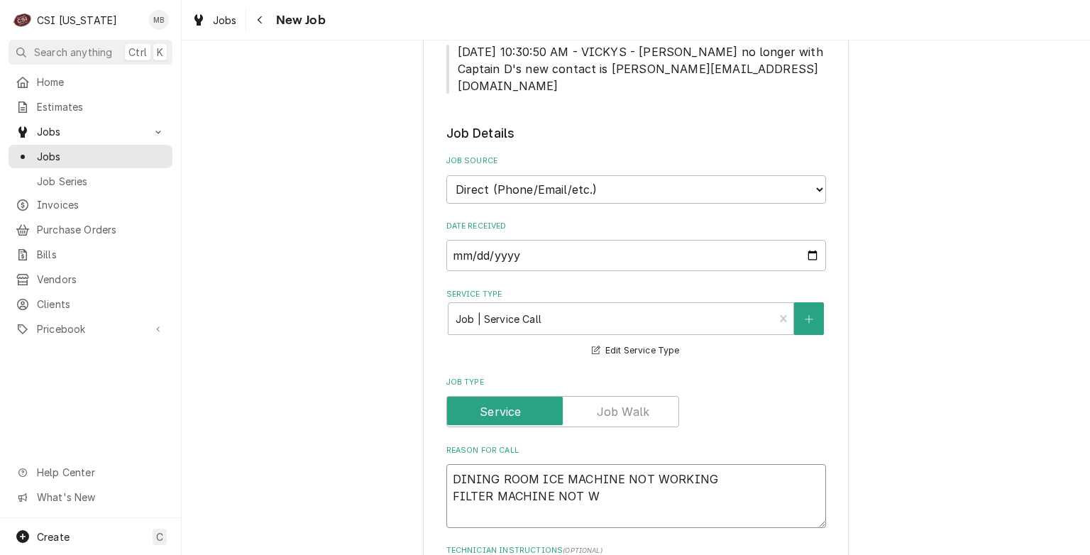
type textarea "x"
type textarea "DINING ROOM ICE MACHINE NOT WORKING FILTER MACHINE NOT WO"
type textarea "x"
type textarea "DINING ROOM ICE MACHINE NOT WORKING FILTER MACHINE NOT WOR"
type textarea "x"
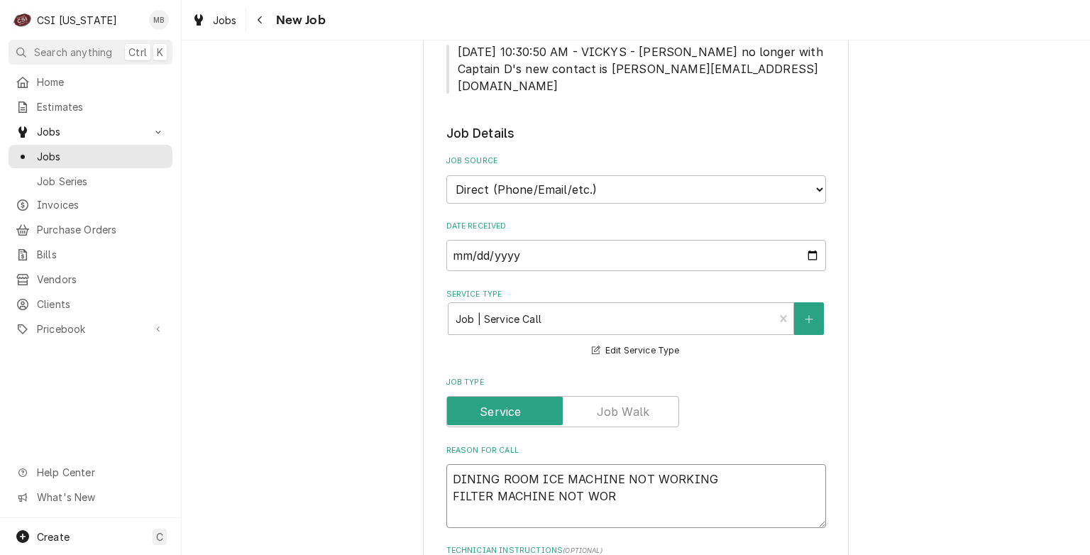
type textarea "DINING ROOM ICE MACHINE NOT WORKING FILTER MACHINE NOT WORK"
type textarea "x"
type textarea "DINING ROOM ICE MACHINE NOT WORKING FILTER MACHINE NOT WORKI"
type textarea "x"
type textarea "DINING ROOM ICE MACHINE NOT WORKING FILTER MACHINE NOT WORKIN"
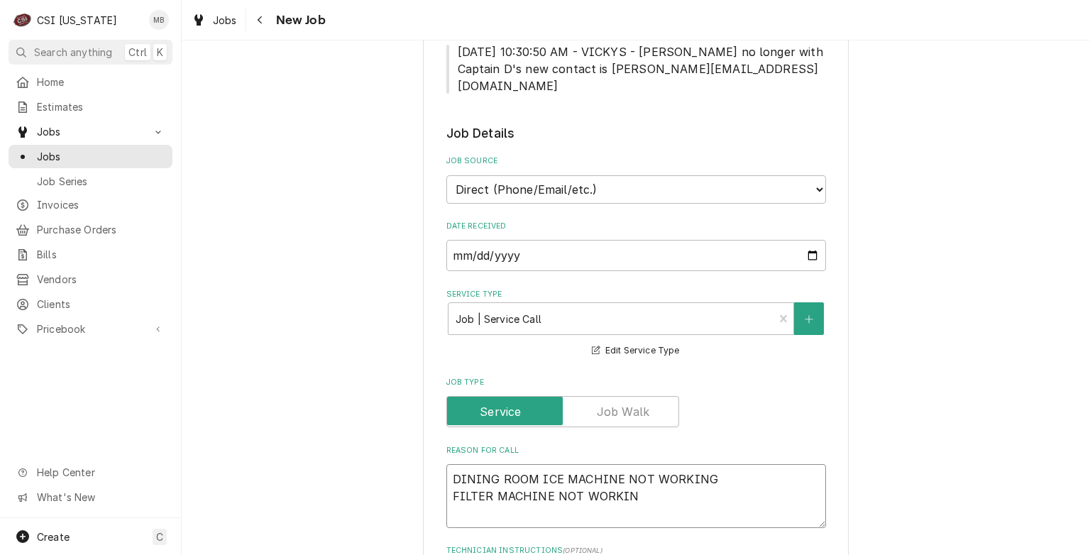
type textarea "x"
type textarea "DINING ROOM ICE MACHINE NOT WORKING FILTER MACHINE NOT WORKING"
type textarea "x"
type textarea "DINING ROOM ICE MACHINE NOT WORKING FILTER MACHINE NOT WORKING3"
type textarea "x"
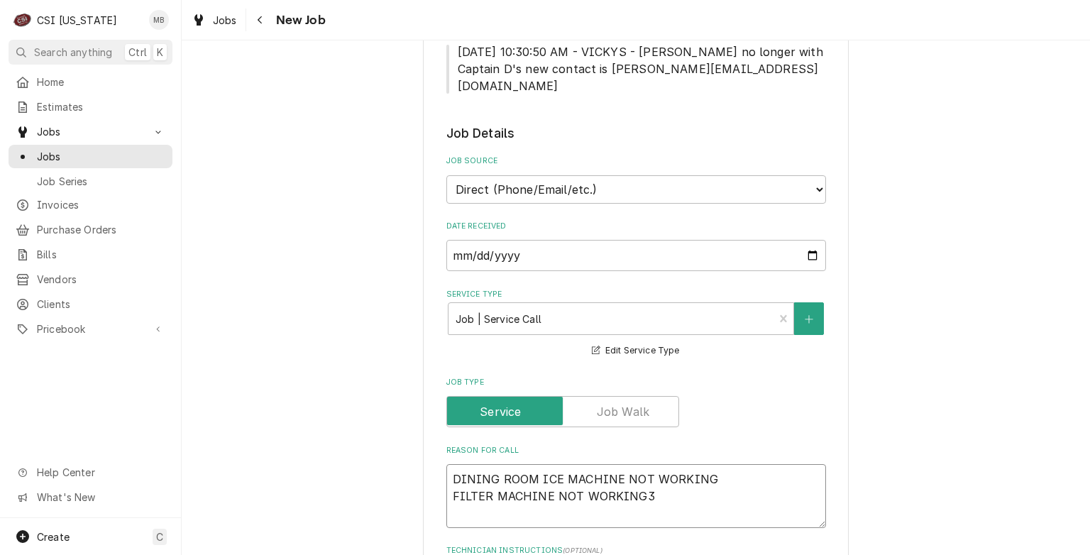
type textarea "DINING ROOM ICE MACHINE NOT WORKING FILTER MACHINE NOT WORKING3"
type textarea "x"
type textarea "DINING ROOM ICE MACHINE NOT WORKING FILTER MACHINE NOT WORKING3"
type textarea "x"
type textarea "DINING ROOM ICE MACHINE NOT WORKING FILTER MACHINE NOT WORKING"
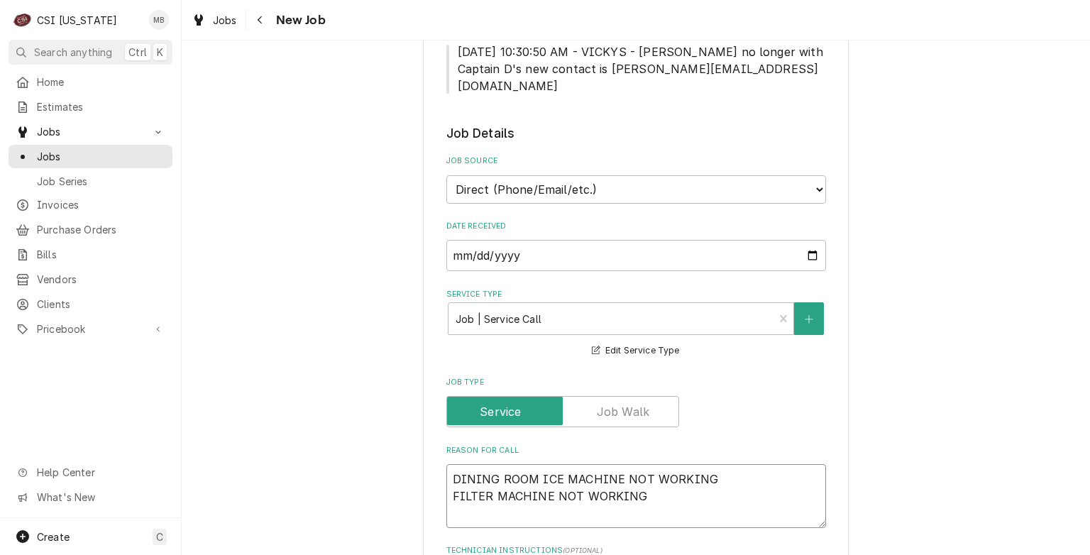
type textarea "x"
type textarea "DINING ROOM ICE MACHINE NOT WORKING FILTER MACHINE NOT WORKING"
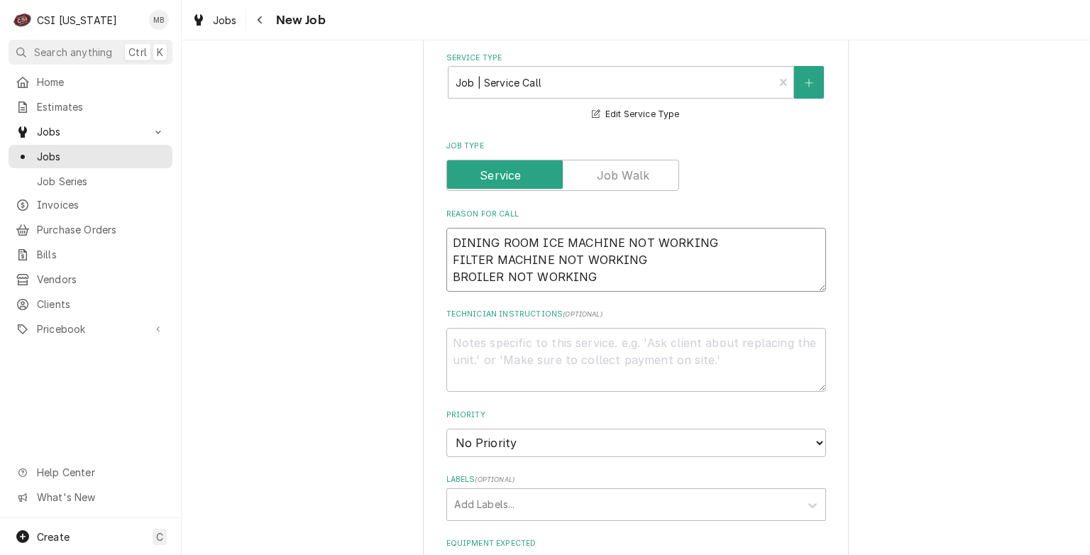
scroll to position [534, 0]
click at [561, 429] on select "No Priority Urgent High Medium Low" at bounding box center [636, 443] width 380 height 28
click at [446, 429] on select "No Priority Urgent High Medium Low" at bounding box center [636, 443] width 380 height 28
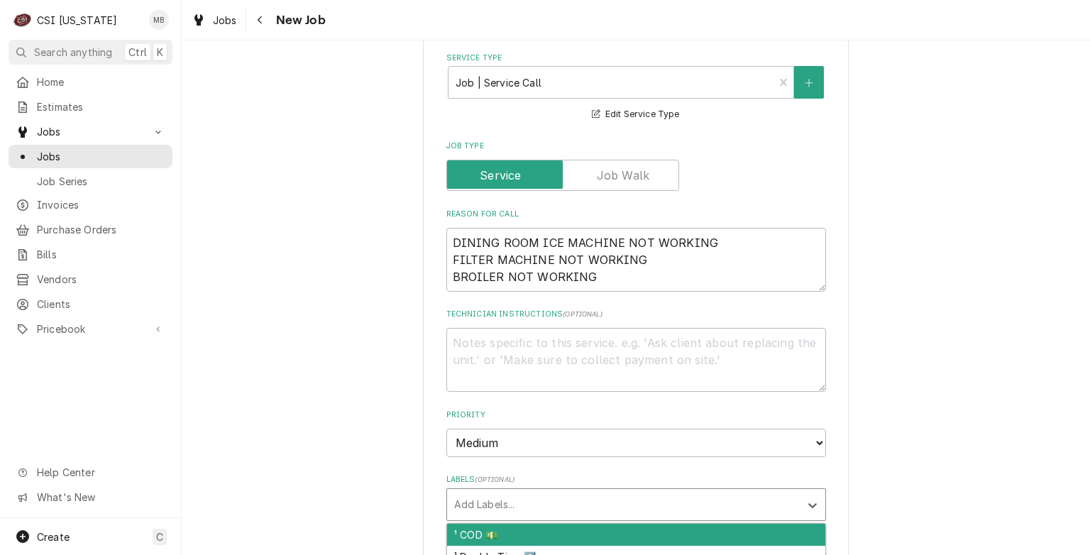
click at [529, 492] on div "Labels" at bounding box center [623, 505] width 339 height 26
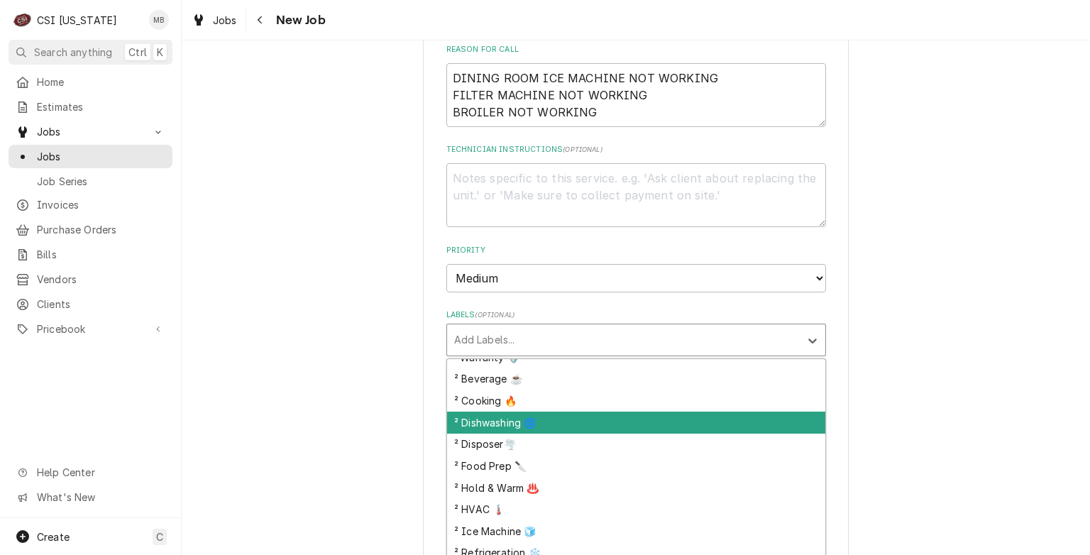
scroll to position [210, 0]
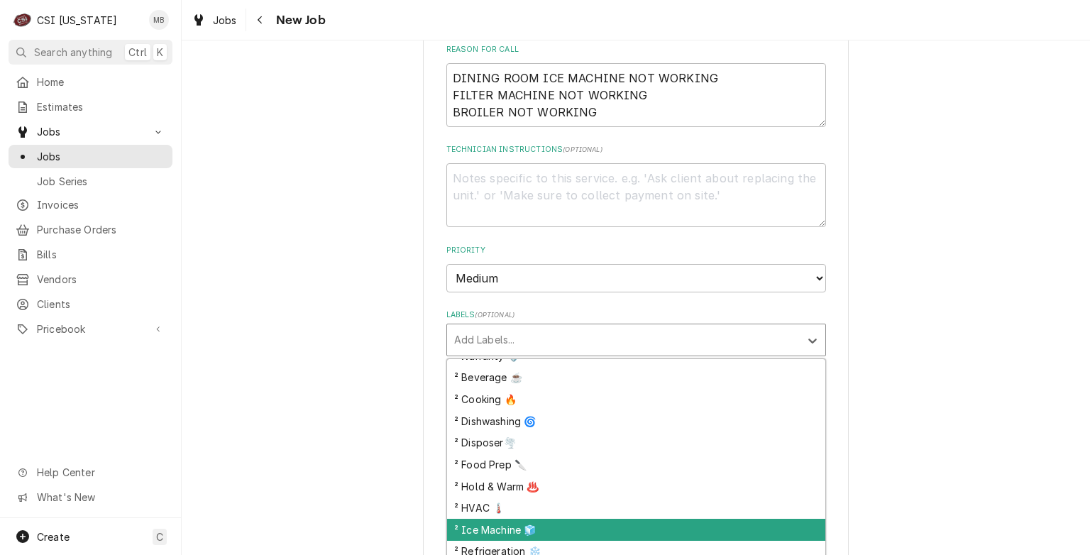
click at [496, 519] on div "² Ice Machine 🧊" at bounding box center [636, 530] width 378 height 22
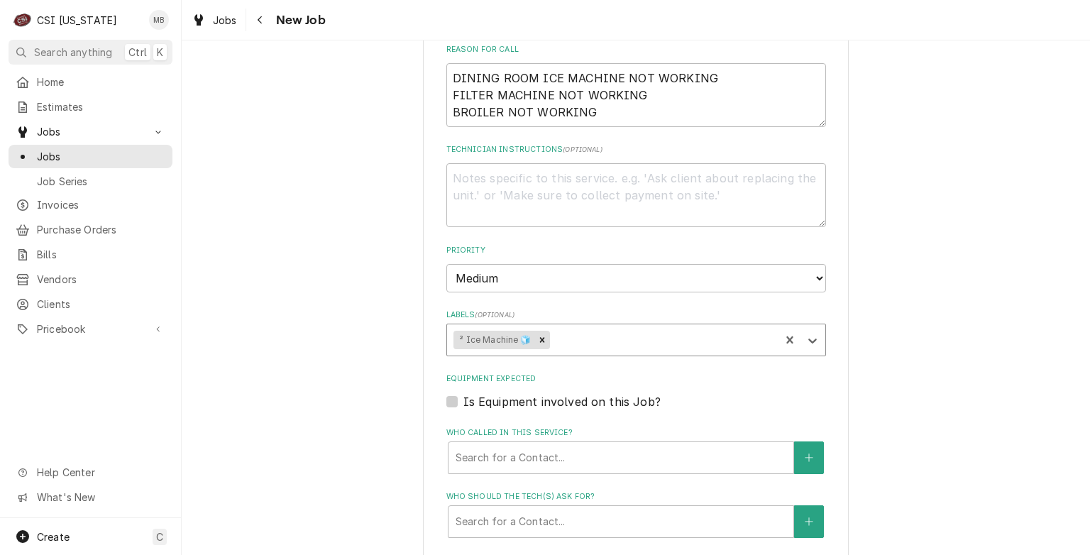
click at [588, 327] on div "Labels" at bounding box center [662, 340] width 221 height 26
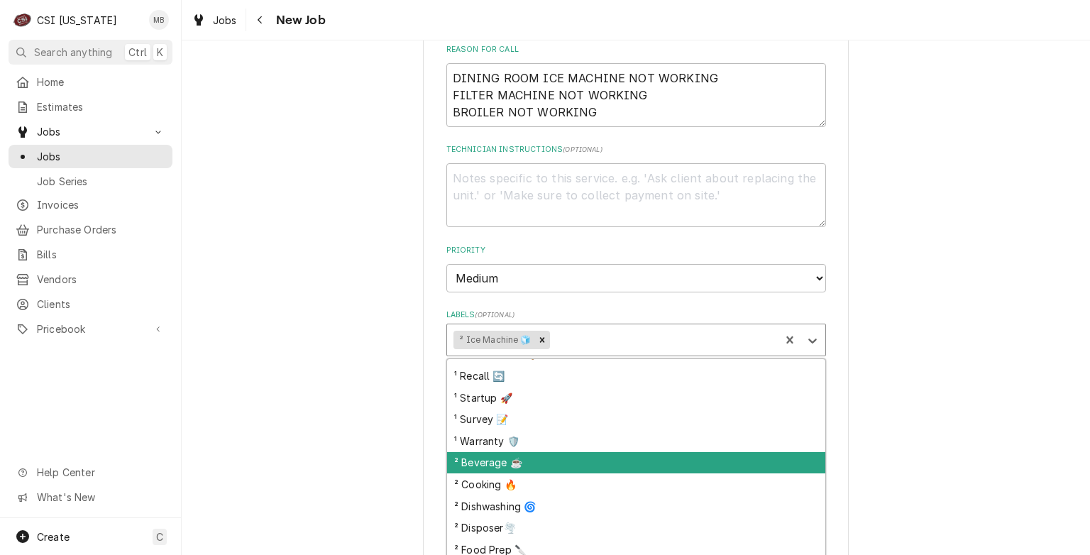
scroll to position [141, 0]
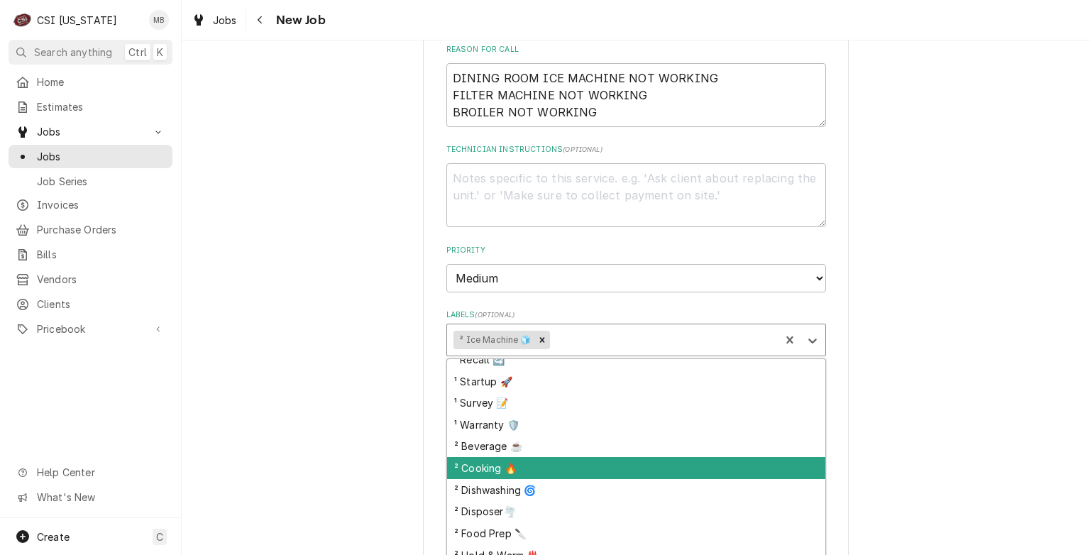
click at [537, 457] on div "² Cooking 🔥" at bounding box center [636, 468] width 378 height 22
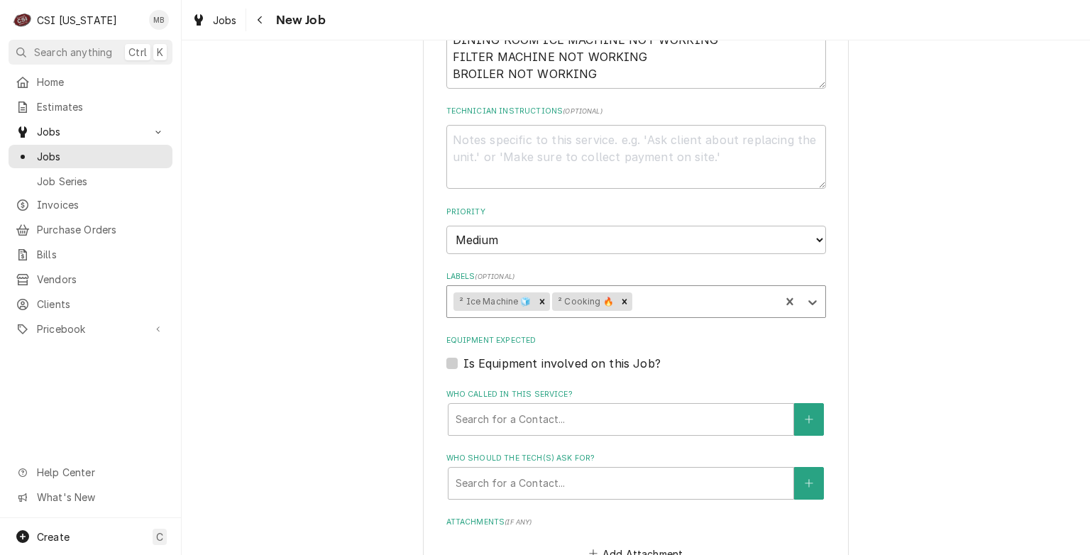
scroll to position [897, 0]
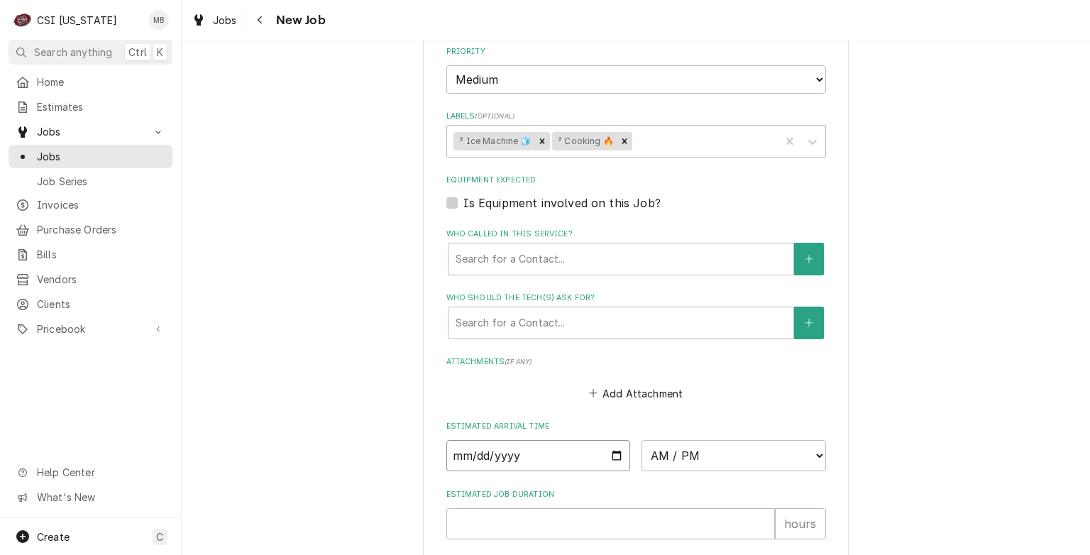
click at [614, 441] on input "Date" at bounding box center [538, 455] width 185 height 31
click at [726, 440] on select "AM / PM 6:00 AM 6:15 AM 6:30 AM 6:45 AM 7:00 AM 7:15 AM 7:30 AM 7:45 AM 8:00 AM…" at bounding box center [734, 455] width 185 height 31
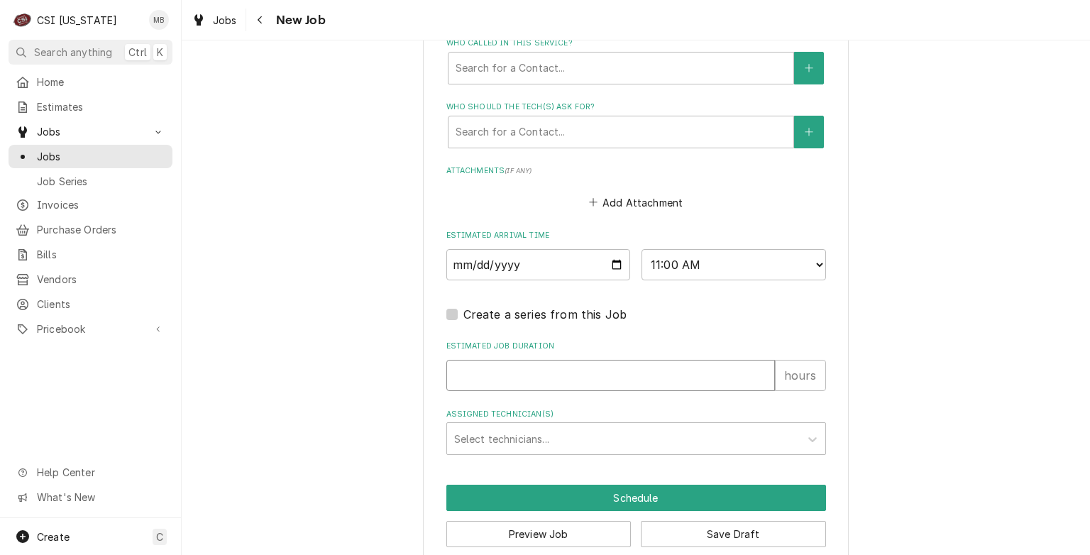
click at [595, 360] on input "Estimated Job Duration" at bounding box center [610, 375] width 329 height 31
click at [574, 428] on div "Assigned Technician(s)" at bounding box center [623, 439] width 339 height 26
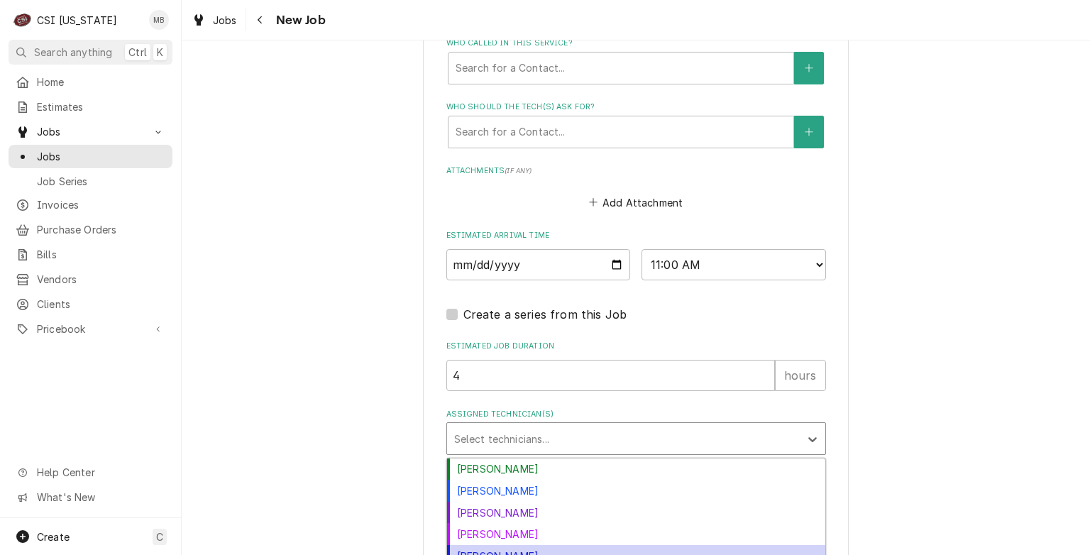
click at [502, 545] on div "[PERSON_NAME]" at bounding box center [636, 556] width 378 height 22
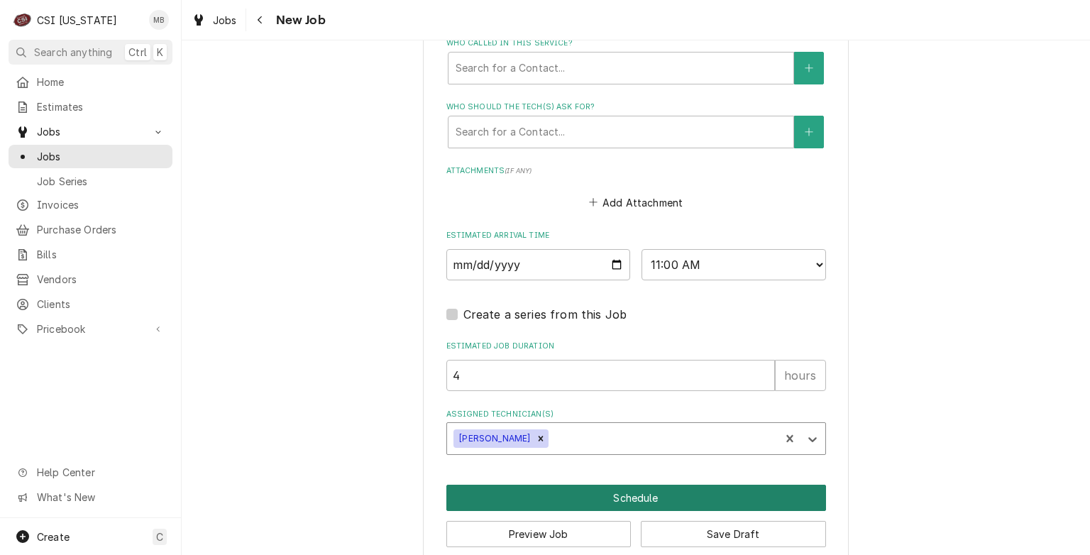
click at [605, 485] on button "Schedule" at bounding box center [636, 498] width 380 height 26
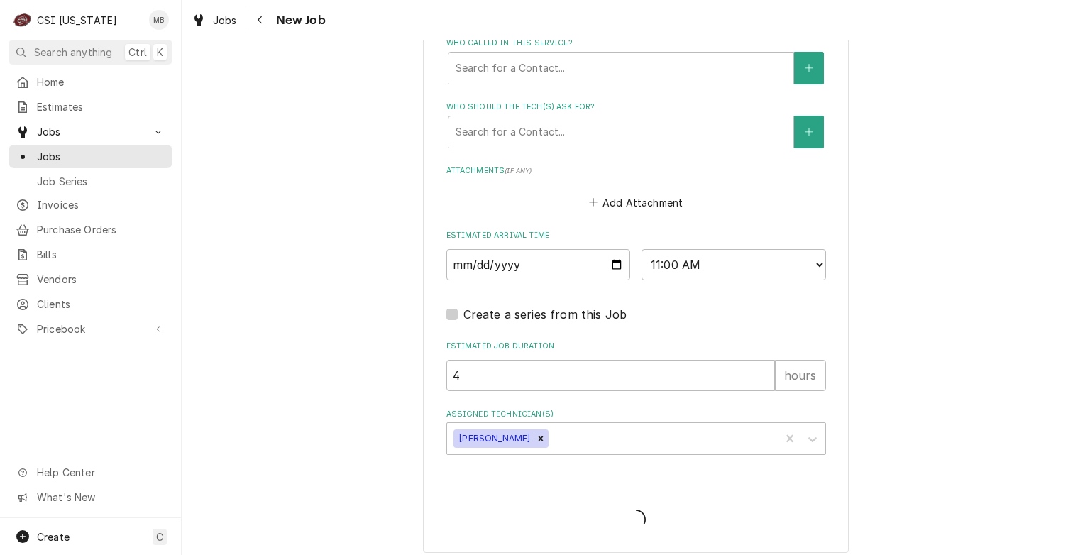
scroll to position [1076, 0]
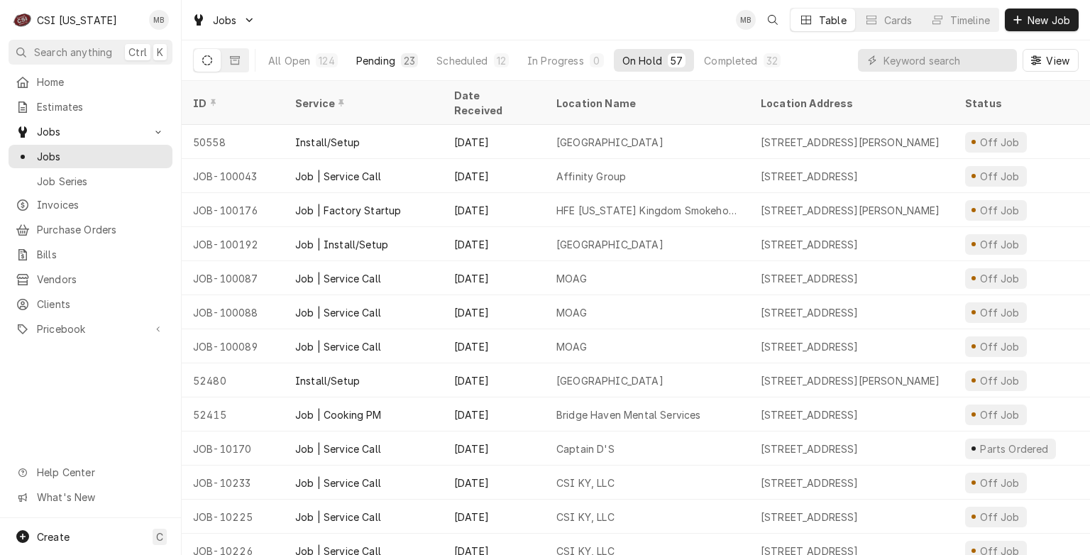
click at [361, 60] on div "Pending" at bounding box center [375, 60] width 39 height 15
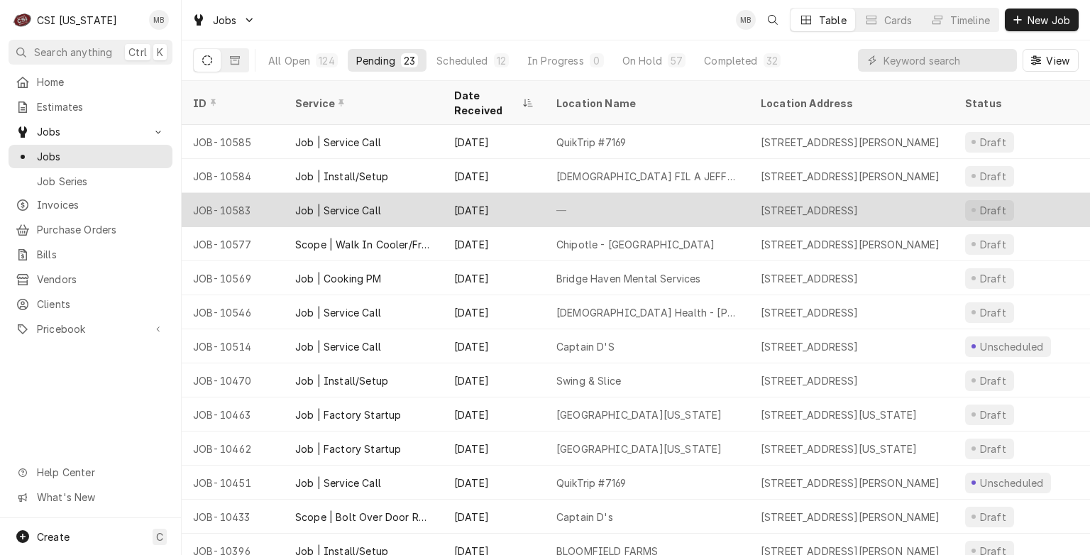
click at [407, 193] on div "Job | Service Call" at bounding box center [363, 210] width 159 height 34
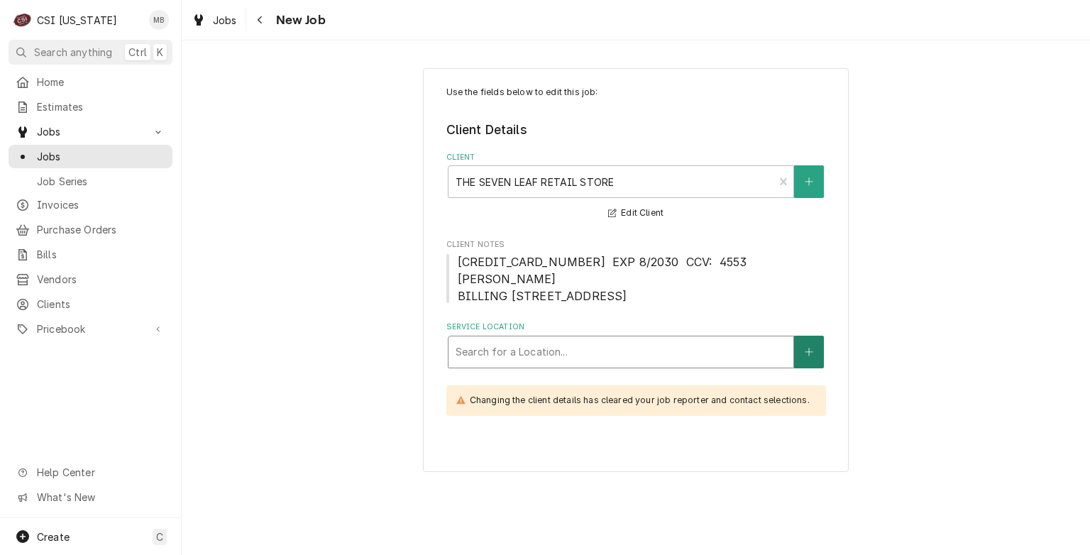
click at [810, 357] on button "Service Location" at bounding box center [809, 352] width 30 height 33
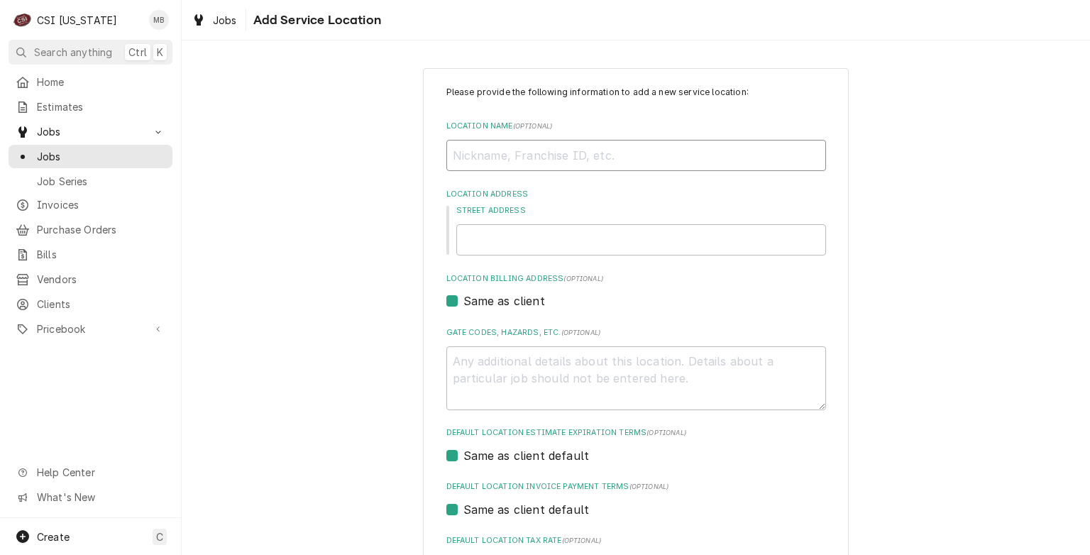
click at [522, 161] on input "Location Name ( optional )" at bounding box center [636, 155] width 380 height 31
type textarea "x"
type input "S"
type textarea "x"
type input "SE"
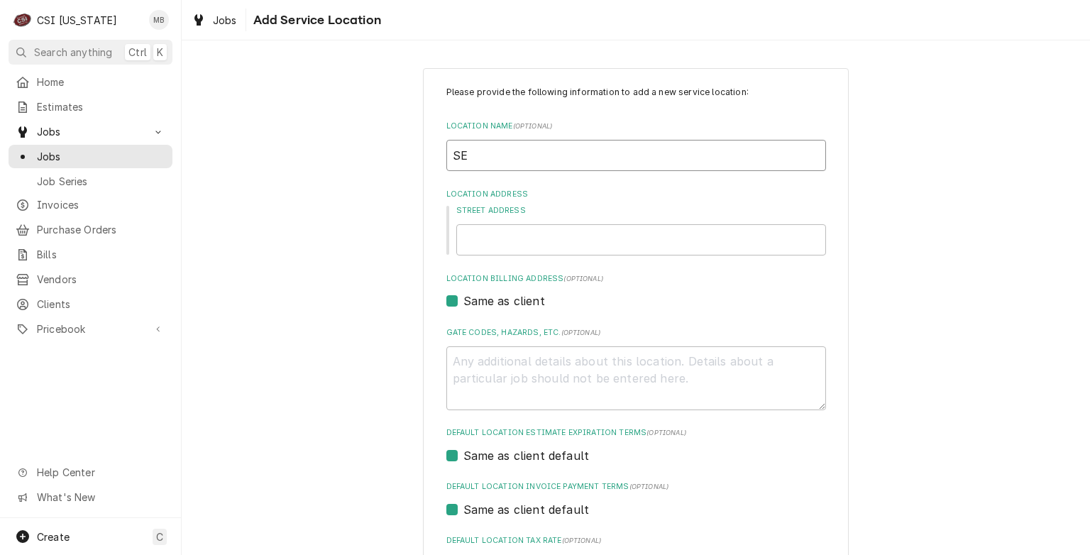
type textarea "x"
type input "SEV"
type textarea "x"
type input "SEVE"
type textarea "x"
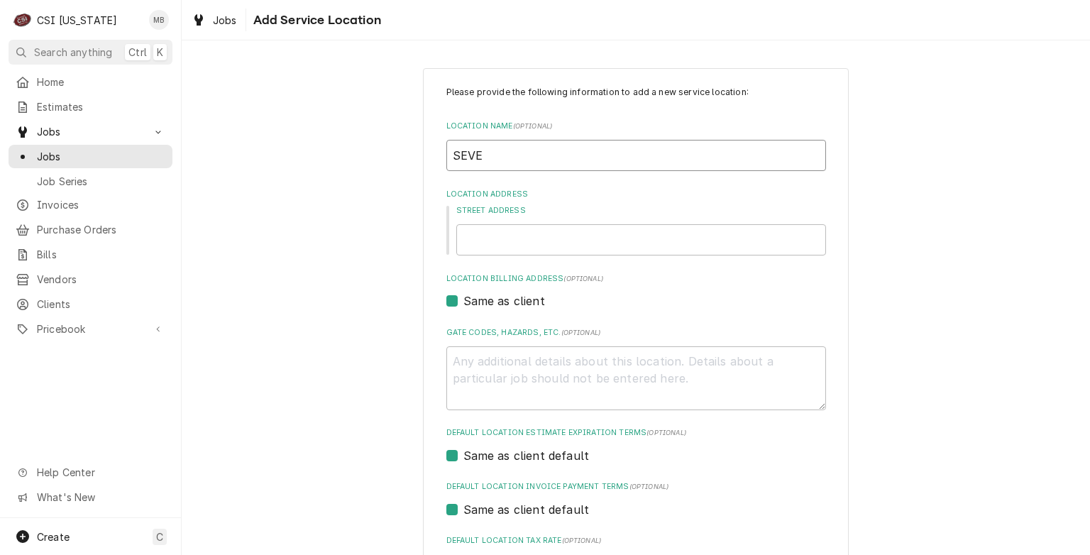
type input "SEVEN"
type textarea "x"
type input "SEVEN"
type textarea "x"
type input "SEVEN L"
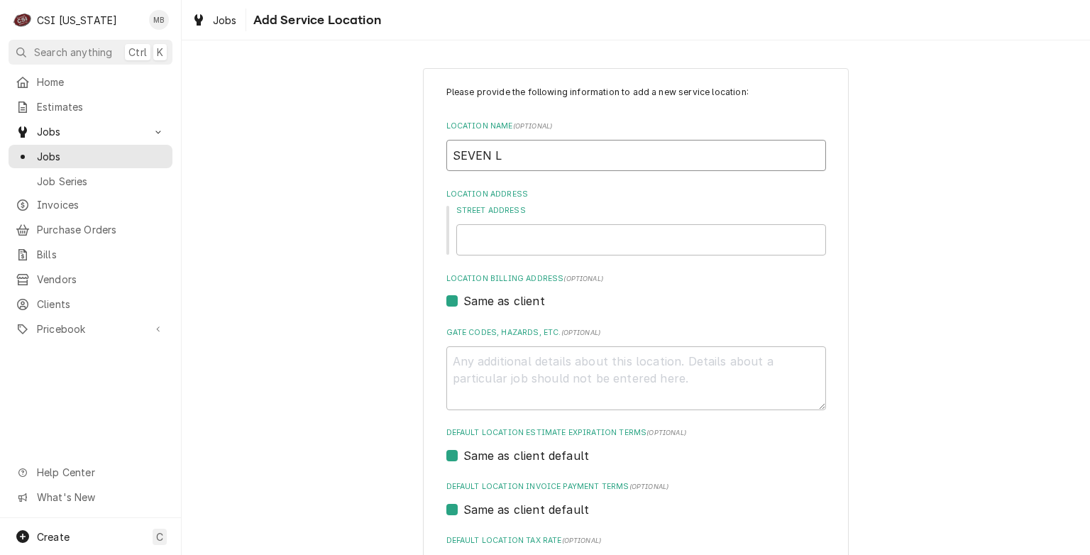
type textarea "x"
type input "SEVEN LE"
type textarea "x"
type input "SEVEN LEA"
type textarea "x"
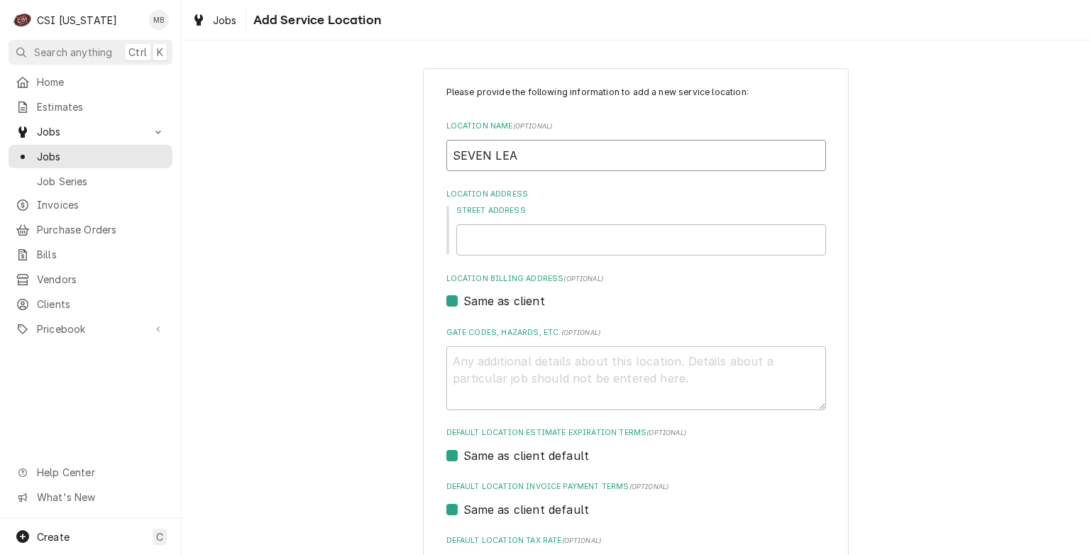
type input "SEVEN LEAF"
type textarea "x"
type input "SEVEN LEAF"
type textarea "x"
type input "SEVEN LEAF R"
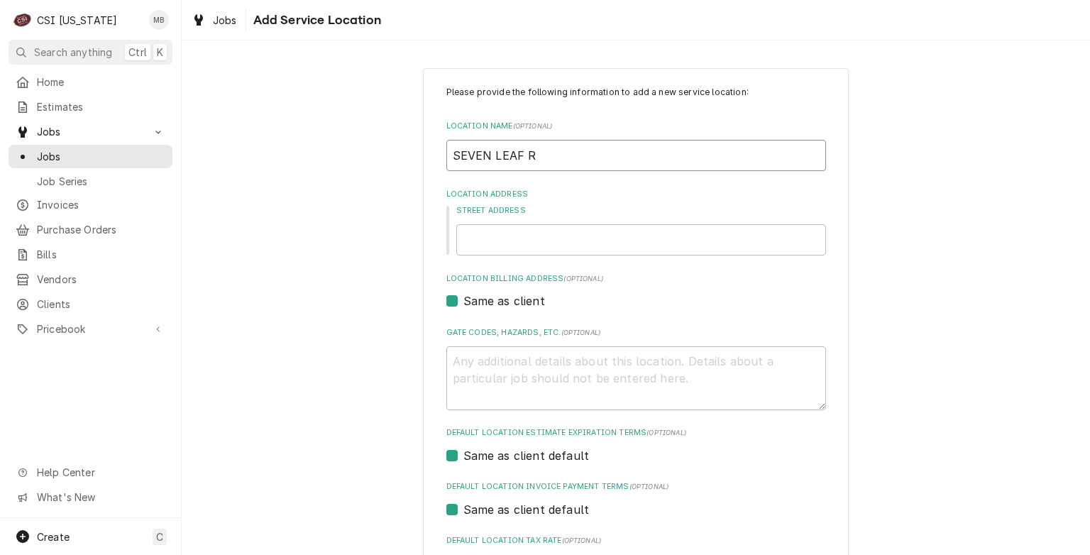
type textarea "x"
type input "SEVEN LEAF RE"
type textarea "x"
type input "SEVEN LEAF RET"
type textarea "x"
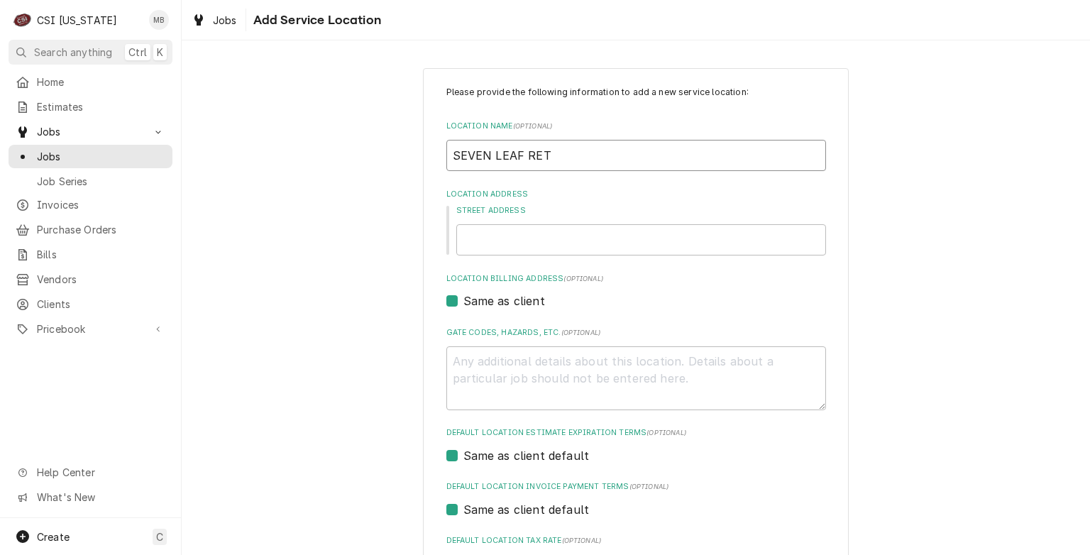
type input "SEVEN LEAF RETA"
type textarea "x"
type input "SEVEN LEAF RETAI"
type textarea "x"
type input "SEVEN LEAF RETAIL"
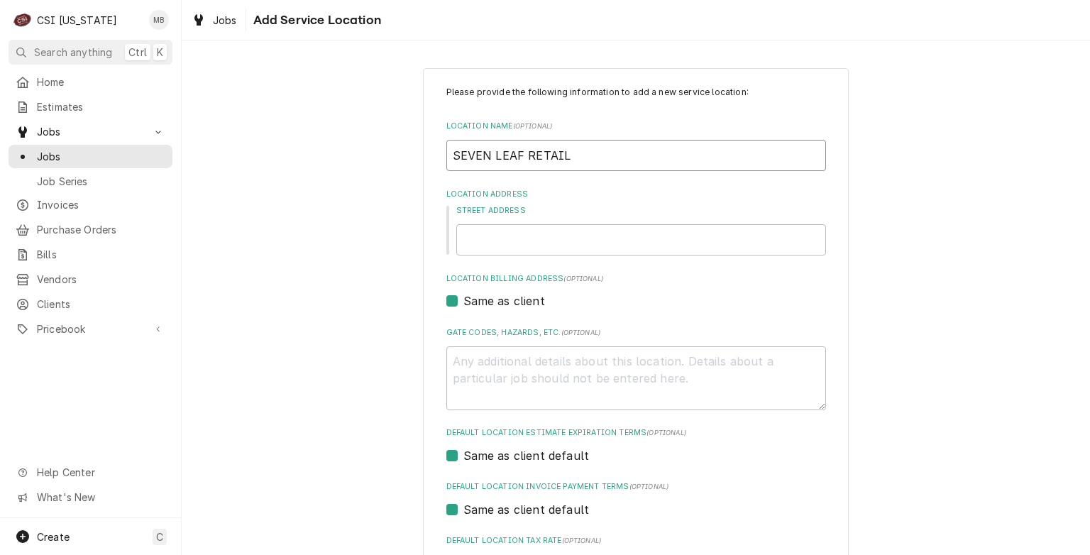
type textarea "x"
type input "SEVEN LEAF RETAIL"
type textarea "x"
type input "SEVEN LEAF RETAIL S"
type textarea "x"
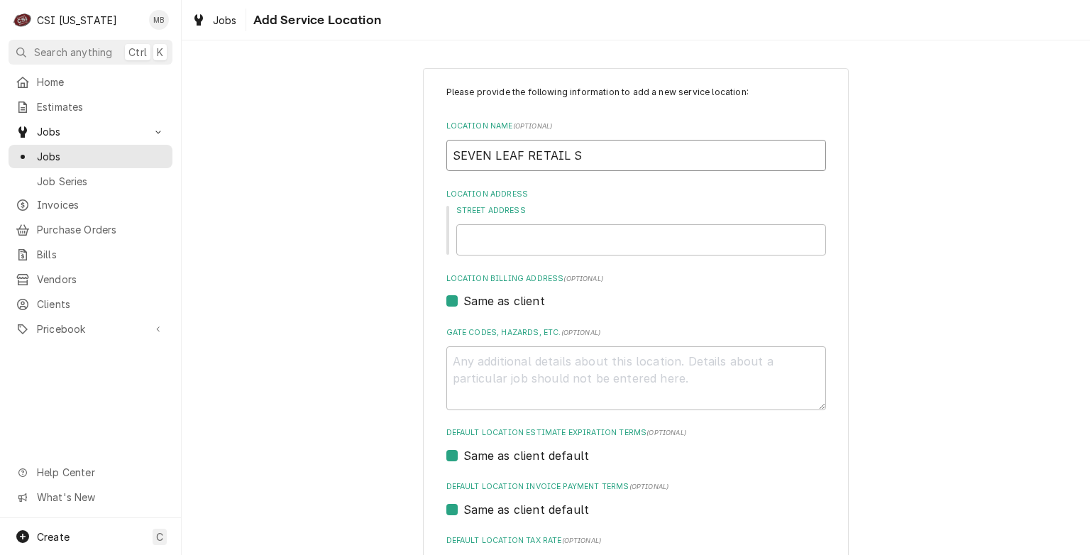
type input "SEVEN LEAF RETAIL ST"
type textarea "x"
type input "SEVEN LEAF RETAIL STO"
type textarea "x"
type input "SEVEN LEAF RETAIL STORE"
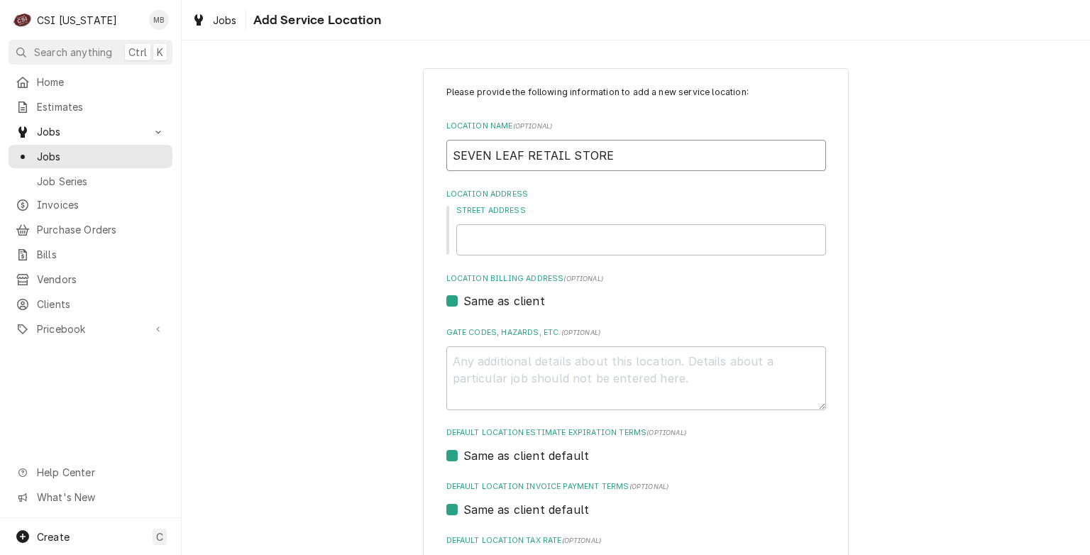
type textarea "x"
type input "SEVEN LEAF RETAIL STORE"
click at [468, 246] on input "Street Address" at bounding box center [641, 239] width 370 height 31
type textarea "x"
type input "1"
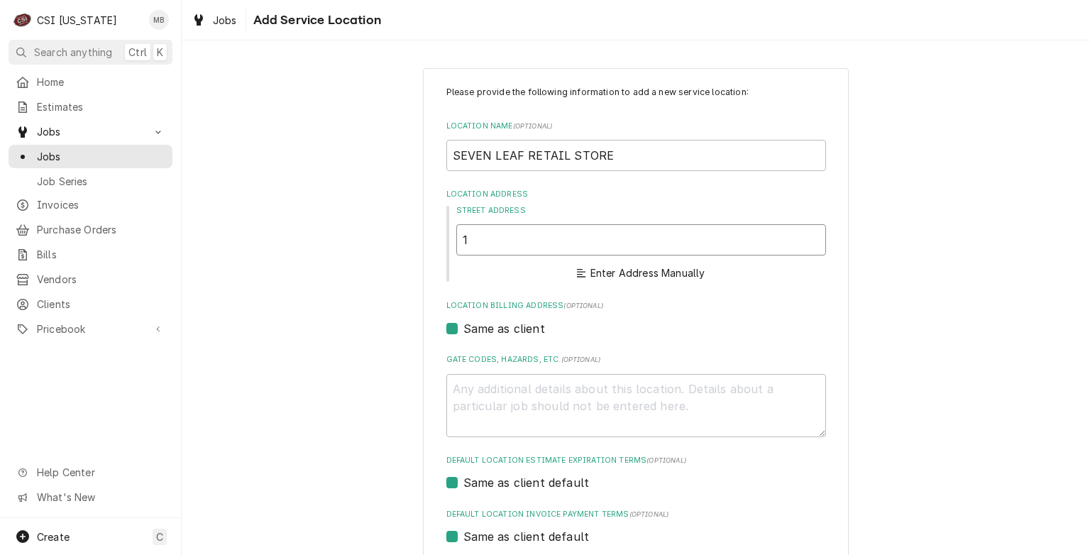
type textarea "x"
type input "104"
type textarea "x"
type input "104"
type textarea "x"
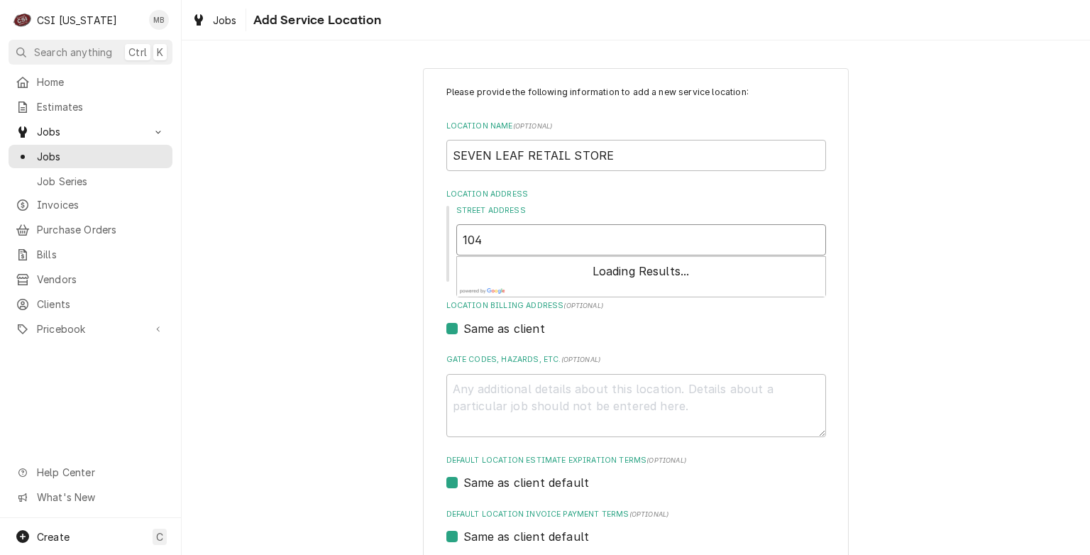
type input "104 C"
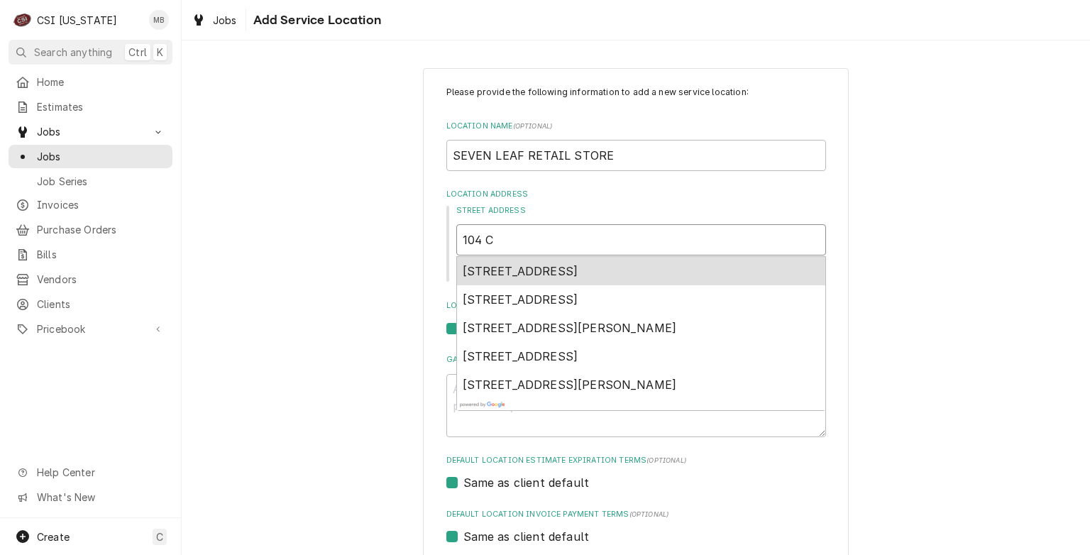
type textarea "x"
type input "104 CA"
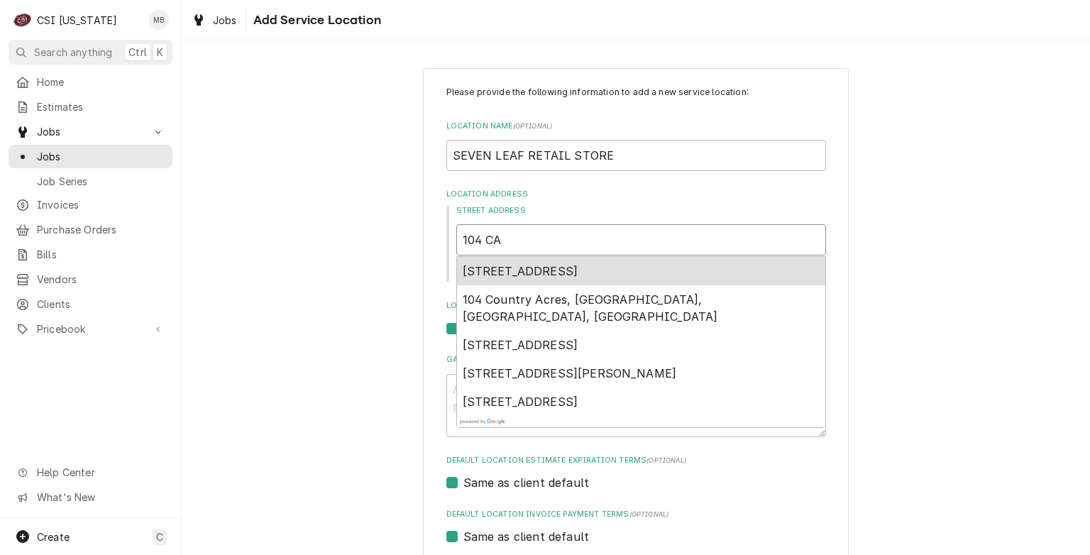
type textarea "x"
type input "104 CAN"
type textarea "x"
type input "104 CANN"
type textarea "x"
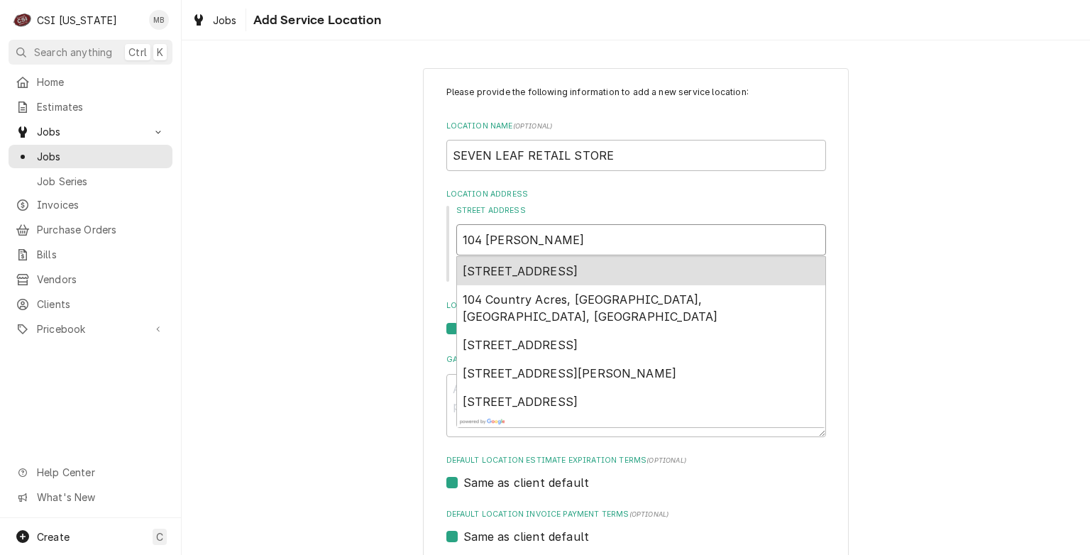
type input "104 CANNO"
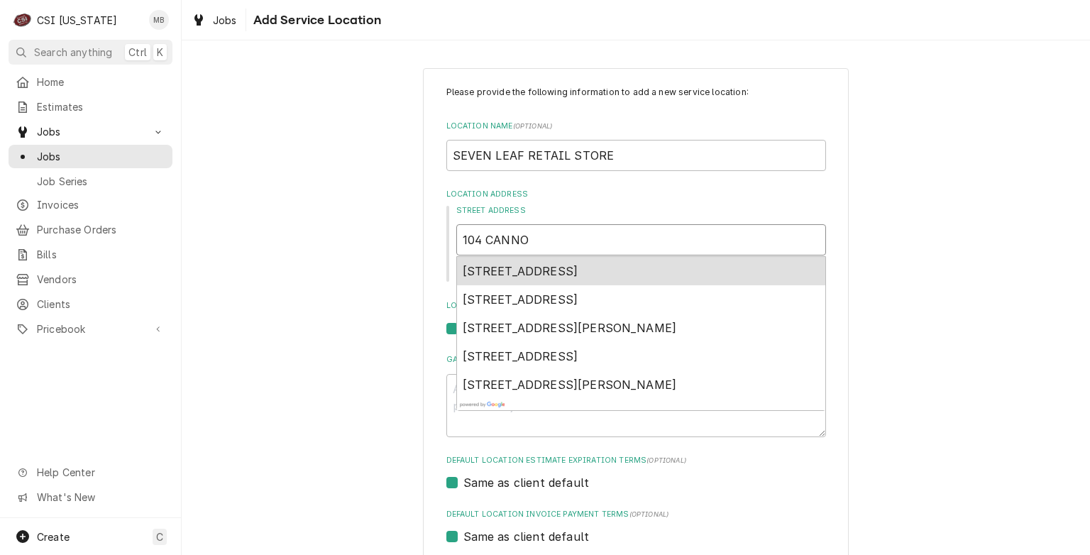
click at [468, 280] on div "104 Cannons Lane, Louisville, KY, USA" at bounding box center [641, 271] width 368 height 28
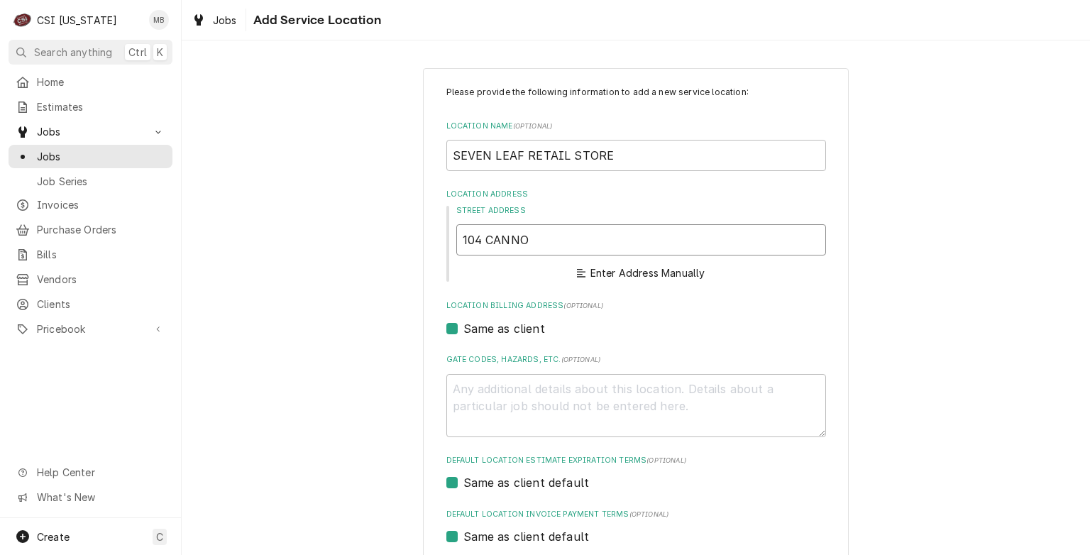
type textarea "x"
type input "104 Cannons Ln"
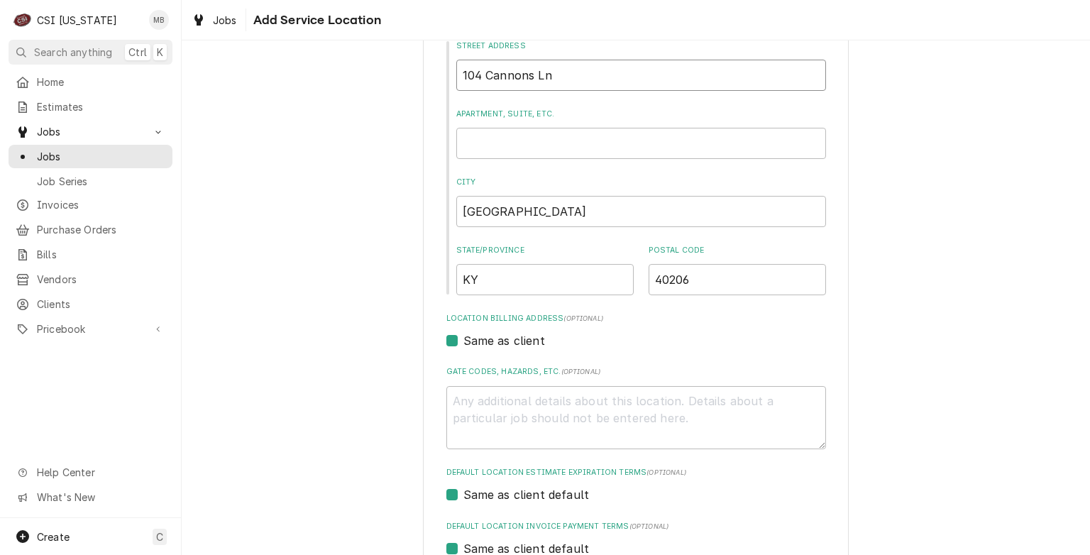
type textarea "x"
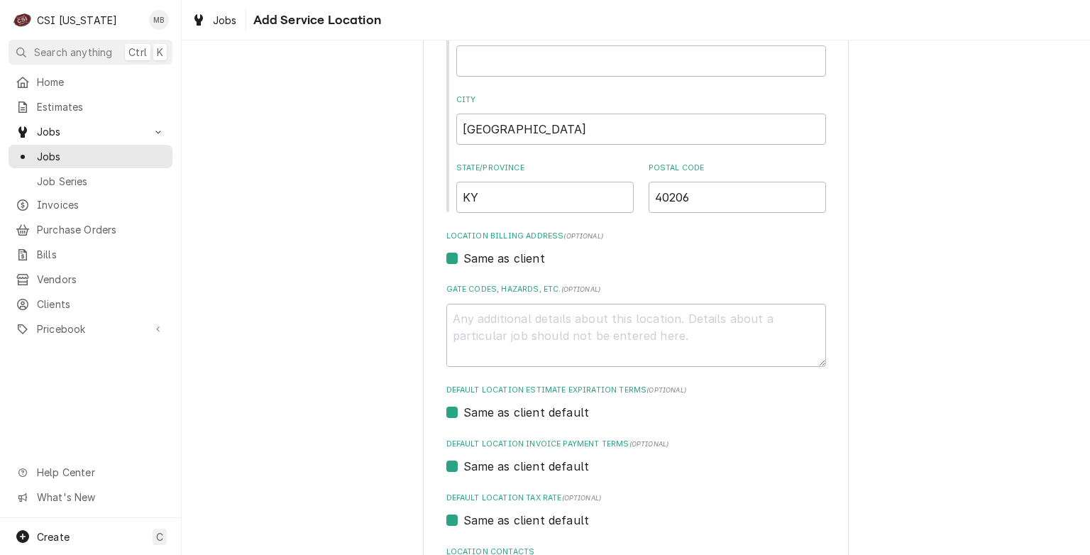
scroll to position [370, 0]
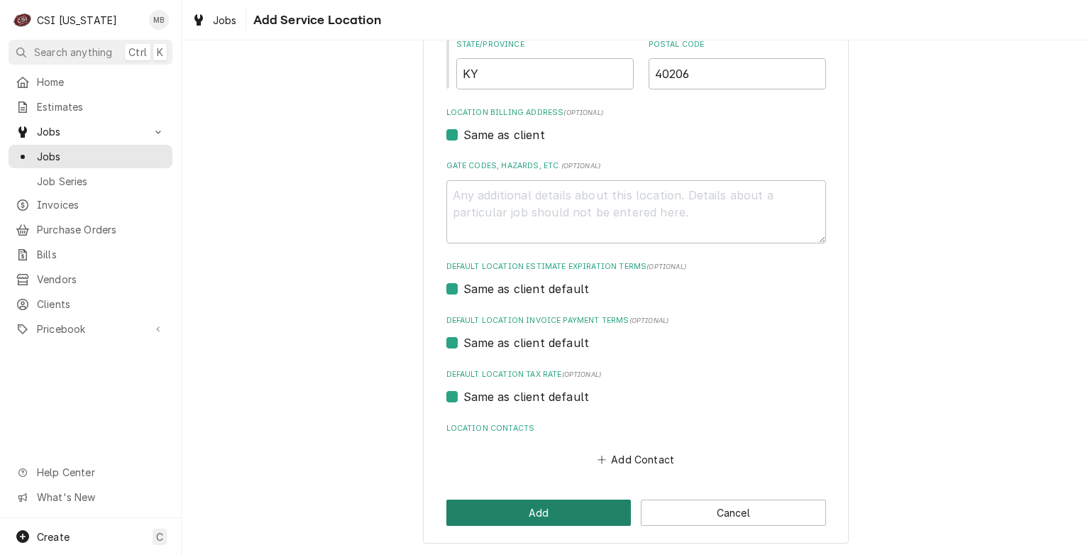
type input "104 Cannons Ln"
click at [556, 519] on button "Add" at bounding box center [538, 513] width 185 height 26
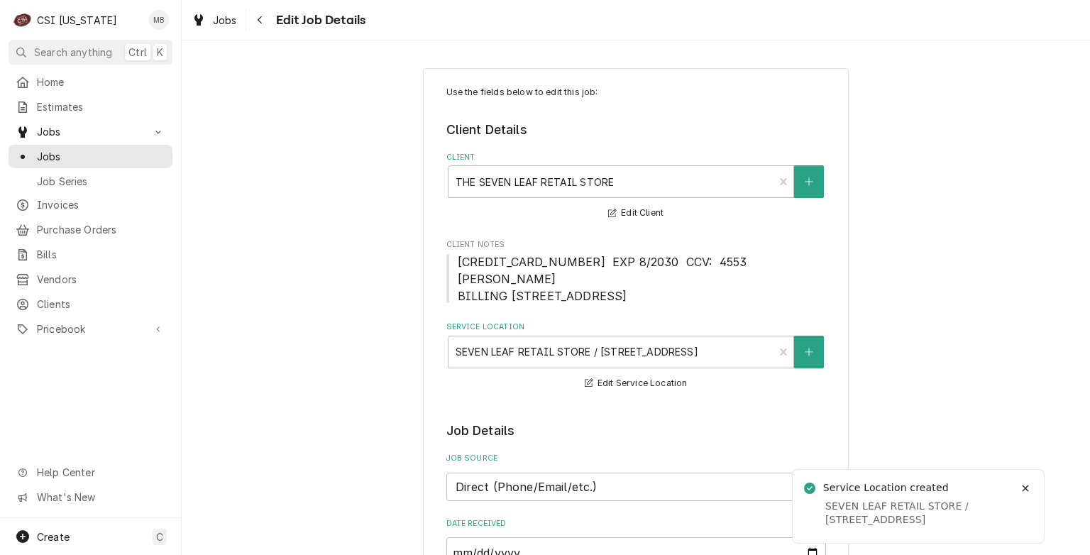
type textarea "x"
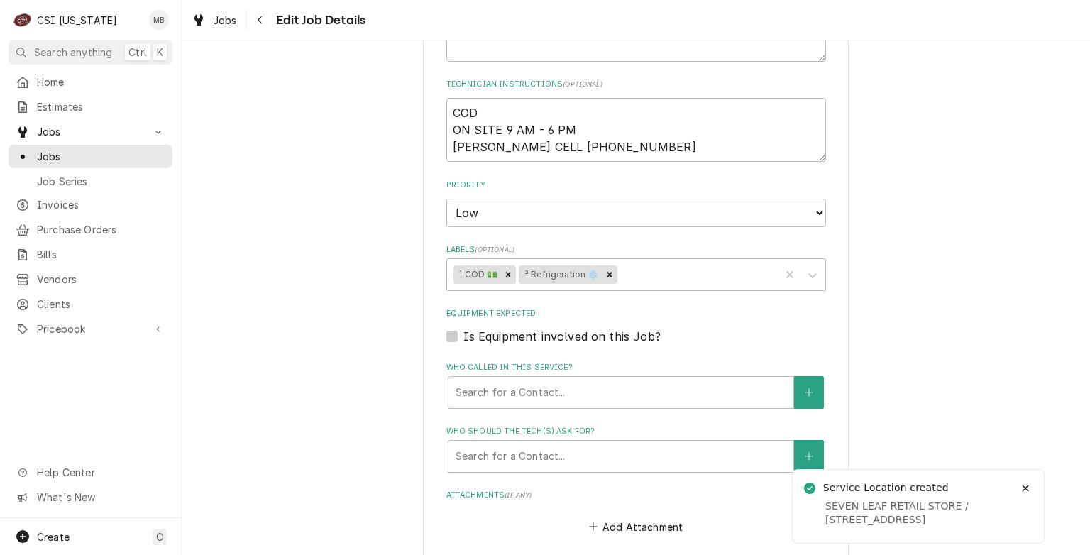
scroll to position [1099, 0]
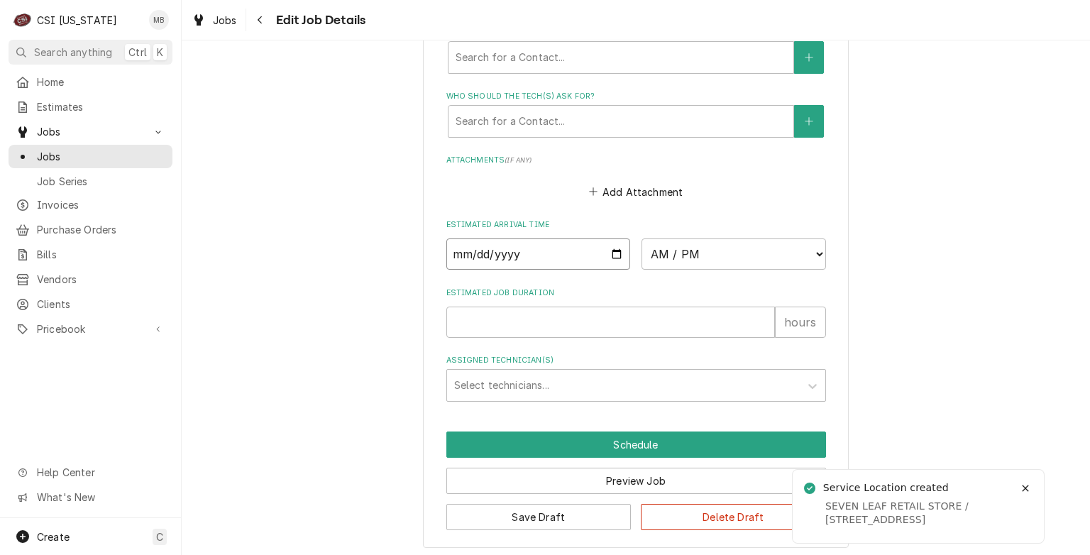
click at [616, 253] on input "Date" at bounding box center [538, 253] width 185 height 31
type input "[DATE]"
type textarea "x"
click at [683, 249] on select "AM / PM 6:00 AM 6:15 AM 6:30 AM 6:45 AM 7:00 AM 7:15 AM 7:30 AM 7:45 AM 8:00 AM…" at bounding box center [734, 253] width 185 height 31
select select "11:00:00"
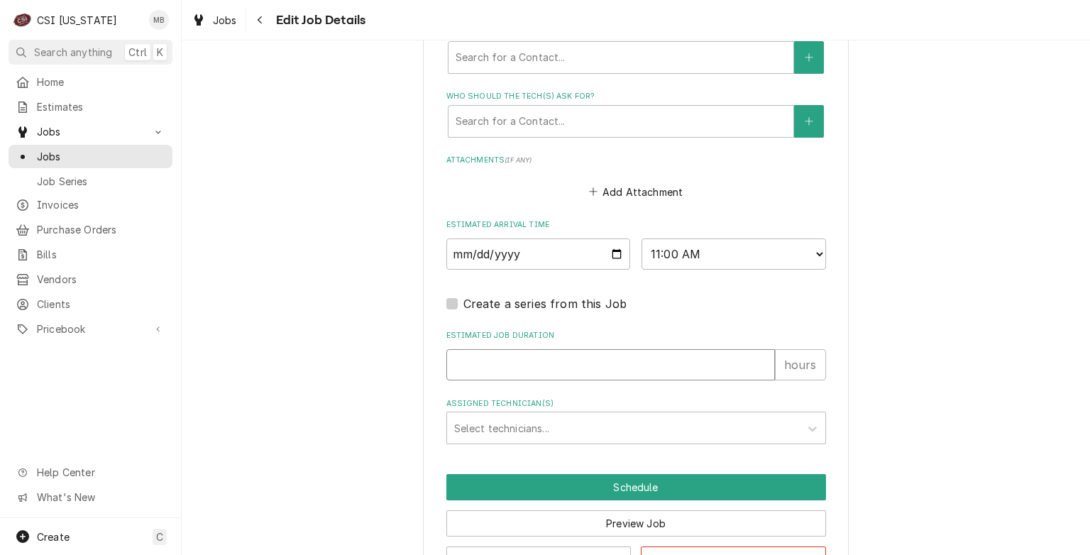
click at [561, 359] on input "Estimated Job Duration" at bounding box center [610, 364] width 329 height 31
type textarea "x"
type input "2"
type textarea "x"
type input "2"
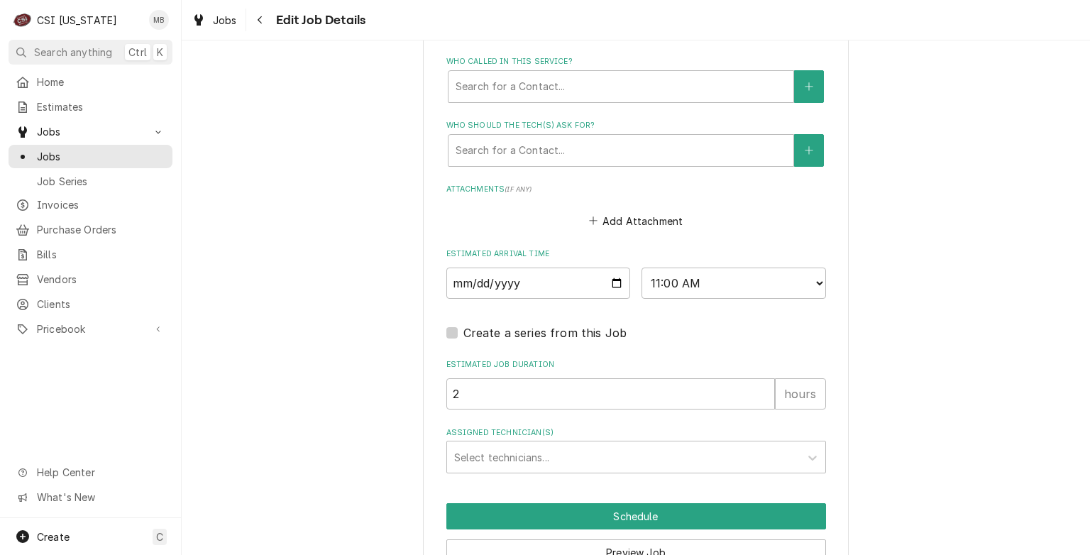
scroll to position [1141, 0]
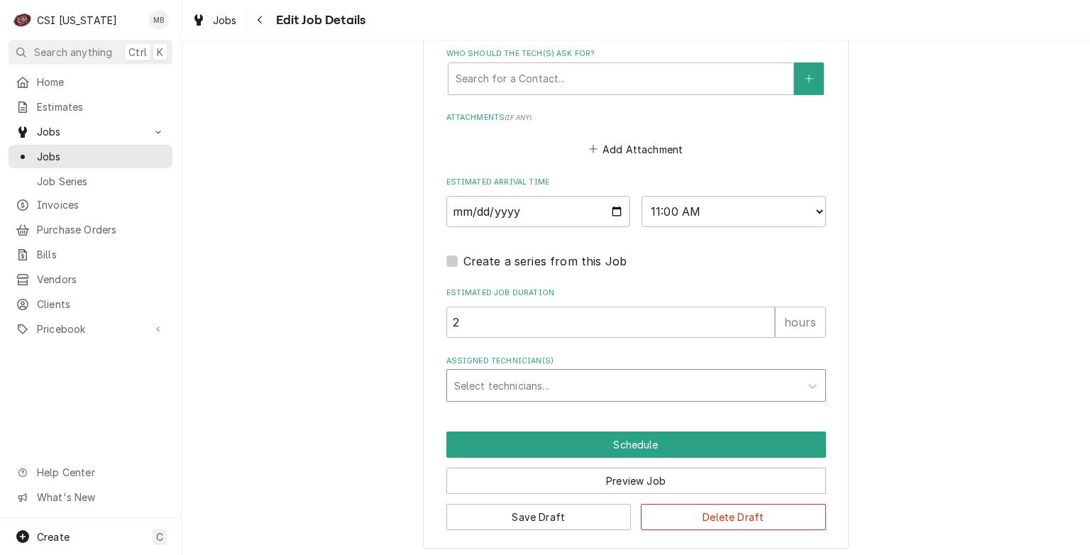
click at [561, 380] on div "Assigned Technician(s)" at bounding box center [623, 386] width 339 height 26
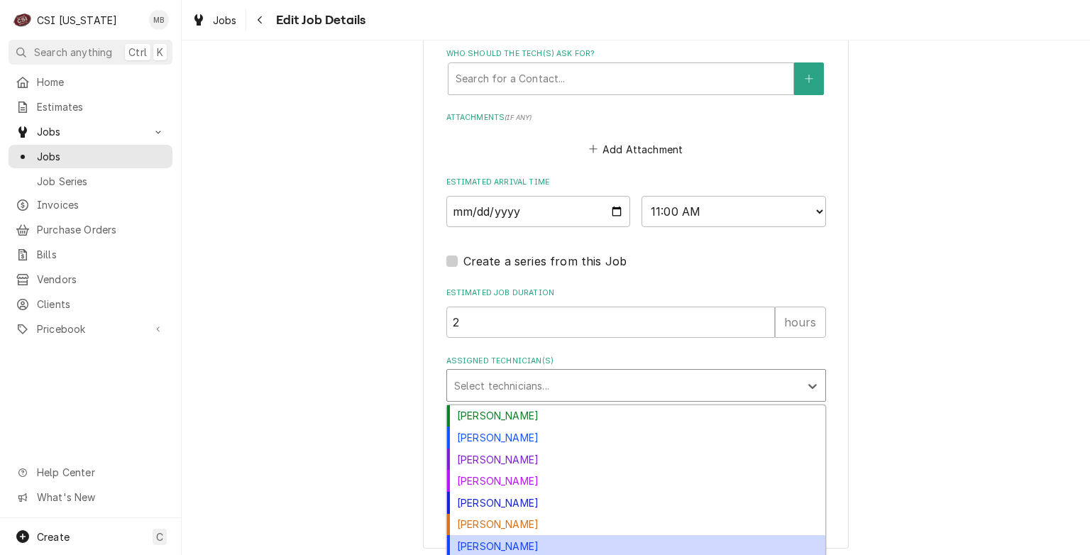
click at [529, 544] on div "[PERSON_NAME]" at bounding box center [636, 546] width 378 height 22
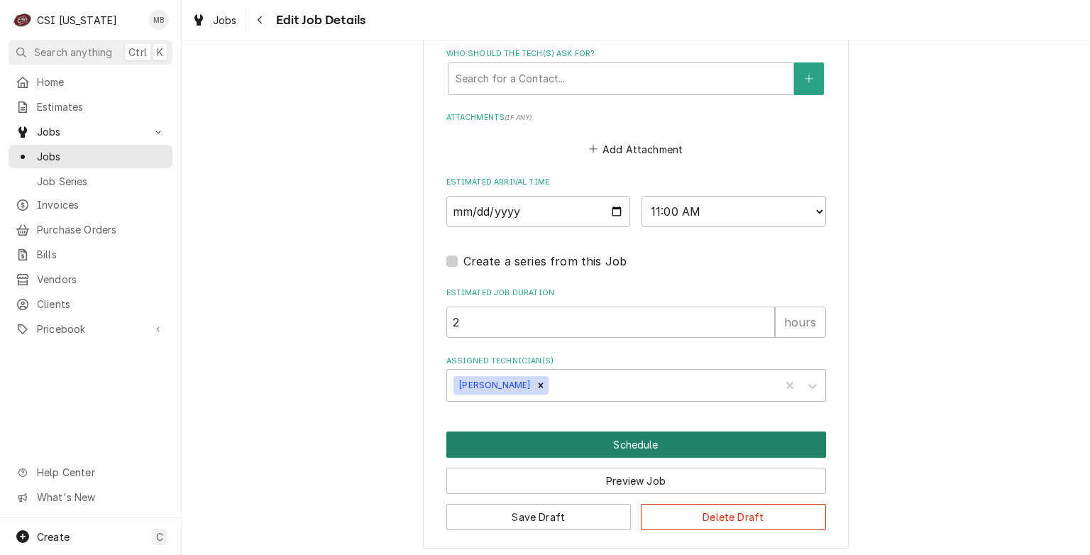
click at [625, 437] on button "Schedule" at bounding box center [636, 444] width 380 height 26
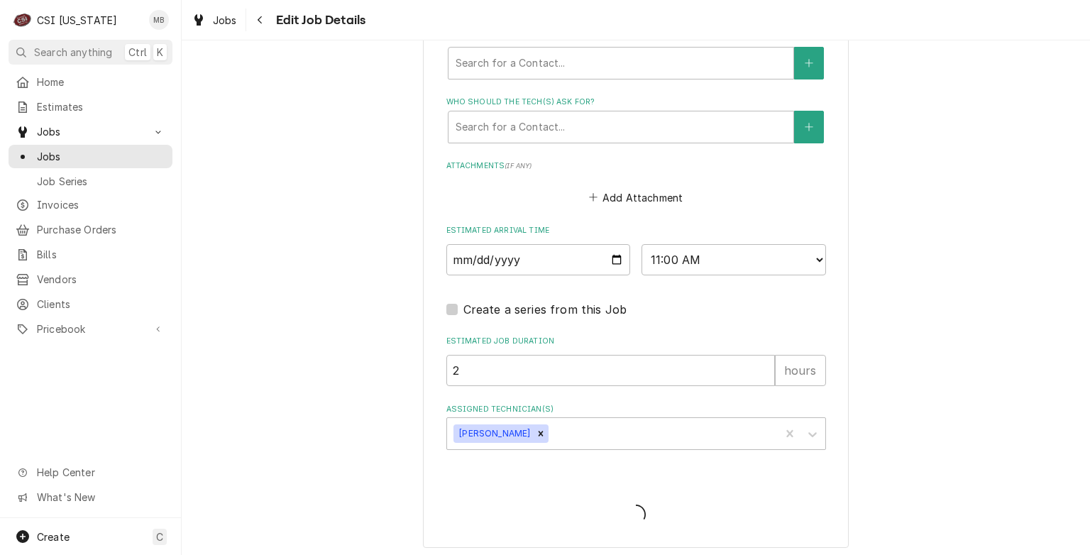
type textarea "x"
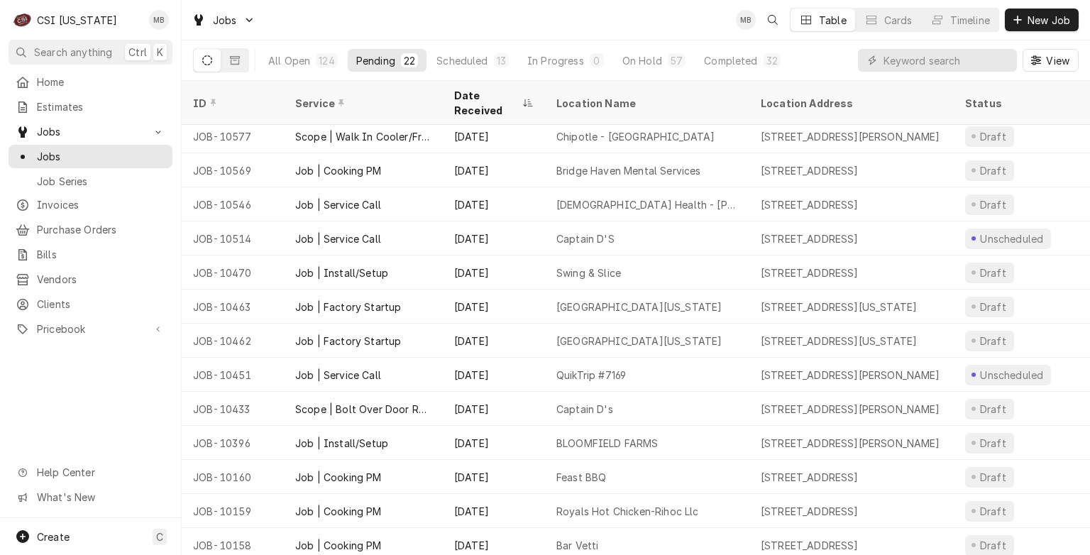
scroll to position [71, 0]
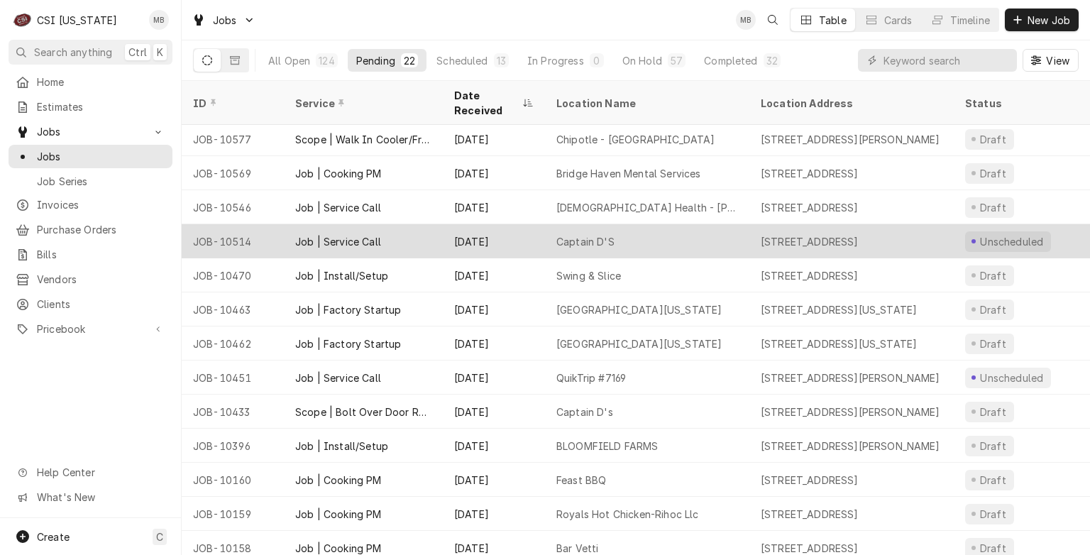
click at [564, 234] on div "Captain D'S" at bounding box center [647, 241] width 204 height 34
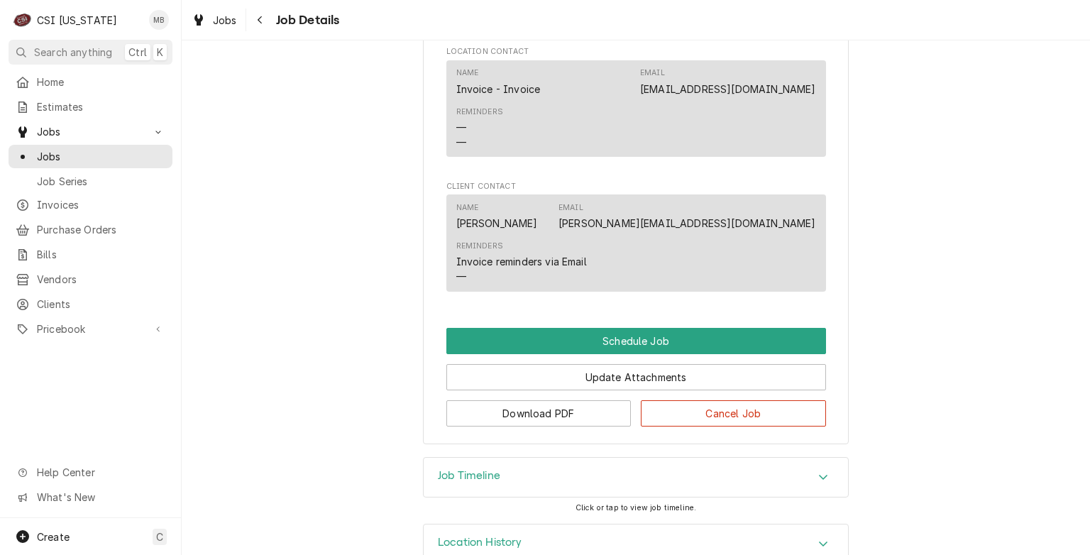
scroll to position [793, 0]
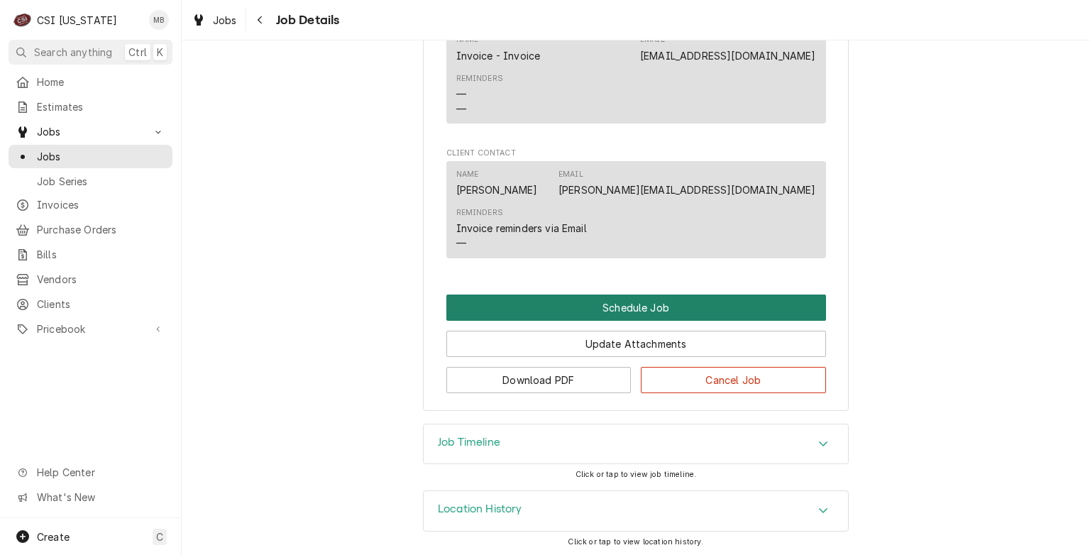
click at [578, 309] on button "Schedule Job" at bounding box center [636, 308] width 380 height 26
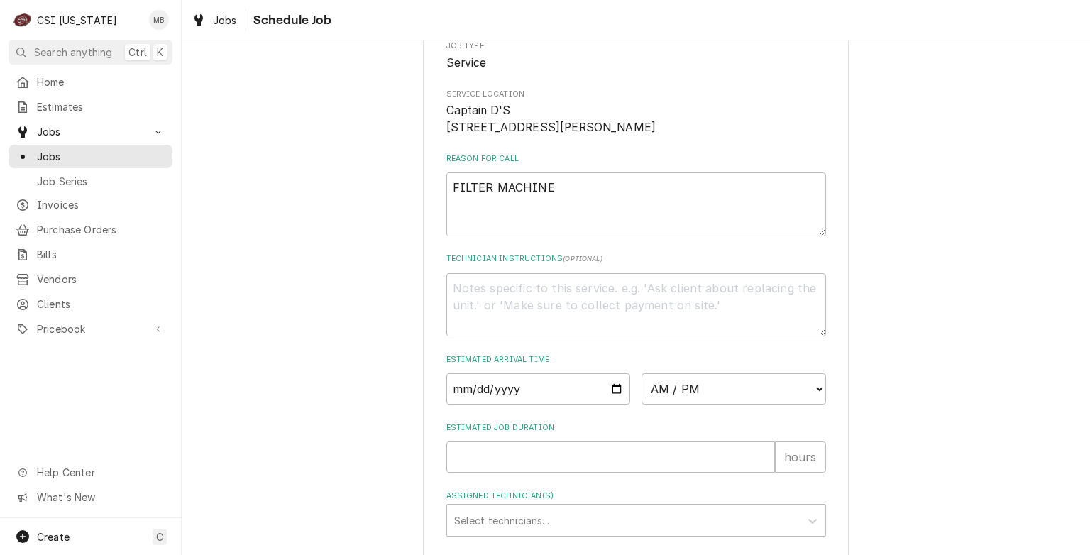
scroll to position [240, 0]
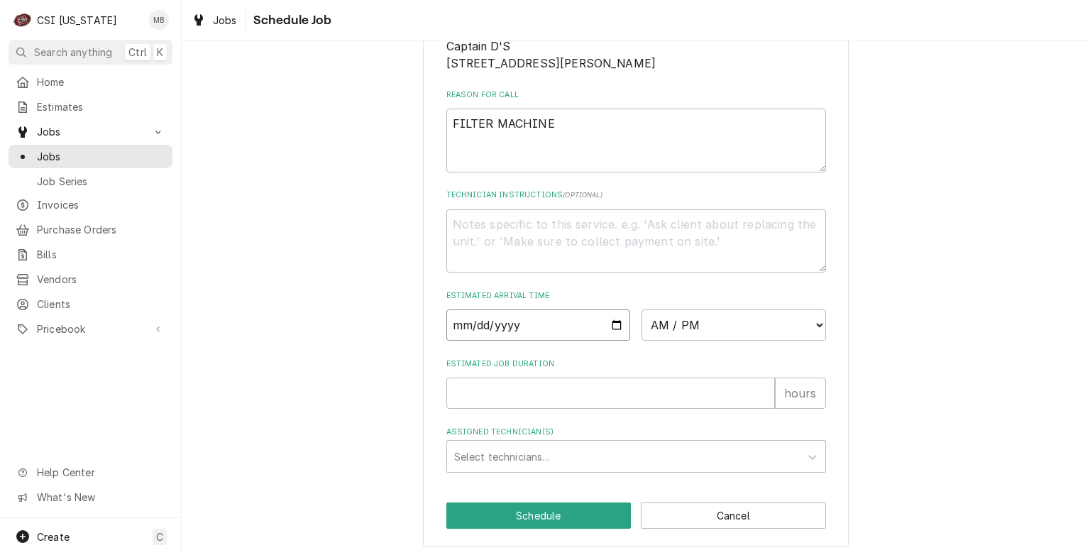
click at [610, 341] on input "Date" at bounding box center [538, 324] width 185 height 31
type input "[DATE]"
type textarea "x"
click at [669, 331] on select "AM / PM 6:00 AM 6:15 AM 6:30 AM 6:45 AM 7:00 AM 7:15 AM 7:30 AM 7:45 AM 8:00 AM…" at bounding box center [734, 324] width 185 height 31
select select "13:00:00"
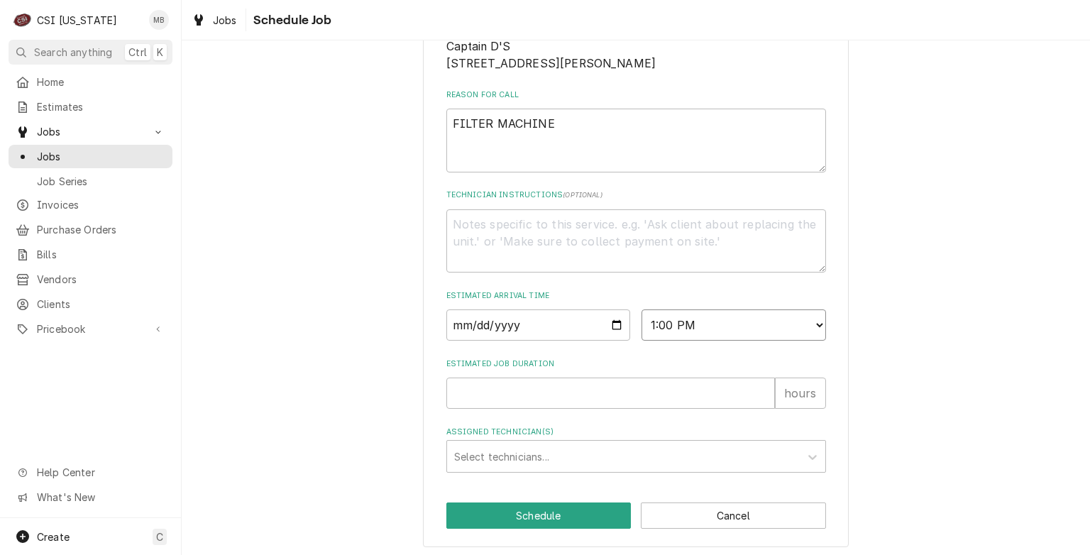
click at [642, 326] on select "AM / PM 6:00 AM 6:15 AM 6:30 AM 6:45 AM 7:00 AM 7:15 AM 7:30 AM 7:45 AM 8:00 AM…" at bounding box center [734, 324] width 185 height 31
click at [583, 407] on input "Estimated Job Duration" at bounding box center [610, 393] width 329 height 31
type textarea "x"
type input "2"
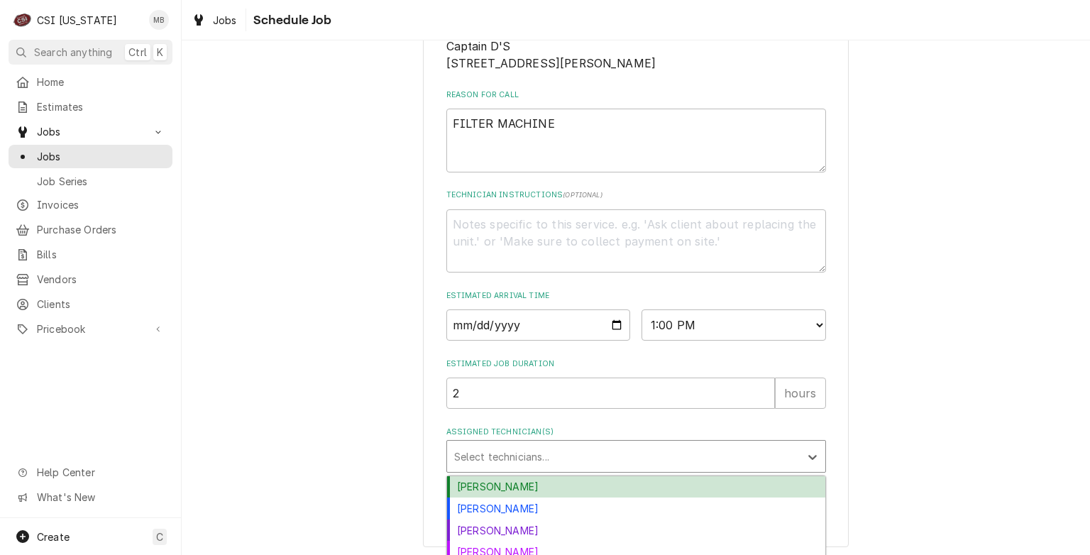
click at [583, 465] on div "Assigned Technician(s)" at bounding box center [623, 457] width 339 height 26
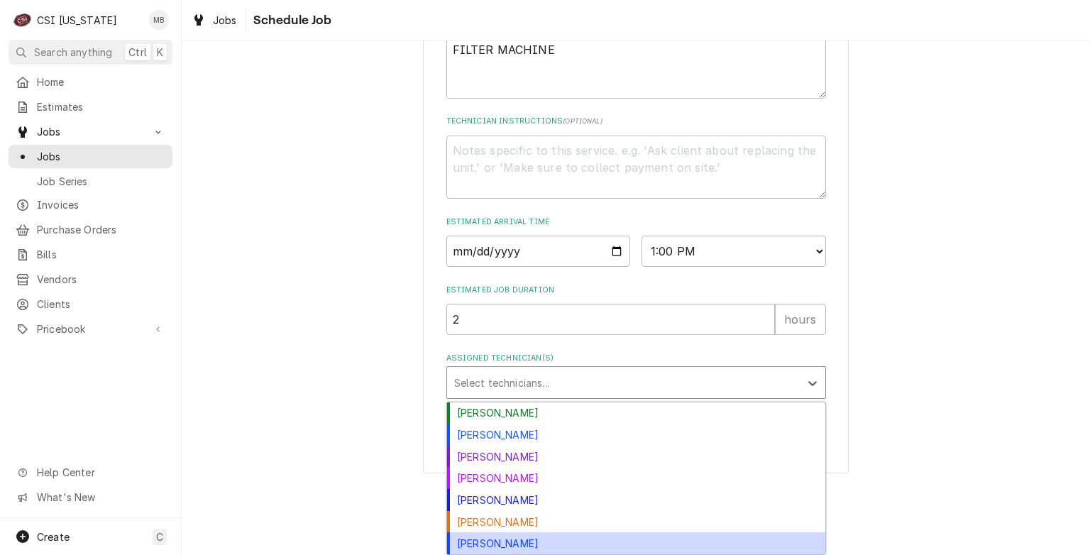
click at [525, 545] on div "[PERSON_NAME]" at bounding box center [636, 543] width 378 height 22
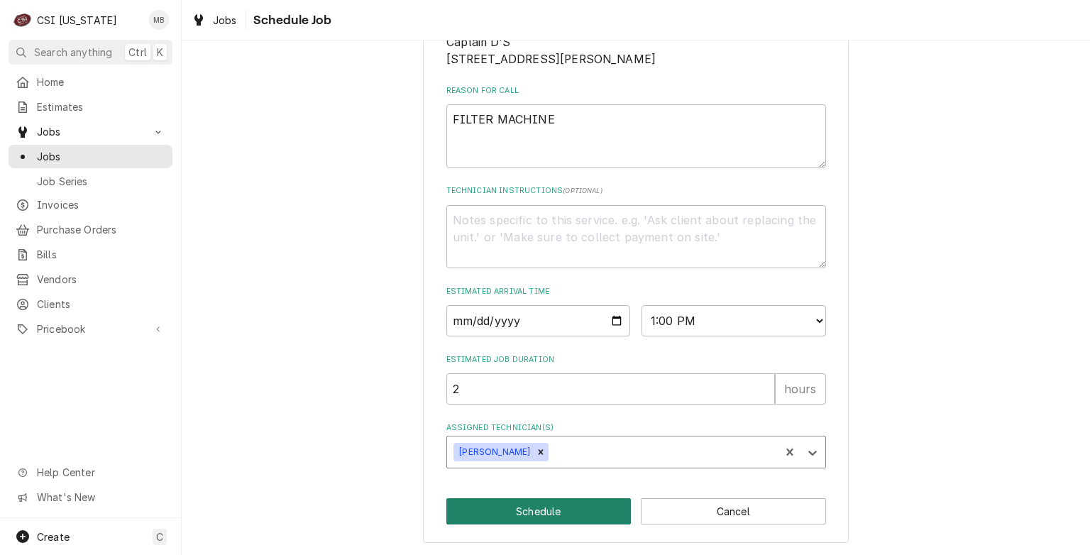
click at [545, 517] on button "Schedule" at bounding box center [538, 511] width 185 height 26
type textarea "x"
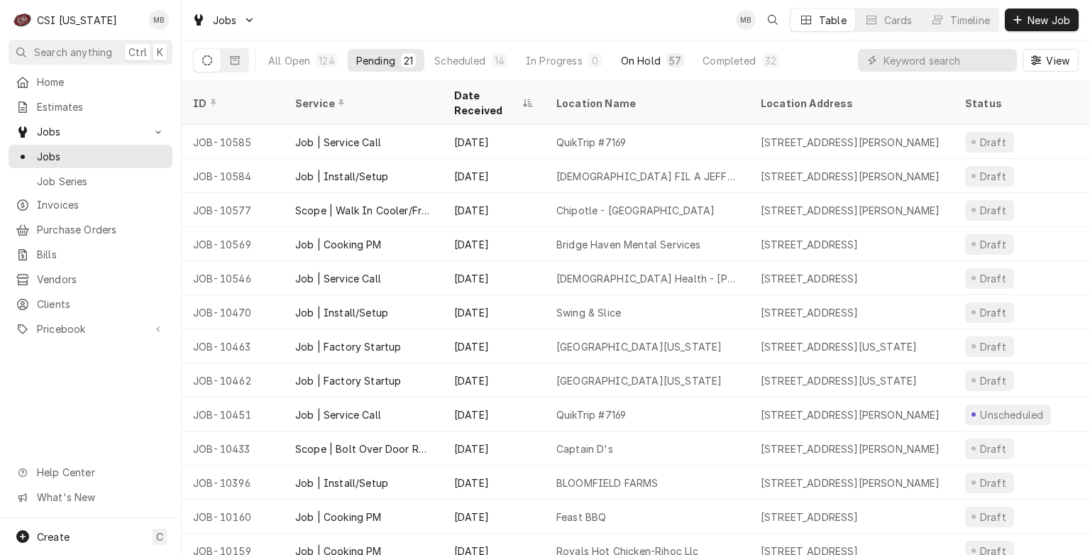
drag, startPoint x: 638, startPoint y: 53, endPoint x: 616, endPoint y: 58, distance: 22.7
click at [616, 58] on button "On Hold 57" at bounding box center [652, 60] width 80 height 23
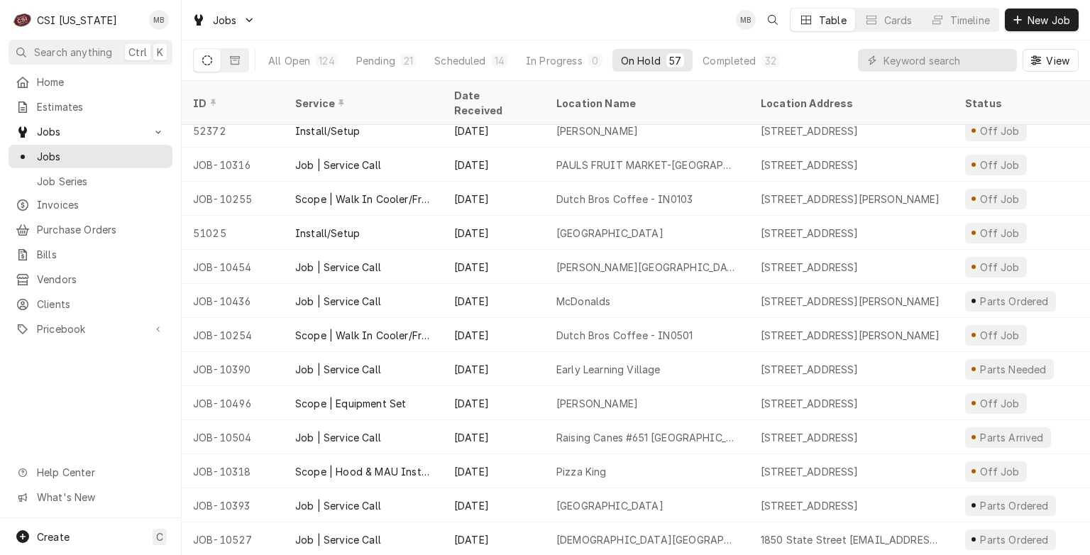
scroll to position [695, 0]
click at [700, 428] on div "Raising Canes #651 Owensboro" at bounding box center [647, 435] width 182 height 15
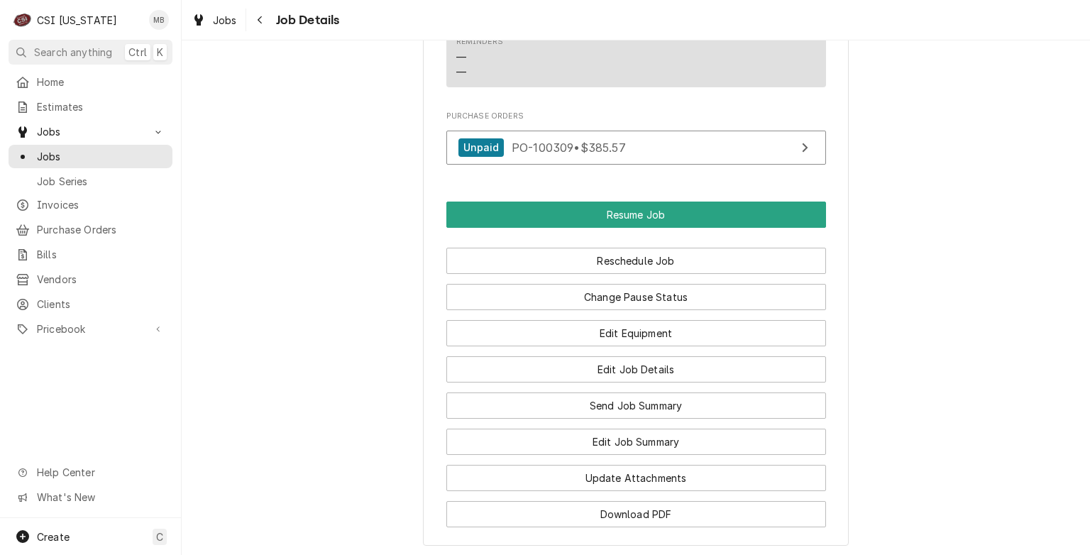
scroll to position [1974, 0]
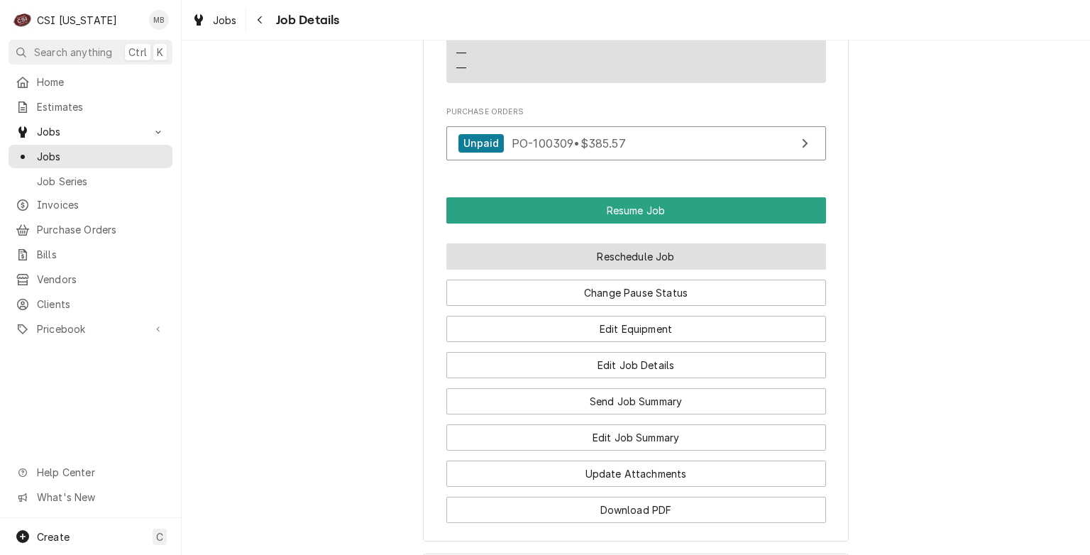
click at [623, 243] on button "Reschedule Job" at bounding box center [636, 256] width 380 height 26
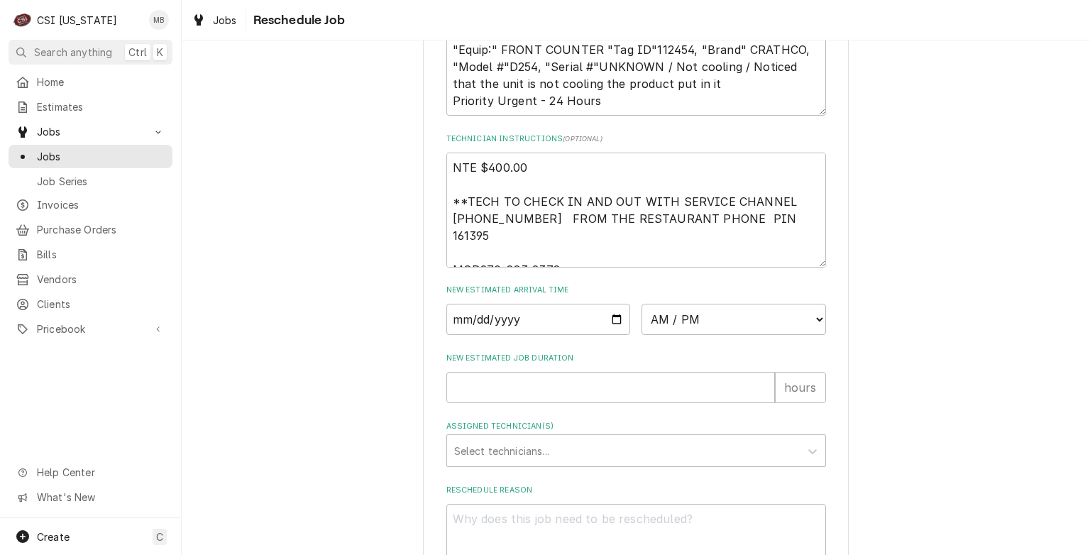
scroll to position [637, 0]
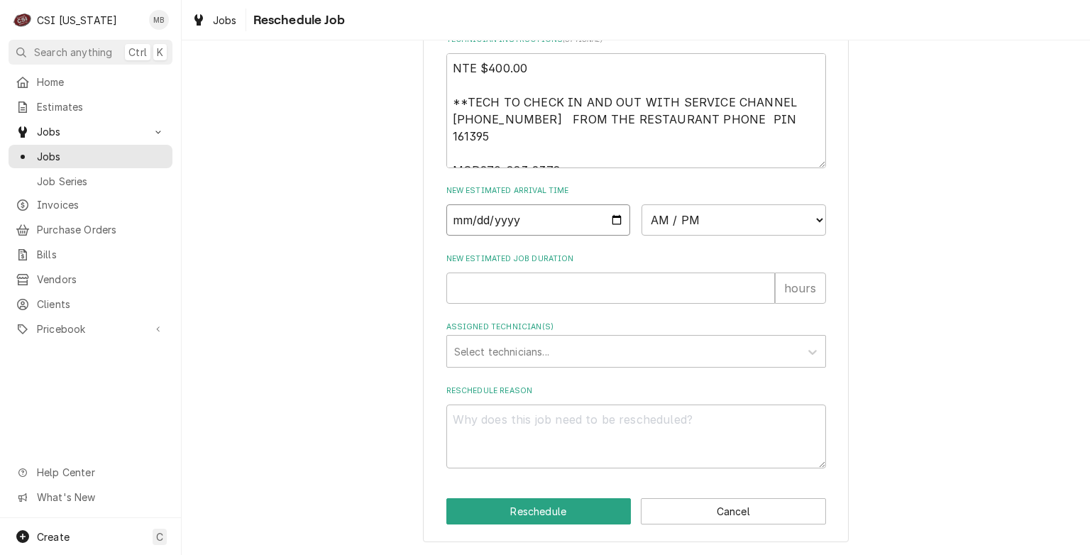
click at [608, 231] on input "Date" at bounding box center [538, 219] width 185 height 31
click at [608, 229] on input "Date" at bounding box center [538, 219] width 185 height 31
click at [610, 223] on input "Date" at bounding box center [538, 219] width 185 height 31
type input "[DATE]"
type textarea "x"
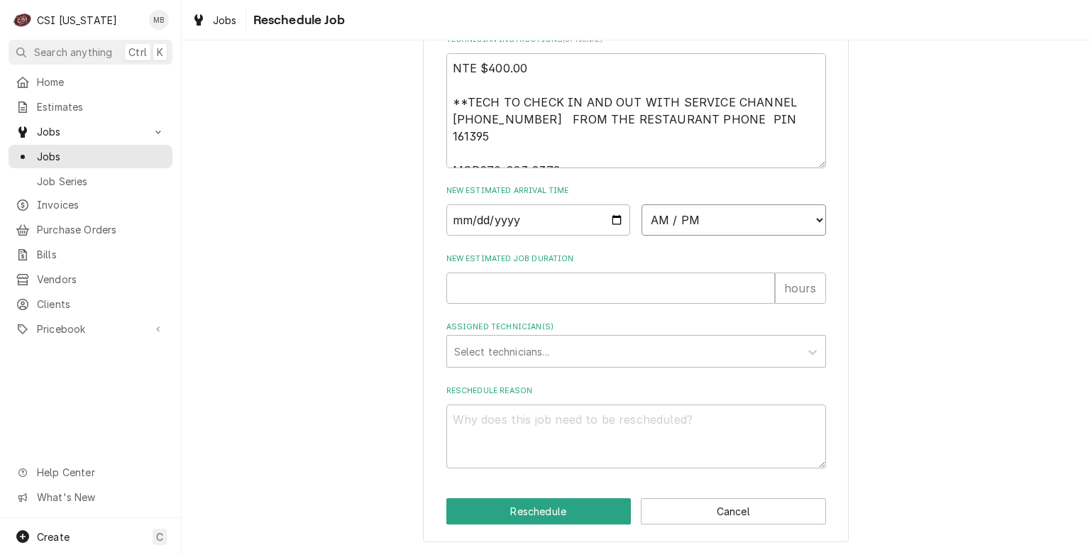
click at [718, 222] on select "AM / PM 6:00 AM 6:15 AM 6:30 AM 6:45 AM 7:00 AM 7:15 AM 7:30 AM 7:45 AM 8:00 AM…" at bounding box center [734, 219] width 185 height 31
select select "07:00:00"
click at [642, 206] on select "AM / PM 6:00 AM 6:15 AM 6:30 AM 6:45 AM 7:00 AM 7:15 AM 7:30 AM 7:45 AM 8:00 AM…" at bounding box center [734, 219] width 185 height 31
click at [492, 280] on input "New Estimated Job Duration" at bounding box center [610, 288] width 329 height 31
type textarea "x"
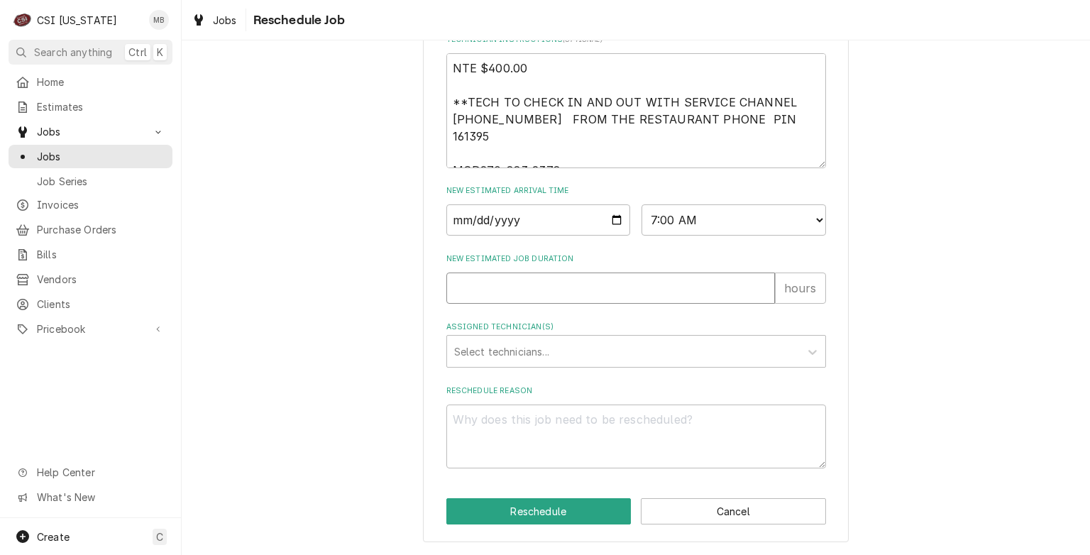
type input "2"
type textarea "x"
type input "4"
click at [522, 361] on div "Assigned Technician(s)" at bounding box center [623, 352] width 339 height 26
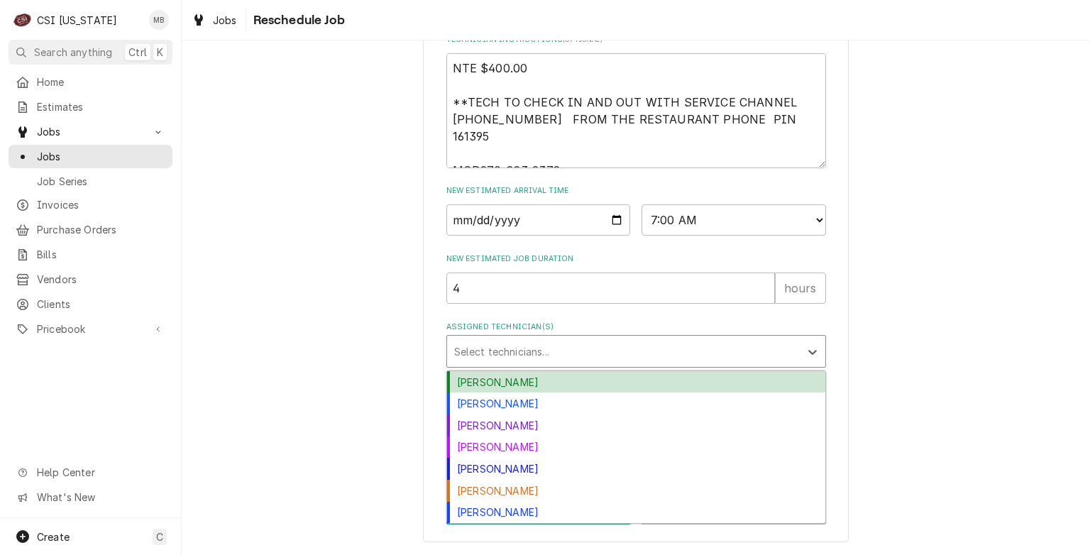
click at [517, 388] on div "[PERSON_NAME]" at bounding box center [636, 382] width 378 height 22
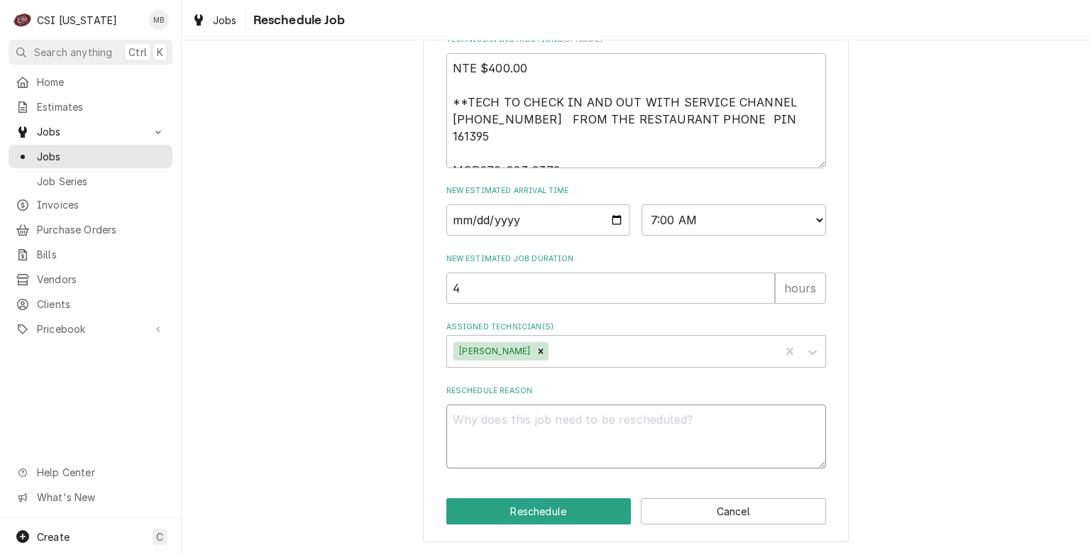
click at [511, 430] on textarea "Reschedule Reason" at bounding box center [636, 437] width 380 height 64
type textarea "x"
type textarea "P"
type textarea "x"
type textarea "PA"
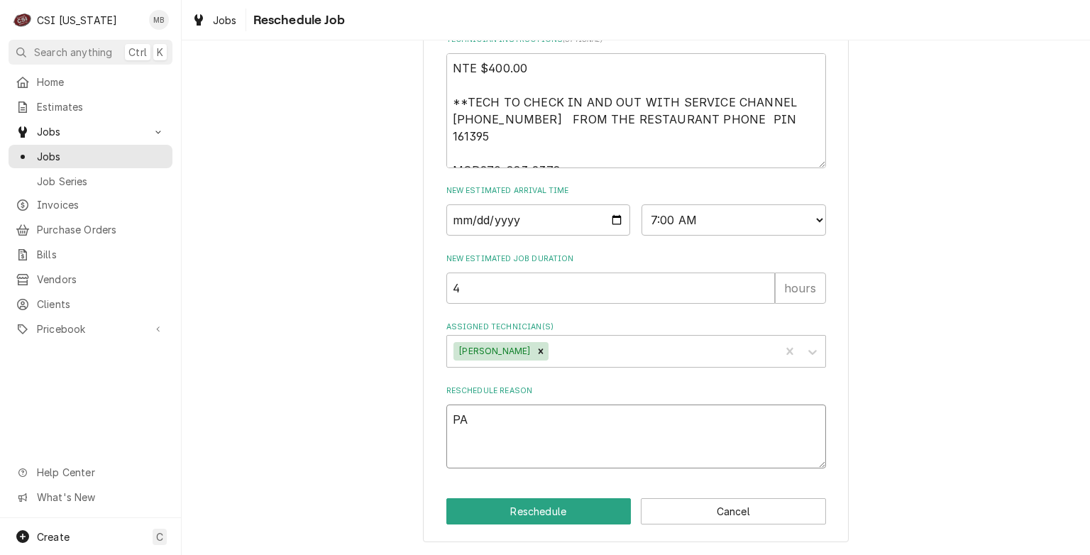
type textarea "x"
type textarea "PAR"
type textarea "x"
type textarea "PART"
type textarea "x"
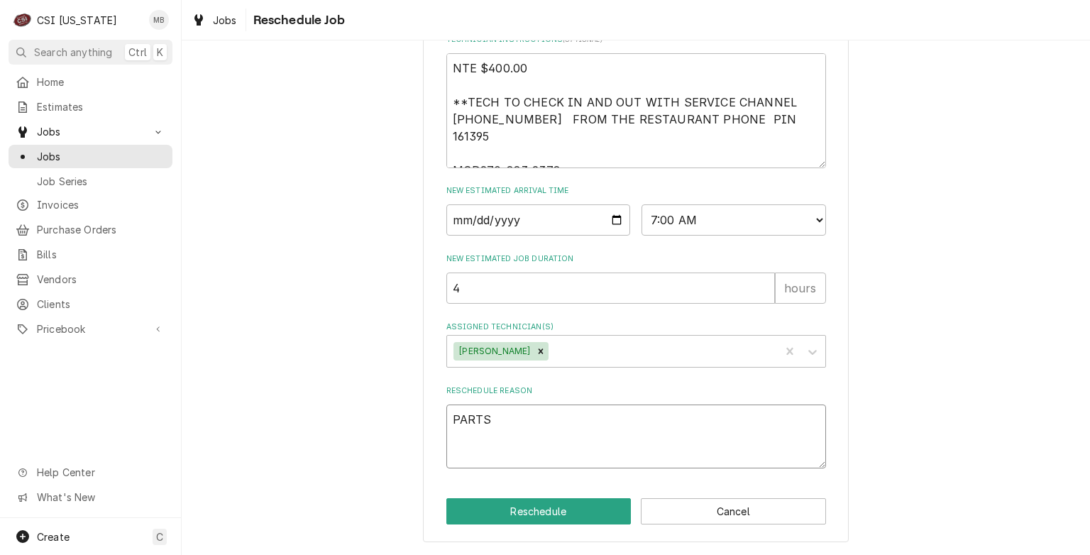
type textarea "PARTS"
type textarea "x"
type textarea "PARTS A"
type textarea "x"
type textarea "PARTS AR"
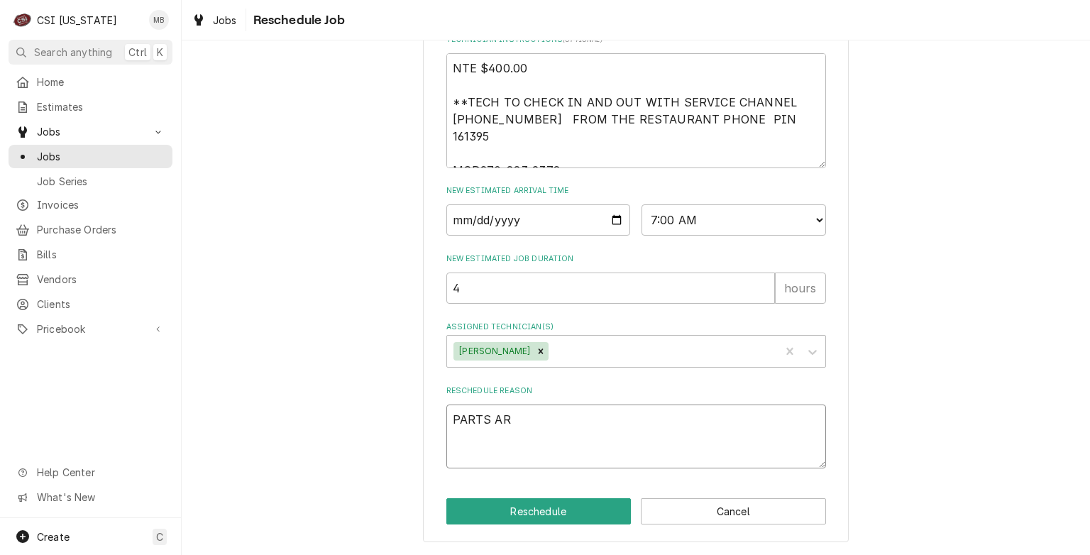
type textarea "x"
type textarea "PARTS ARR"
type textarea "x"
type textarea "PARTS ARRI"
type textarea "x"
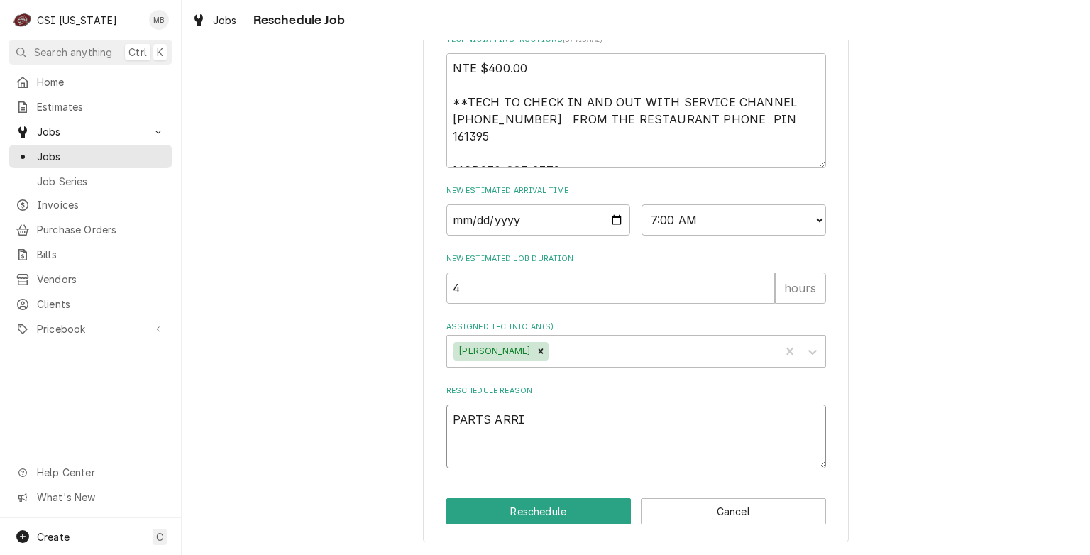
type textarea "PARTS ARRIV"
type textarea "x"
type textarea "PARTS ARRIVE"
type textarea "x"
type textarea "PARTS ARRIVED"
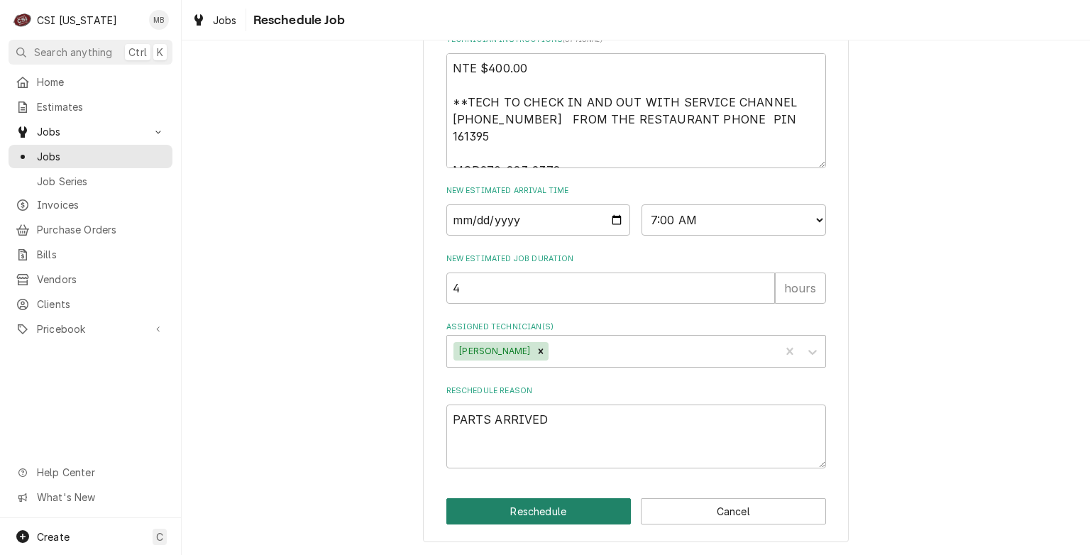
click at [522, 510] on button "Reschedule" at bounding box center [538, 511] width 185 height 26
type textarea "x"
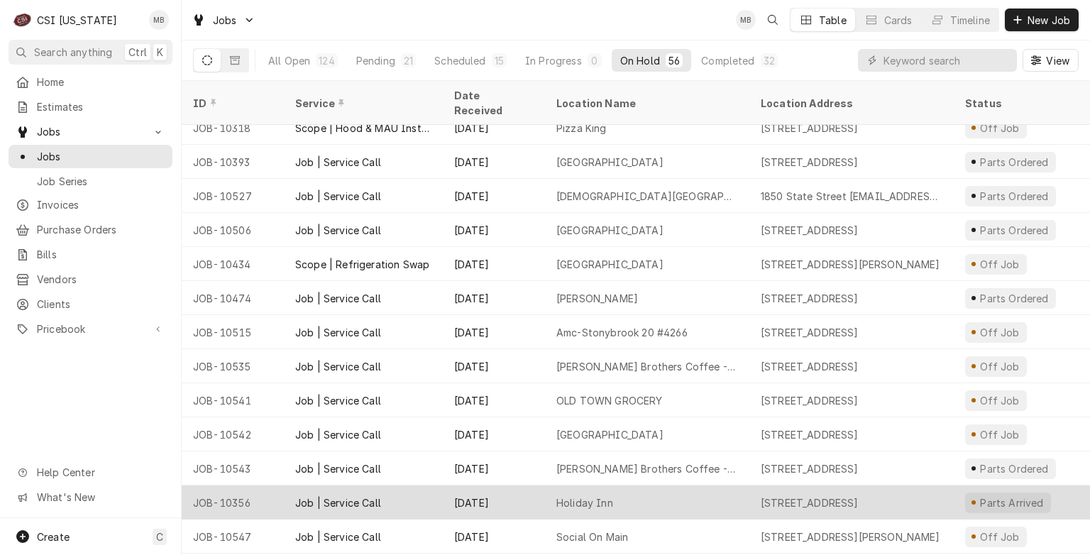
scroll to position [1098, 0]
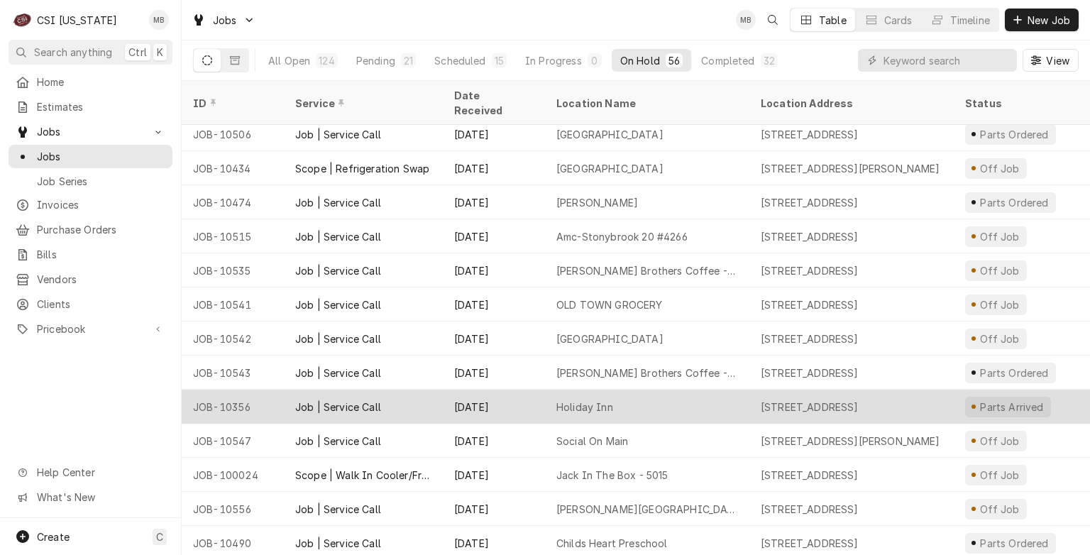
click at [516, 397] on div "Jul 29" at bounding box center [494, 407] width 102 height 34
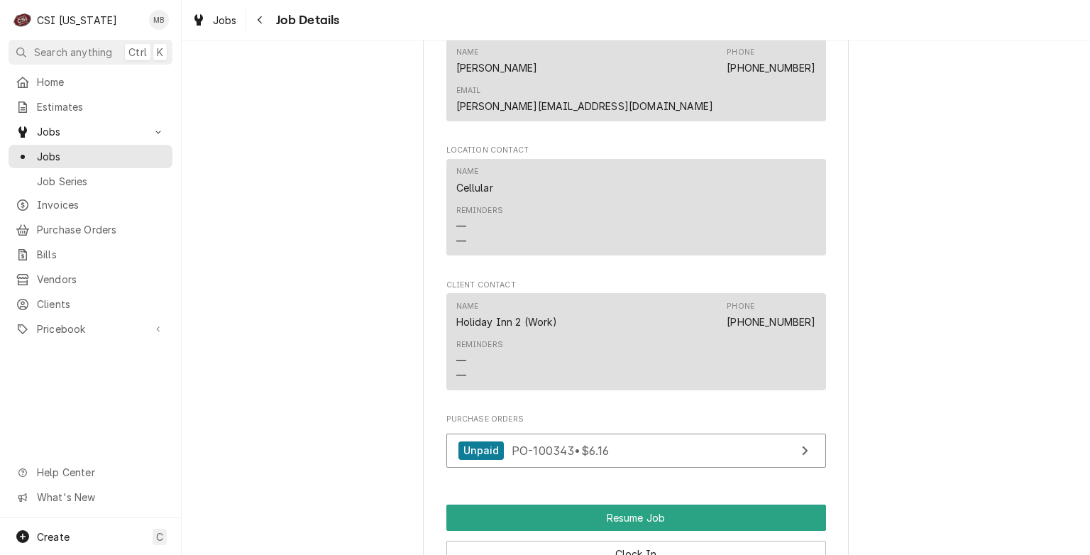
scroll to position [1567, 0]
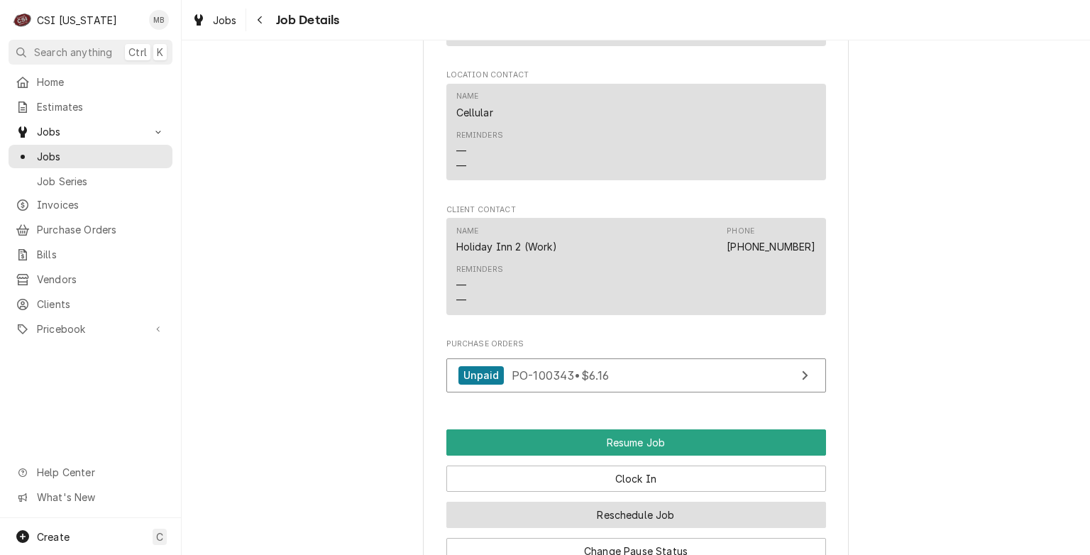
click at [620, 502] on button "Reschedule Job" at bounding box center [636, 515] width 380 height 26
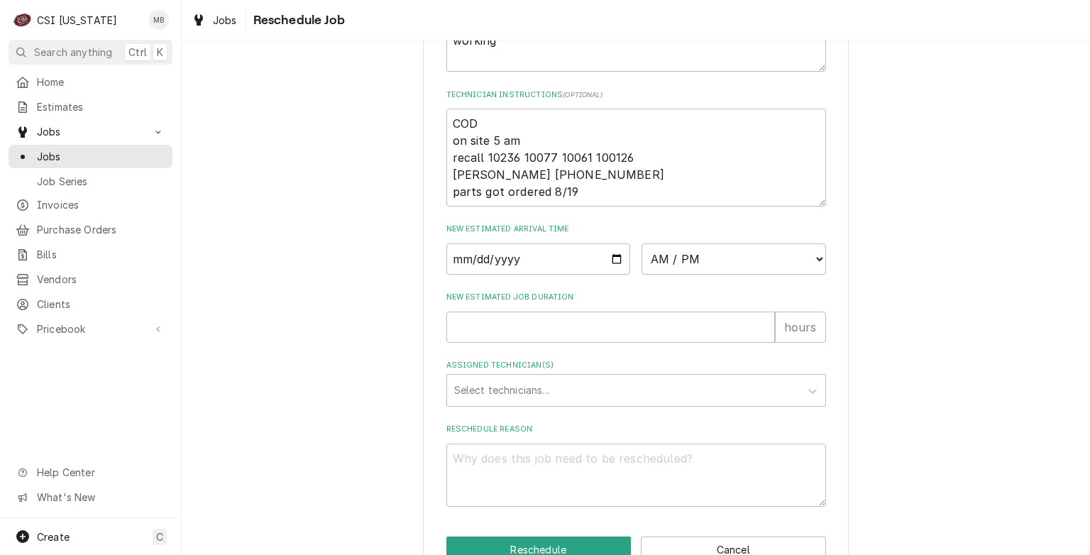
scroll to position [488, 0]
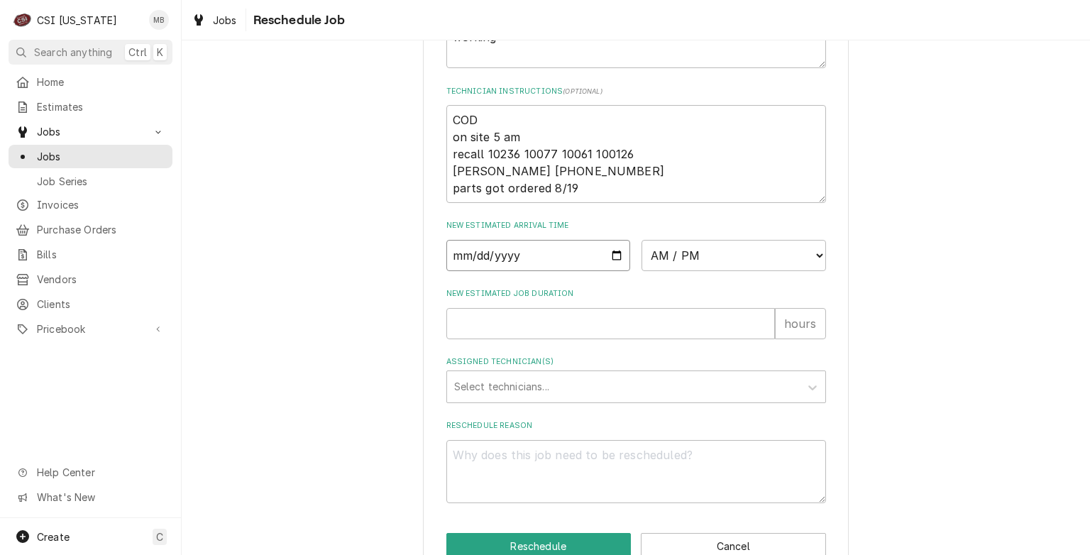
click at [612, 271] on input "Date" at bounding box center [538, 255] width 185 height 31
type textarea "x"
type input "[DATE]"
click at [721, 271] on select "AM / PM 6:00 AM 6:15 AM 6:30 AM 6:45 AM 7:00 AM 7:15 AM 7:30 AM 7:45 AM 8:00 AM…" at bounding box center [734, 255] width 185 height 31
select select "06:30:00"
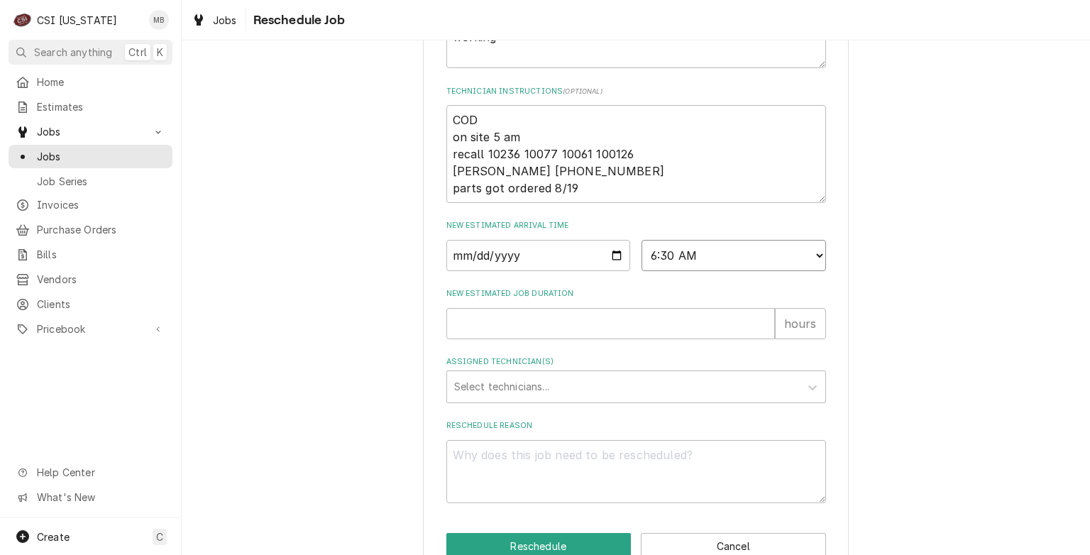
click at [642, 255] on select "AM / PM 6:00 AM 6:15 AM 6:30 AM 6:45 AM 7:00 AM 7:15 AM 7:30 AM 7:45 AM 8:00 AM…" at bounding box center [734, 255] width 185 height 31
click at [600, 336] on input "New Estimated Job Duration" at bounding box center [610, 323] width 329 height 31
type textarea "x"
type input "2"
click at [595, 393] on div "Assigned Technician(s)" at bounding box center [623, 387] width 339 height 26
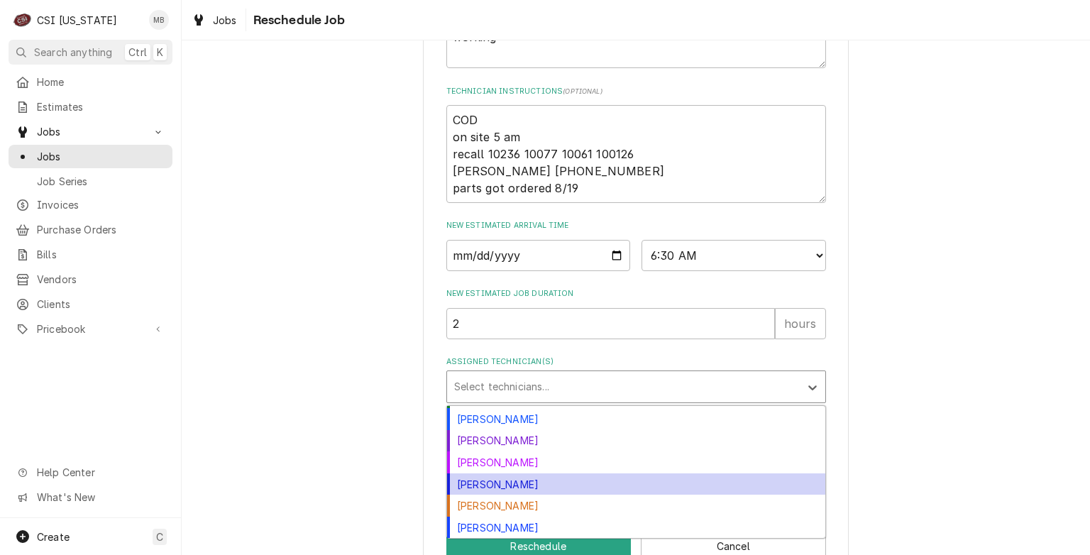
scroll to position [20, 0]
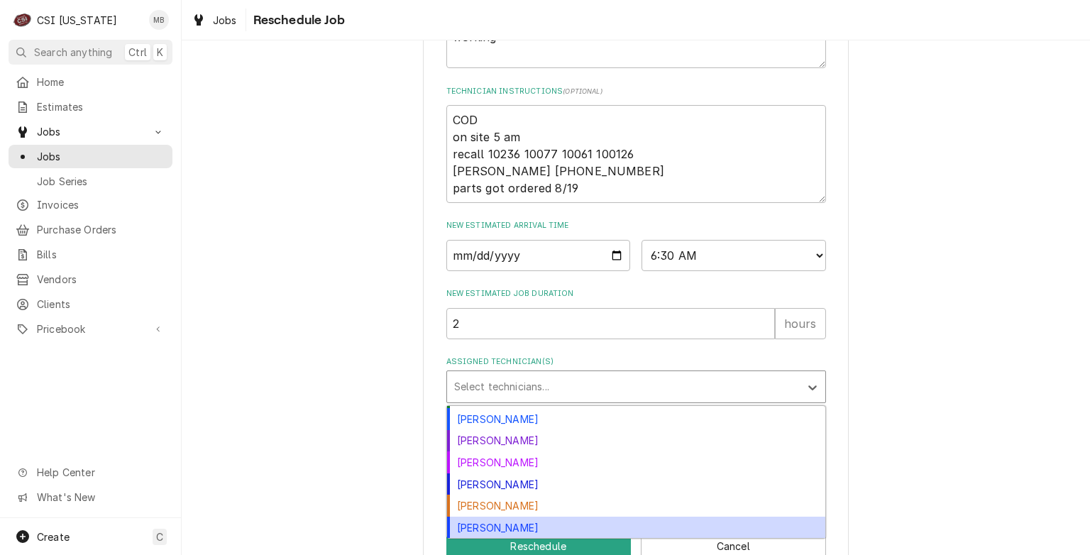
click at [522, 539] on div "[PERSON_NAME]" at bounding box center [636, 528] width 378 height 22
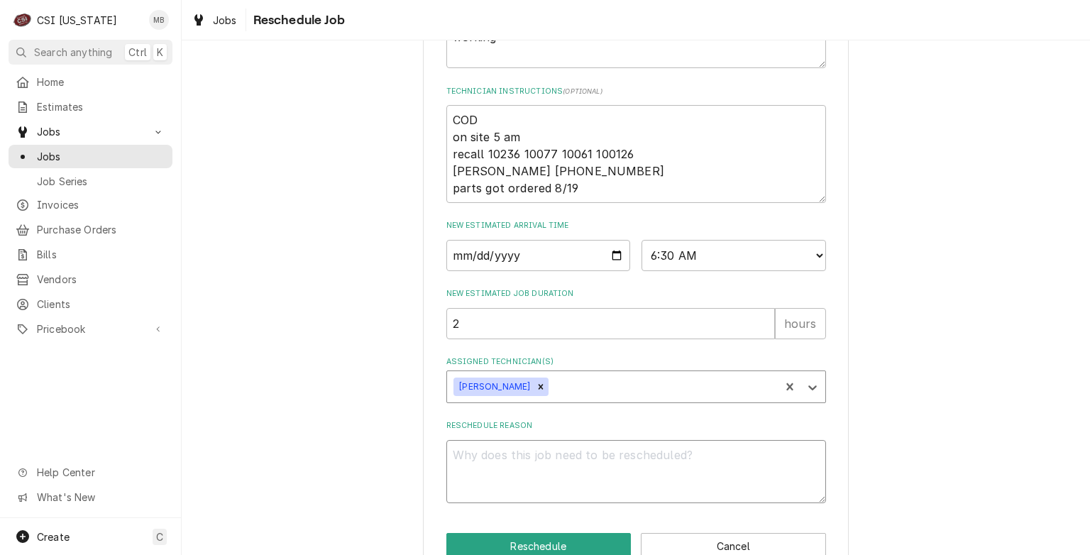
click at [524, 480] on textarea "Reschedule Reason" at bounding box center [636, 472] width 380 height 64
type textarea "x"
type textarea "P"
type textarea "x"
type textarea "PA"
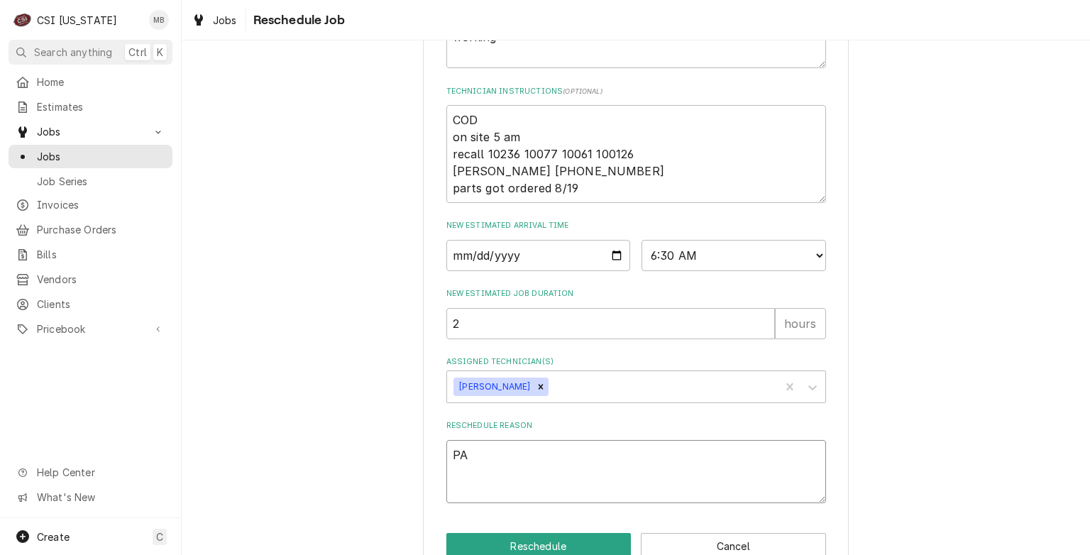
type textarea "x"
type textarea "PAR"
type textarea "x"
type textarea "PART"
type textarea "x"
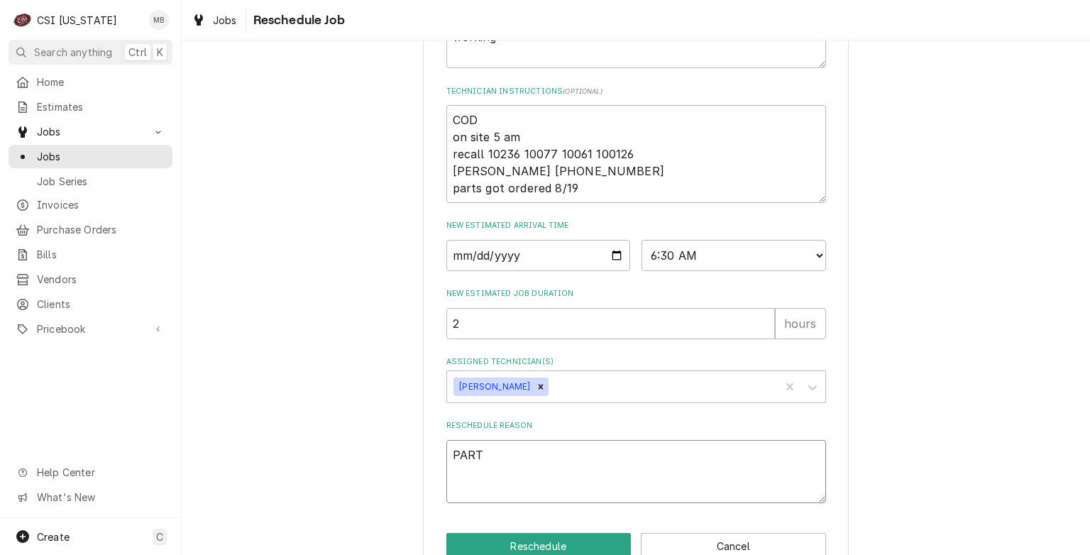
type textarea "PARTS"
type textarea "x"
type textarea "PARTS"
type textarea "x"
type textarea "PARTS A"
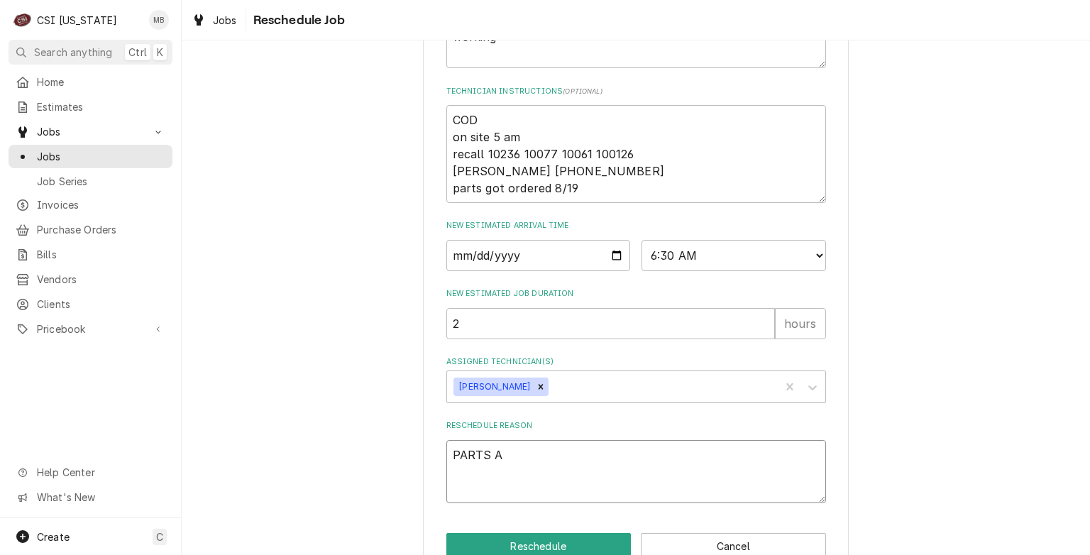
type textarea "x"
type textarea "PARTS AR"
type textarea "x"
type textarea "PARTS ARR"
type textarea "x"
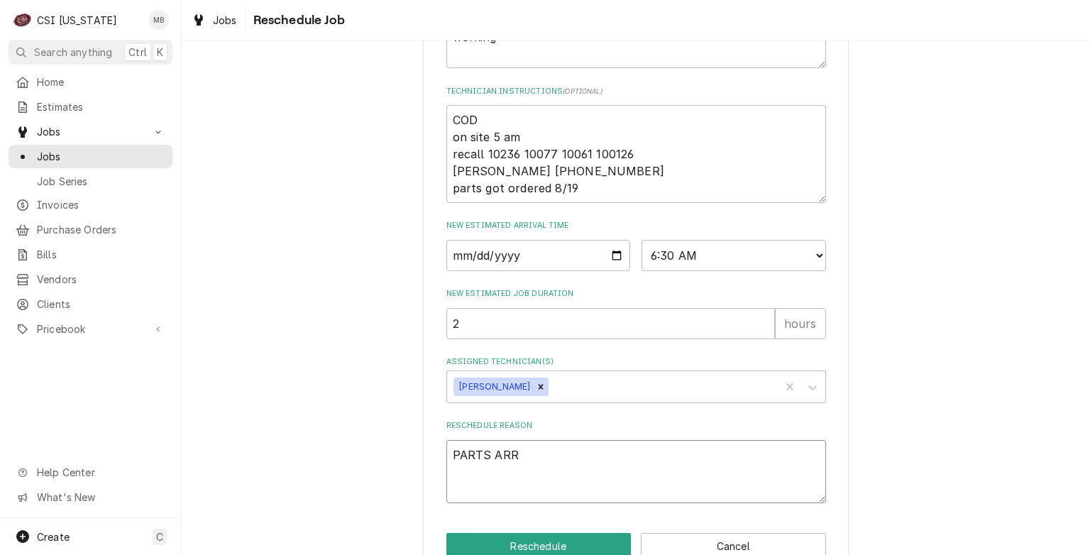
type textarea "PARTS ARRI"
type textarea "x"
type textarea "PARTS ARRIVE"
type textarea "x"
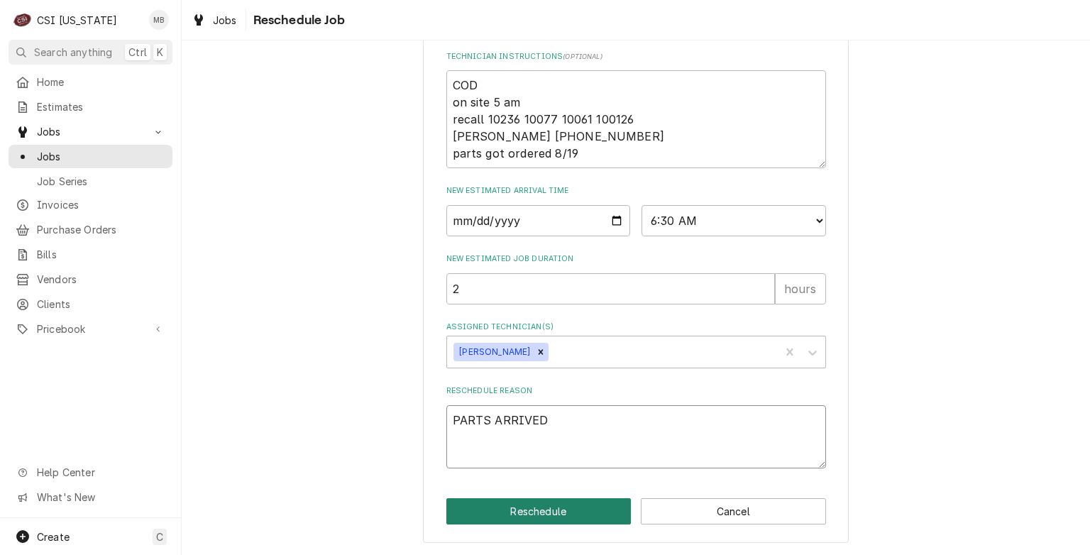
type textarea "PARTS ARRIVED"
click at [524, 512] on button "Reschedule" at bounding box center [538, 511] width 185 height 26
type textarea "x"
